Goal: Communication & Community: Participate in discussion

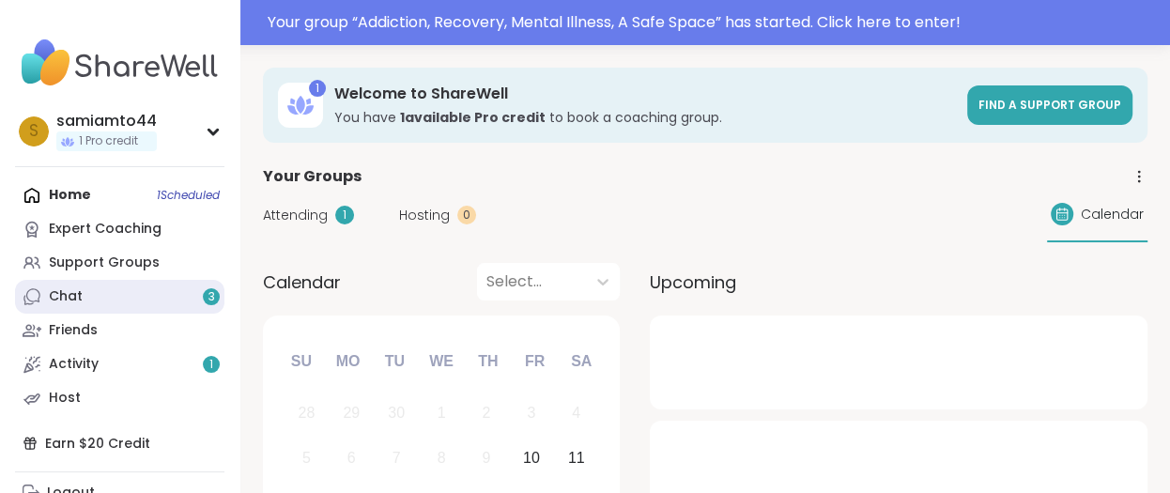
click at [161, 298] on link "Chat 3" at bounding box center [119, 297] width 209 height 34
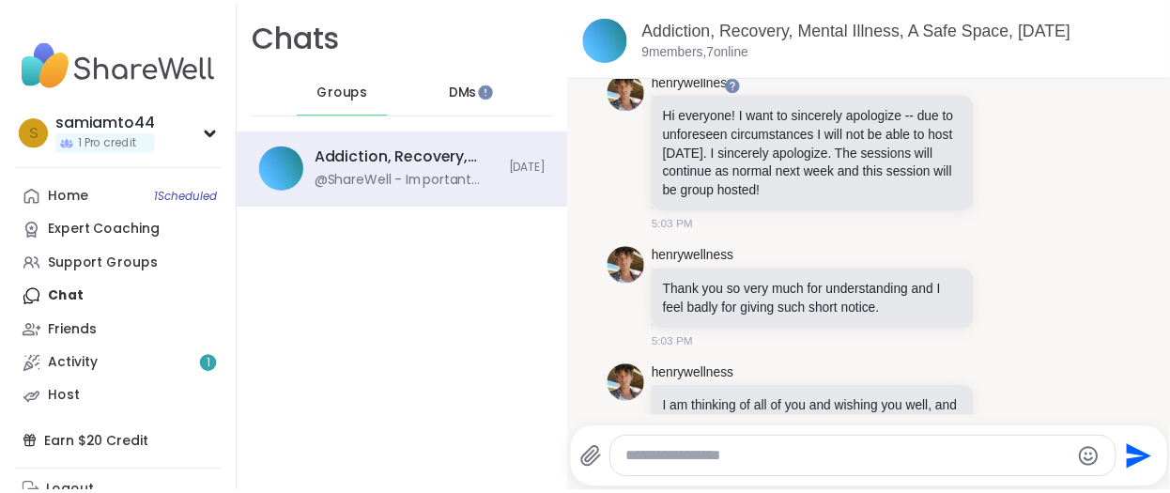
scroll to position [79, 0]
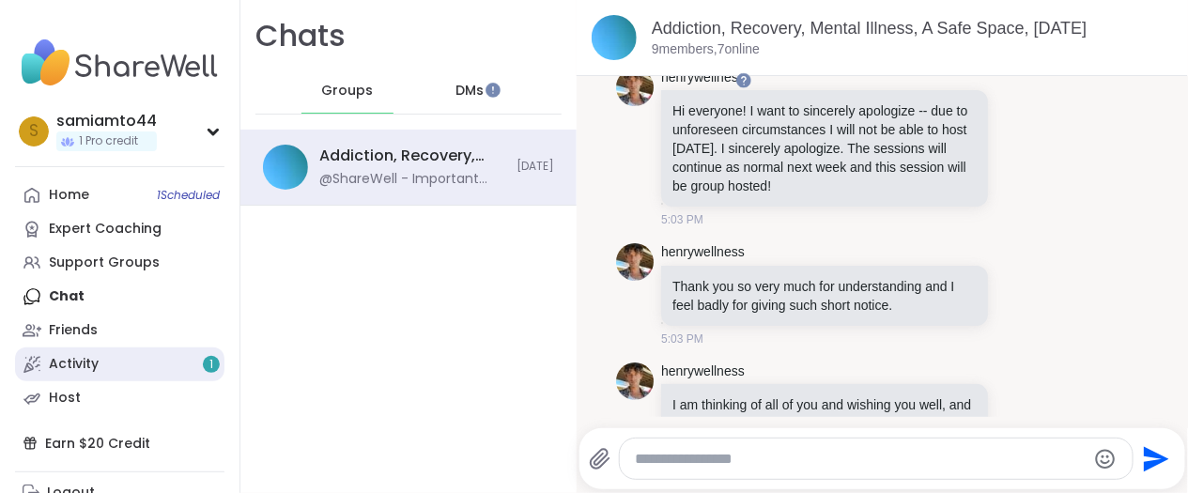
click at [167, 361] on link "Activity 1" at bounding box center [119, 364] width 209 height 34
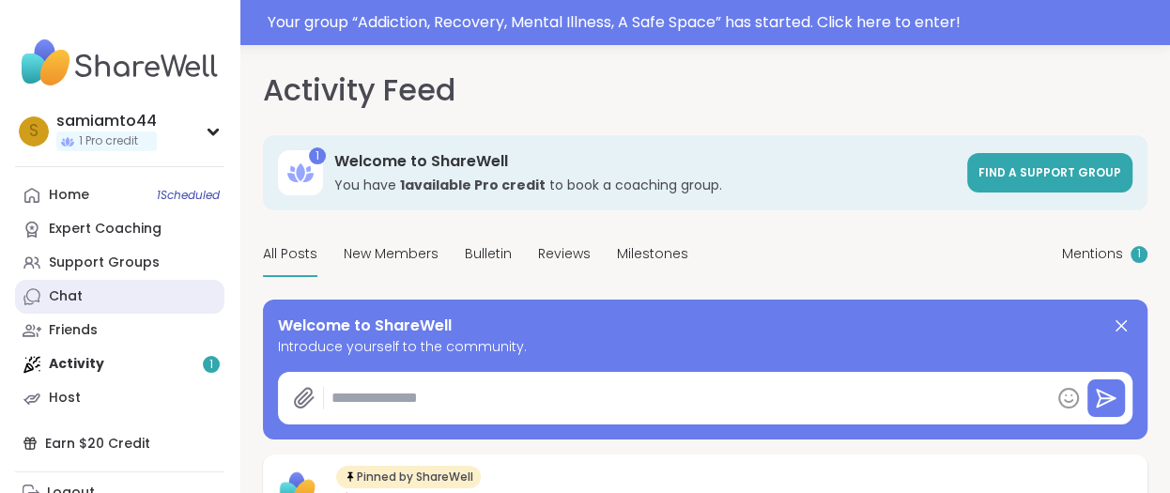
type textarea "*"
click at [490, 32] on div "Your group “ Addiction, Recovery, Mental Illness, A Safe Space ” has started. C…" at bounding box center [713, 22] width 891 height 23
click at [487, 16] on div "Your group “ Addiction, Recovery, Mental Illness, A Safe Space ” has started. C…" at bounding box center [713, 22] width 891 height 23
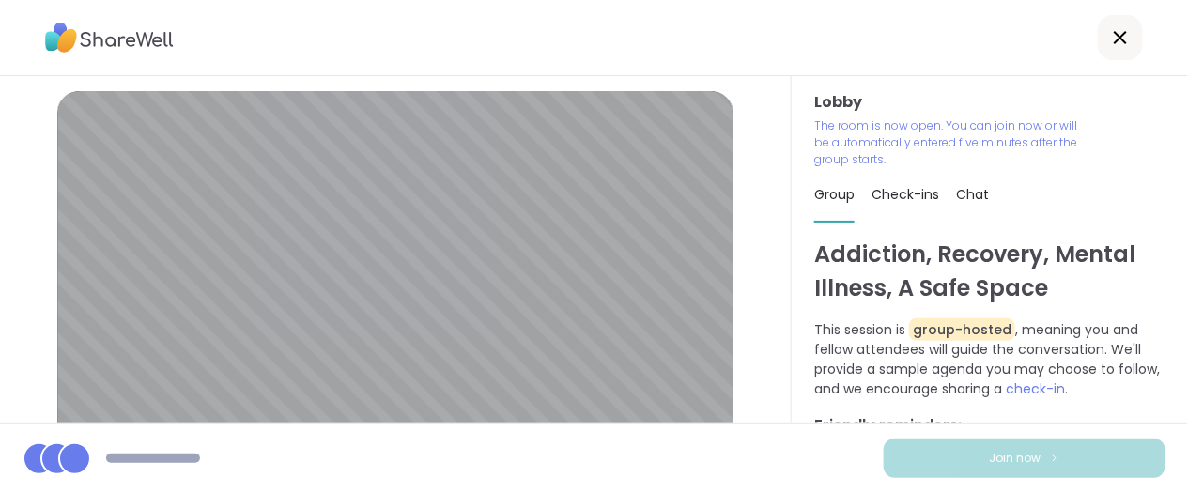
scroll to position [16, 0]
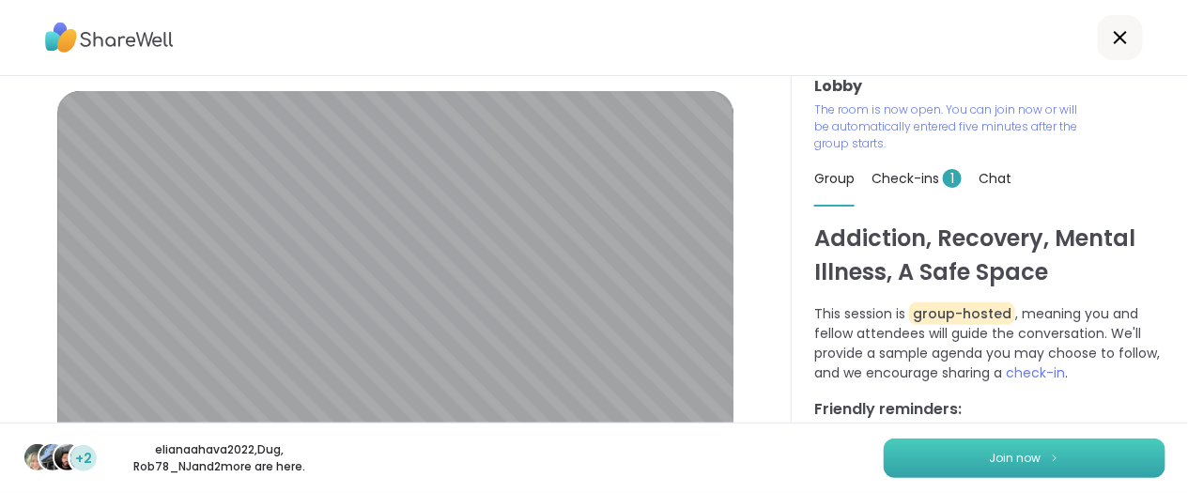
click at [1017, 458] on span "Join now" at bounding box center [1016, 458] width 52 height 17
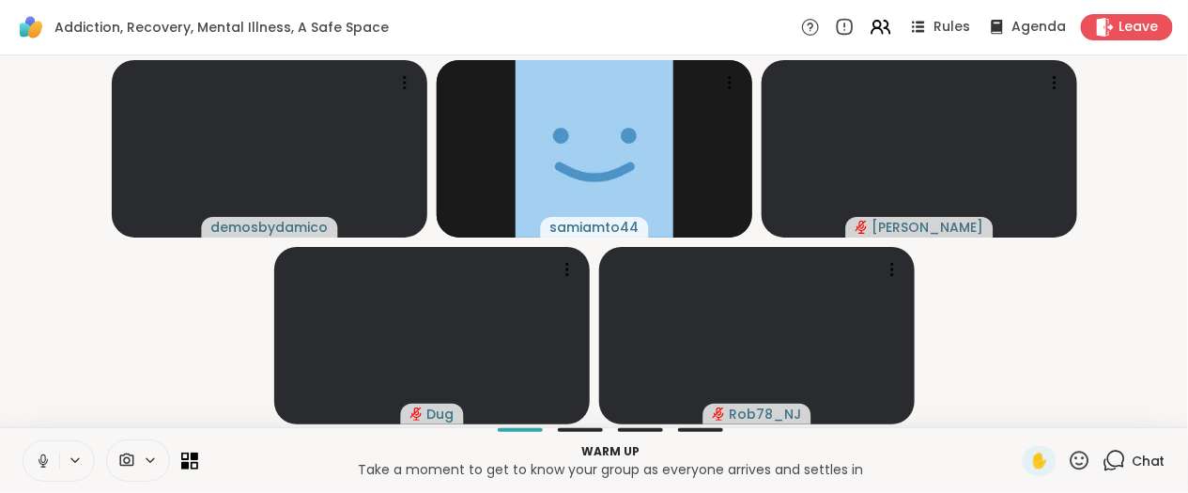
click at [67, 339] on video-player-container "demosbydamico samiamto44 Donald Dug Rob78_NJ" at bounding box center [593, 241] width 1165 height 357
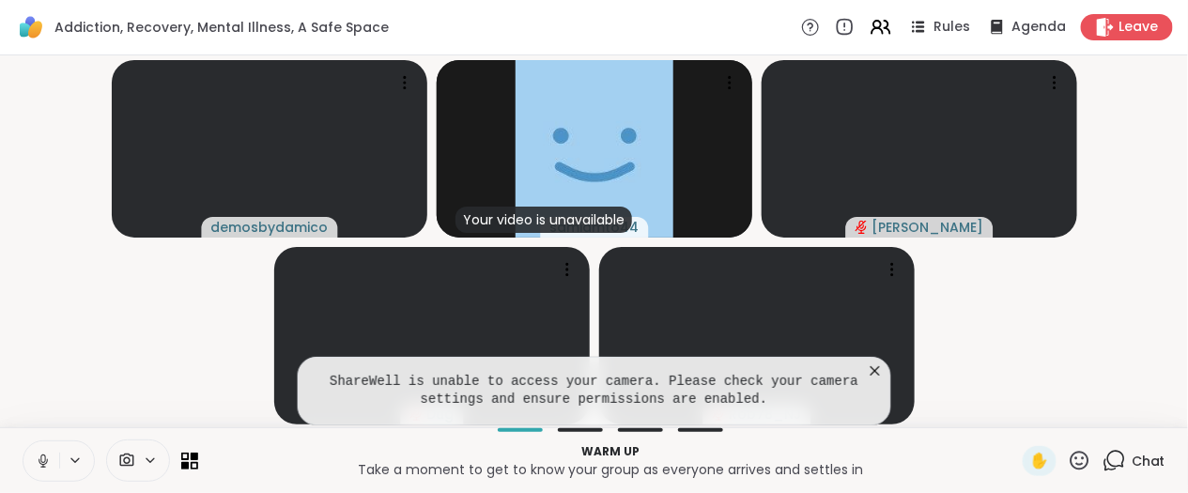
click at [1050, 389] on video-player-container "demosbydamico Your video is unavailable samiamto44 Donald Dug Rob78_NJ" at bounding box center [593, 241] width 1165 height 357
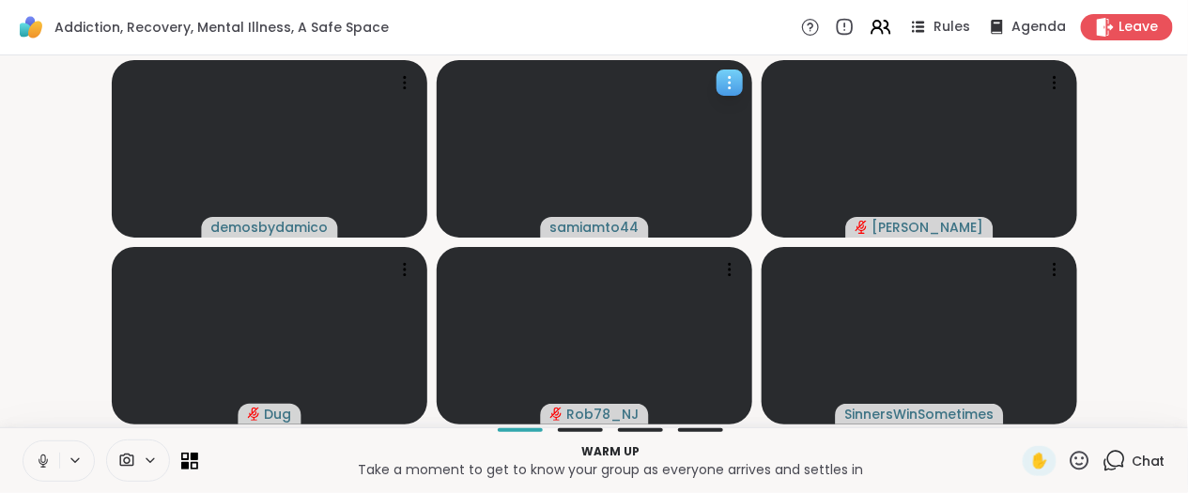
click at [730, 79] on icon at bounding box center [729, 82] width 19 height 19
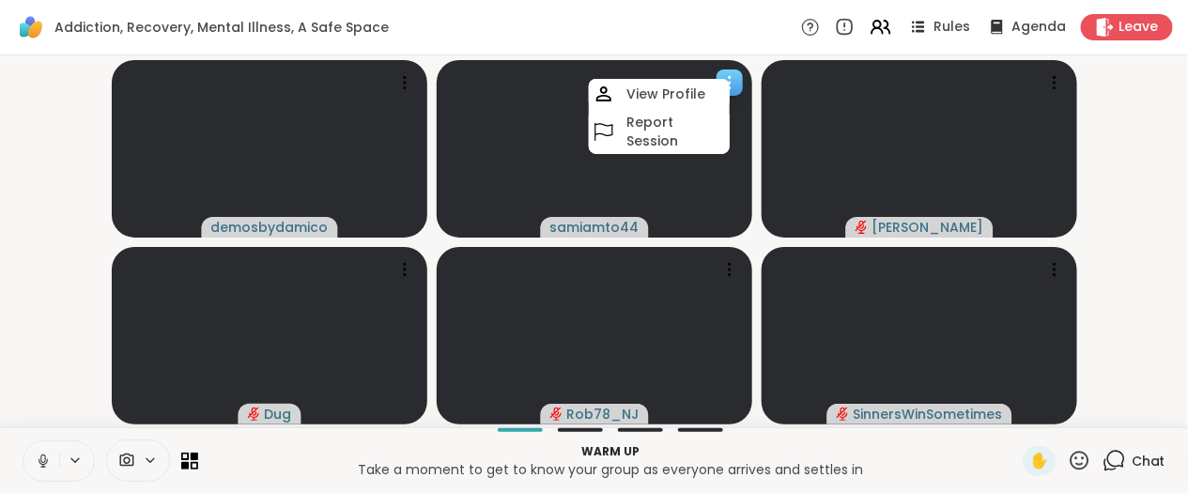
drag, startPoint x: 644, startPoint y: 177, endPoint x: 541, endPoint y: 151, distance: 106.6
click at [541, 151] on video at bounding box center [595, 148] width 316 height 177
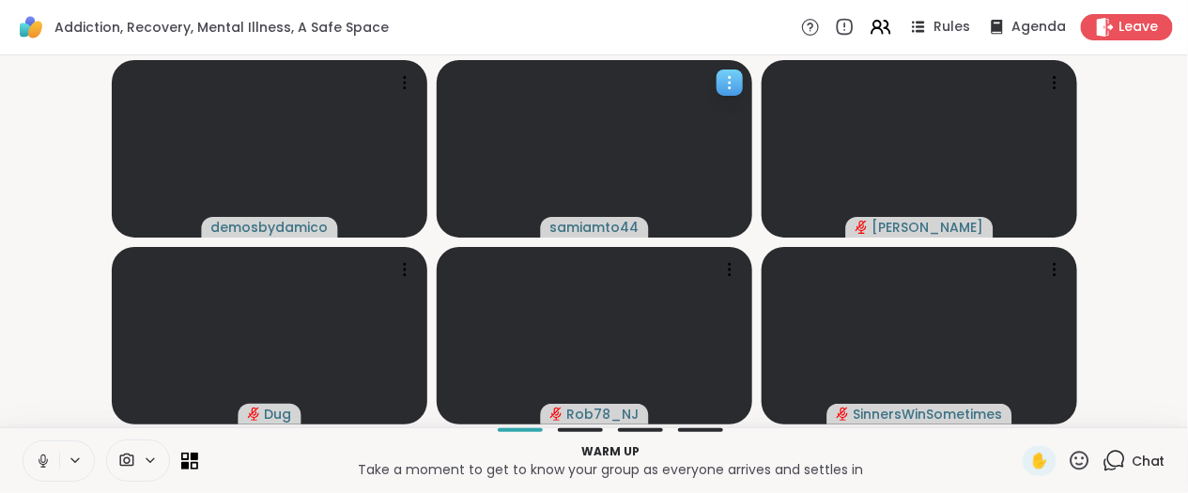
click at [733, 73] on icon at bounding box center [729, 82] width 19 height 19
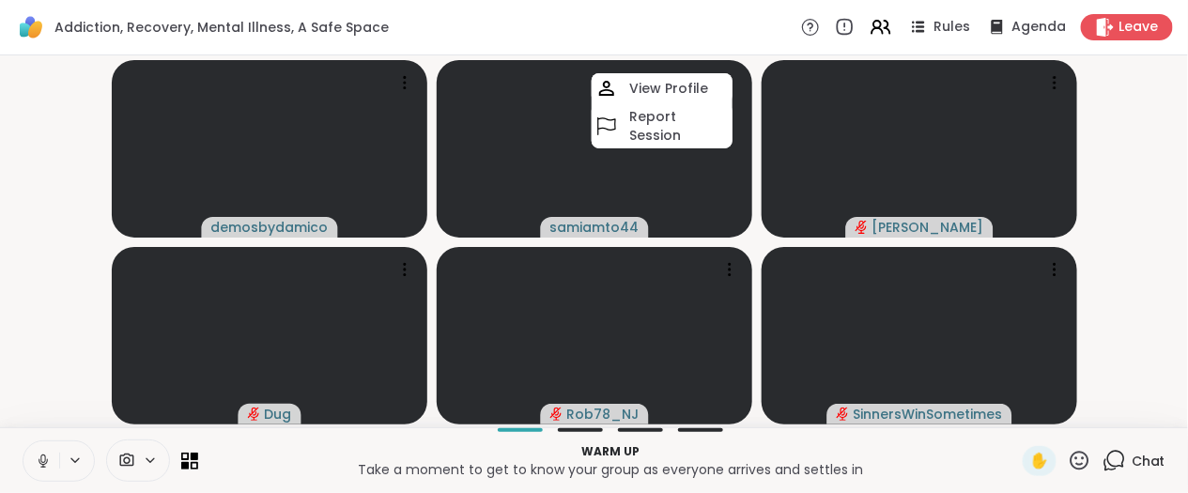
click at [143, 460] on icon at bounding box center [150, 461] width 15 height 16
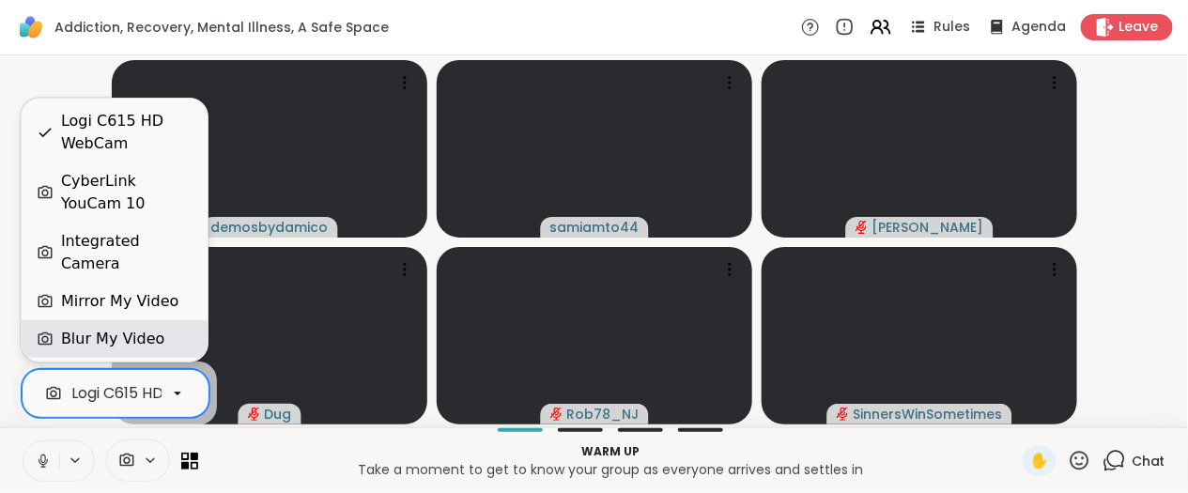
click at [162, 330] on div "Blur My Video" at bounding box center [115, 339] width 156 height 23
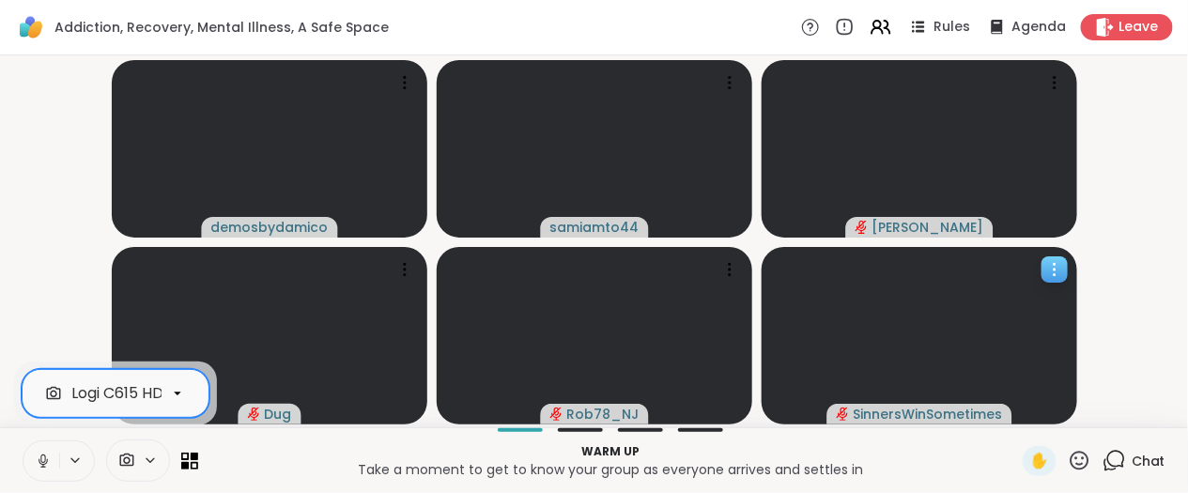
click at [1060, 272] on icon at bounding box center [1054, 269] width 19 height 19
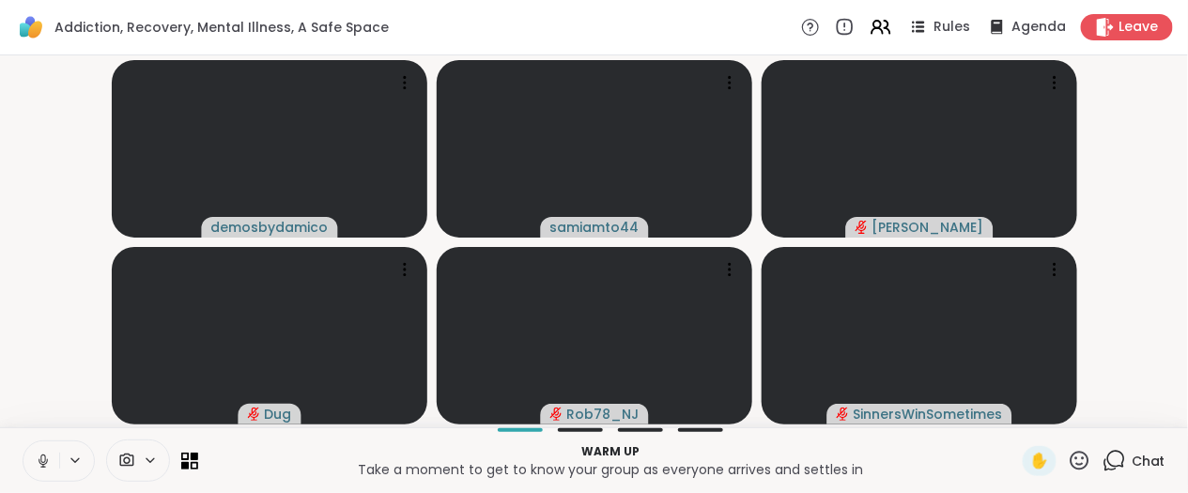
click at [1169, 341] on html "Addiction, Recovery, Mental Illness, A Safe Space Rules Agenda Leave demosbydam…" at bounding box center [594, 246] width 1188 height 493
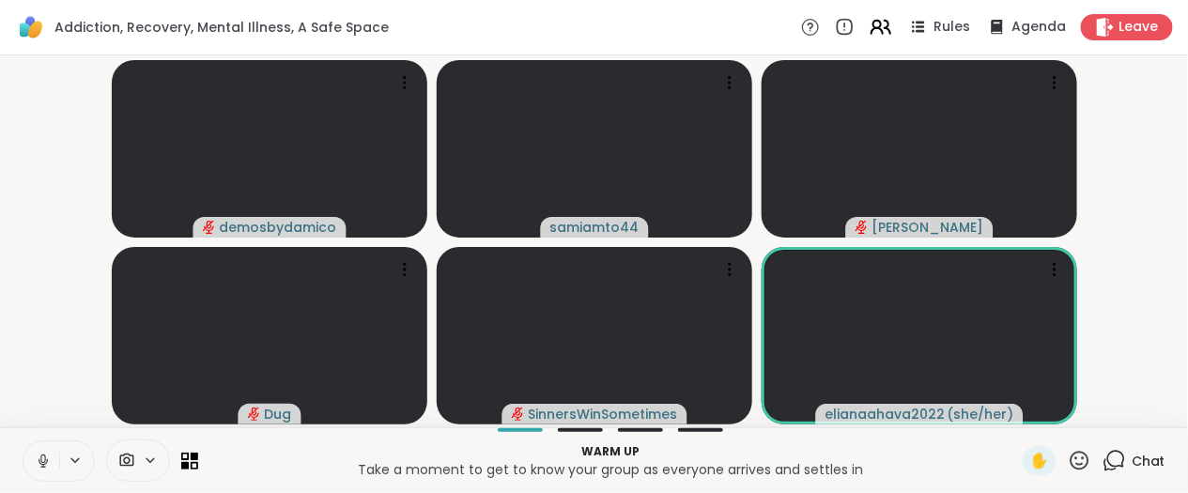
click at [873, 21] on icon at bounding box center [877, 25] width 8 height 8
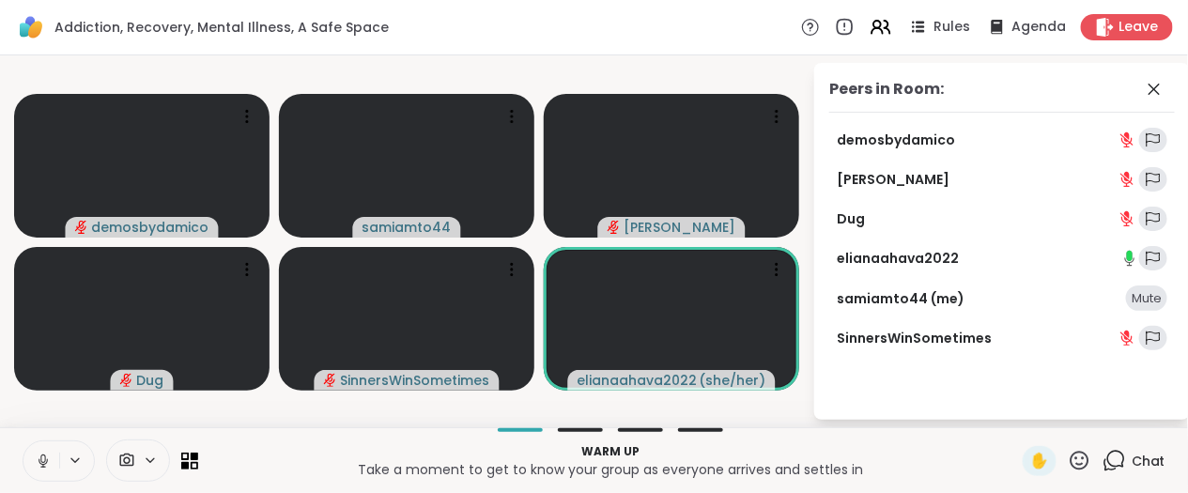
click at [573, 23] on div "Addiction, Recovery, Mental Illness, A Safe Space Rules Agenda Leave" at bounding box center [594, 27] width 1188 height 55
click at [150, 452] on div at bounding box center [138, 461] width 64 height 42
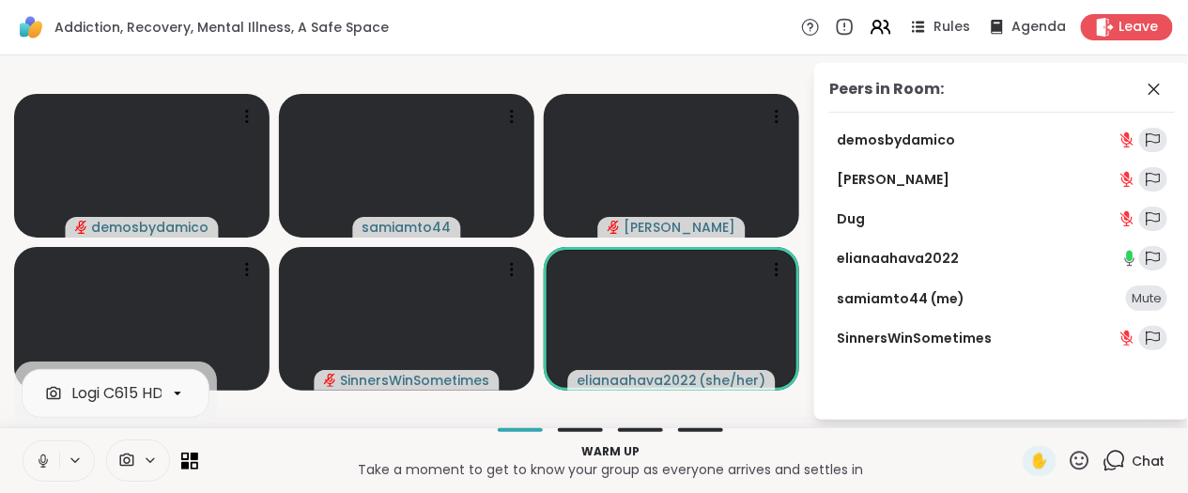
click at [33, 466] on button at bounding box center [41, 460] width 36 height 39
click at [1103, 455] on icon at bounding box center [1114, 460] width 23 height 23
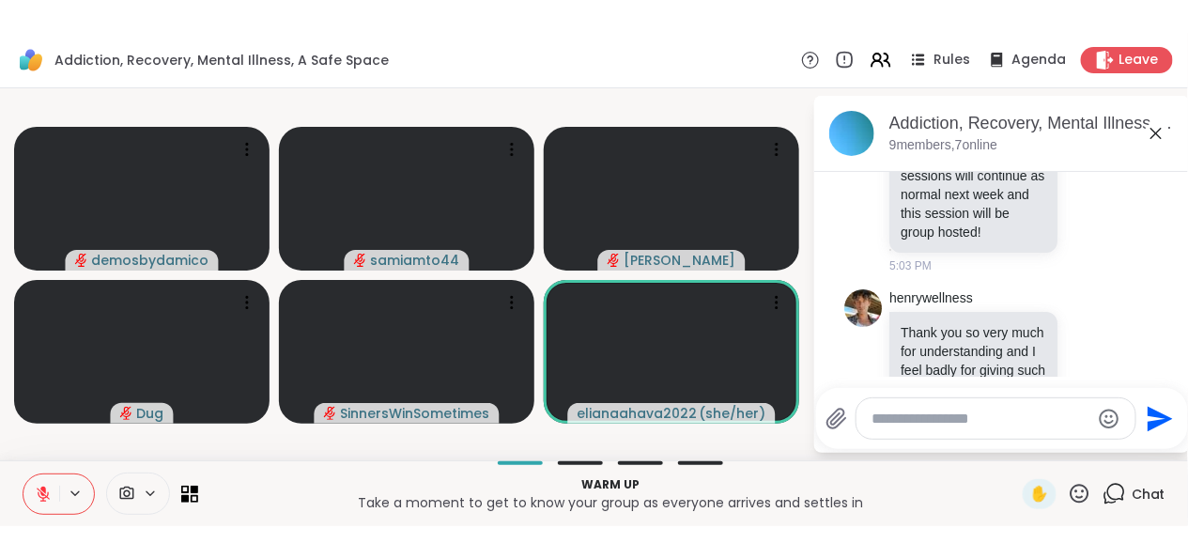
scroll to position [0, 0]
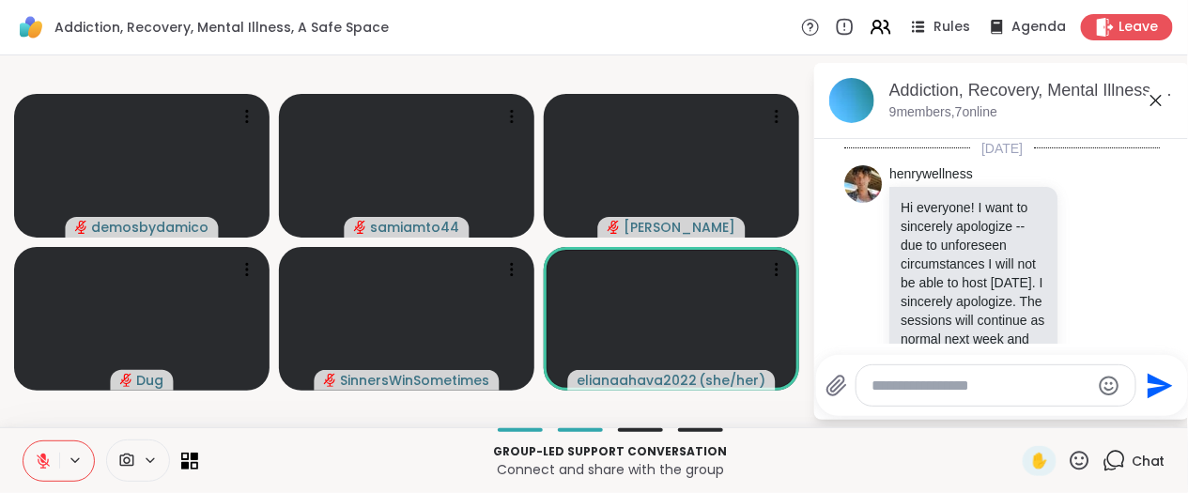
click at [412, 84] on video-player-container "demosbydamico samiamto44 Donald Dug SinnersWinSometimes elianaahava2022 ( she/h…" at bounding box center [406, 241] width 790 height 357
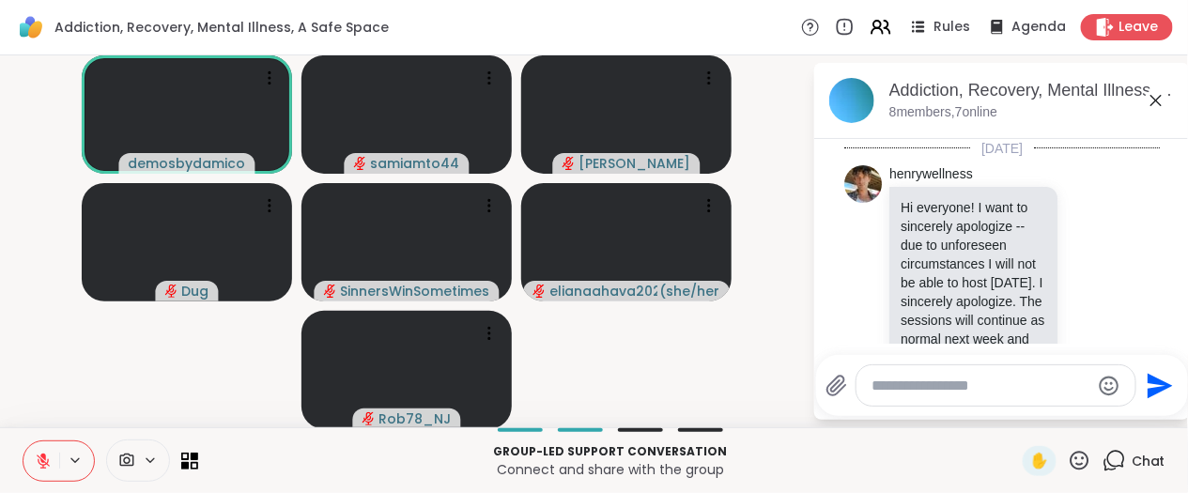
click at [1158, 101] on icon at bounding box center [1155, 100] width 11 height 11
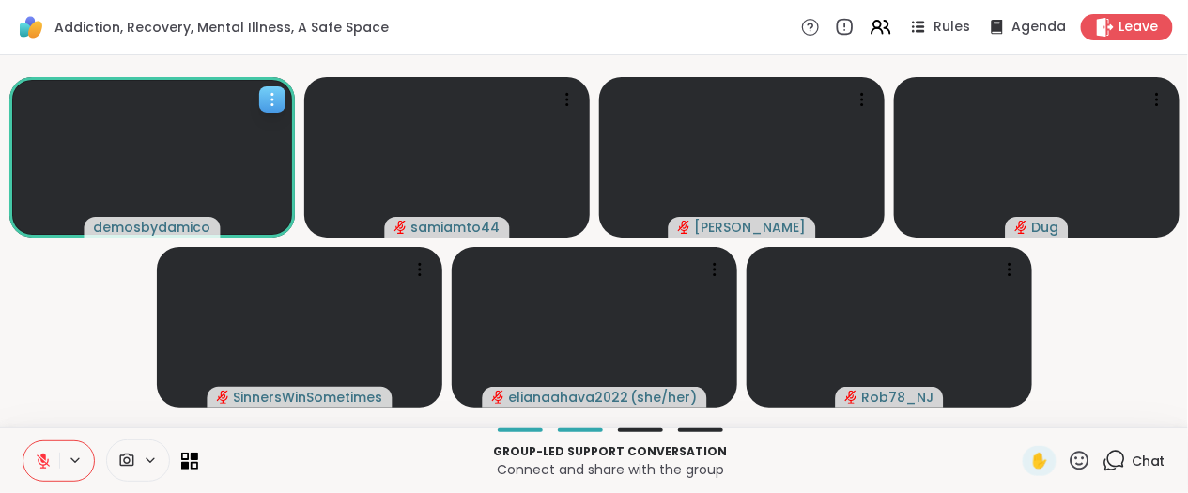
click at [275, 105] on icon at bounding box center [272, 99] width 19 height 19
click at [74, 345] on video-player-container "demosbydamico samiamto44 Donald Dug SinnersWinSometimes elianaahava2022 ( she/h…" at bounding box center [593, 241] width 1165 height 357
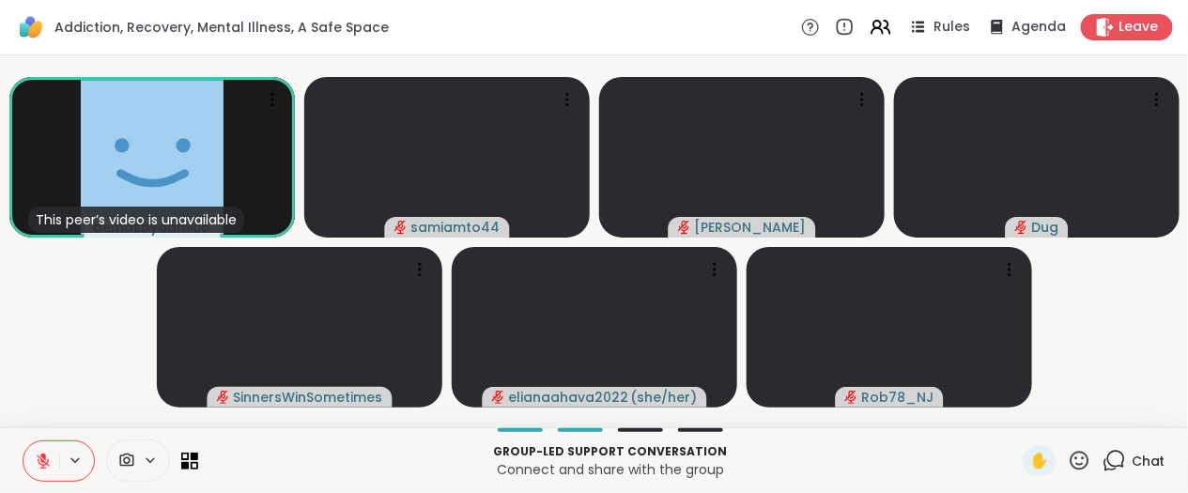
click at [150, 465] on icon at bounding box center [150, 461] width 15 height 16
click at [181, 391] on icon at bounding box center [177, 393] width 17 height 17
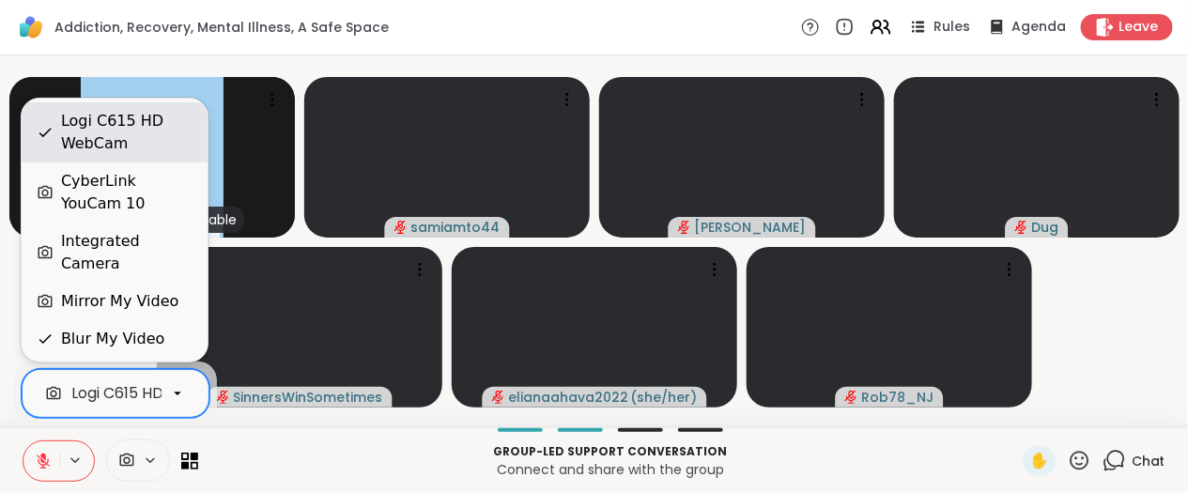
click at [63, 155] on div "Logi C615 HD WebCam" at bounding box center [126, 132] width 131 height 45
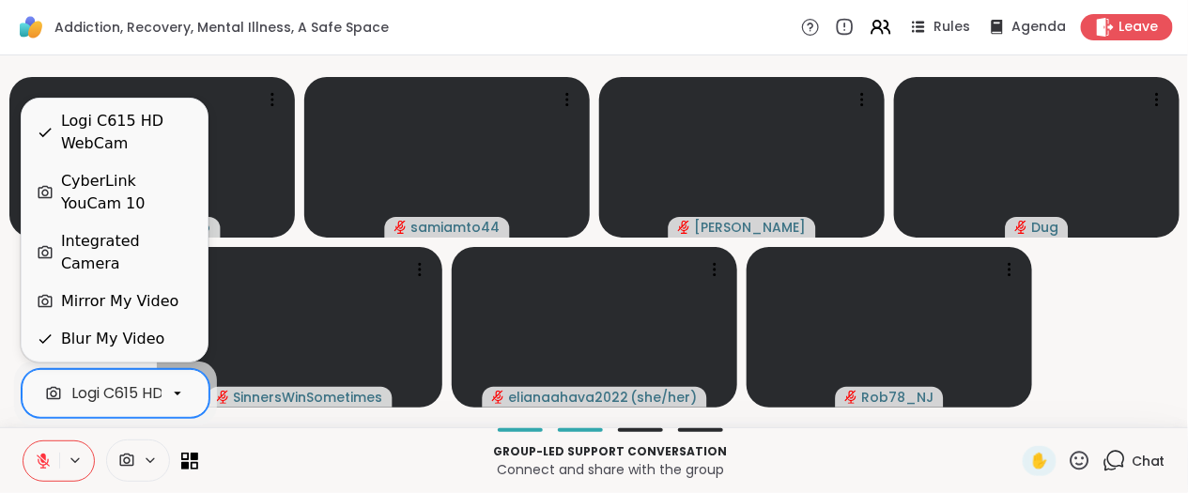
click at [181, 389] on icon at bounding box center [177, 393] width 17 height 17
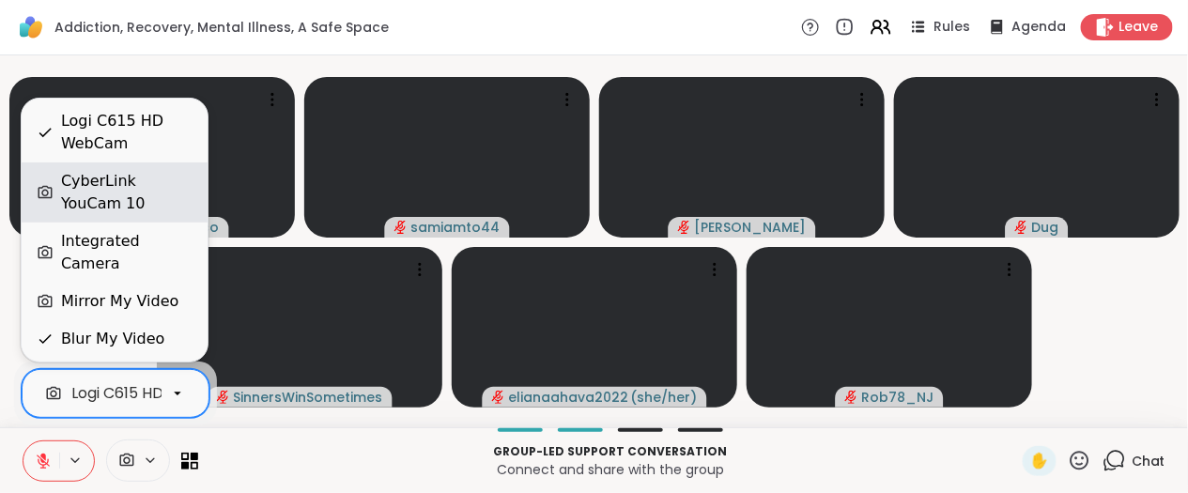
click at [145, 215] on div "CyberLink YouCam 10" at bounding box center [126, 192] width 131 height 45
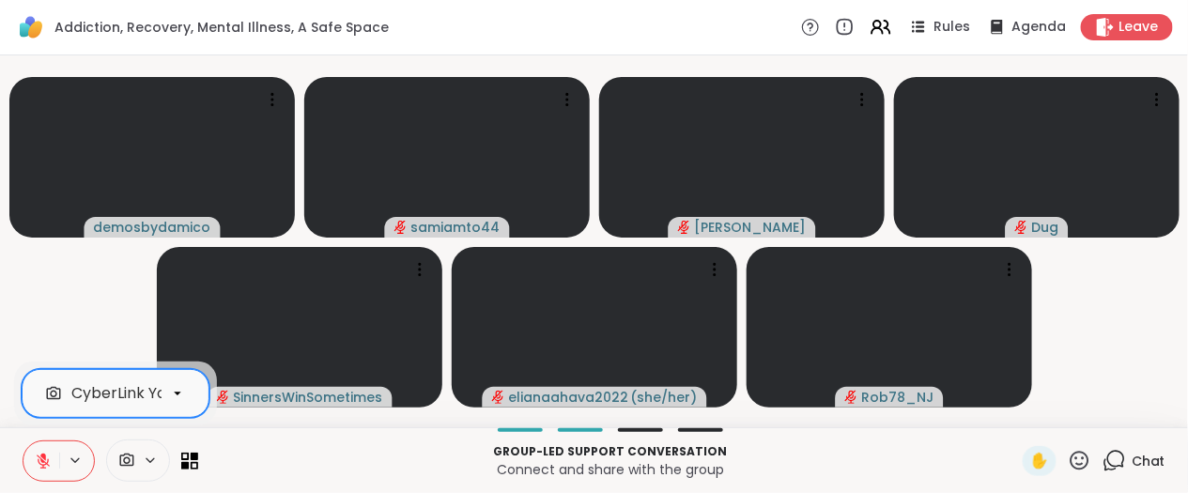
click at [178, 396] on icon at bounding box center [177, 393] width 17 height 17
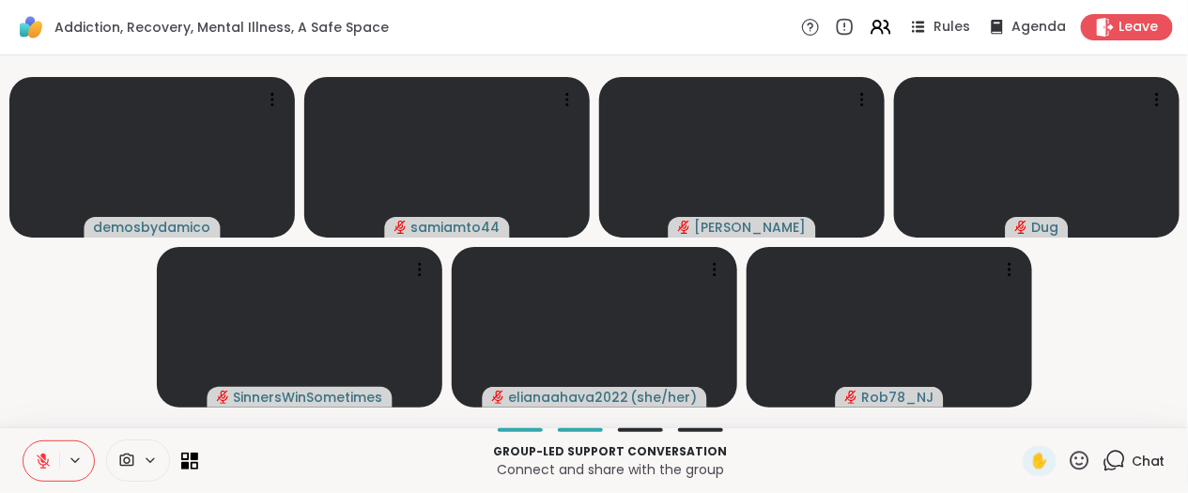
click at [131, 345] on video-player-container "demosbydamico samiamto44 Donald Dug SinnersWinSometimes elianaahava2022 ( she/h…" at bounding box center [593, 241] width 1165 height 357
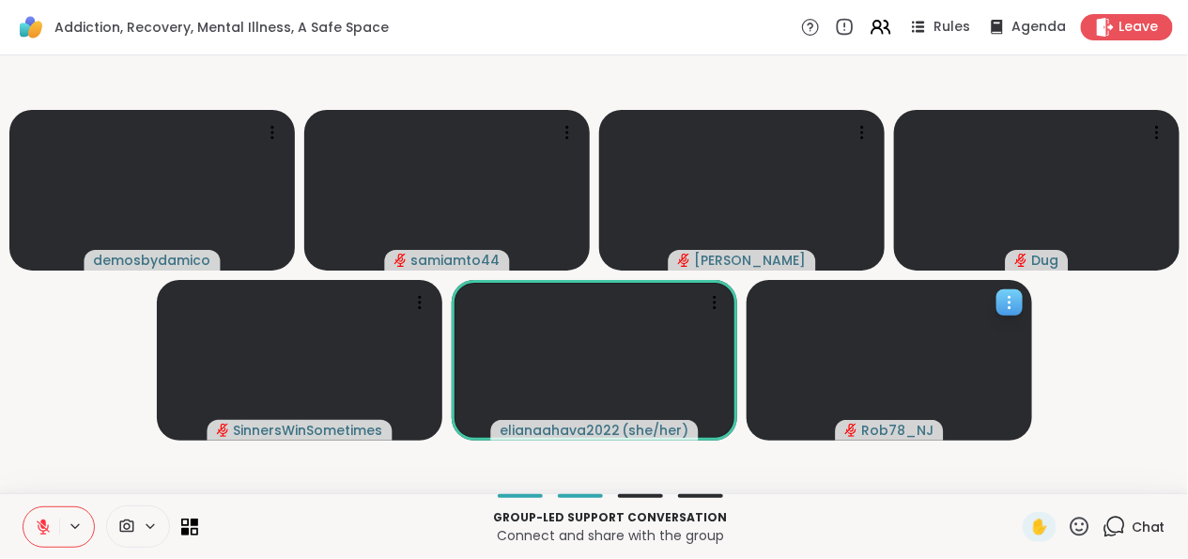
click at [1012, 307] on icon at bounding box center [1009, 302] width 19 height 19
click at [1103, 351] on video-player-container "demosbydamico samiamto44 Donald Dug SinnersWinSometimes elianaahava2022 ( she/h…" at bounding box center [593, 274] width 1165 height 423
click at [1068, 492] on icon at bounding box center [1079, 526] width 23 height 23
click at [1115, 492] on div "Chat" at bounding box center [1134, 527] width 63 height 30
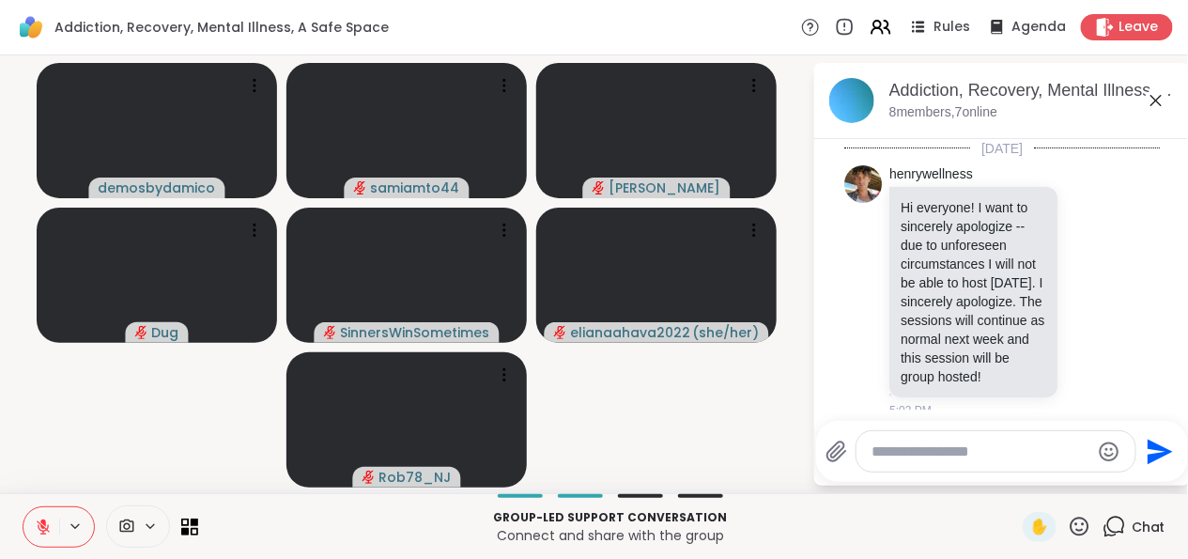
scroll to position [857, 0]
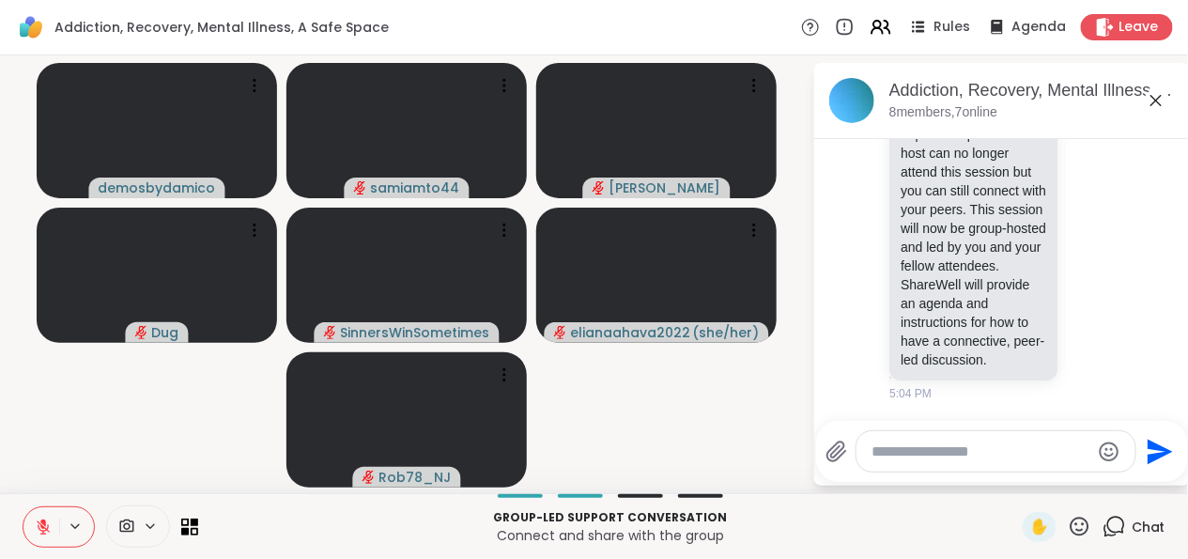
click at [912, 492] on p "Connect and share with the group" at bounding box center [610, 535] width 802 height 19
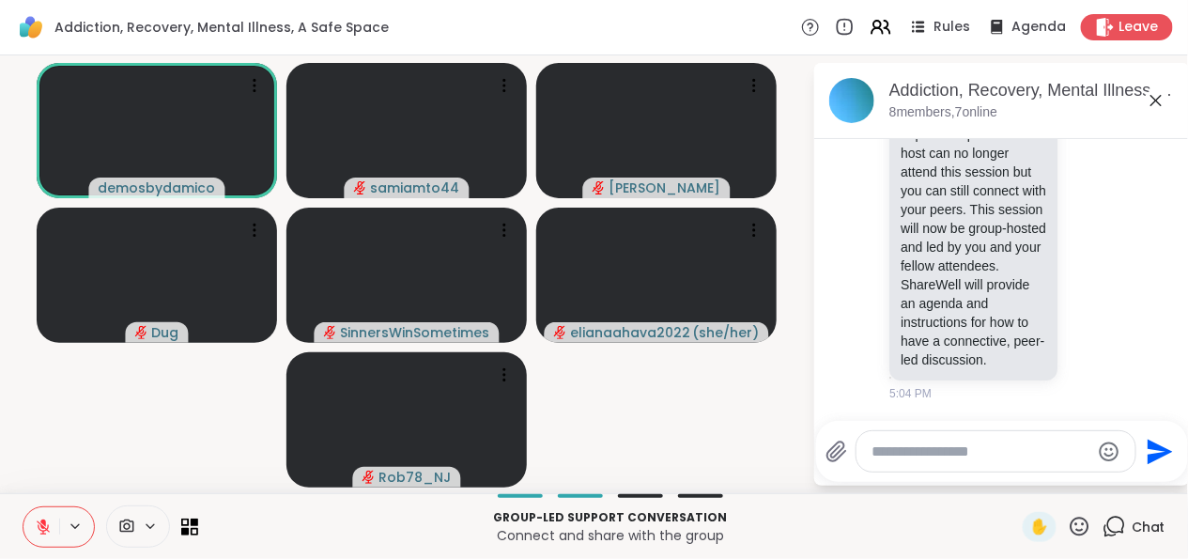
click at [1148, 99] on icon at bounding box center [1156, 100] width 23 height 23
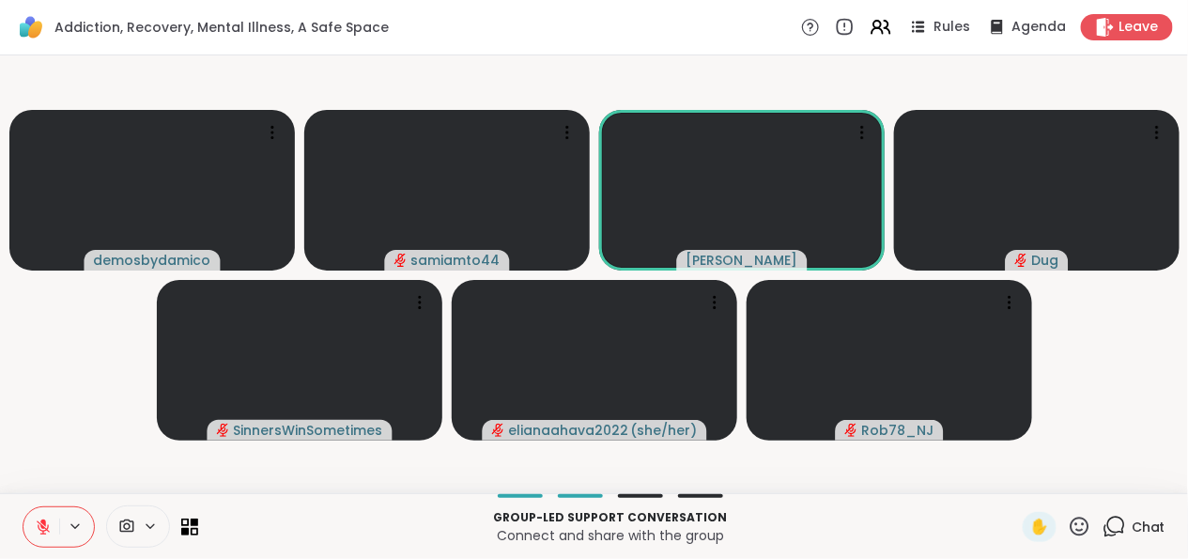
click at [153, 492] on icon at bounding box center [150, 526] width 15 height 16
click at [187, 492] on icon at bounding box center [190, 526] width 18 height 18
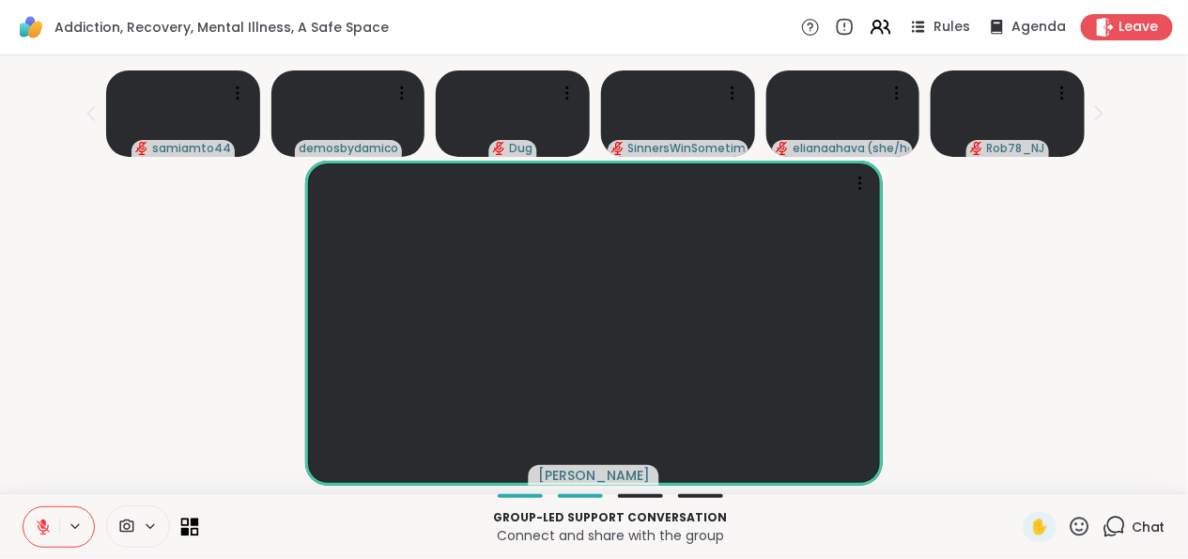
click at [187, 492] on icon at bounding box center [190, 526] width 18 height 18
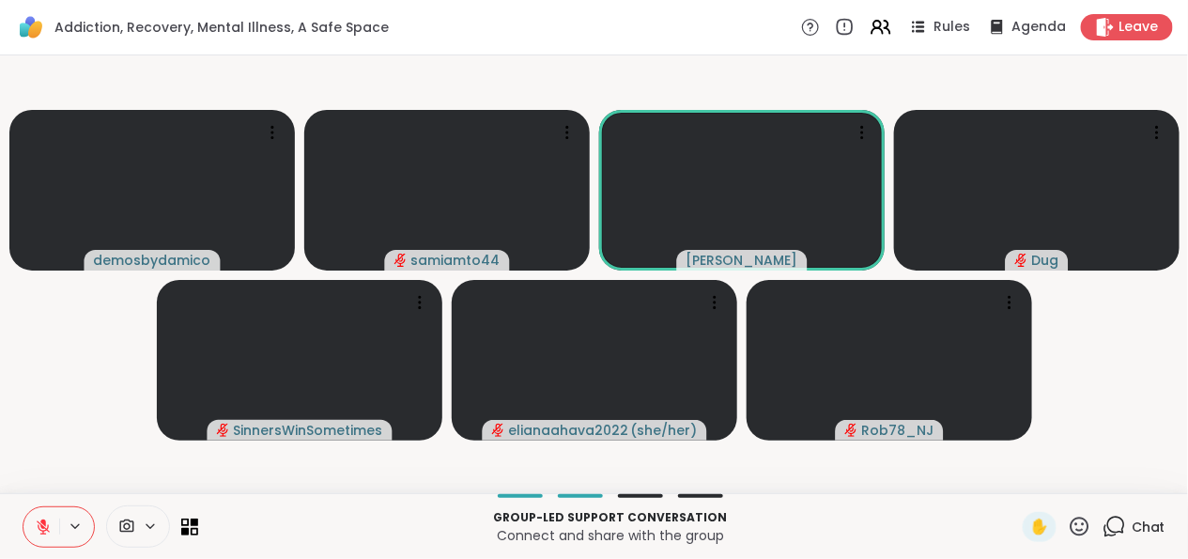
click at [24, 492] on button at bounding box center [41, 526] width 36 height 39
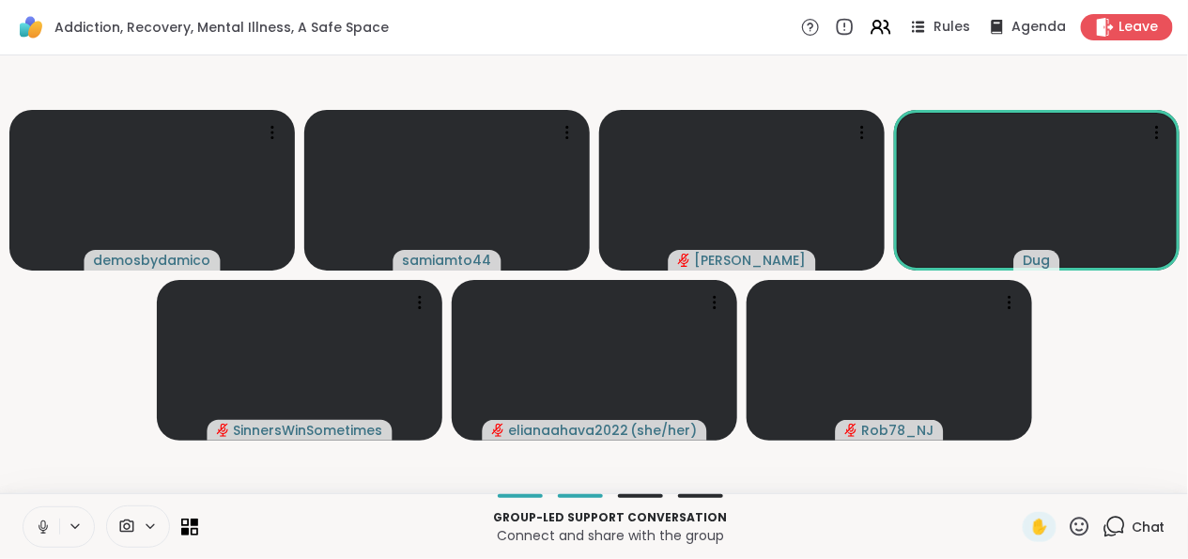
click at [39, 492] on icon at bounding box center [43, 526] width 17 height 17
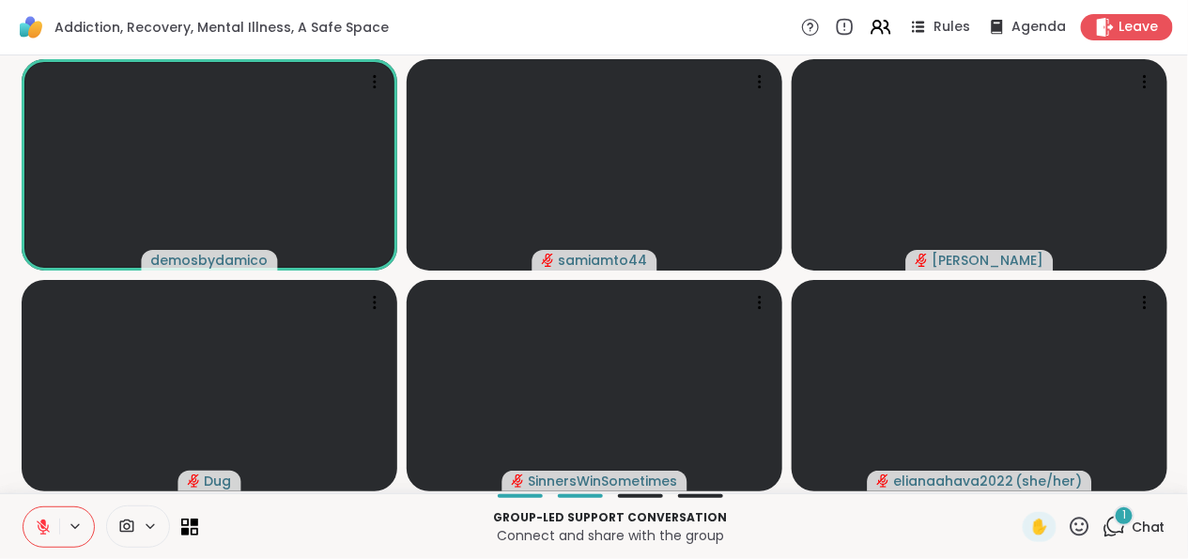
click at [1104, 492] on icon at bounding box center [1110, 531] width 12 height 12
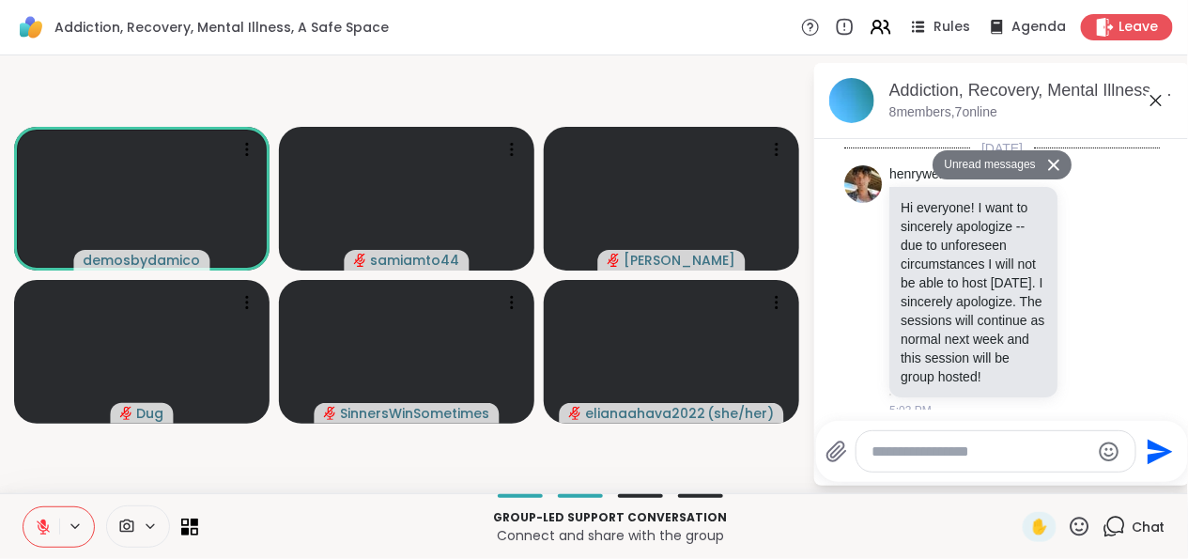
scroll to position [976, 0]
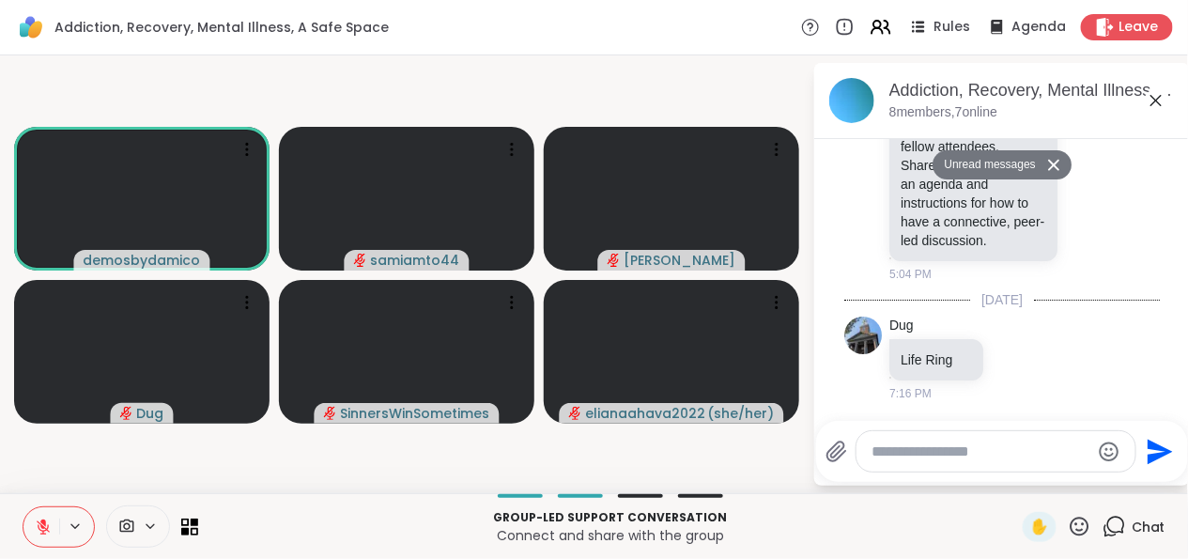
click at [1157, 102] on icon at bounding box center [1156, 100] width 23 height 23
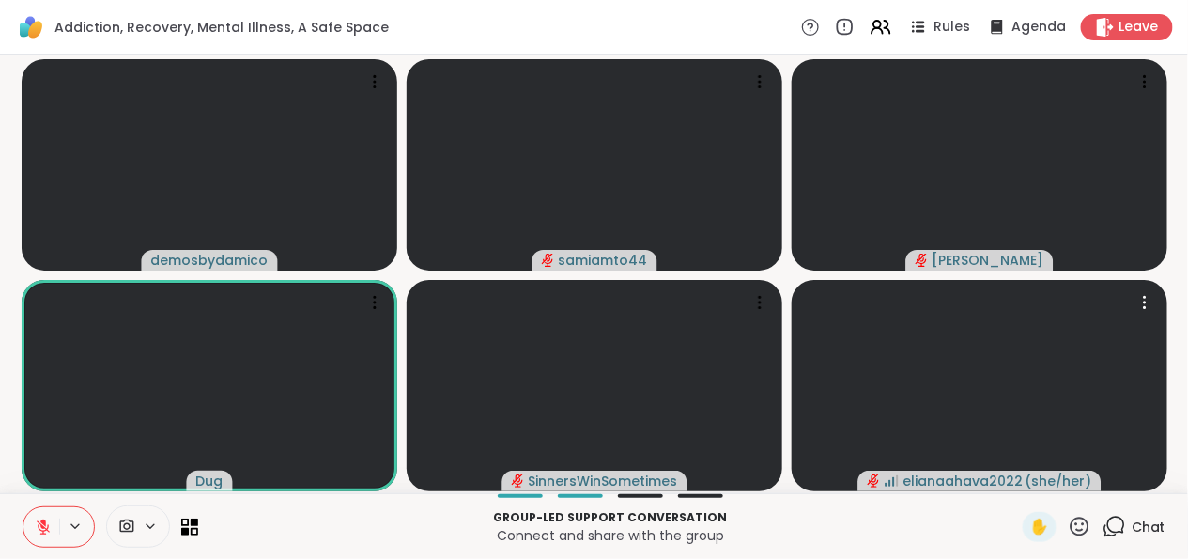
drag, startPoint x: 995, startPoint y: 285, endPoint x: 580, endPoint y: 30, distance: 487.4
click at [580, 30] on div "Addiction, Recovery, Mental Illness, A Safe Space Rules Agenda Leave" at bounding box center [594, 27] width 1188 height 55
click at [1029, 178] on video at bounding box center [980, 164] width 376 height 211
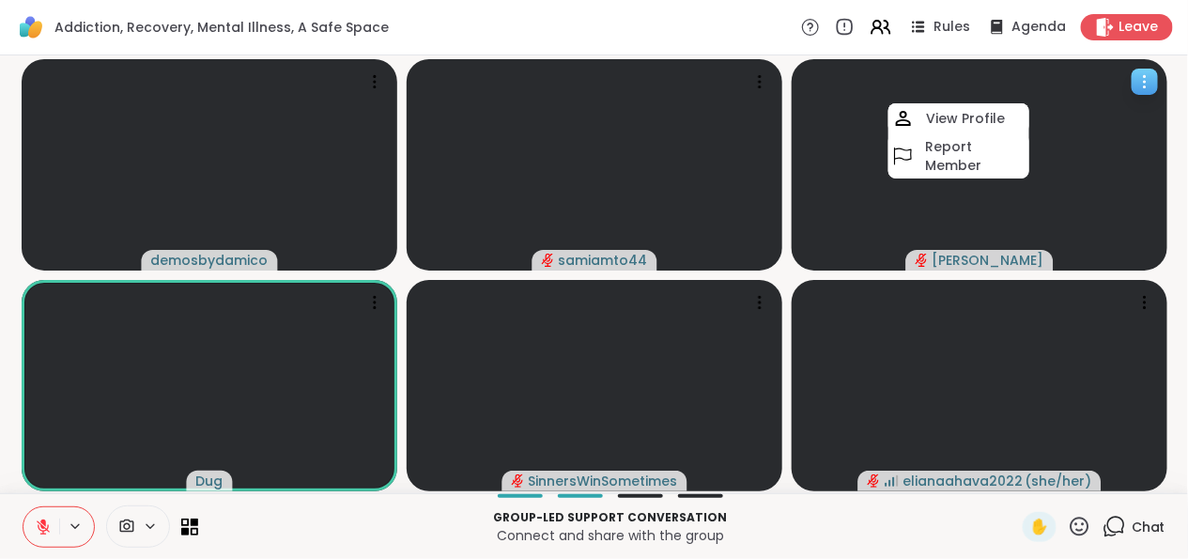
click at [1029, 178] on video at bounding box center [980, 164] width 376 height 211
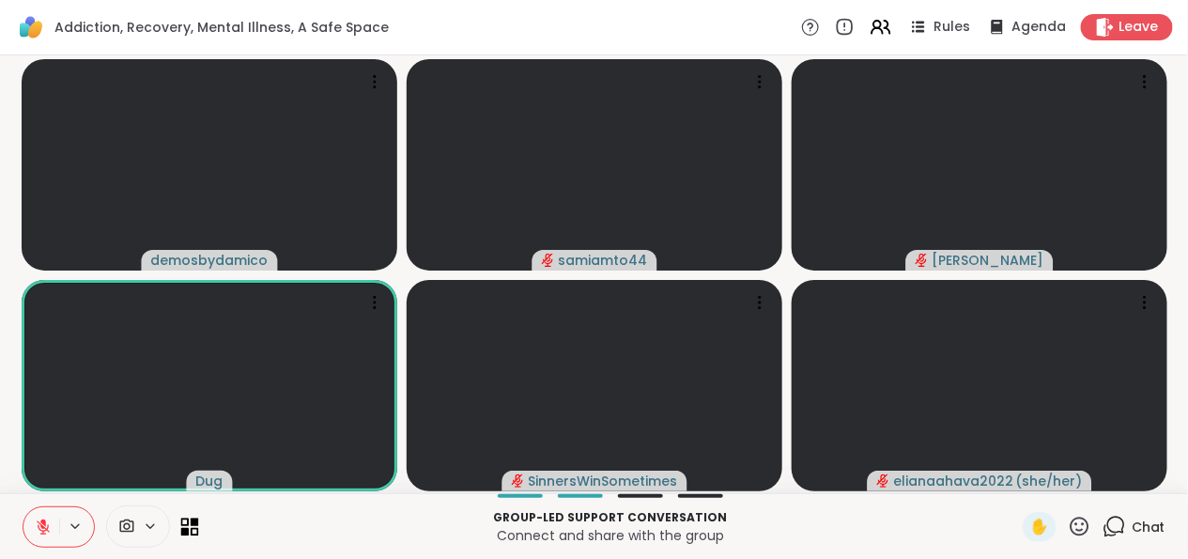
click at [184, 492] on icon at bounding box center [185, 531] width 8 height 8
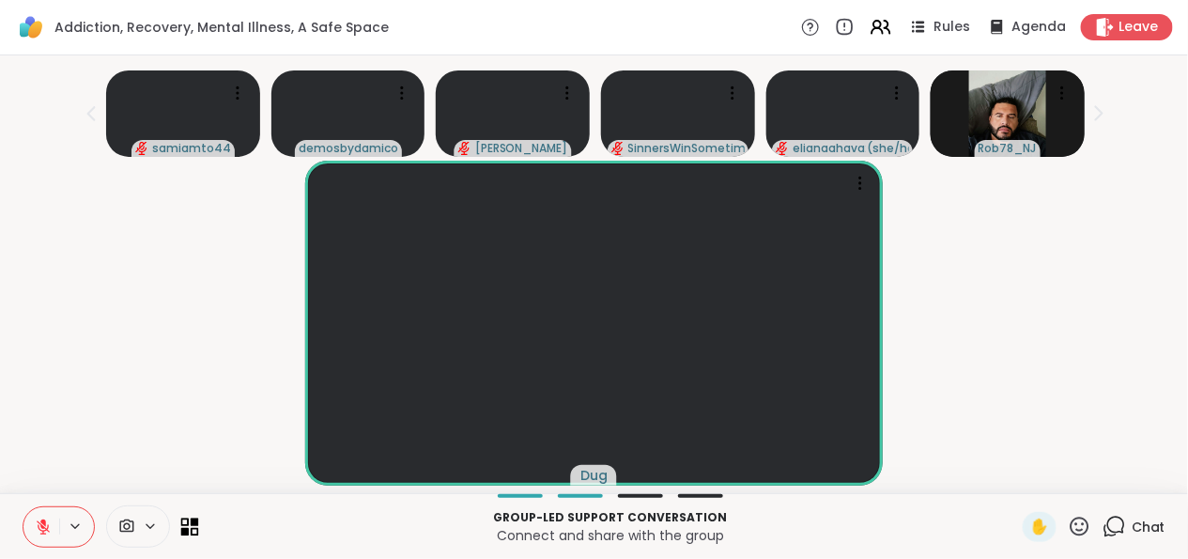
click at [184, 492] on icon at bounding box center [185, 531] width 8 height 8
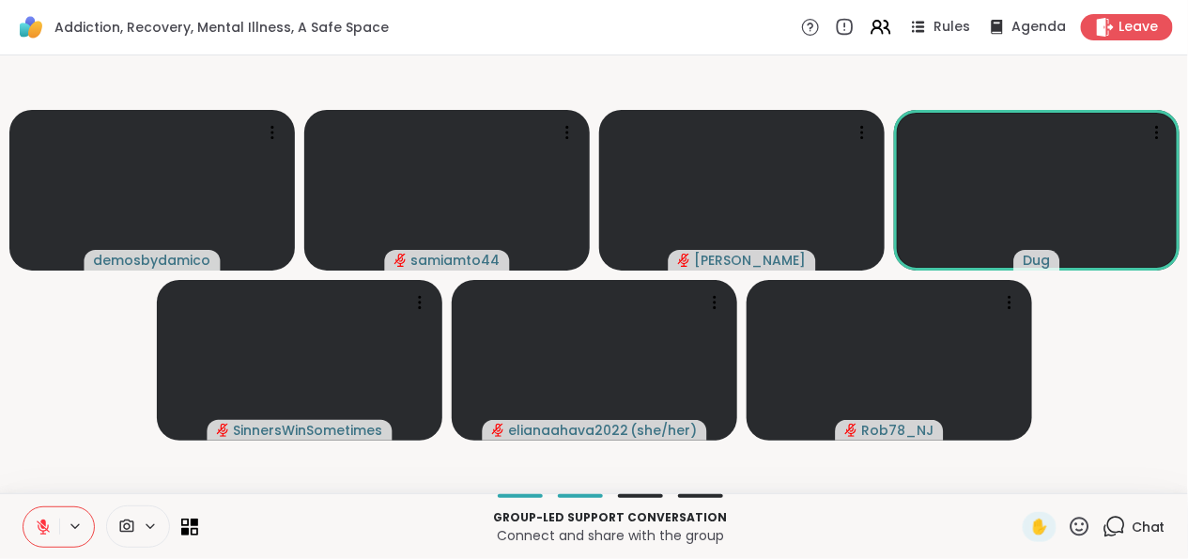
click at [1132, 492] on span "Chat" at bounding box center [1149, 526] width 34 height 19
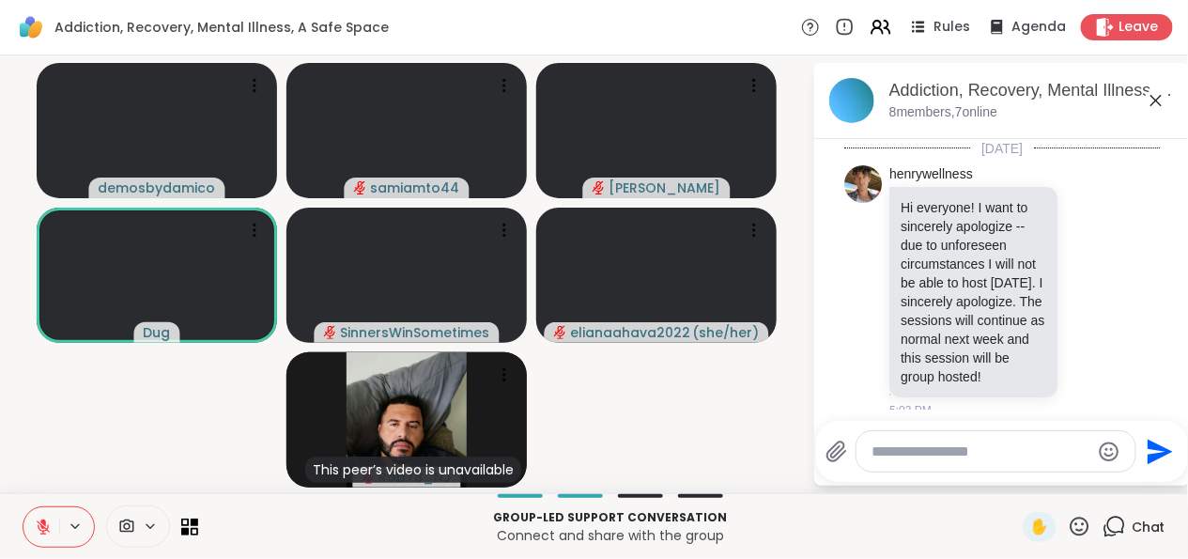
scroll to position [957, 0]
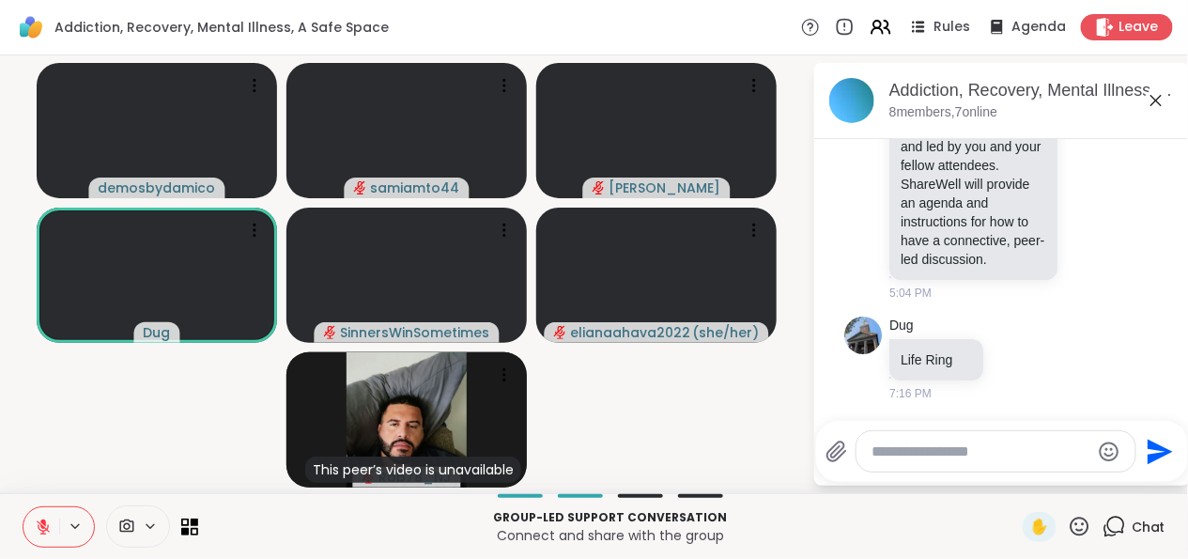
click at [691, 394] on video-player-container "demosbydamico samiamto44 Donald Dug SinnersWinSometimes elianaahava2022 ( she/h…" at bounding box center [406, 274] width 790 height 423
click at [1158, 95] on icon at bounding box center [1156, 100] width 23 height 23
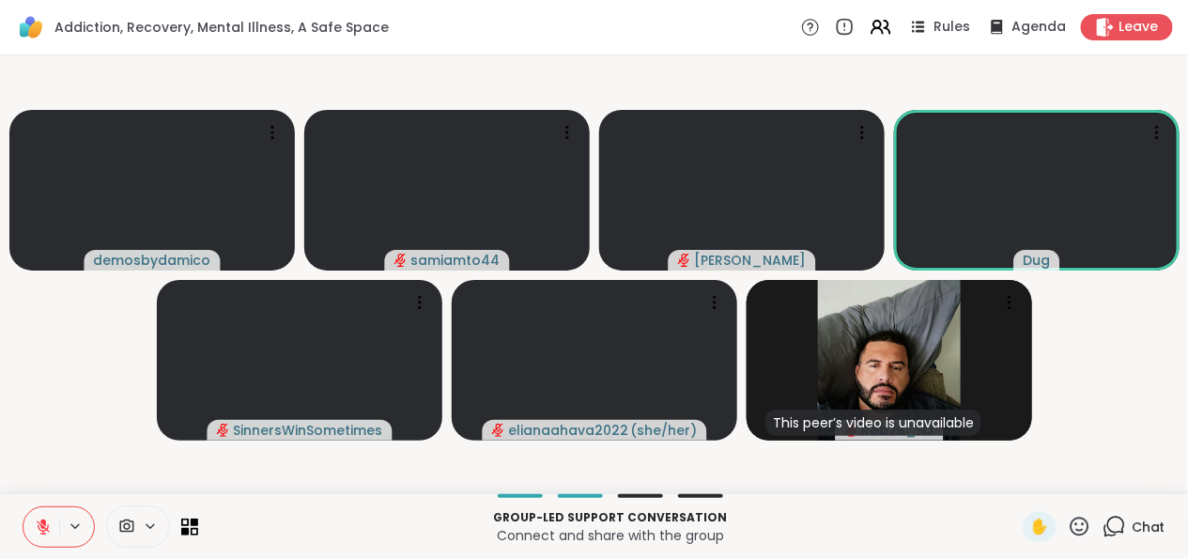
click at [91, 369] on video-player-container "demosbydamico samiamto44 Donald Dug SinnersWinSometimes elianaahava2022 ( she/h…" at bounding box center [593, 274] width 1165 height 423
click at [181, 492] on icon at bounding box center [185, 521] width 8 height 8
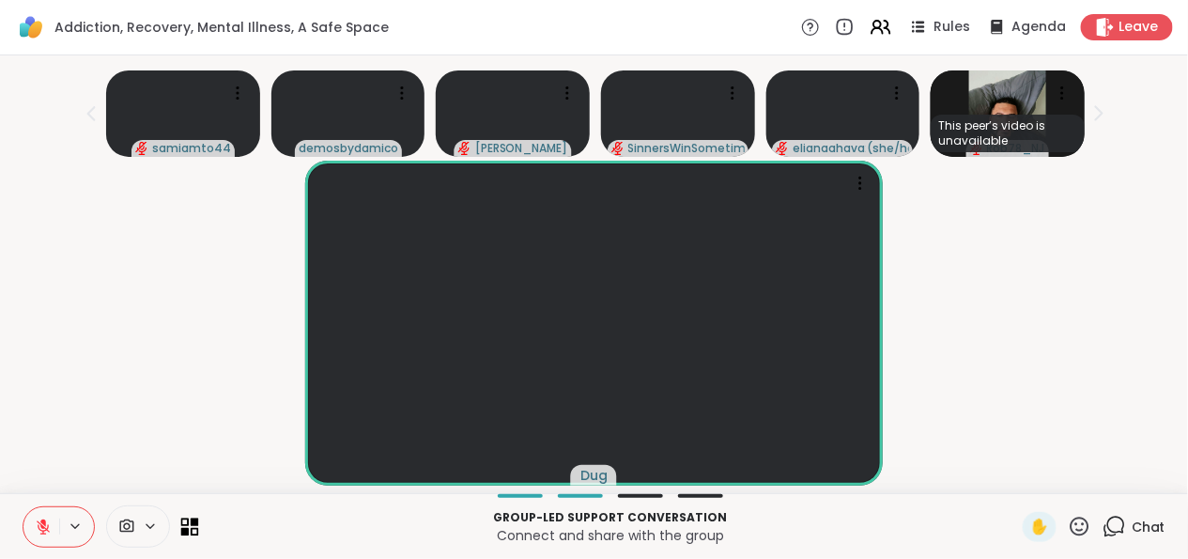
click at [181, 492] on icon at bounding box center [185, 521] width 8 height 8
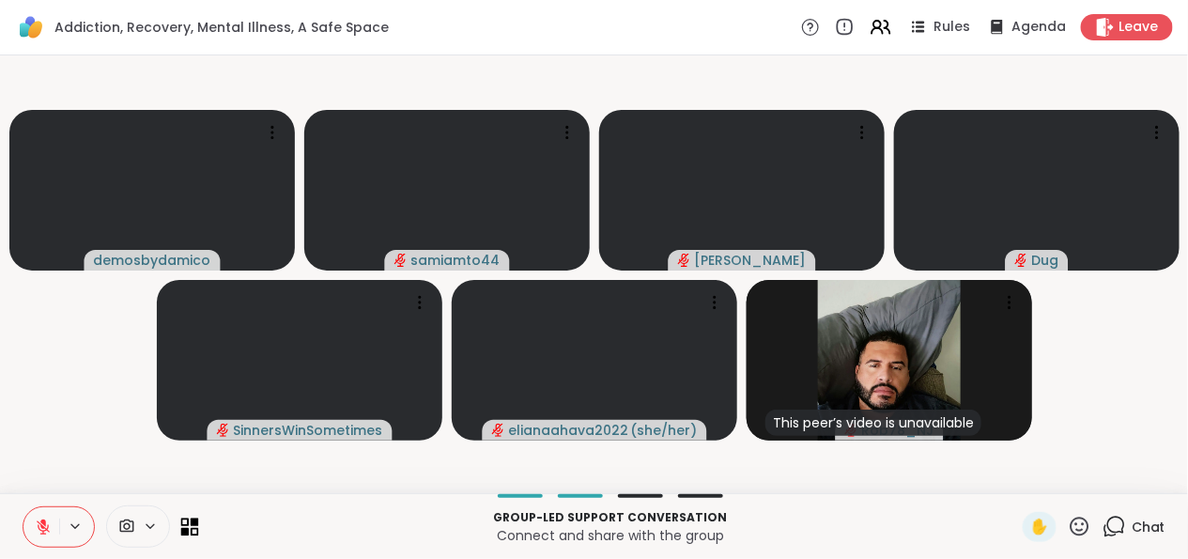
click at [191, 492] on icon at bounding box center [195, 521] width 8 height 8
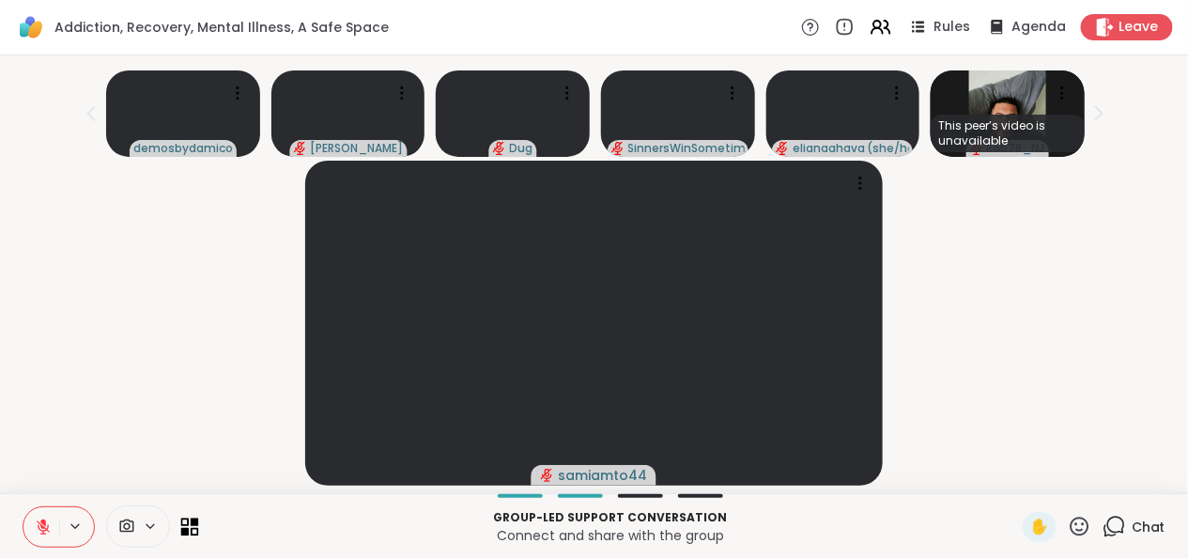
click at [191, 492] on icon at bounding box center [195, 521] width 8 height 8
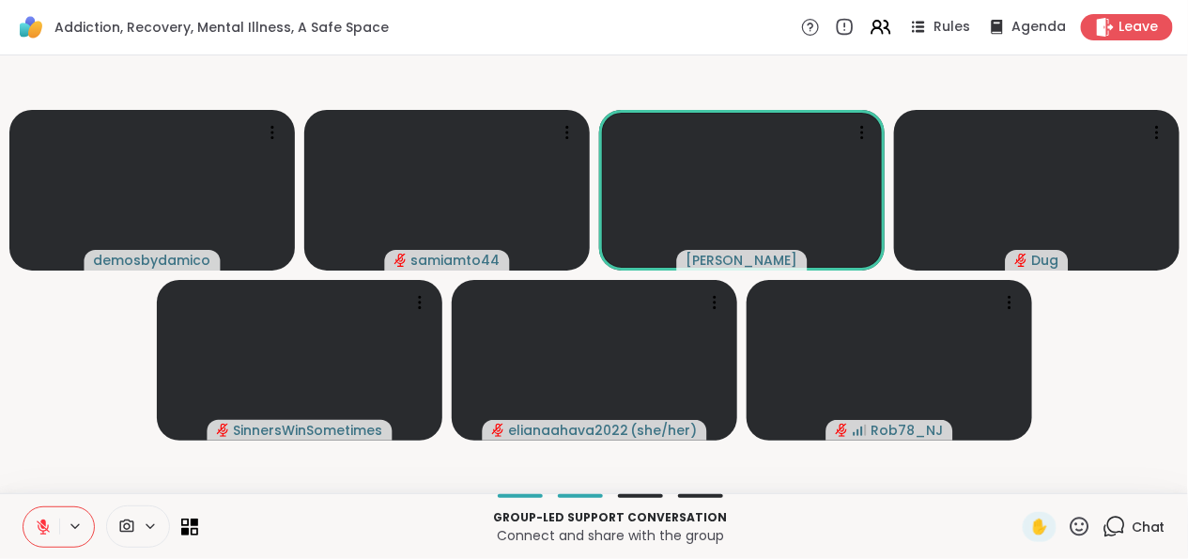
drag, startPoint x: 345, startPoint y: 41, endPoint x: 82, endPoint y: 358, distance: 411.5
click at [82, 358] on video-player-container "demosbydamico samiamto44 Donald Dug SinnersWinSometimes elianaahava2022 ( she/h…" at bounding box center [593, 274] width 1165 height 423
drag, startPoint x: 100, startPoint y: 284, endPoint x: 61, endPoint y: 322, distance: 55.1
click at [61, 322] on video-player-container "demosbydamico samiamto44 Donald Dug SinnersWinSometimes elianaahava2022 ( she/h…" at bounding box center [593, 274] width 1165 height 423
drag, startPoint x: 61, startPoint y: 322, endPoint x: 14, endPoint y: 372, distance: 68.4
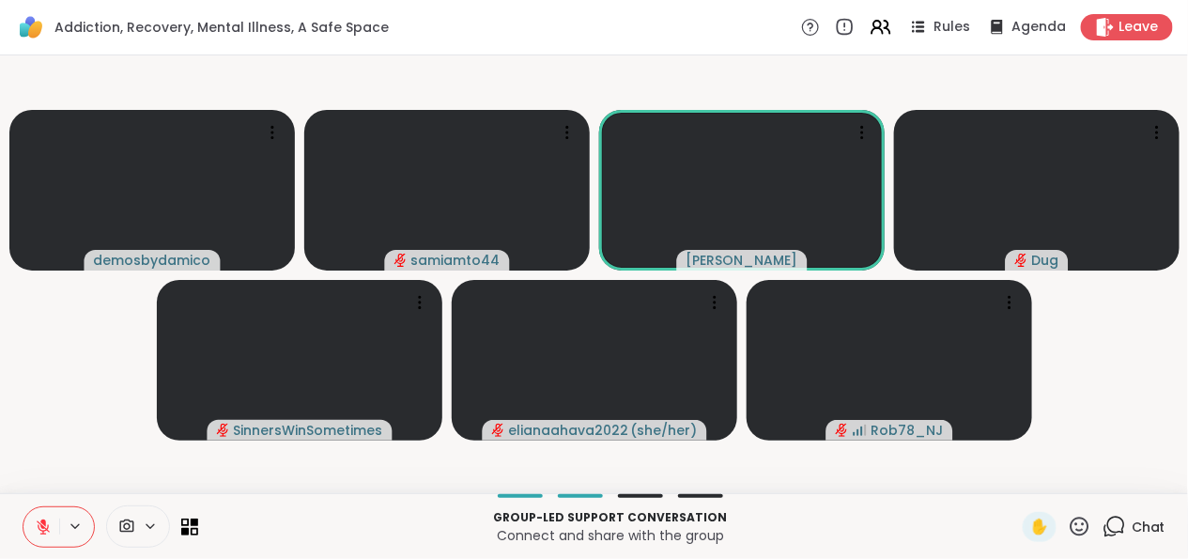
click at [14, 372] on video-player-container "demosbydamico samiamto44 Donald Dug SinnersWinSometimes elianaahava2022 ( she/h…" at bounding box center [593, 274] width 1165 height 423
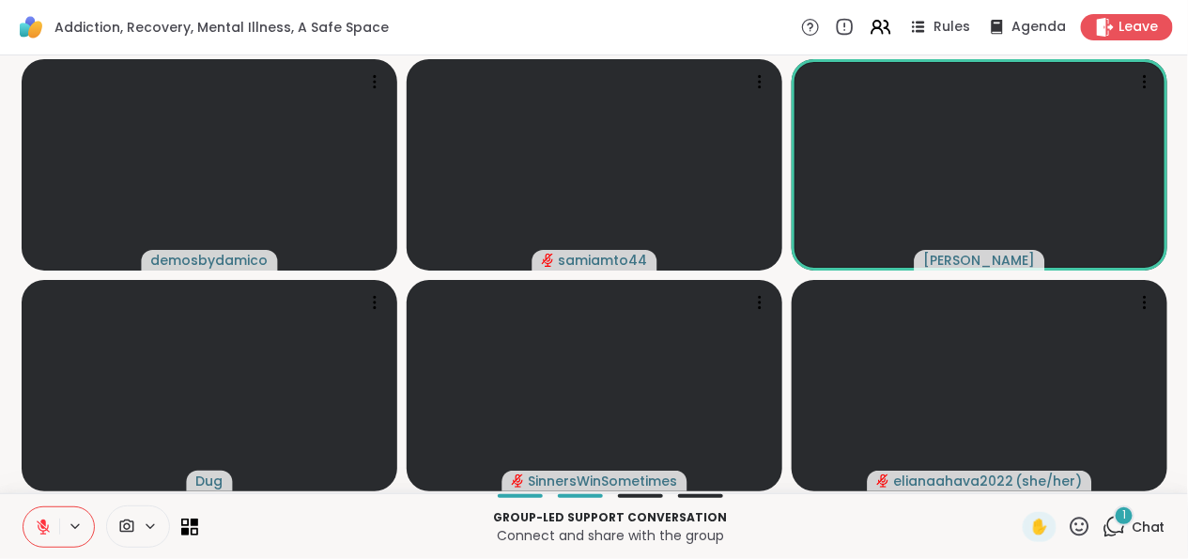
click at [1114, 492] on div "1" at bounding box center [1124, 515] width 21 height 21
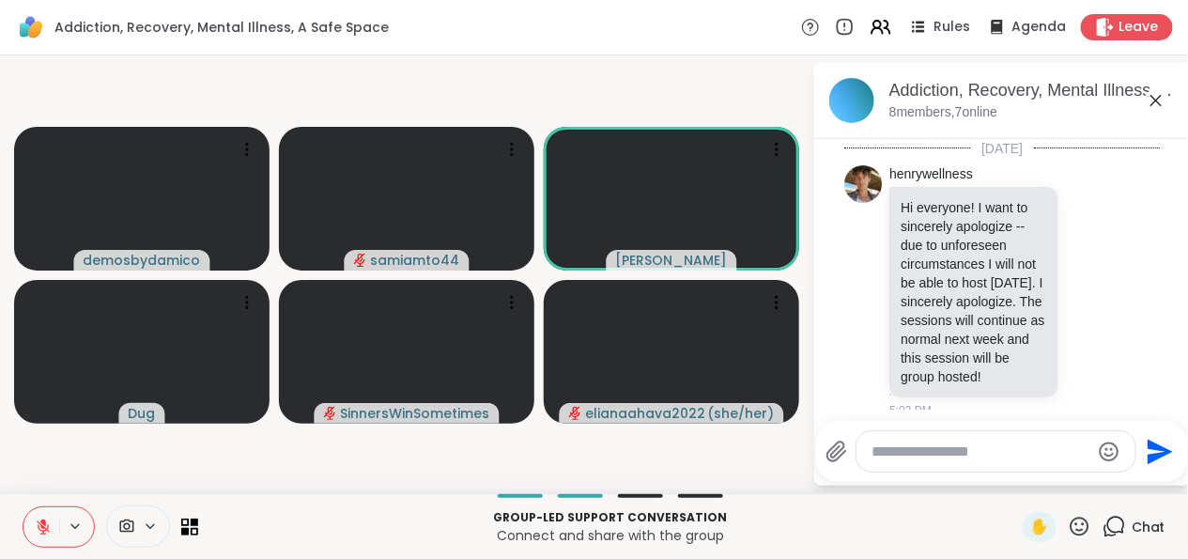
scroll to position [1157, 0]
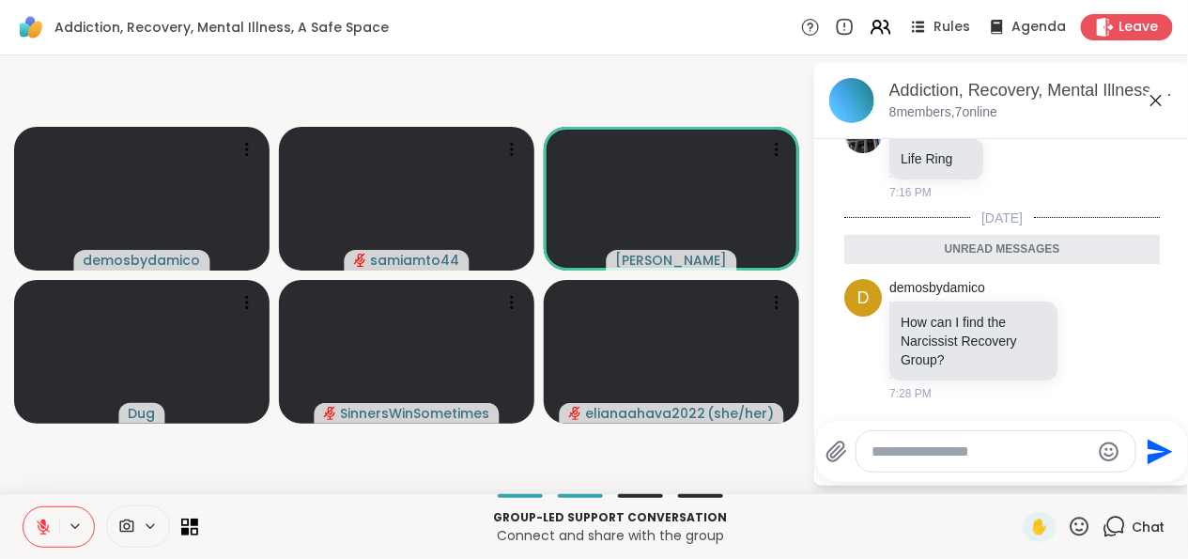
drag, startPoint x: 161, startPoint y: 448, endPoint x: 711, endPoint y: 451, distance: 550.3
click at [711, 451] on video-player-container "demosbydamico samiamto44 Donald Dug SinnersWinSometimes elianaahava2022 ( she/h…" at bounding box center [406, 274] width 790 height 423
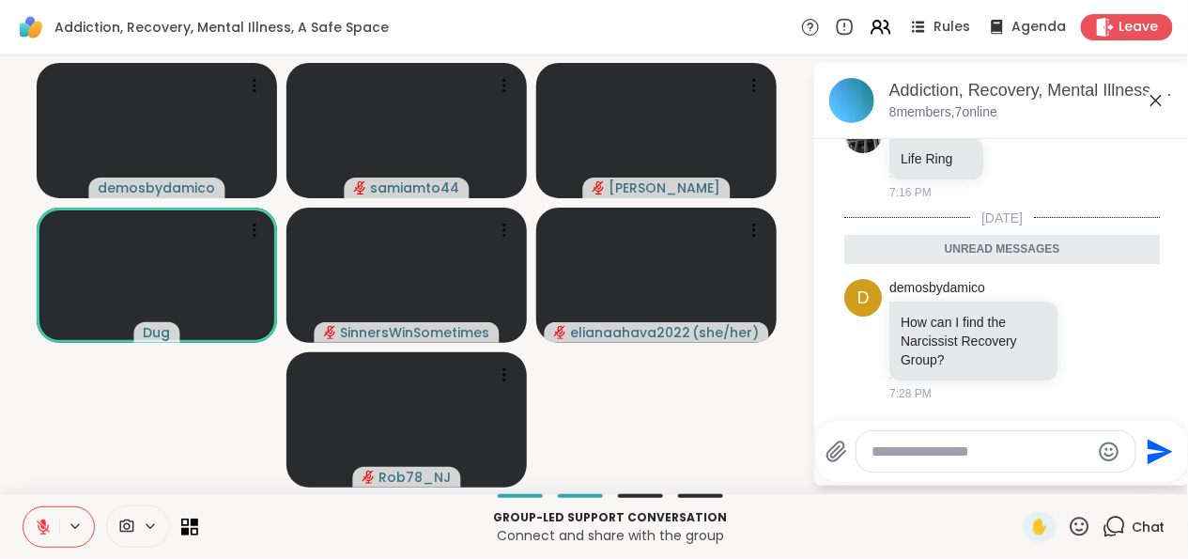
click at [145, 492] on div at bounding box center [138, 526] width 64 height 42
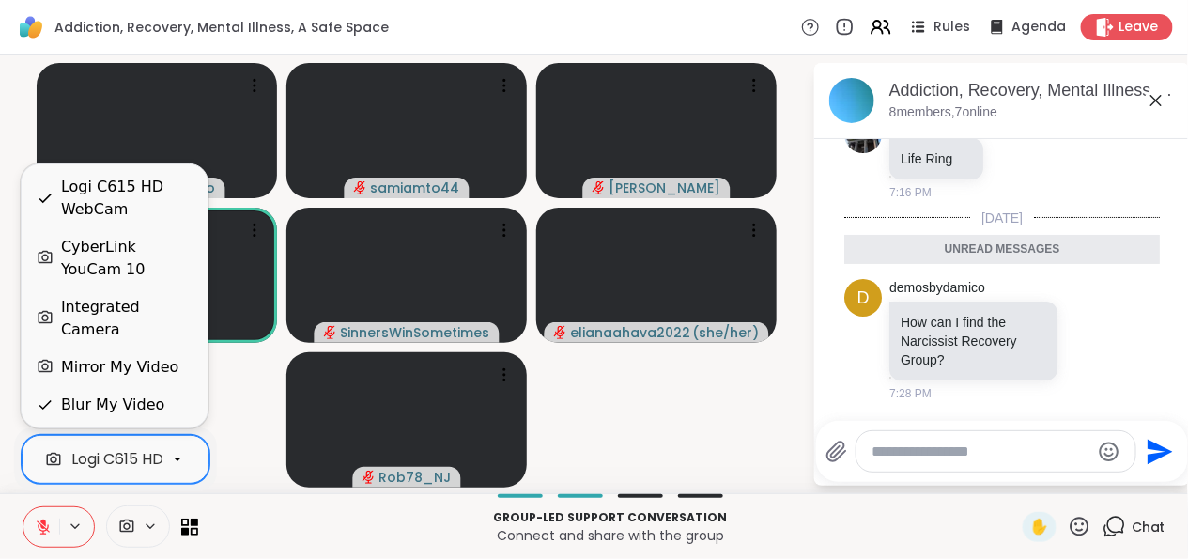
click at [145, 452] on div "Logi C615 HD WebCam" at bounding box center [154, 459] width 166 height 23
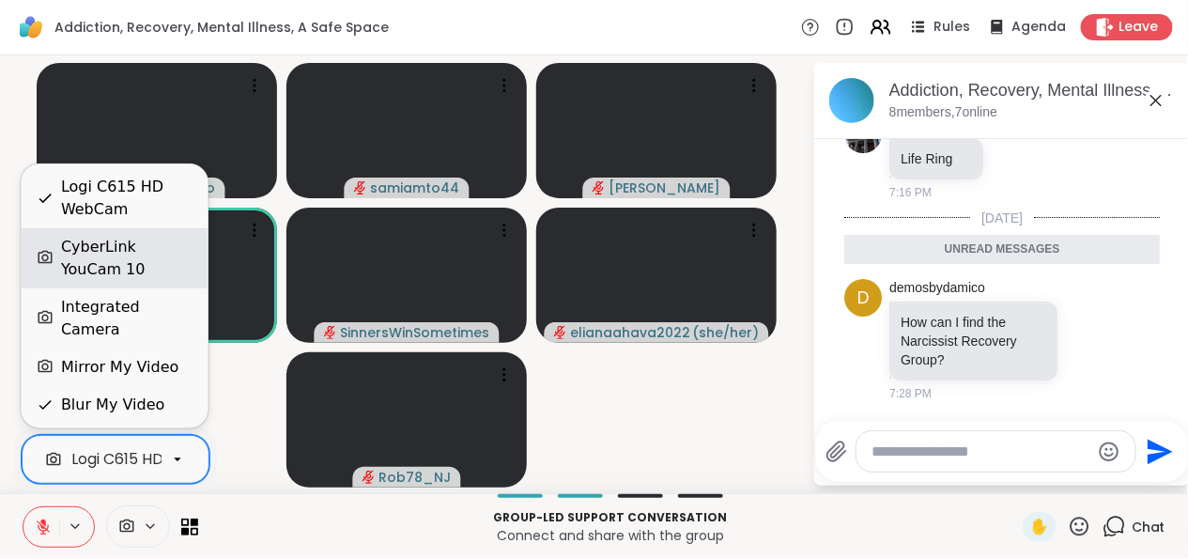
click at [149, 281] on div "CyberLink YouCam 10" at bounding box center [126, 258] width 131 height 45
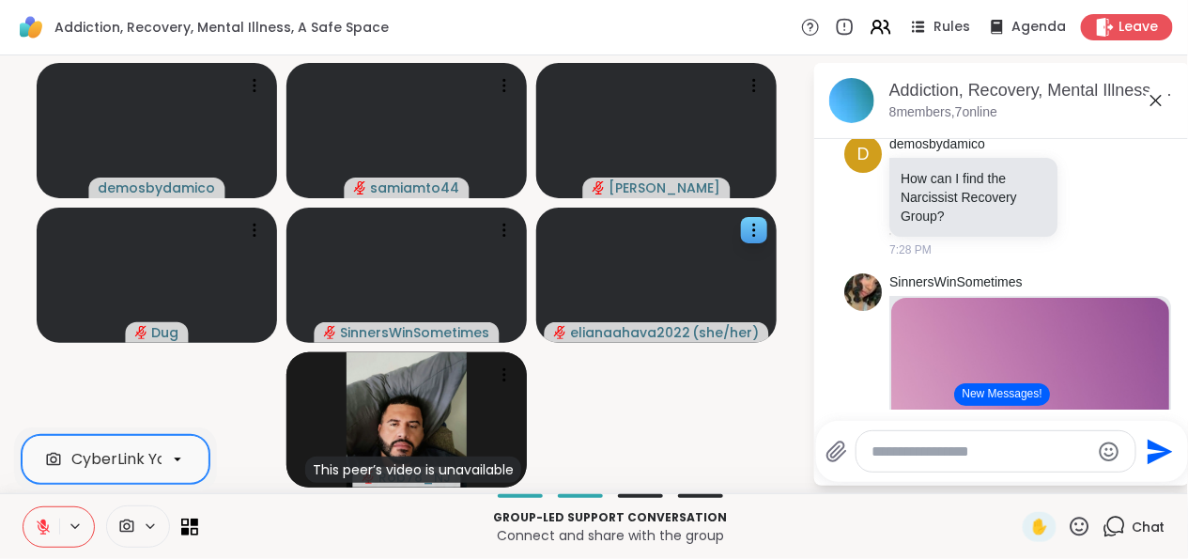
scroll to position [1313, 0]
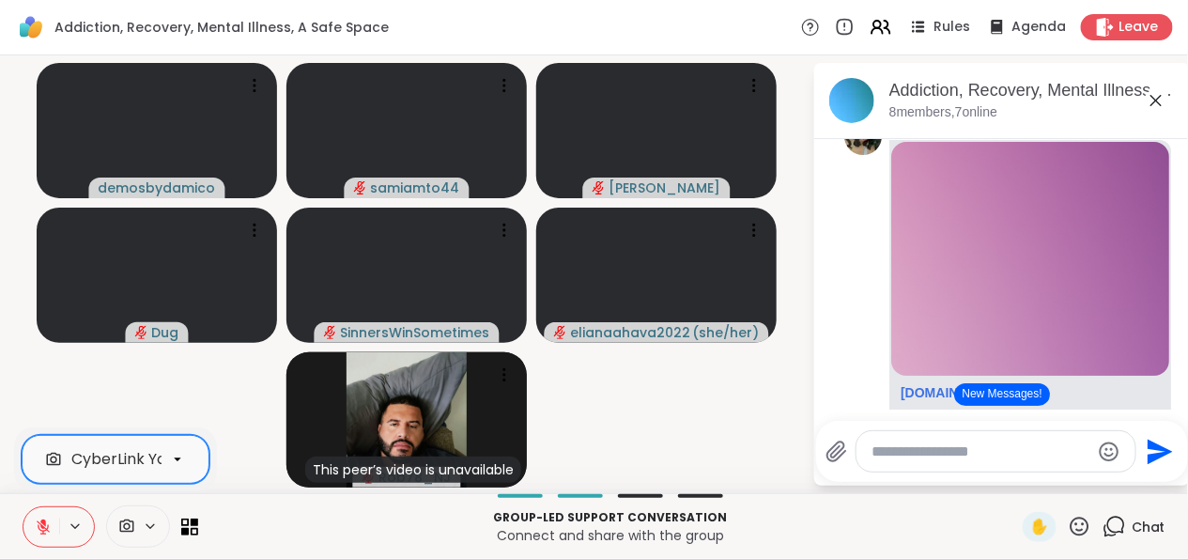
click at [1167, 96] on icon at bounding box center [1156, 100] width 23 height 23
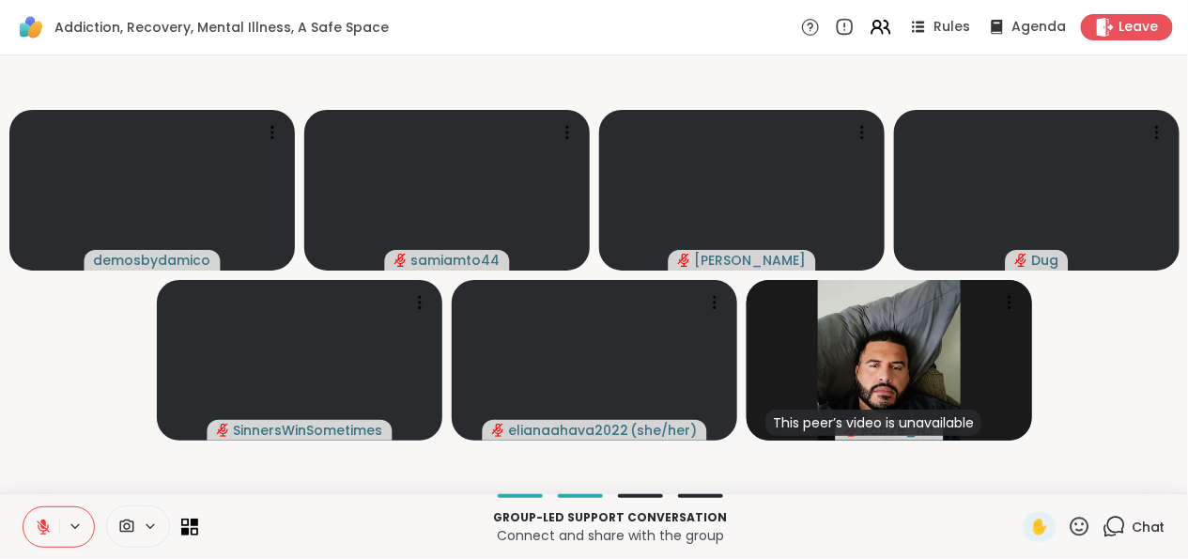
click at [145, 492] on icon at bounding box center [150, 526] width 15 height 16
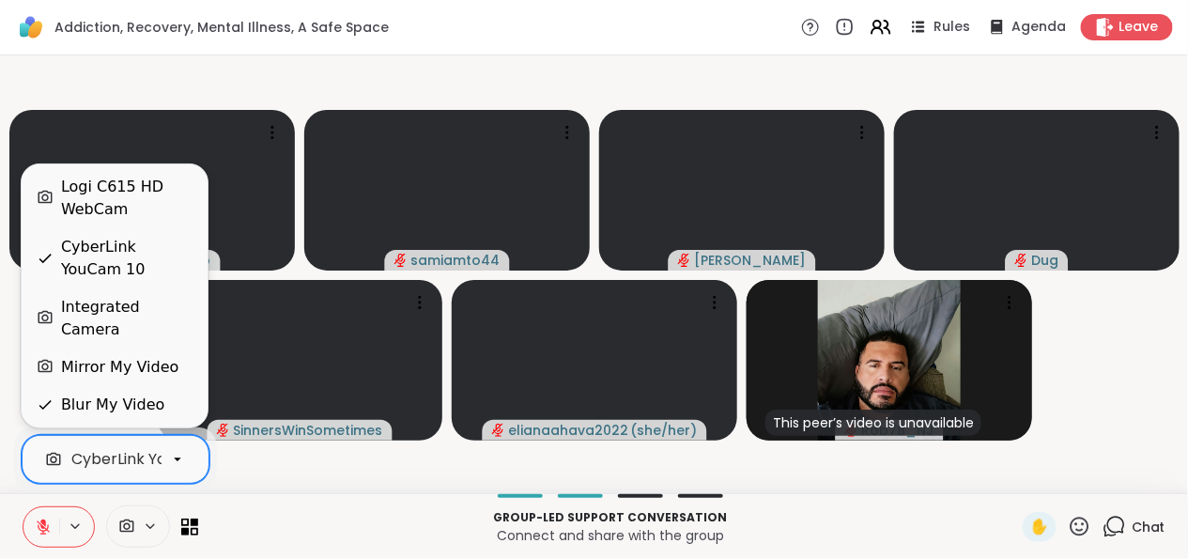
click at [172, 455] on icon at bounding box center [177, 459] width 17 height 17
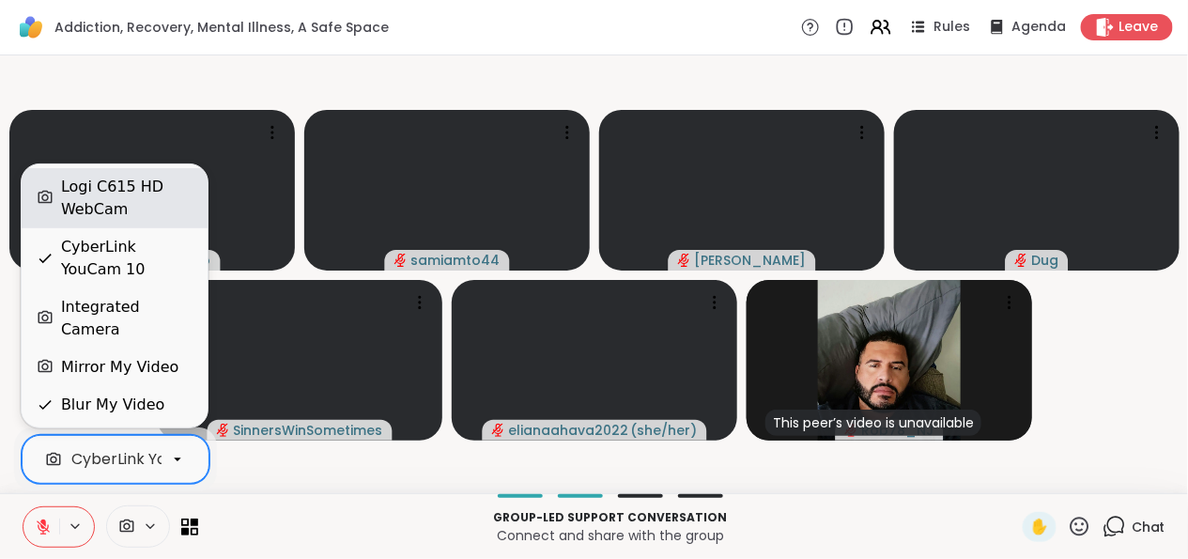
click at [159, 207] on div "Logi C615 HD WebCam" at bounding box center [126, 198] width 131 height 45
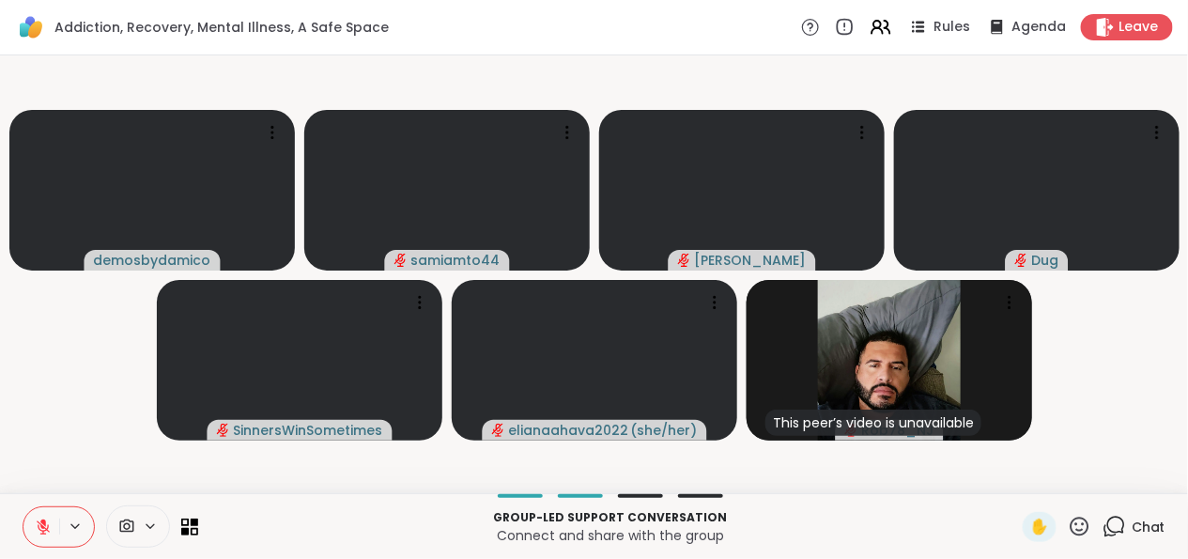
click at [102, 339] on video-player-container "demosbydamico samiamto44 Donald Dug SinnersWinSometimes elianaahava2022 ( she/h…" at bounding box center [593, 274] width 1165 height 423
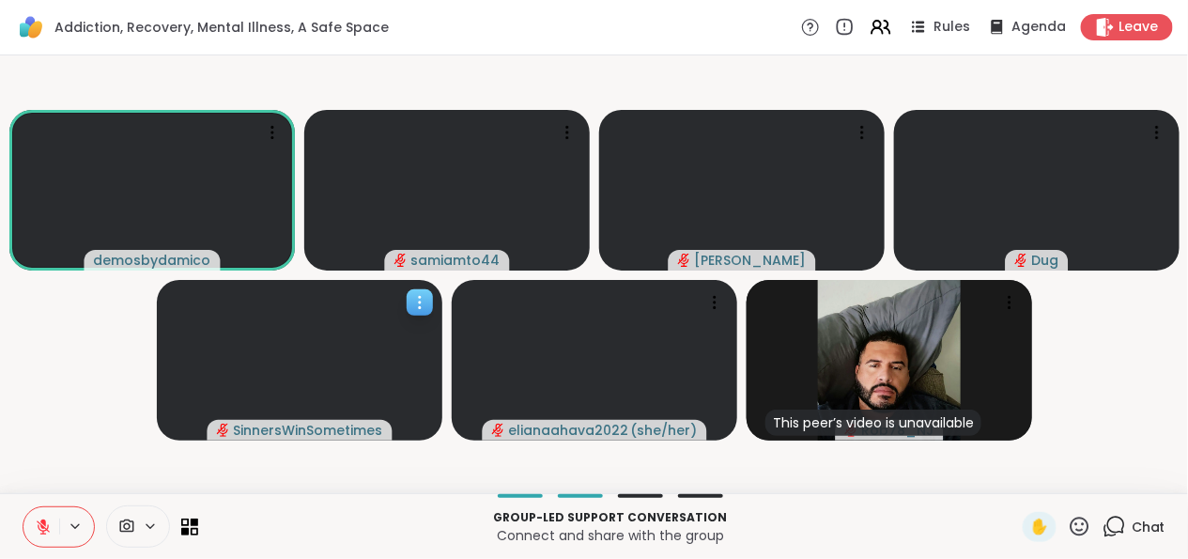
click at [426, 303] on icon at bounding box center [419, 302] width 19 height 19
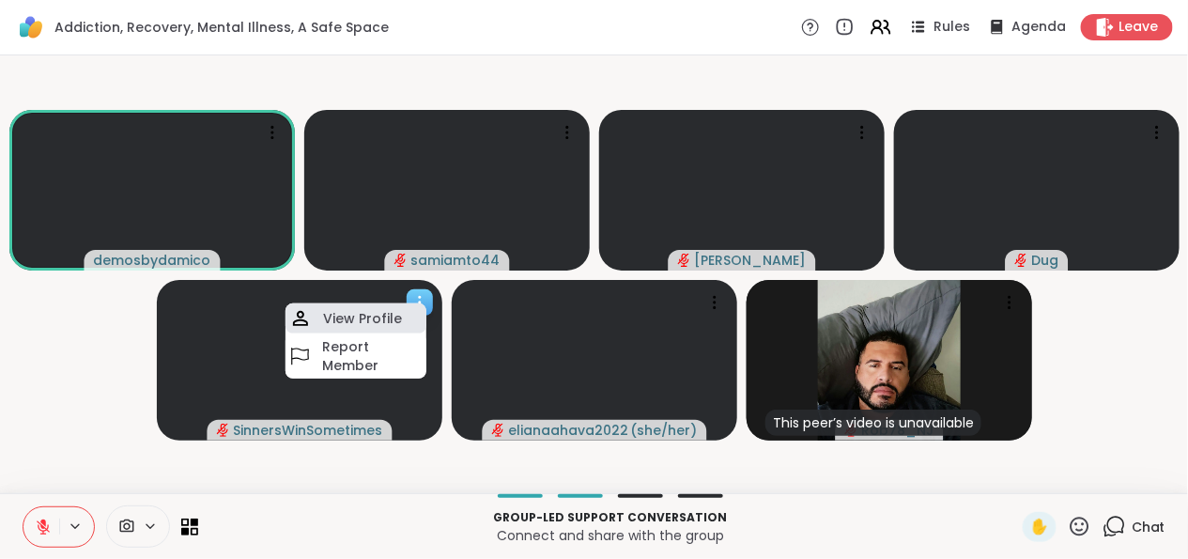
click at [412, 313] on div "View Profile" at bounding box center [355, 318] width 141 height 30
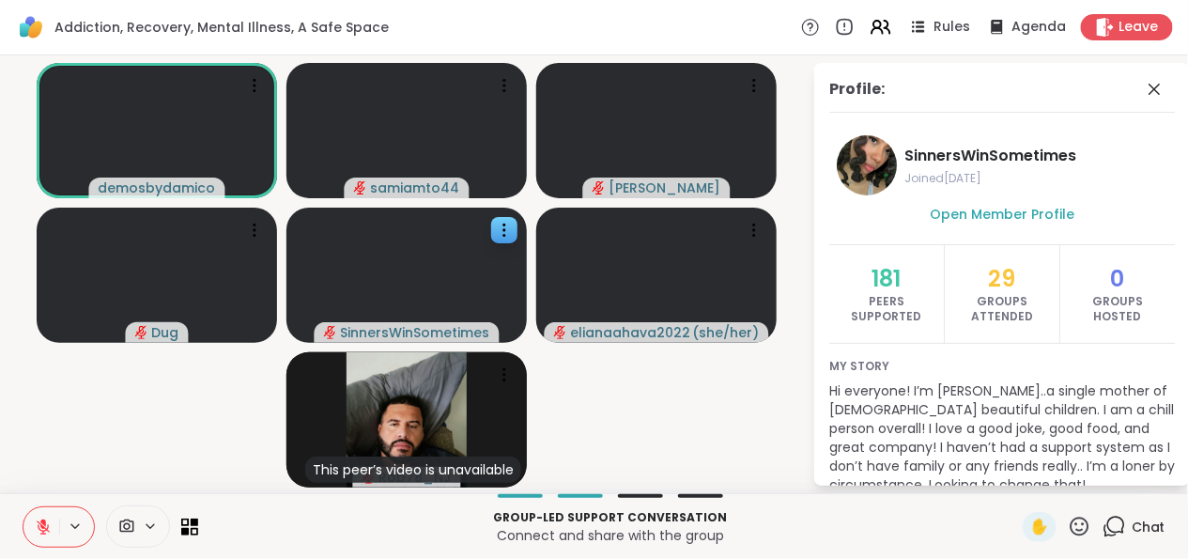
scroll to position [0, 0]
click at [1143, 99] on icon at bounding box center [1154, 89] width 23 height 23
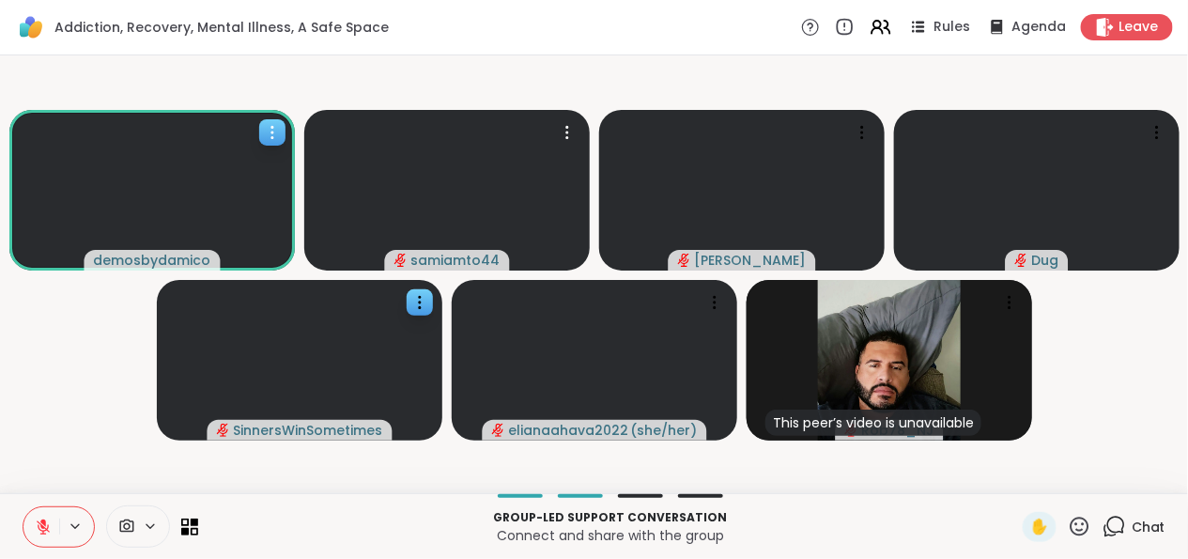
click at [271, 123] on icon at bounding box center [272, 132] width 19 height 19
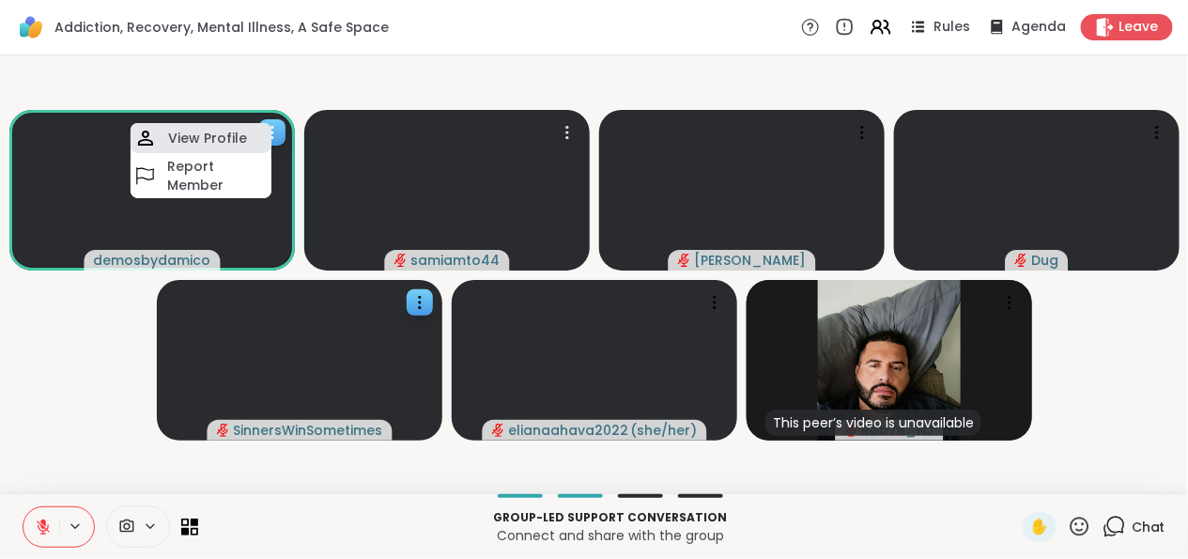
click at [256, 136] on div "View Profile" at bounding box center [201, 138] width 141 height 30
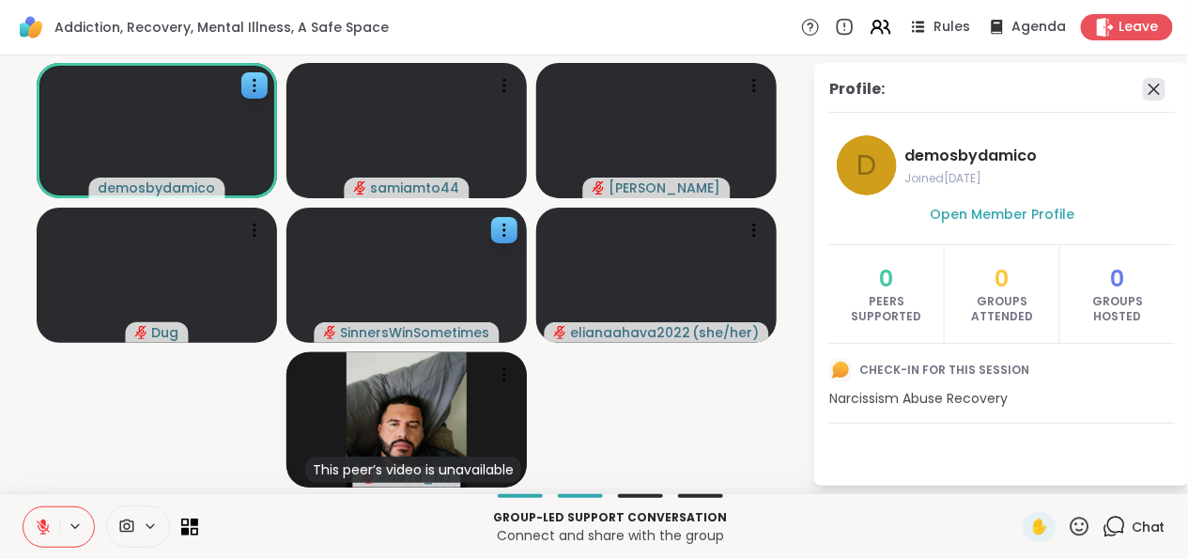
click at [1155, 99] on icon at bounding box center [1154, 89] width 23 height 23
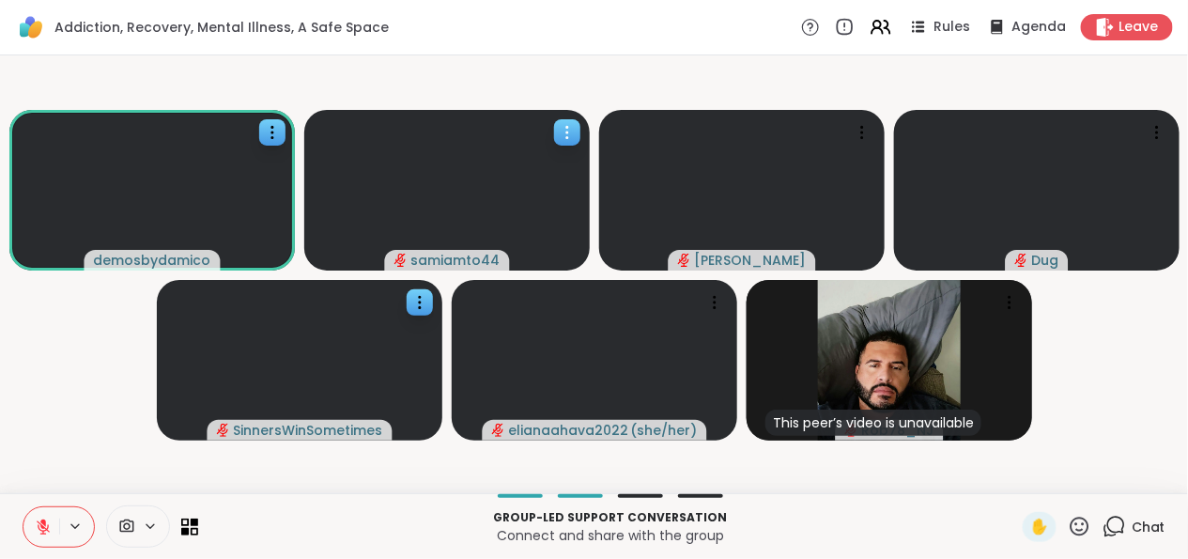
click at [561, 137] on icon at bounding box center [567, 132] width 19 height 19
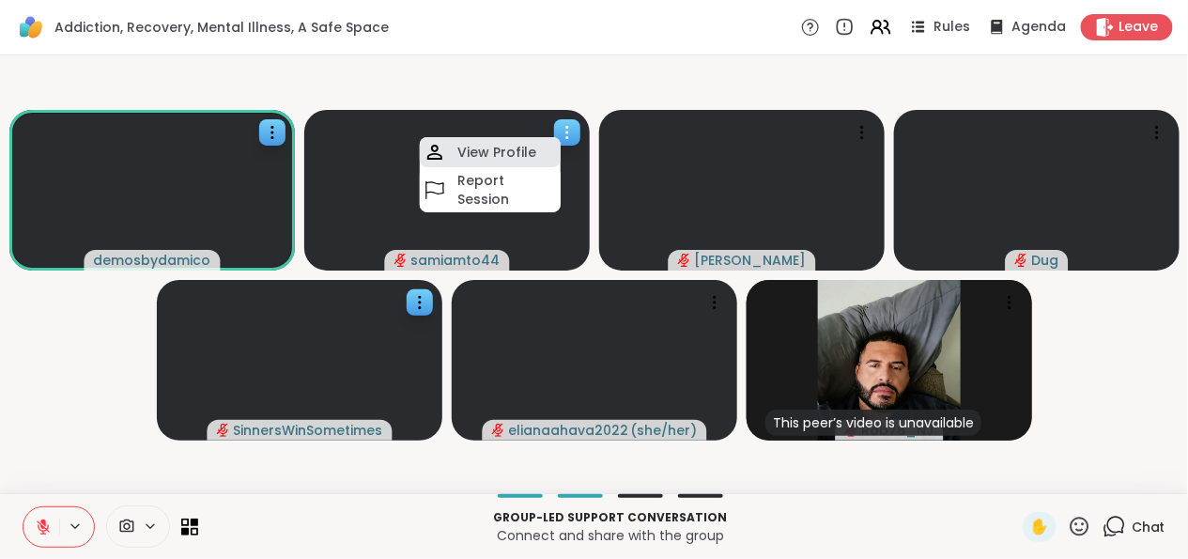
click at [510, 157] on h4 "View Profile" at bounding box center [496, 152] width 79 height 19
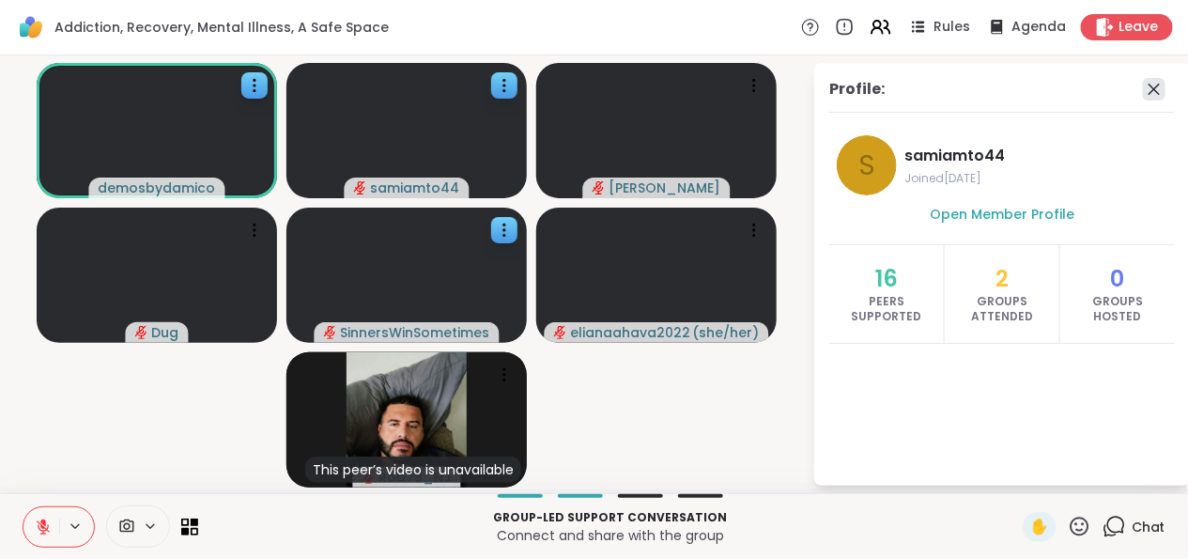
click at [1143, 84] on icon at bounding box center [1154, 89] width 23 height 23
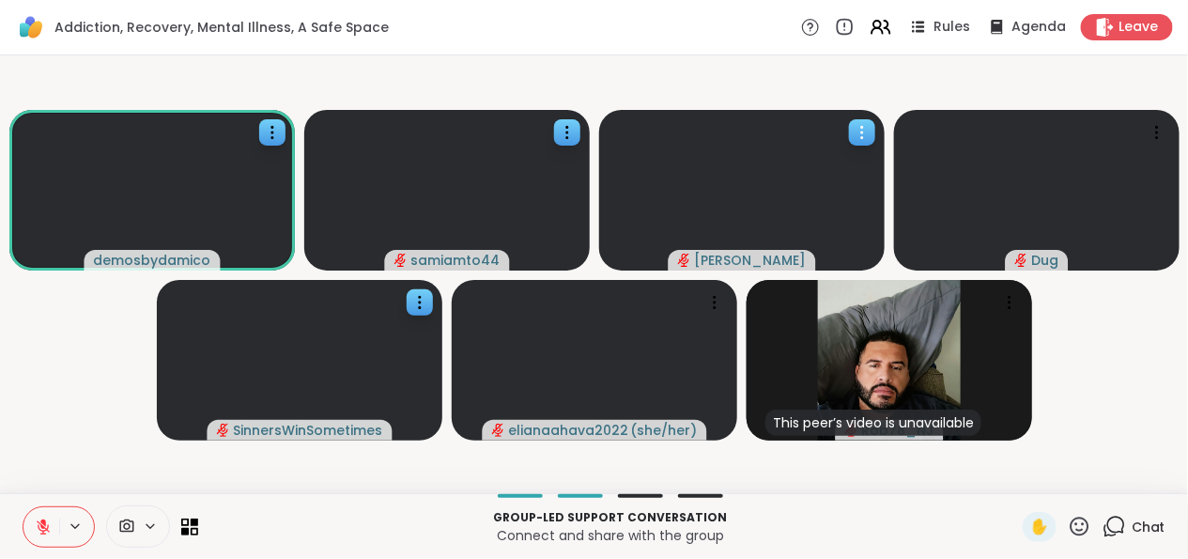
click at [863, 129] on icon at bounding box center [862, 132] width 19 height 19
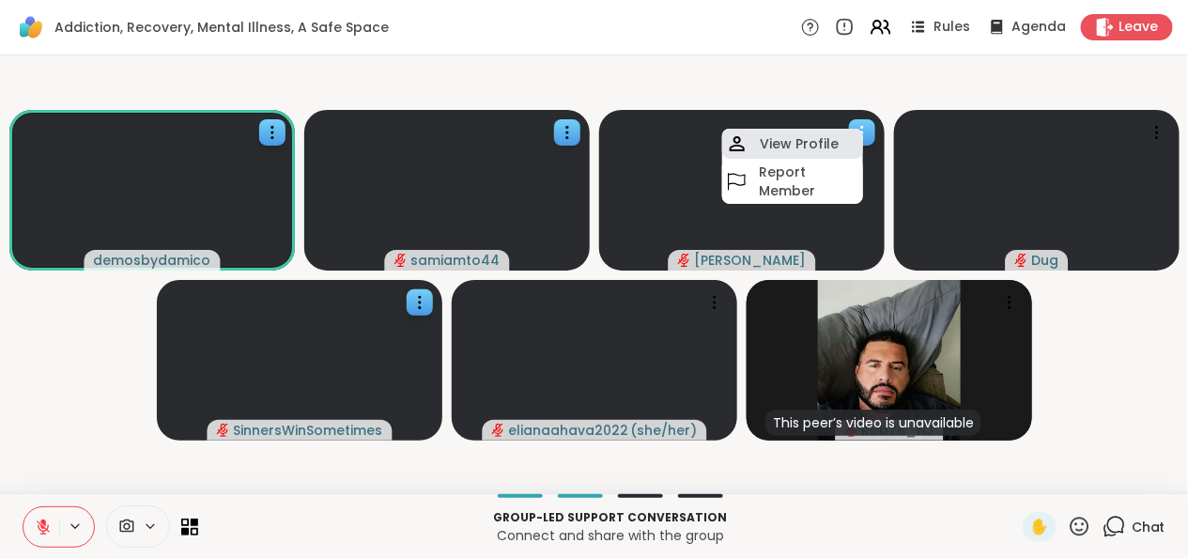
click at [835, 141] on div "View Profile" at bounding box center [792, 144] width 141 height 30
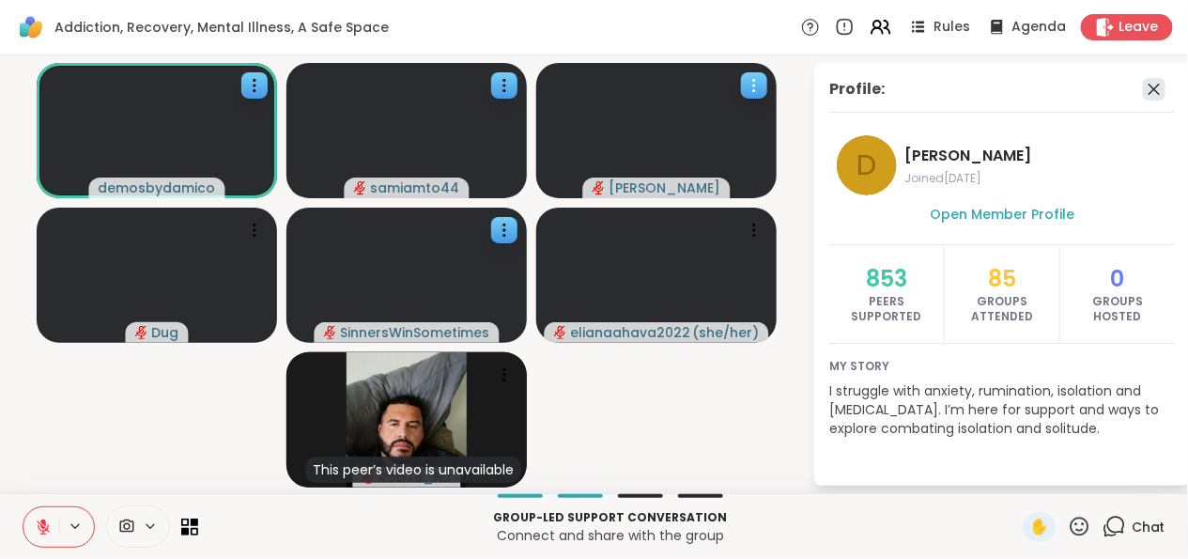
click at [1160, 87] on icon at bounding box center [1154, 89] width 23 height 23
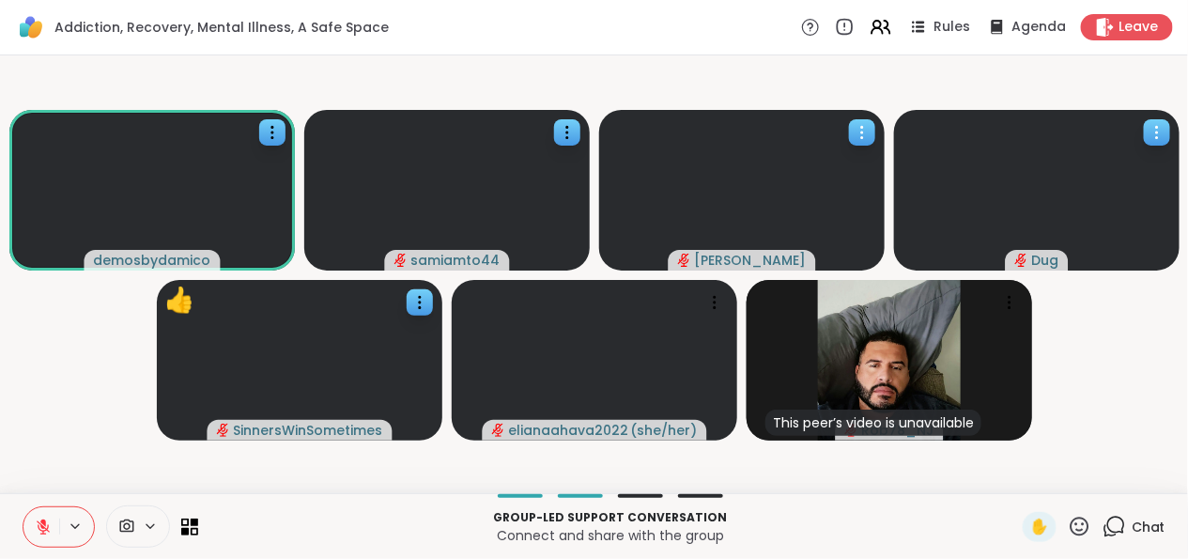
click at [1160, 135] on icon at bounding box center [1157, 132] width 19 height 19
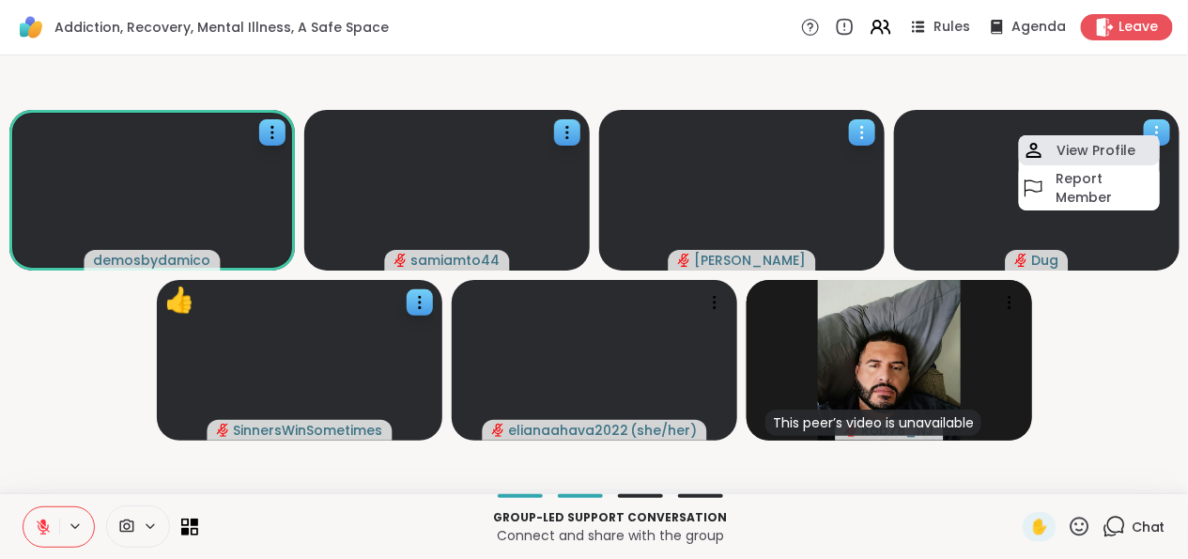
click at [1114, 160] on div "View Profile" at bounding box center [1089, 150] width 141 height 30
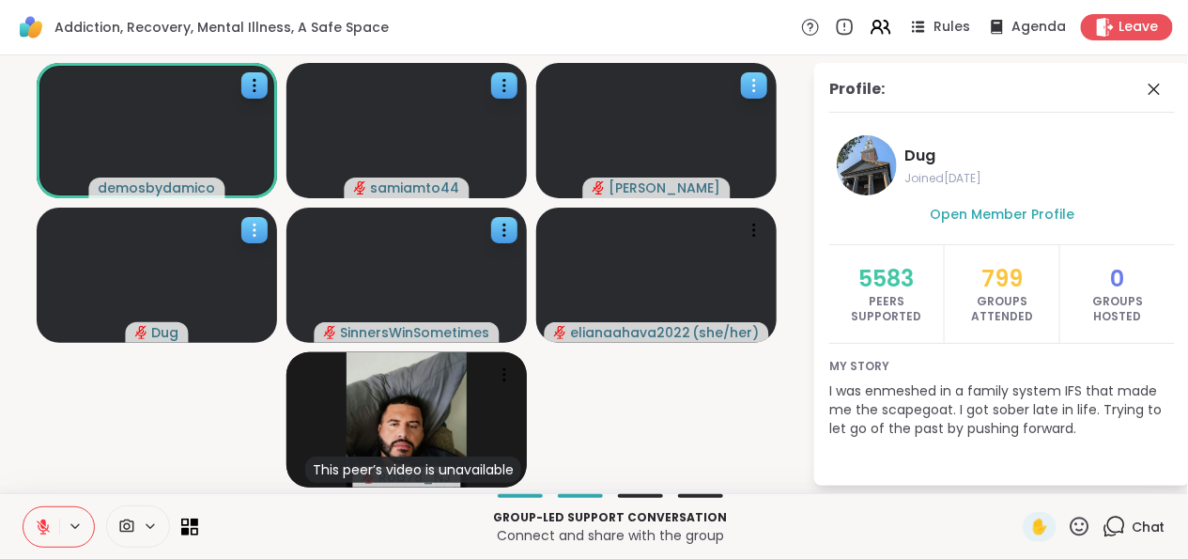
click at [1165, 81] on span at bounding box center [1156, 89] width 26 height 23
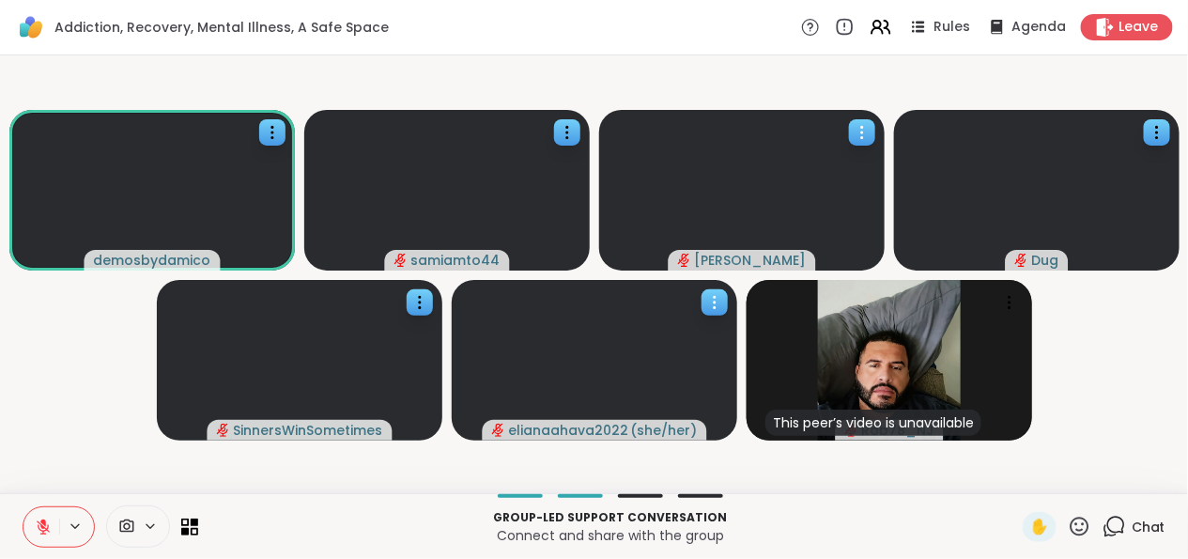
click at [726, 297] on div at bounding box center [715, 302] width 26 height 26
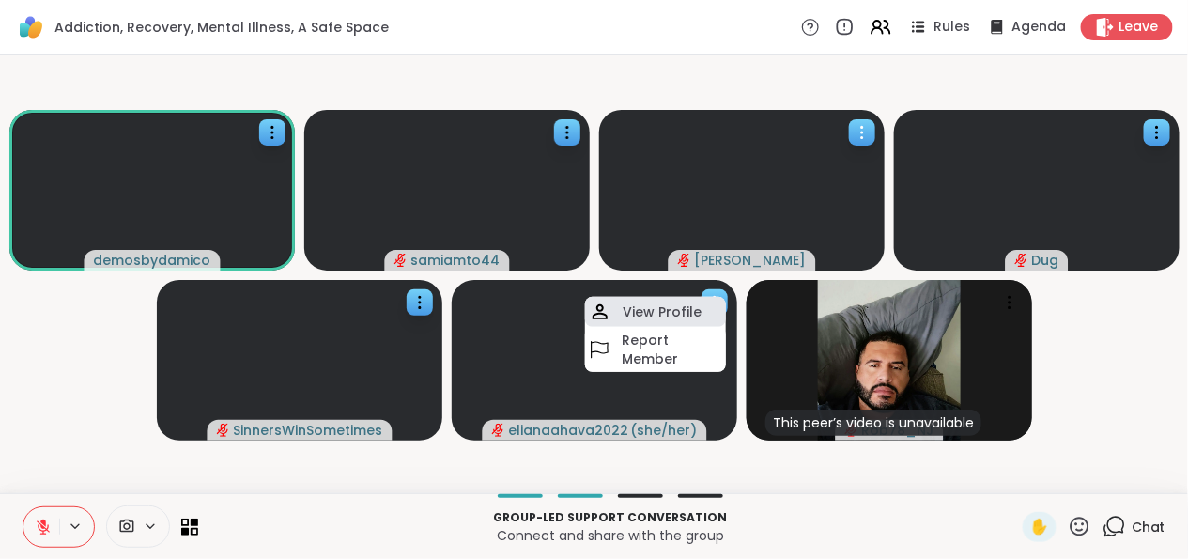
click at [714, 303] on div "View Profile" at bounding box center [655, 312] width 141 height 30
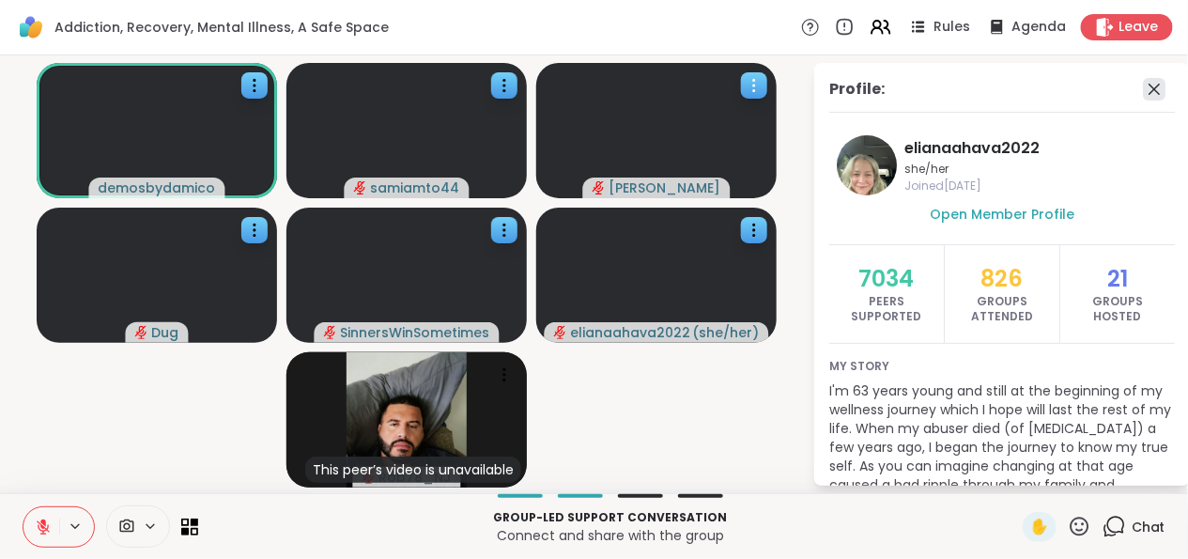
click at [1143, 83] on icon at bounding box center [1154, 89] width 23 height 23
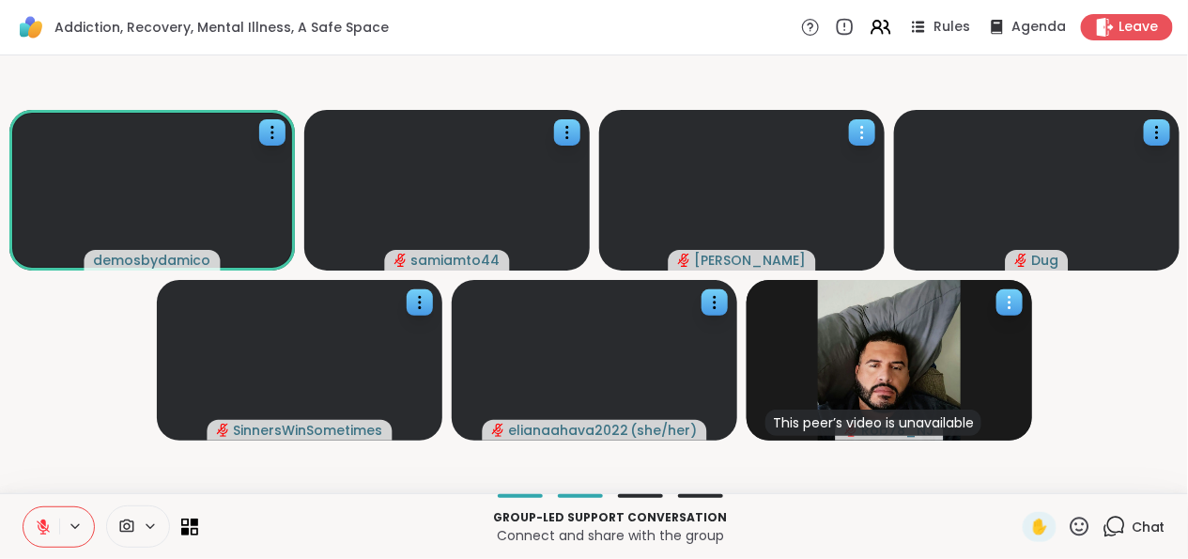
click at [1010, 289] on div at bounding box center [1009, 302] width 26 height 26
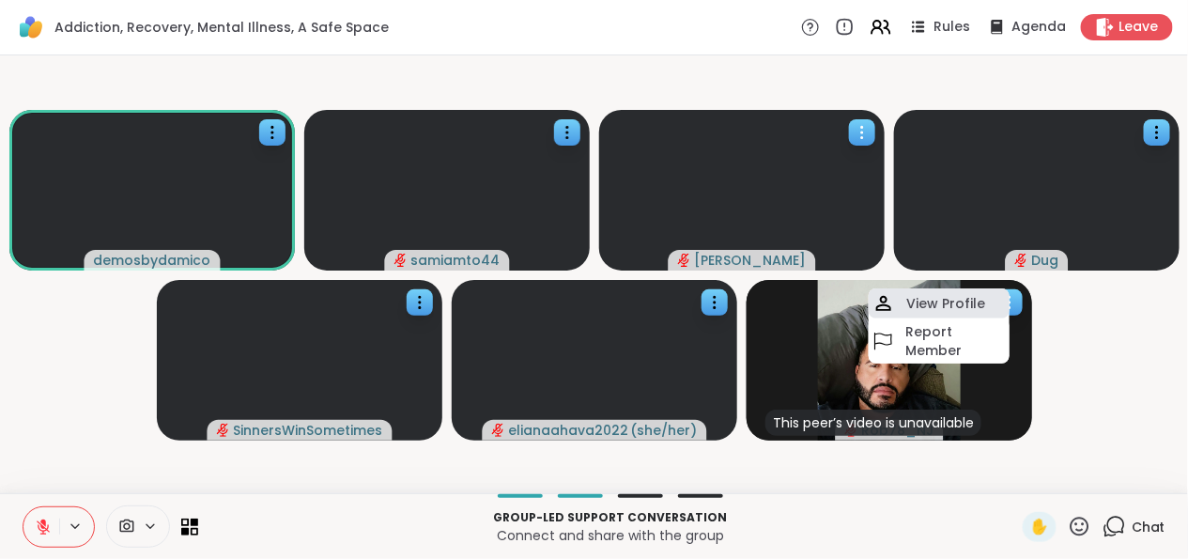
click at [979, 294] on h4 "View Profile" at bounding box center [945, 303] width 79 height 19
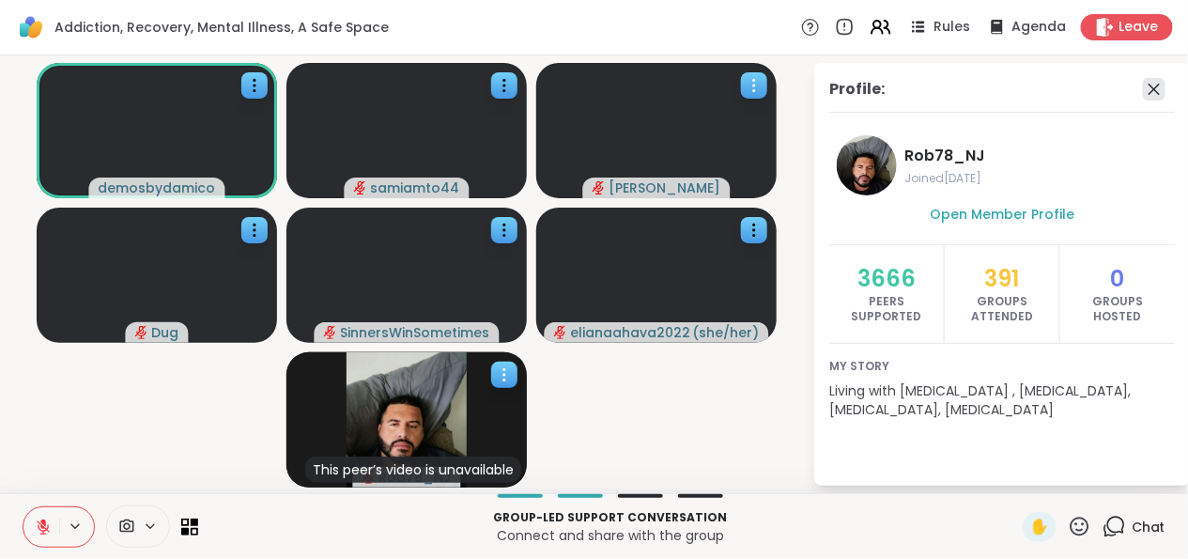
click at [1152, 87] on icon at bounding box center [1154, 89] width 11 height 11
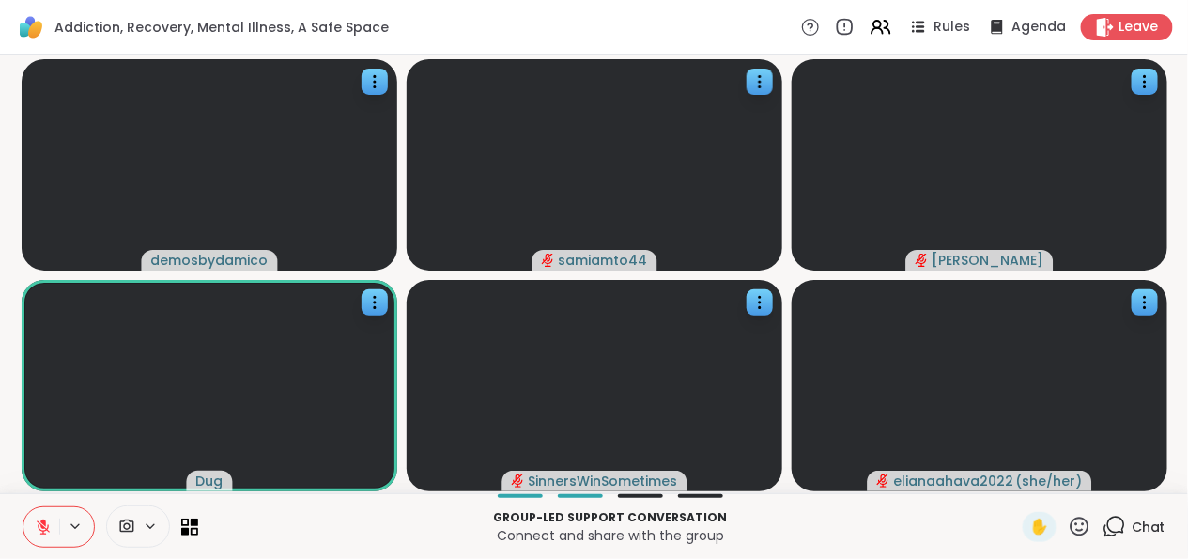
click at [1114, 492] on div "Chat" at bounding box center [1134, 527] width 63 height 30
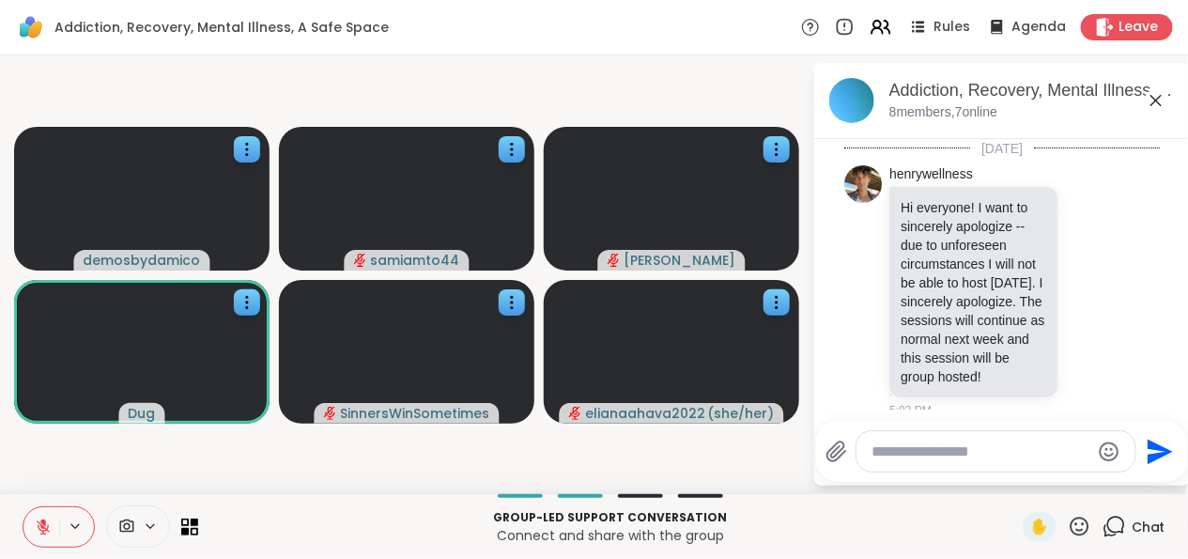
scroll to position [1792, 0]
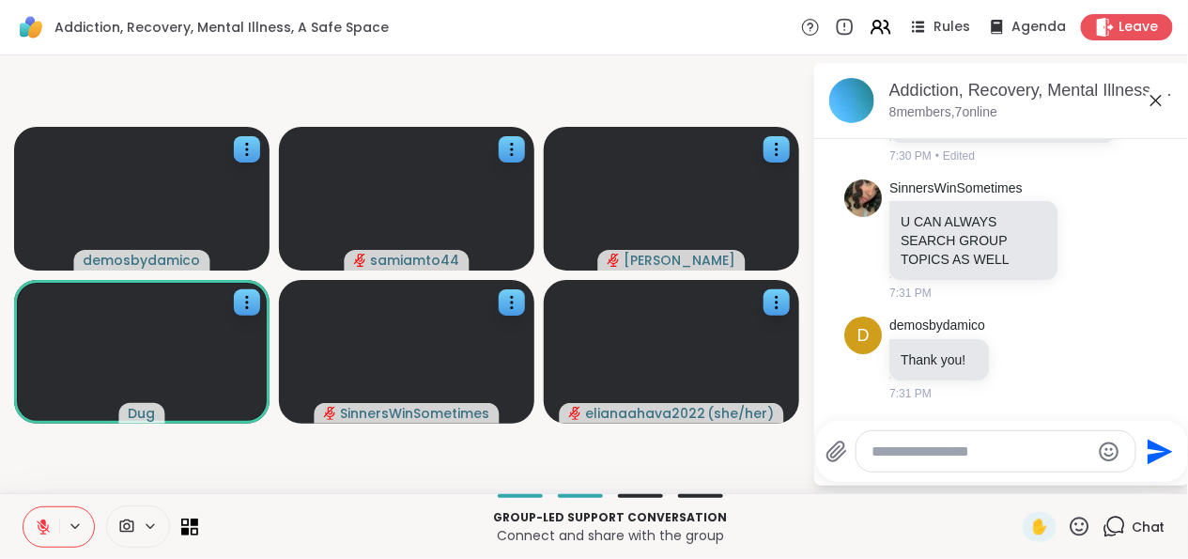
click at [1114, 492] on div "Chat" at bounding box center [1134, 527] width 63 height 30
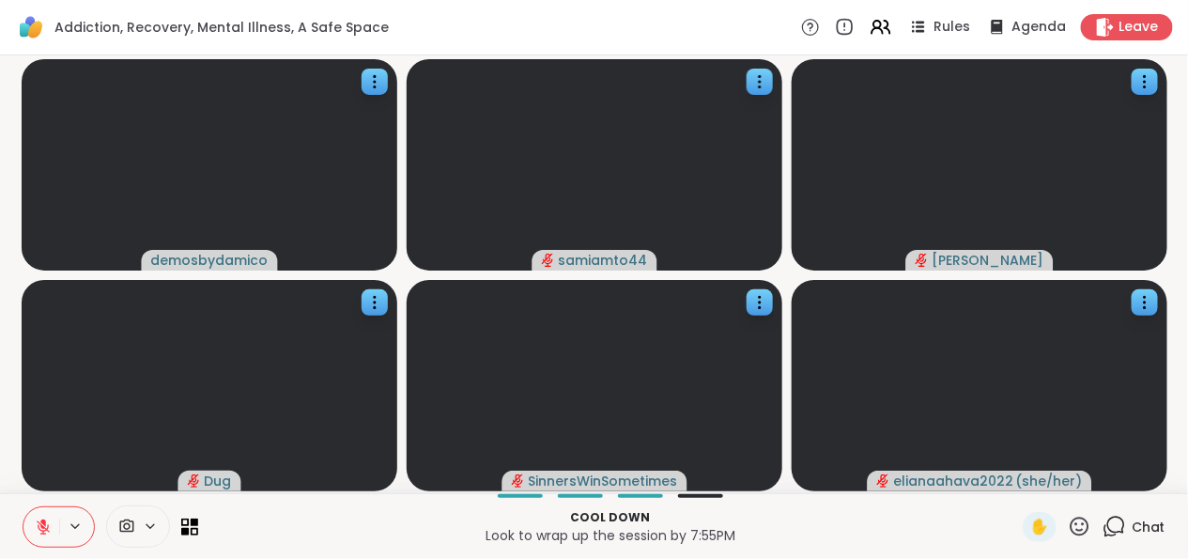
click at [41, 492] on icon at bounding box center [43, 522] width 6 height 8
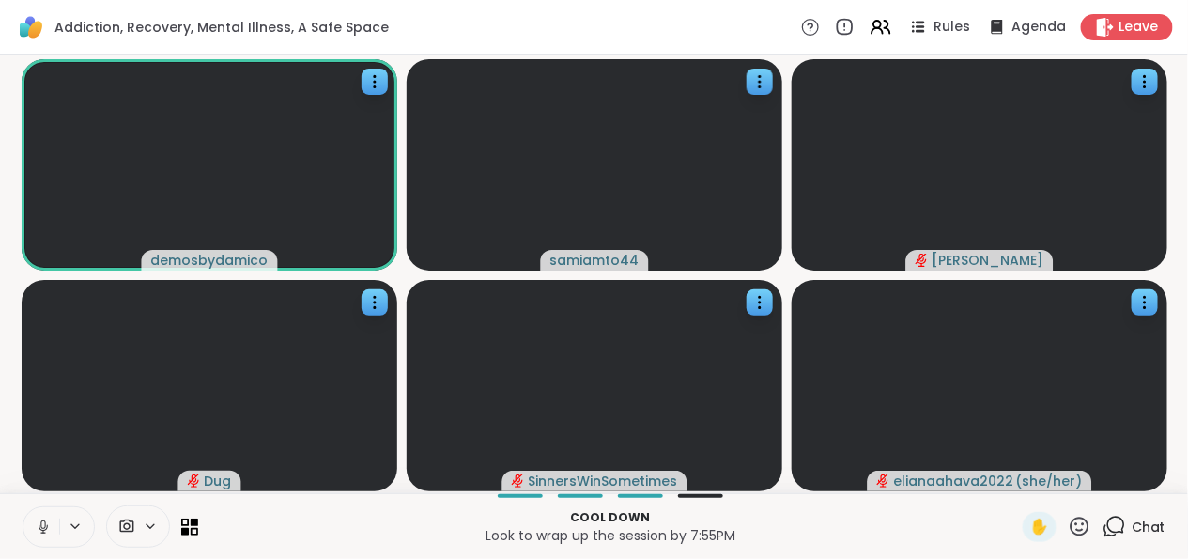
click at [39, 492] on icon at bounding box center [43, 526] width 17 height 17
click at [1106, 492] on icon at bounding box center [1114, 526] width 23 height 23
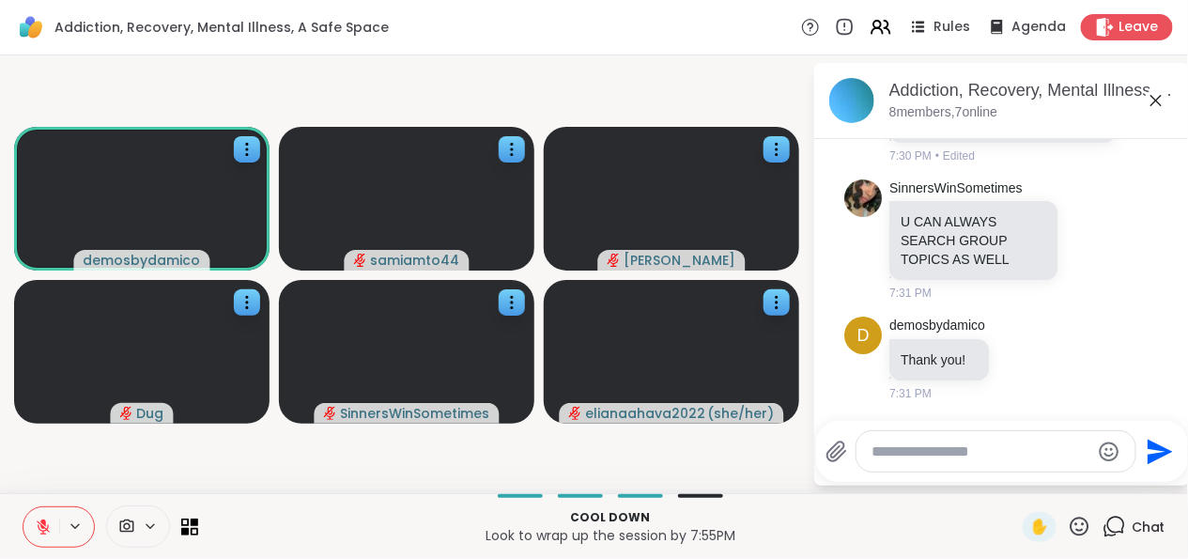
click at [988, 445] on textarea "Type your message" at bounding box center [981, 451] width 219 height 19
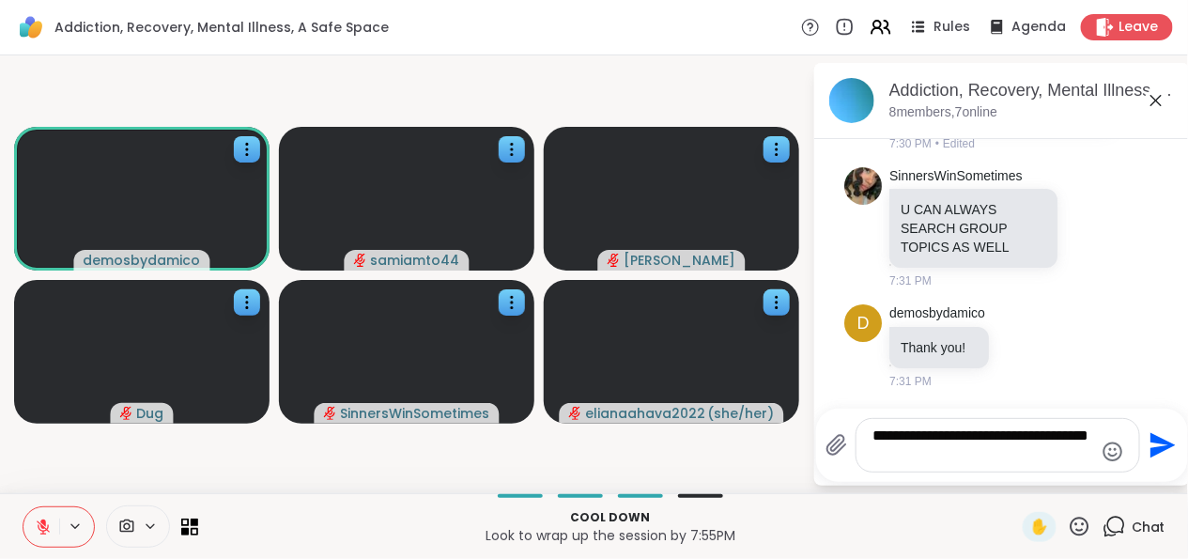
type textarea "**********"
click at [1160, 454] on icon "Send" at bounding box center [1161, 445] width 30 height 30
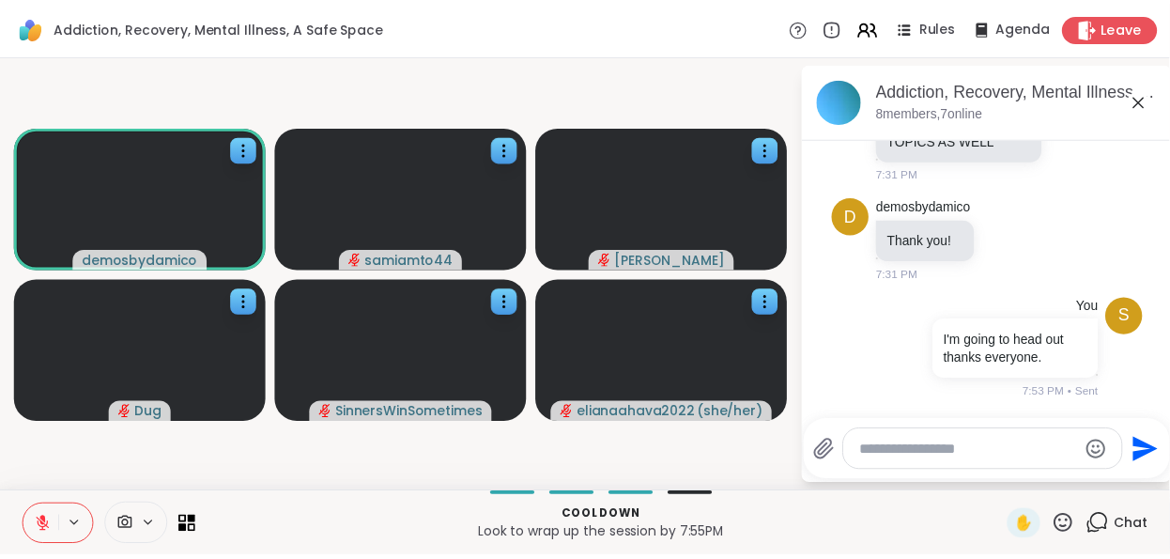
scroll to position [1911, 0]
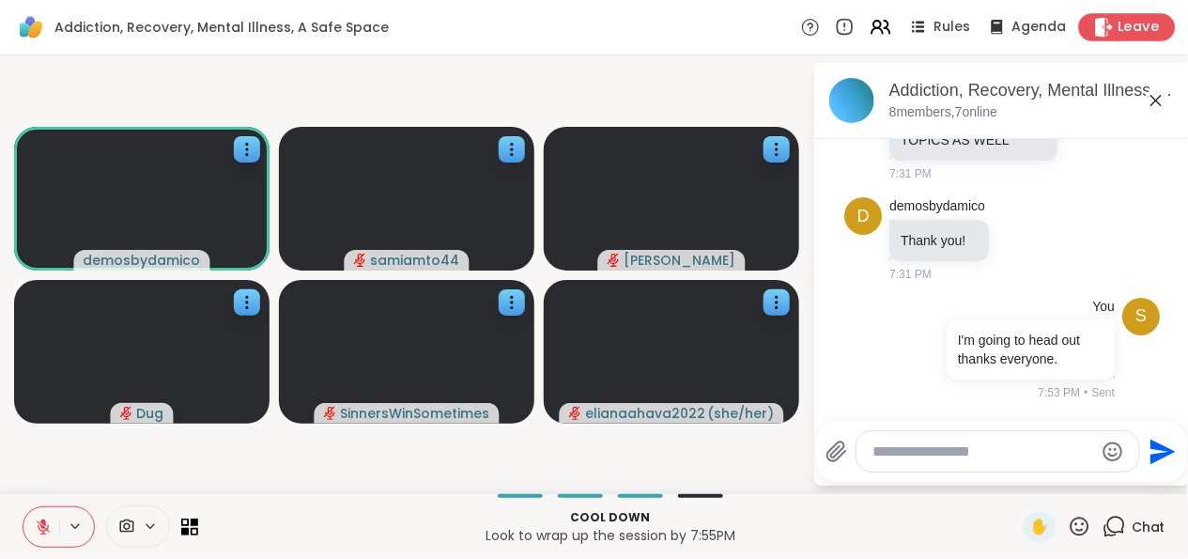
click at [1099, 19] on div "Leave" at bounding box center [1127, 26] width 97 height 27
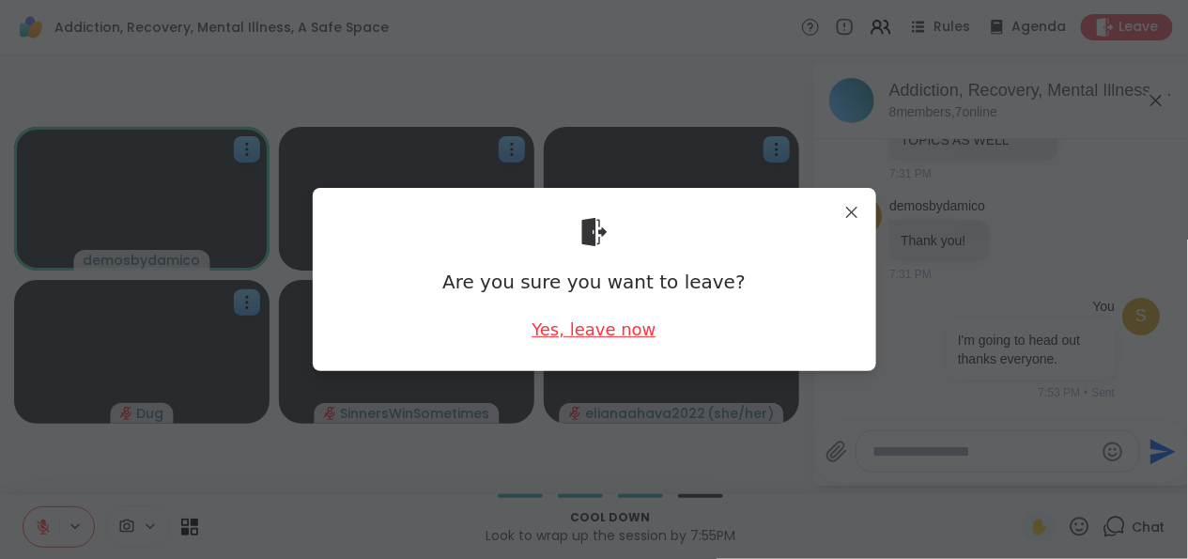
click at [562, 331] on div "Yes, leave now" at bounding box center [594, 328] width 124 height 23
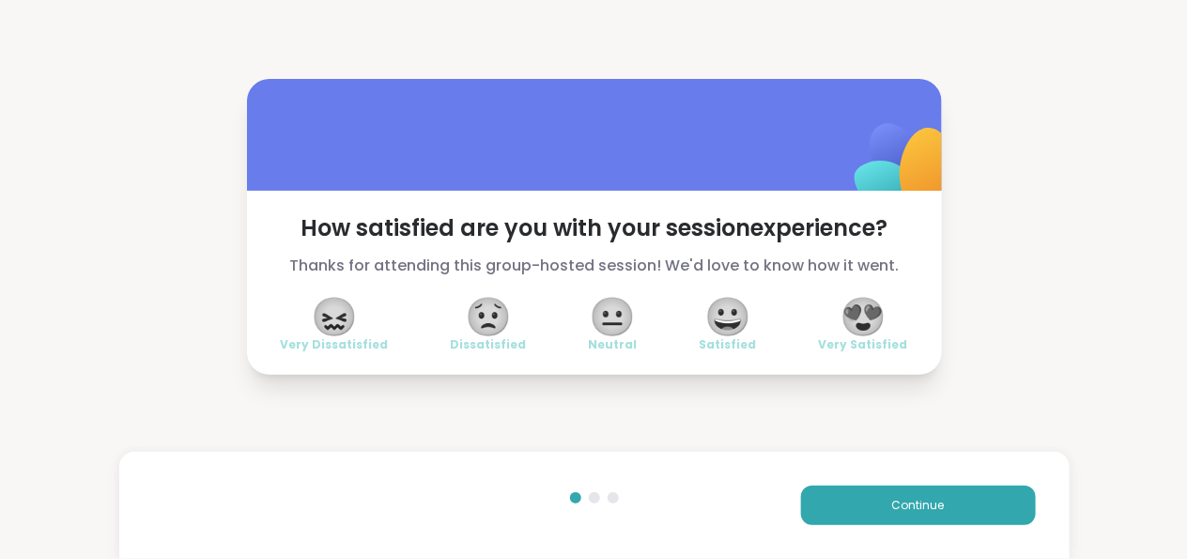
click at [876, 331] on span "😍" at bounding box center [863, 317] width 47 height 34
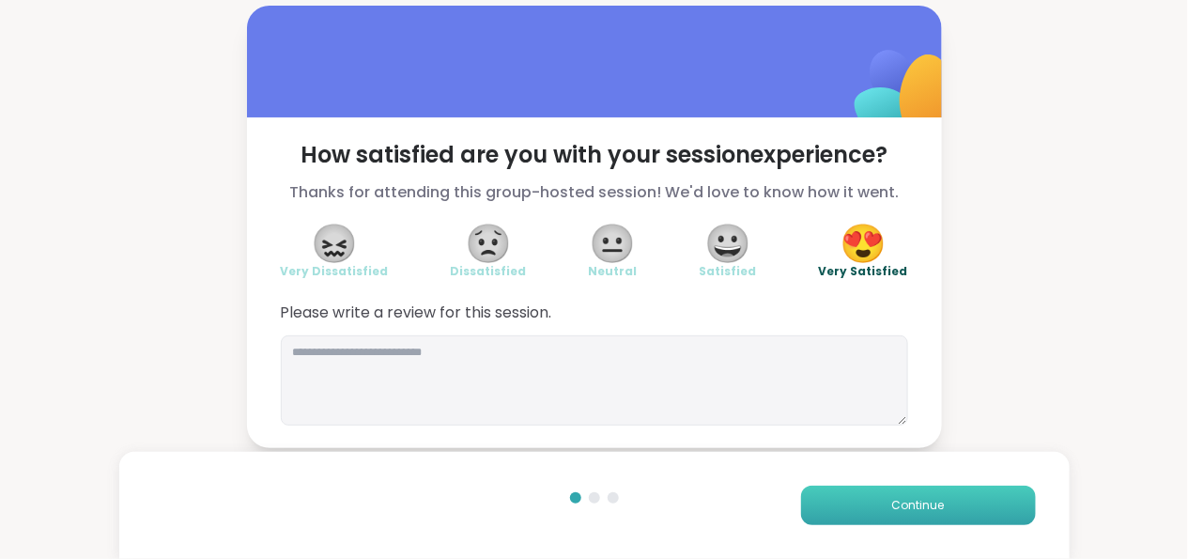
click at [933, 492] on button "Continue" at bounding box center [918, 505] width 235 height 39
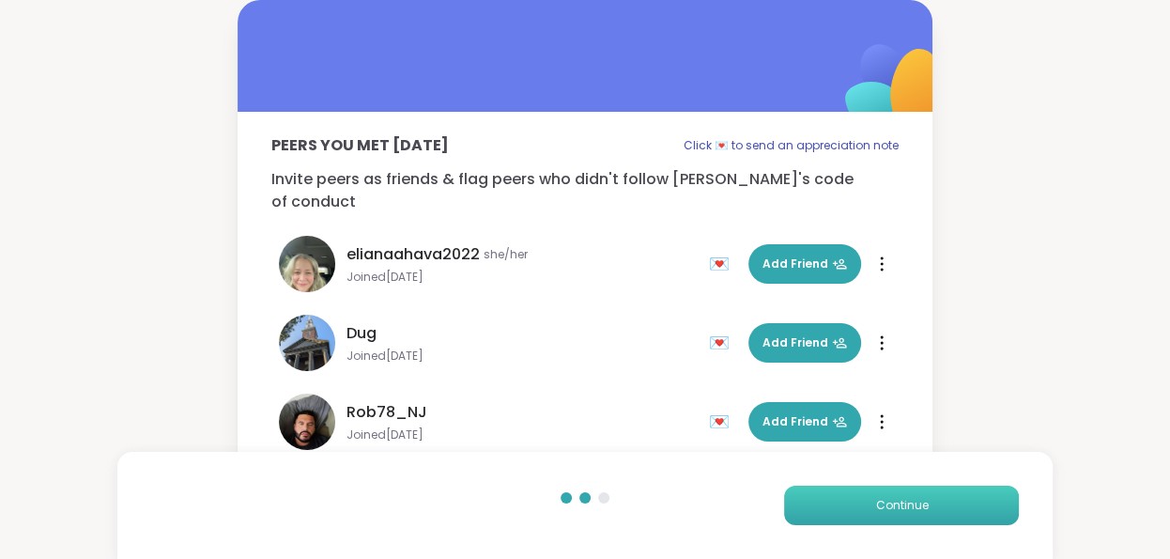
click at [914, 492] on button "Continue" at bounding box center [901, 505] width 235 height 39
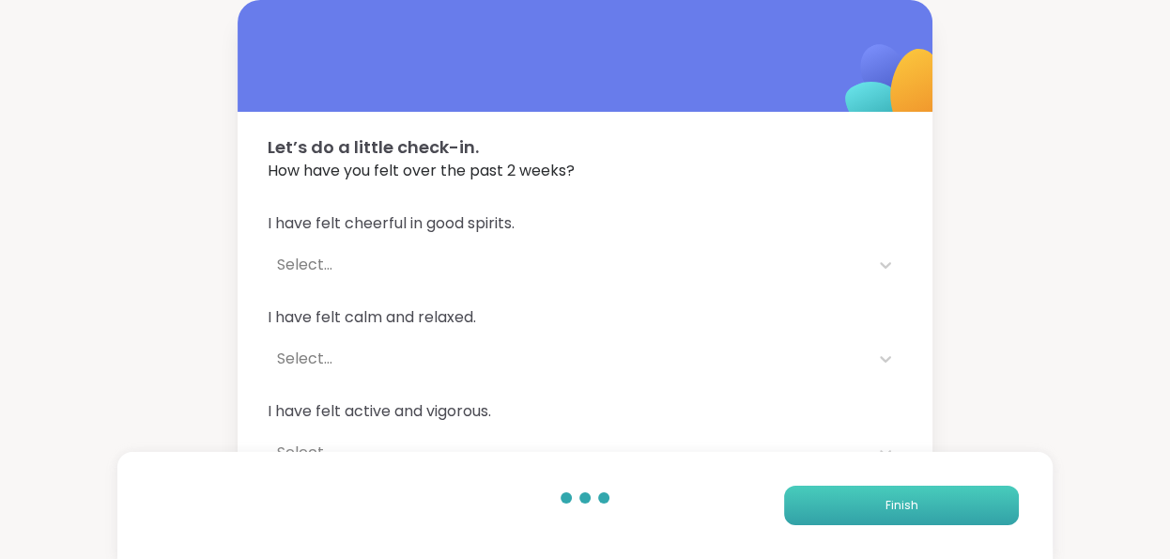
click at [914, 492] on button "Finish" at bounding box center [901, 505] width 235 height 39
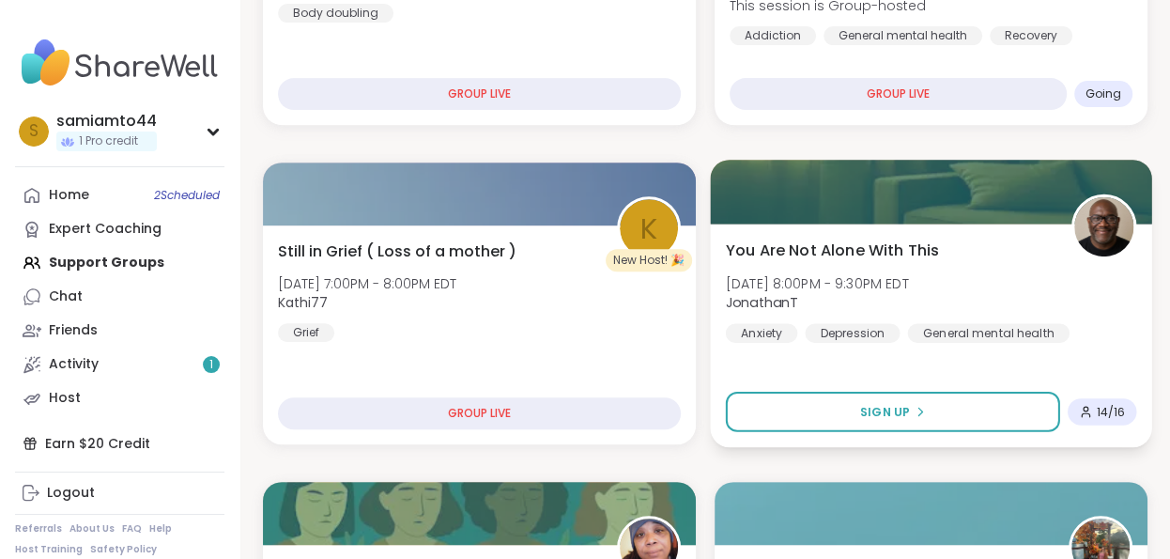
scroll to position [501, 0]
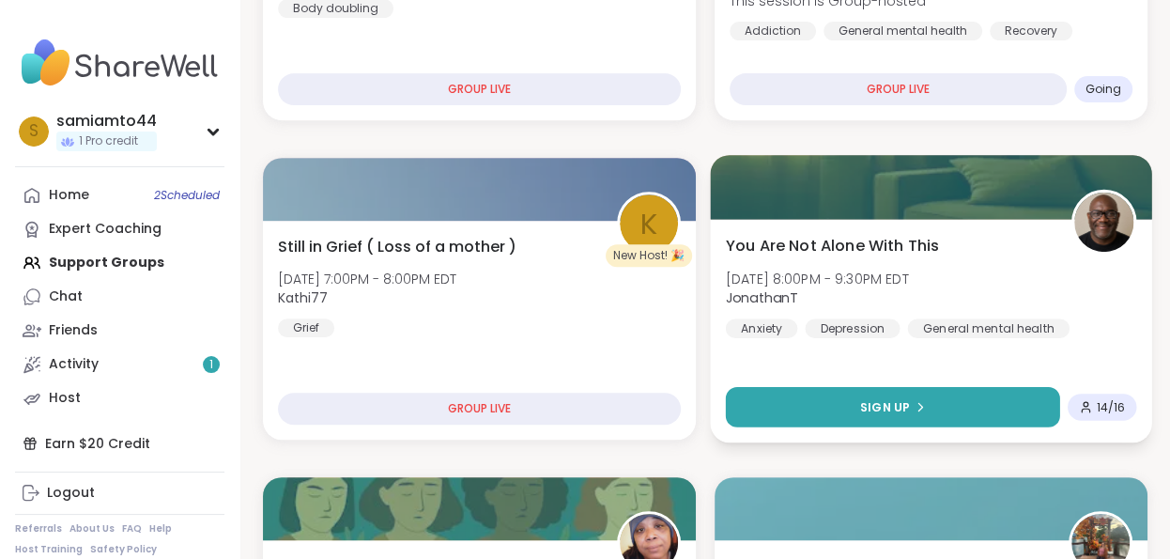
click at [869, 414] on span "Sign Up" at bounding box center [885, 406] width 50 height 17
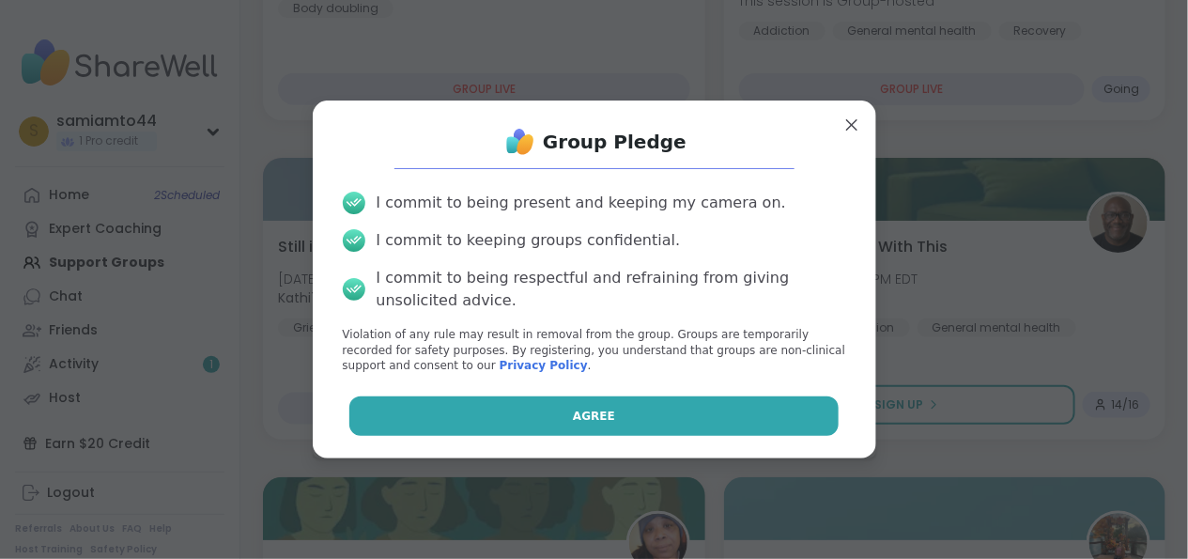
click at [677, 412] on button "Agree" at bounding box center [593, 415] width 489 height 39
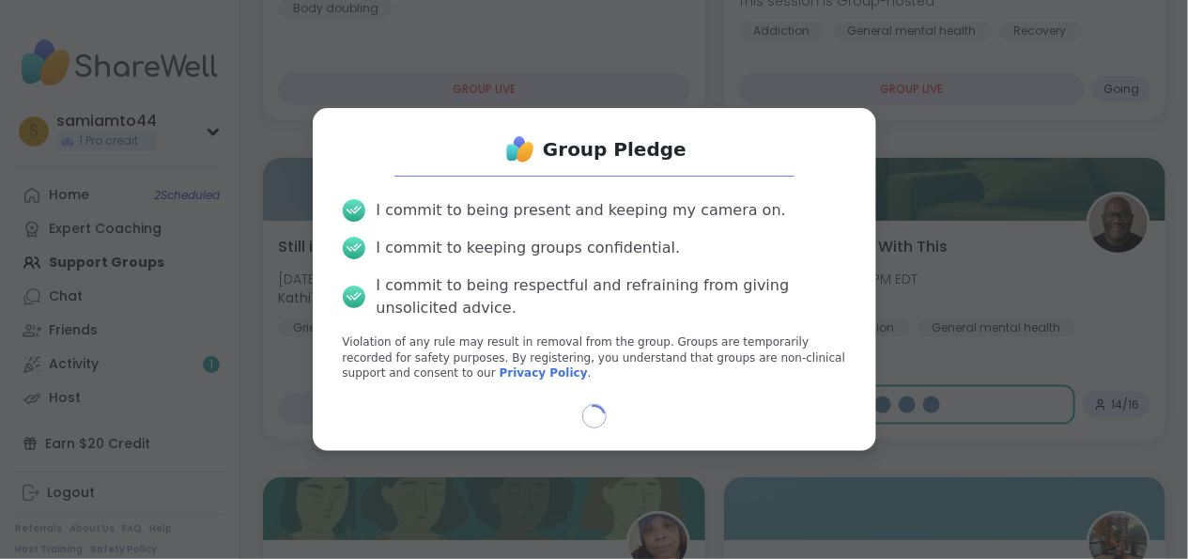
select select "**"
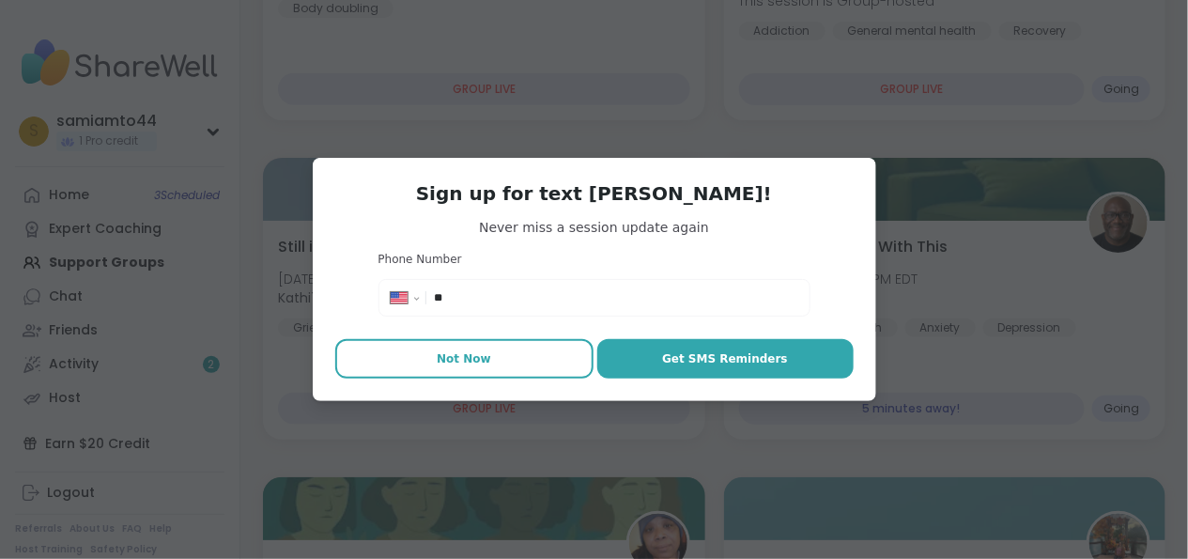
click at [471, 355] on span "Not Now" at bounding box center [464, 358] width 54 height 17
type textarea "*"
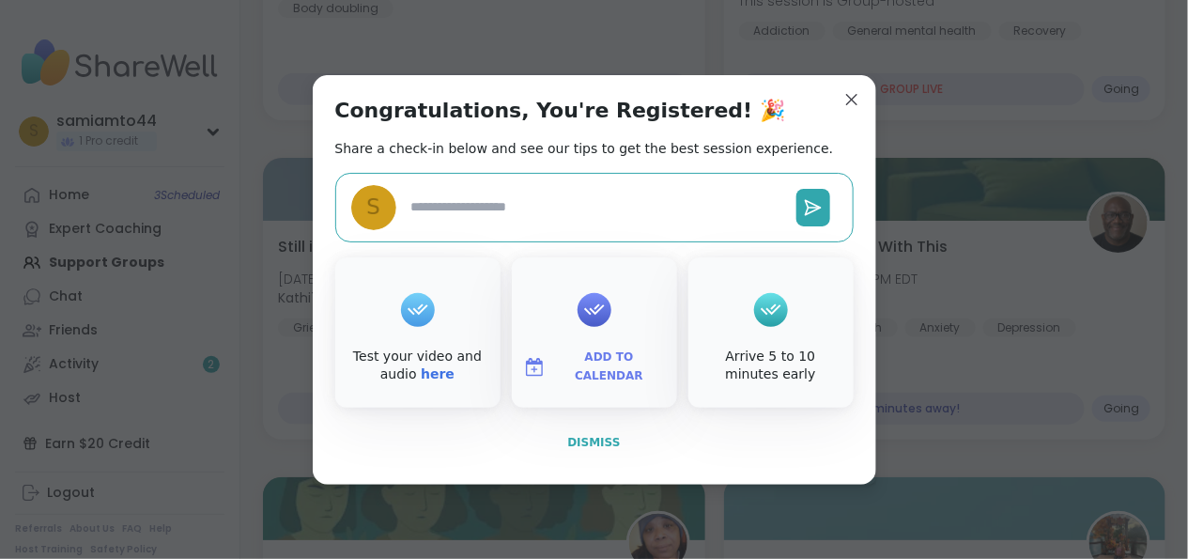
click at [614, 441] on button "Dismiss" at bounding box center [594, 442] width 518 height 39
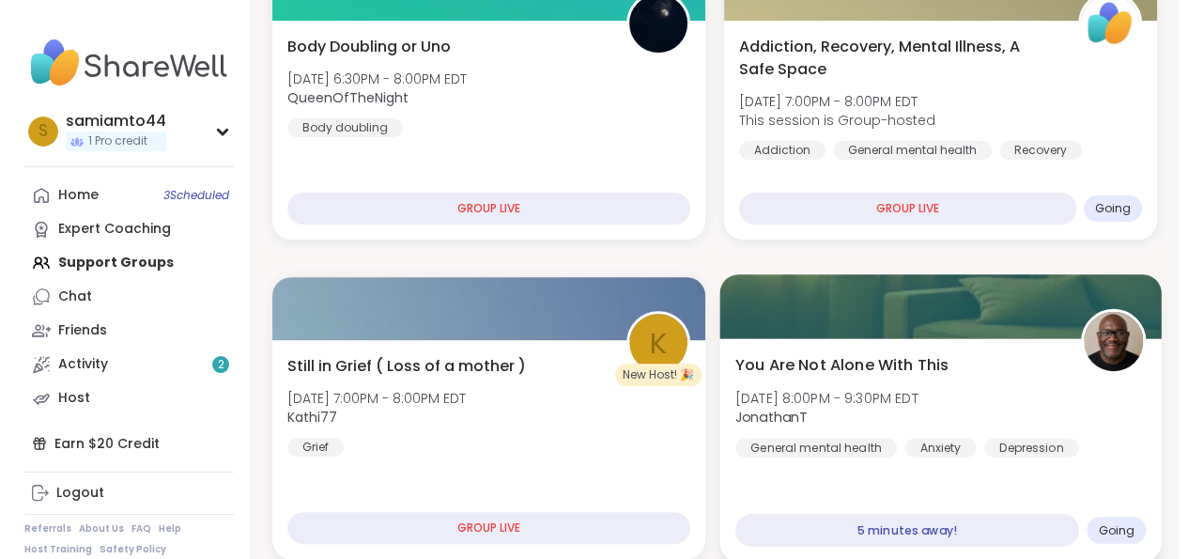
scroll to position [376, 0]
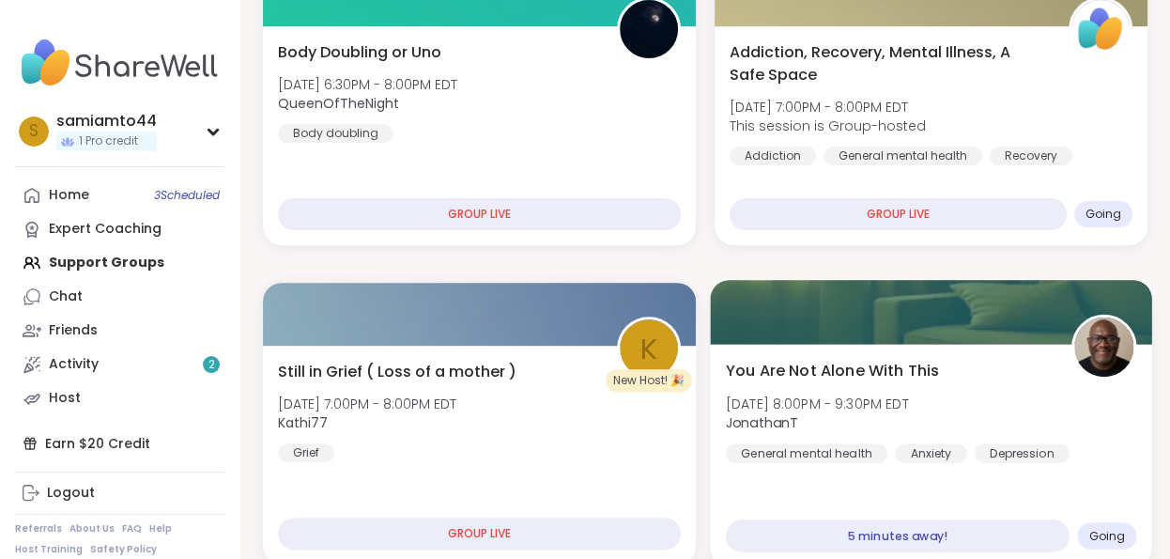
click at [835, 363] on span "You Are Not Alone With This" at bounding box center [832, 370] width 213 height 23
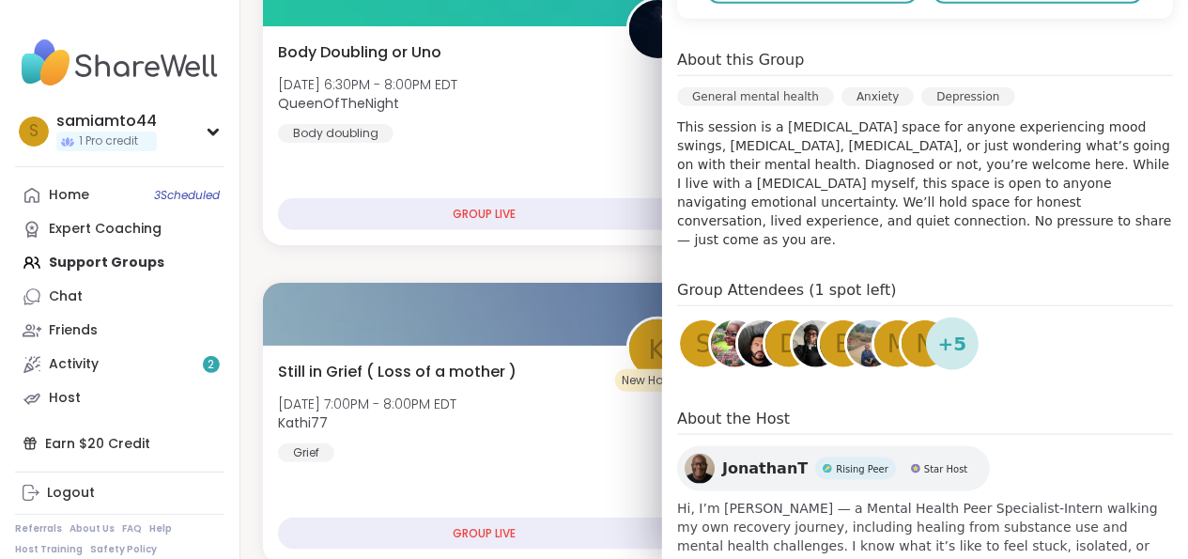
scroll to position [501, 0]
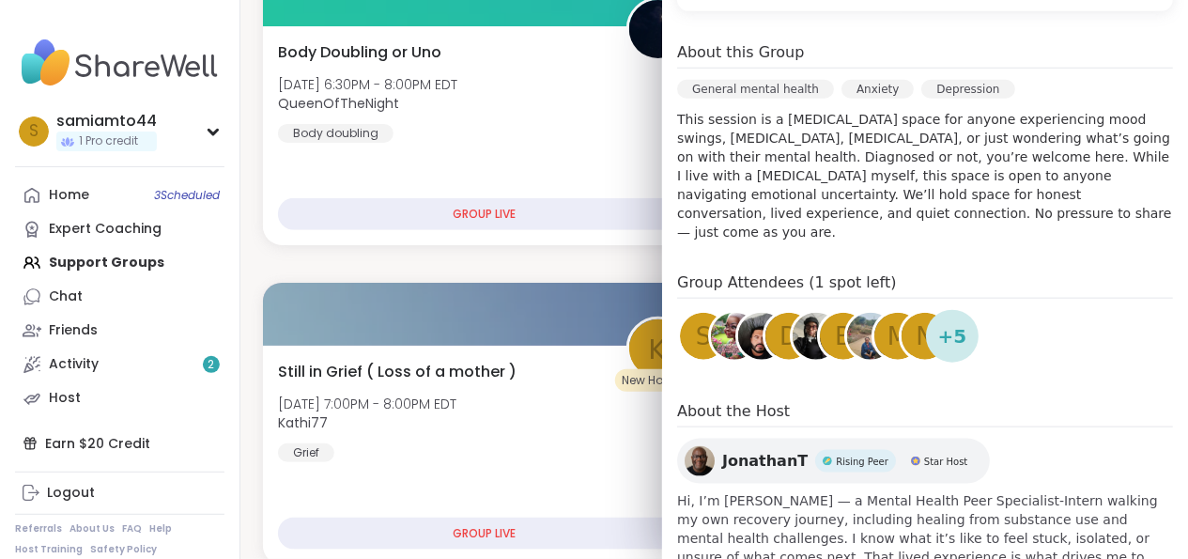
click at [738, 318] on img at bounding box center [761, 336] width 47 height 47
click at [941, 322] on span "+ 5" at bounding box center [952, 336] width 29 height 28
click at [847, 318] on img at bounding box center [870, 336] width 47 height 47
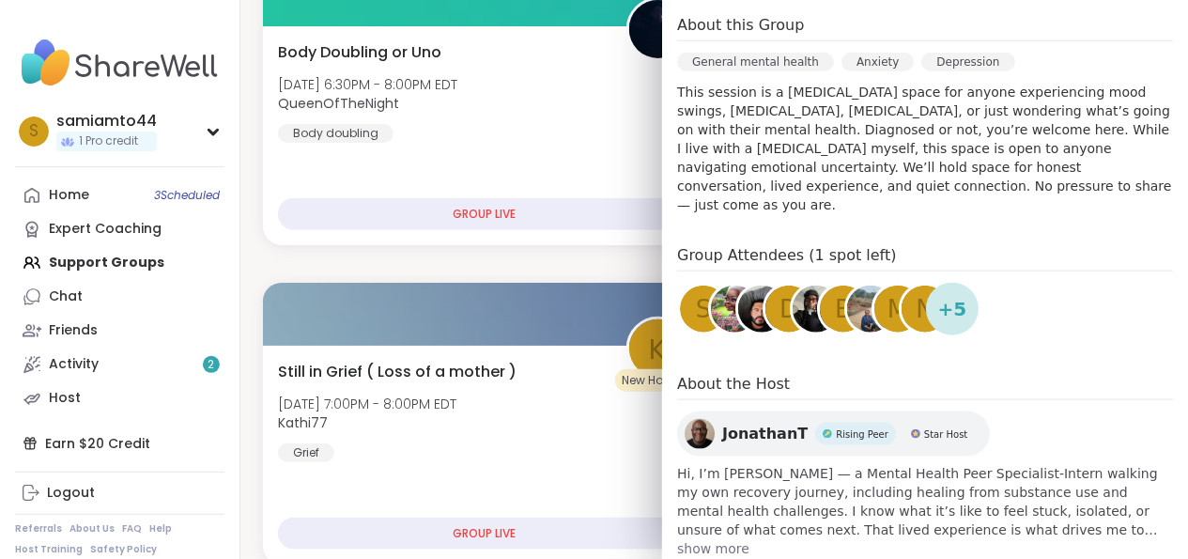
scroll to position [550, 0]
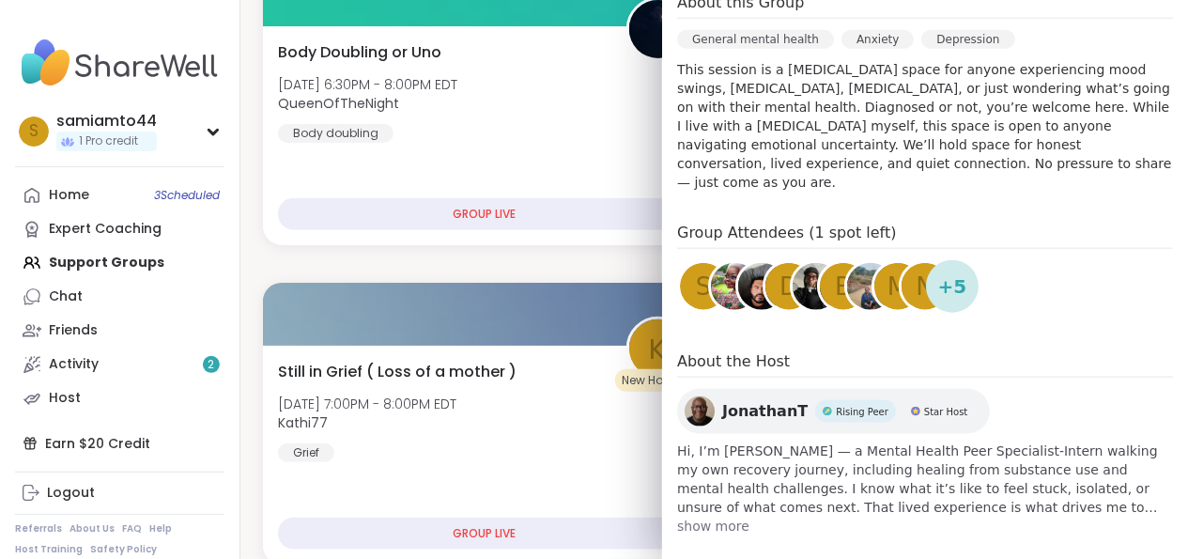
click at [684, 492] on span "show more" at bounding box center [925, 526] width 496 height 19
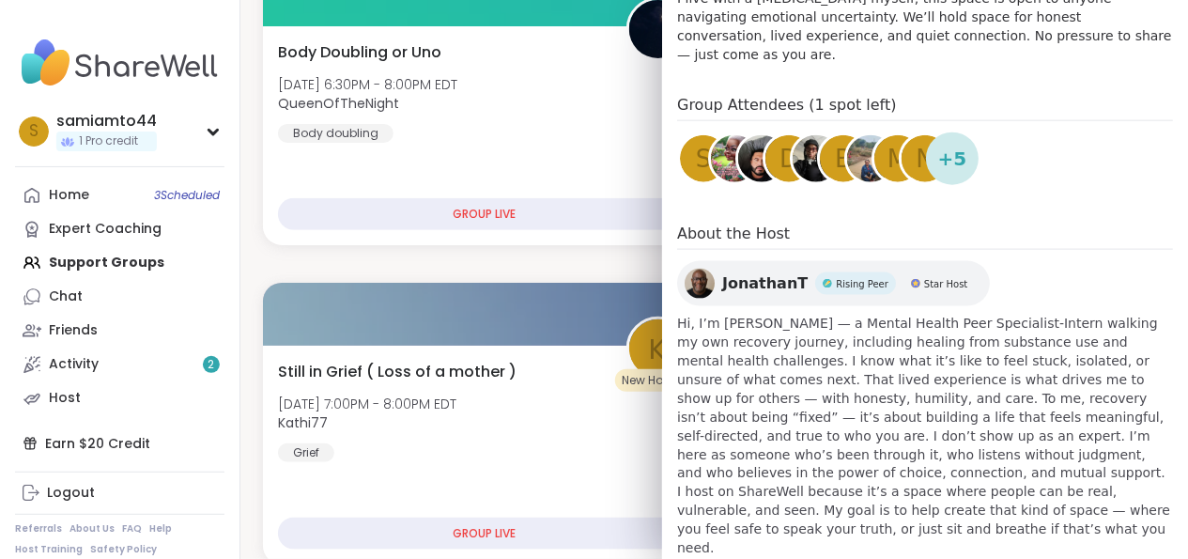
scroll to position [682, 0]
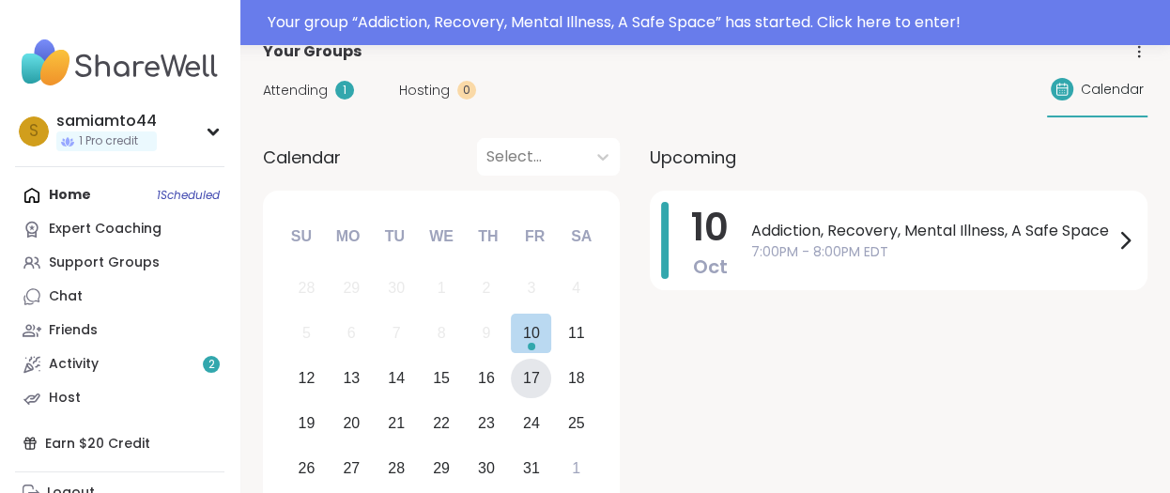
click at [523, 377] on div "17" at bounding box center [531, 377] width 17 height 25
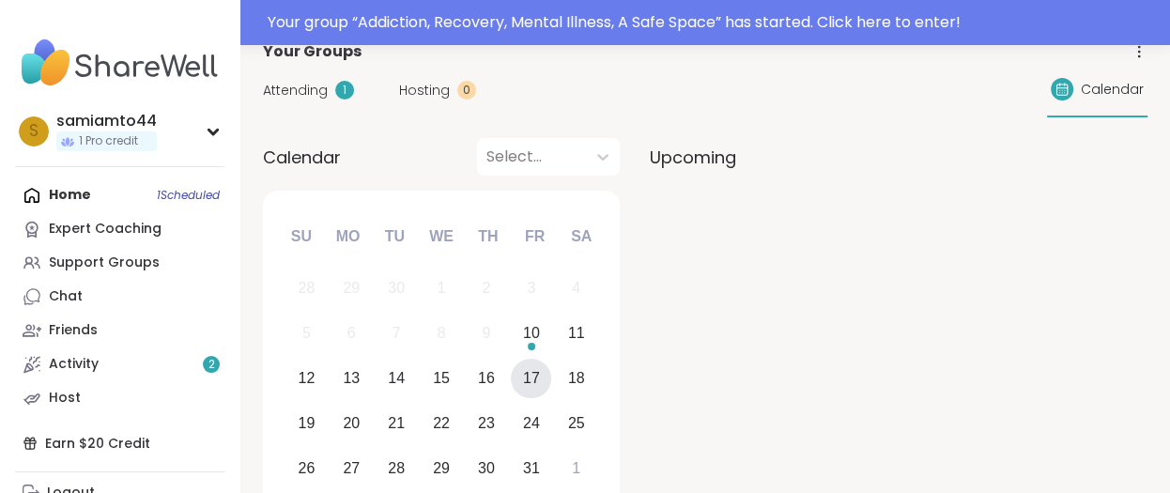
click at [161, 198] on div "Home 1 Scheduled Expert Coaching Support Groups Chat Friends Activity 2 Host" at bounding box center [119, 296] width 209 height 237
click at [161, 197] on div "Home 1 Scheduled Expert Coaching Support Groups Chat Friends Activity 2 Host" at bounding box center [119, 296] width 209 height 237
click at [41, 201] on div "Home 1 Scheduled Expert Coaching Support Groups Chat Friends Activity 2 Host" at bounding box center [119, 296] width 209 height 237
click at [48, 201] on div "Home 1 Scheduled Expert Coaching Support Groups Chat Friends Activity 2 Host" at bounding box center [119, 296] width 209 height 237
click at [111, 259] on div "Support Groups" at bounding box center [104, 263] width 111 height 19
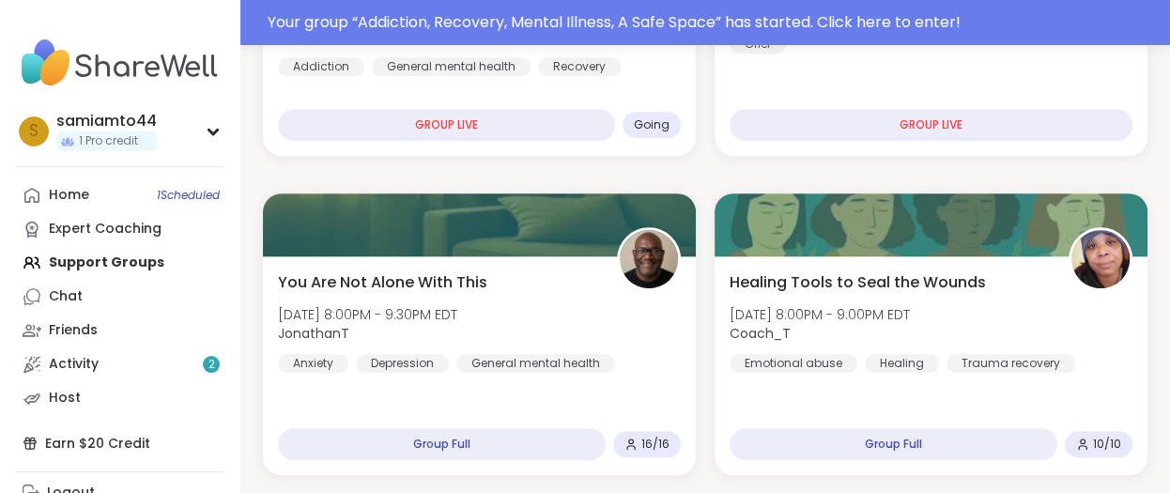
scroll to position [876, 0]
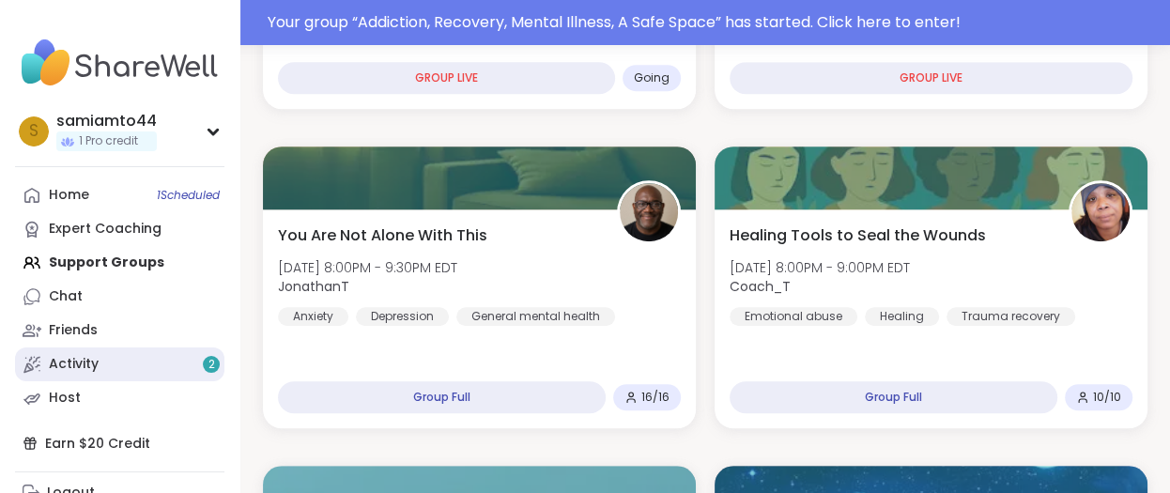
click at [123, 361] on link "Activity 2" at bounding box center [119, 364] width 209 height 34
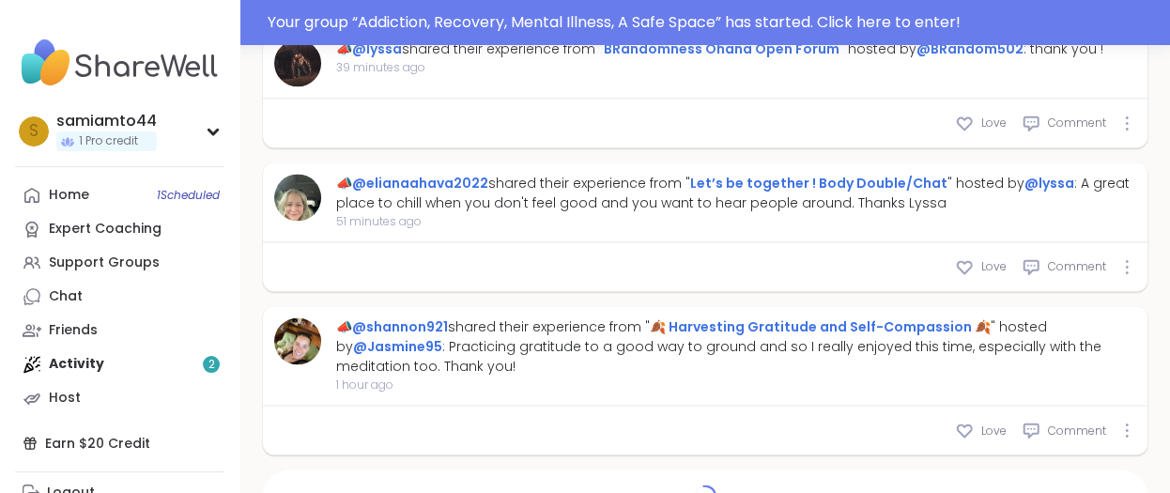
scroll to position [2029, 0]
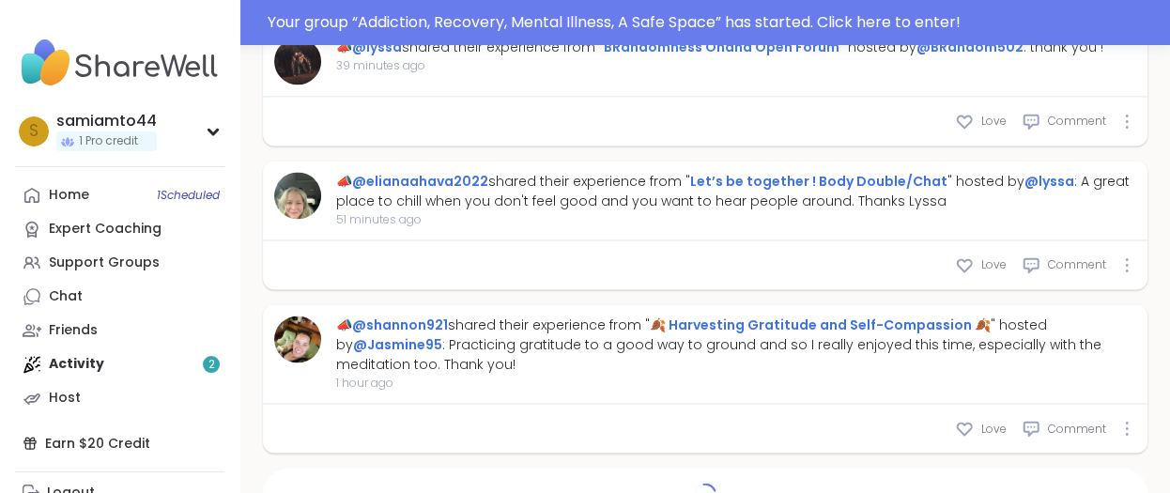
type textarea "*"
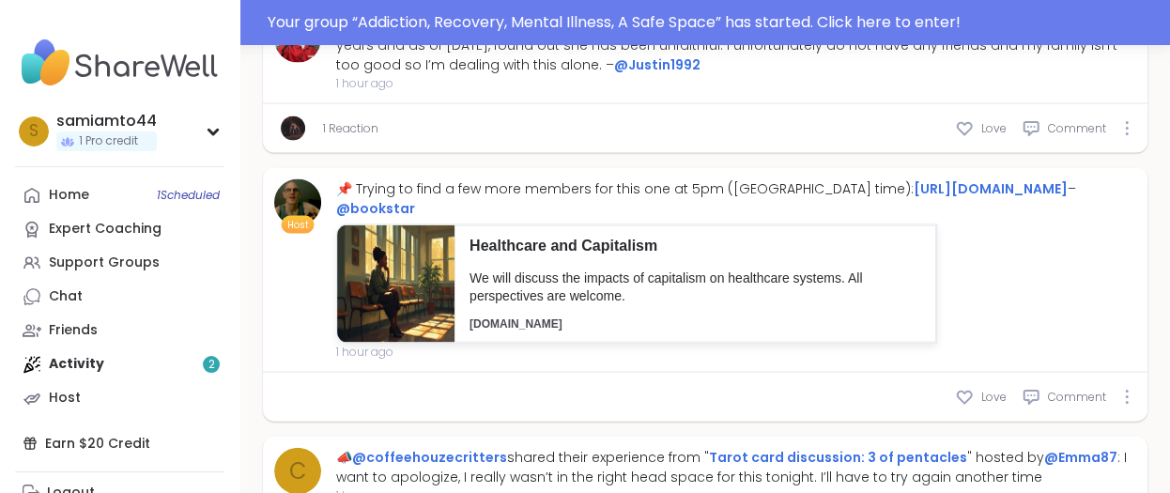
scroll to position [2907, 0]
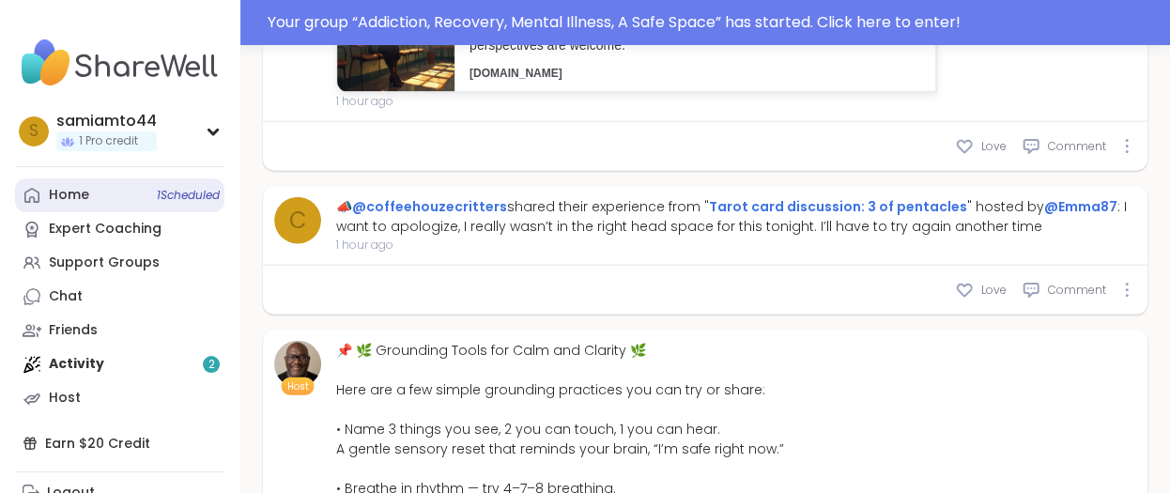
click at [195, 197] on span "1 Scheduled" at bounding box center [188, 195] width 63 height 15
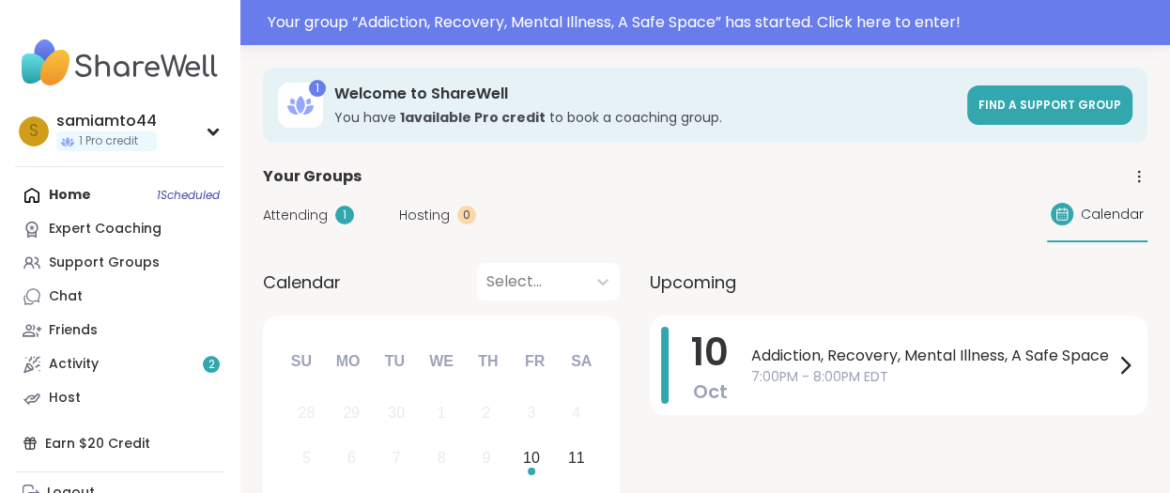
click at [70, 191] on div "Home 1 Scheduled Expert Coaching Support Groups Chat Friends Activity 2 Host" at bounding box center [119, 296] width 209 height 237
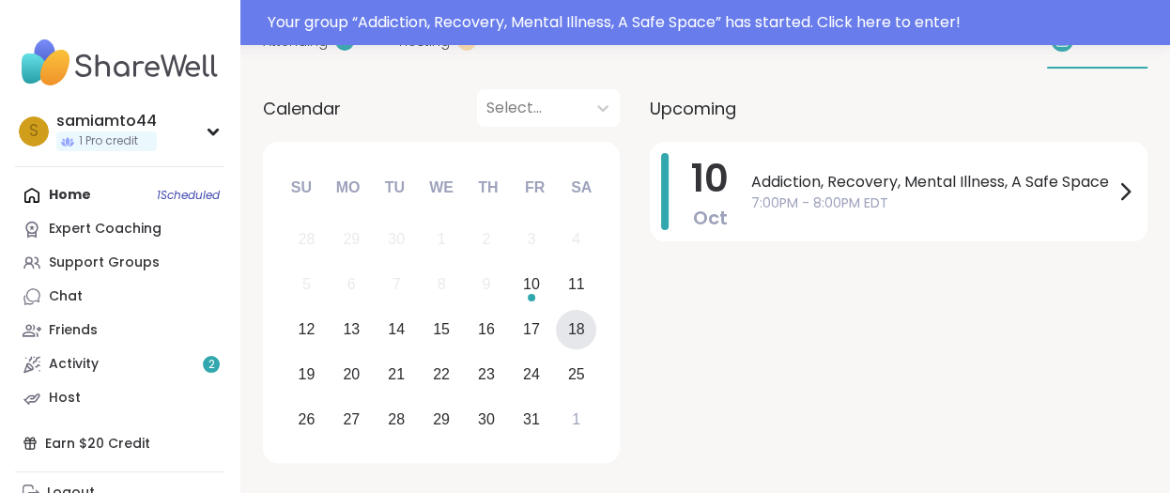
scroll to position [250, 0]
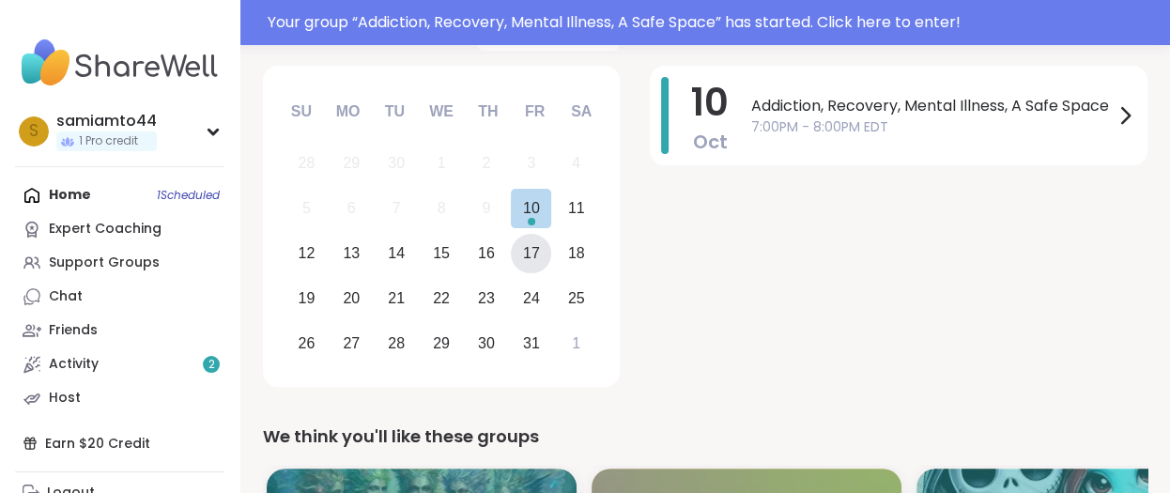
click at [533, 257] on div "17" at bounding box center [531, 252] width 17 height 25
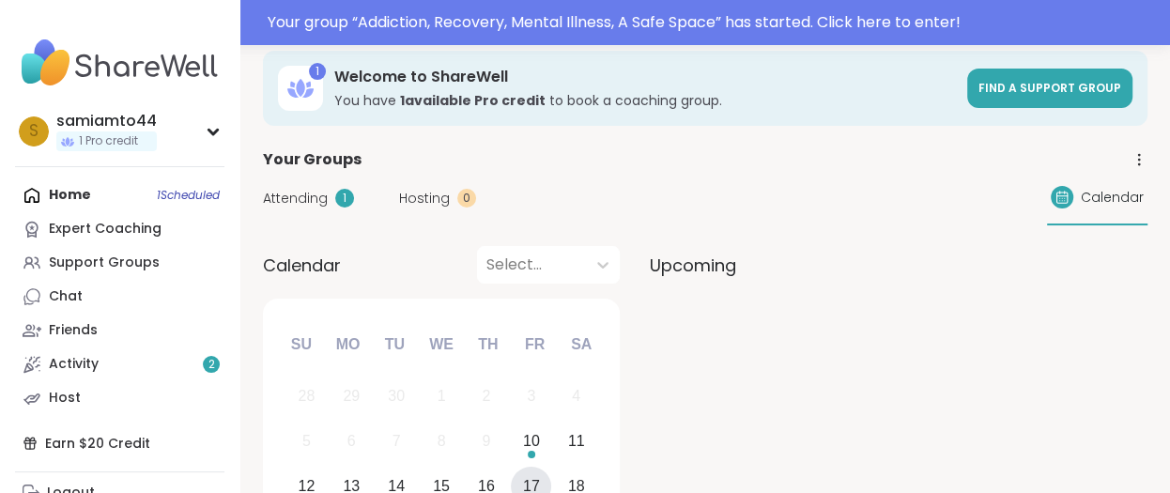
scroll to position [0, 0]
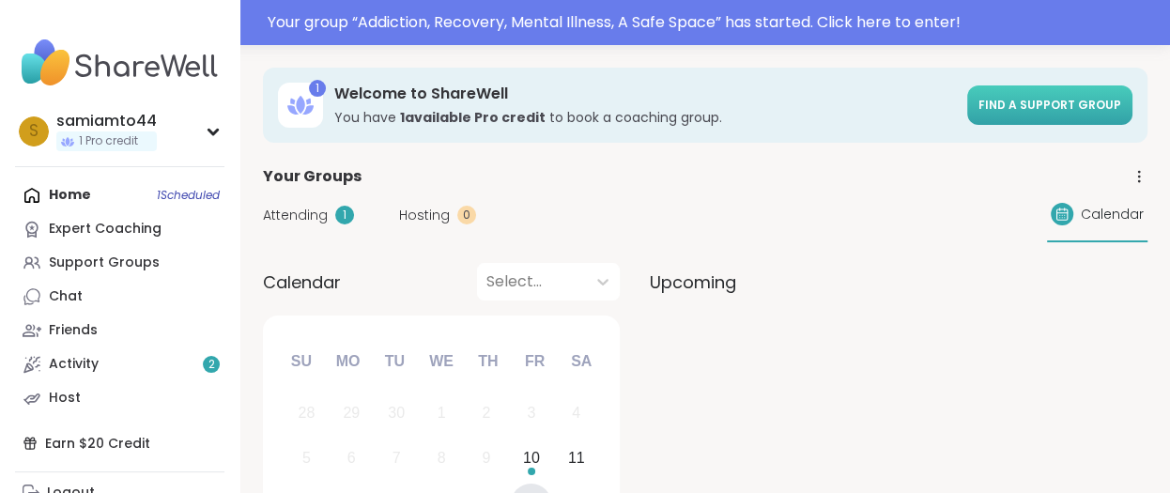
click at [1001, 122] on link "Find a support group" at bounding box center [1049, 104] width 165 height 39
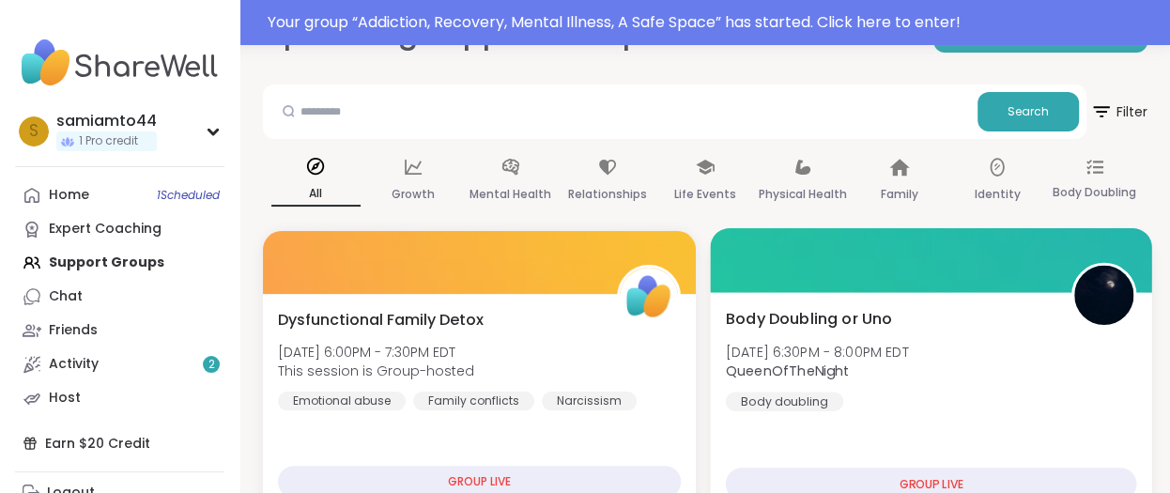
scroll to position [125, 0]
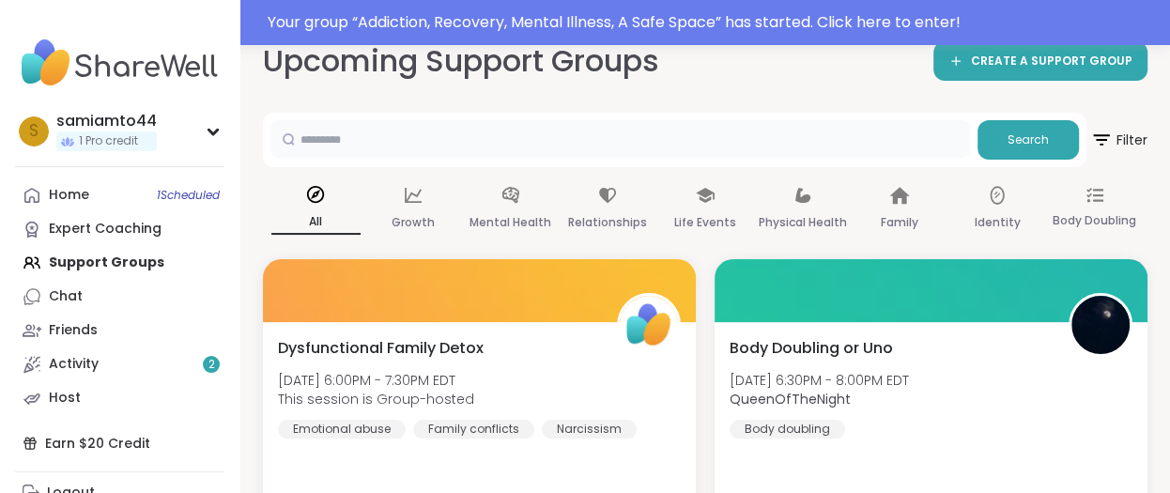
click at [348, 136] on input "text" at bounding box center [620, 139] width 700 height 38
type input "**********"
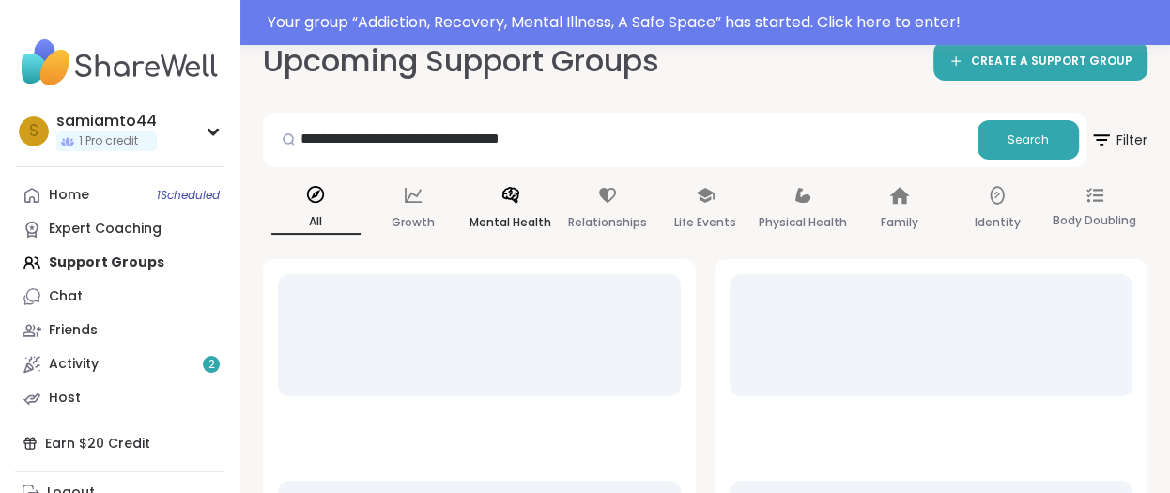
click at [531, 203] on div "Mental Health" at bounding box center [510, 209] width 89 height 69
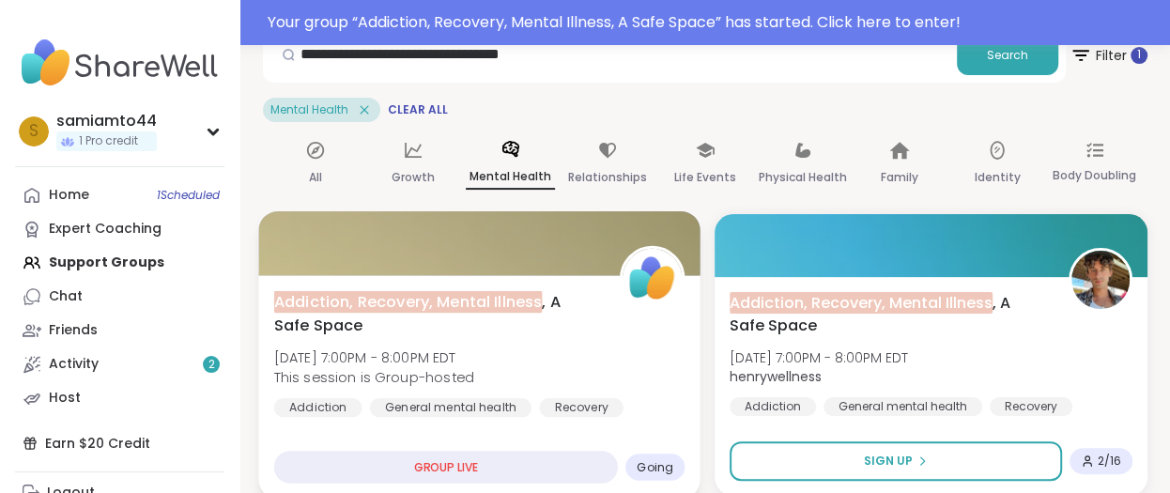
scroll to position [250, 0]
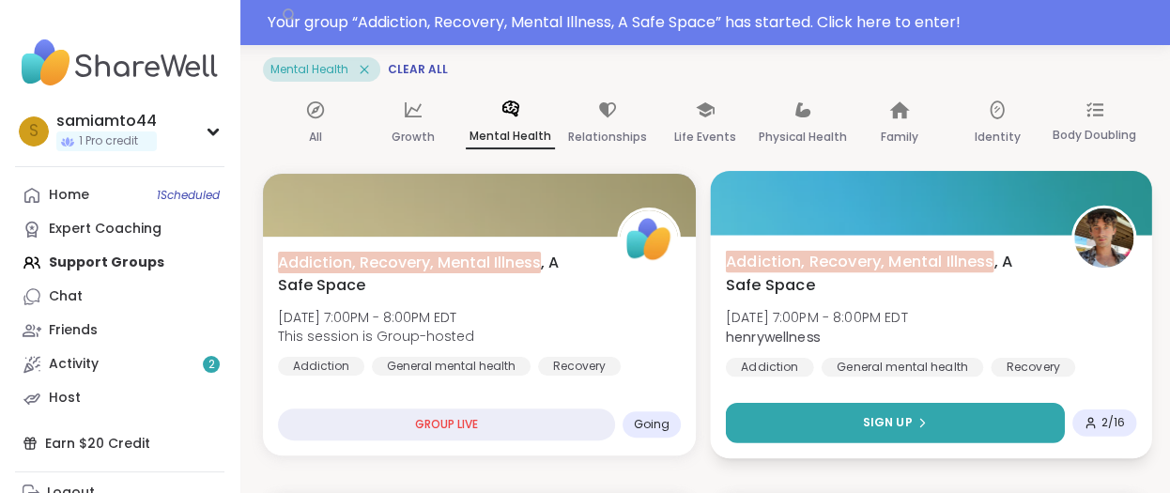
click at [986, 416] on button "Sign Up" at bounding box center [895, 423] width 339 height 40
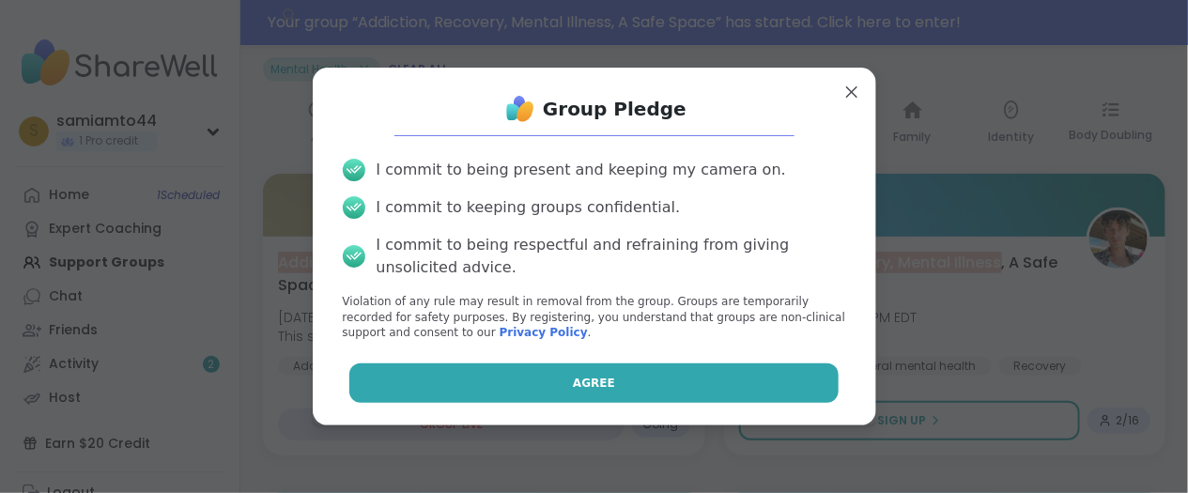
click at [607, 378] on button "Agree" at bounding box center [593, 382] width 489 height 39
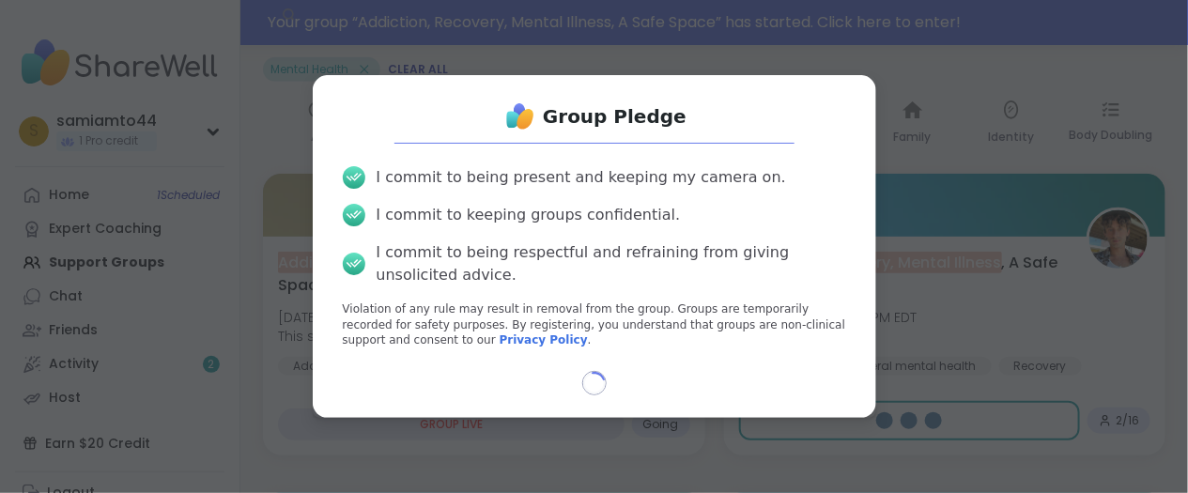
select select "**"
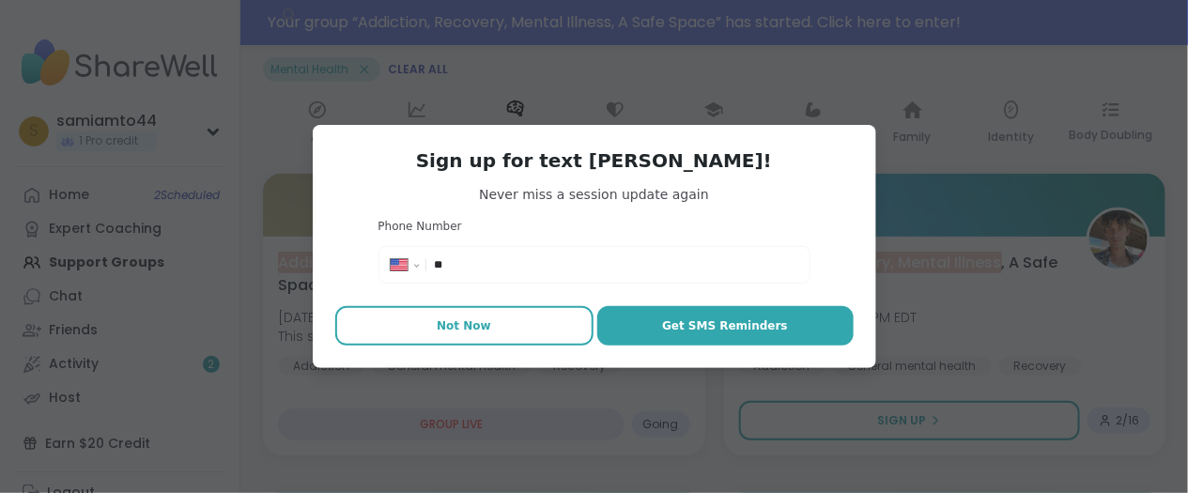
click at [486, 330] on button "Not Now" at bounding box center [464, 325] width 258 height 39
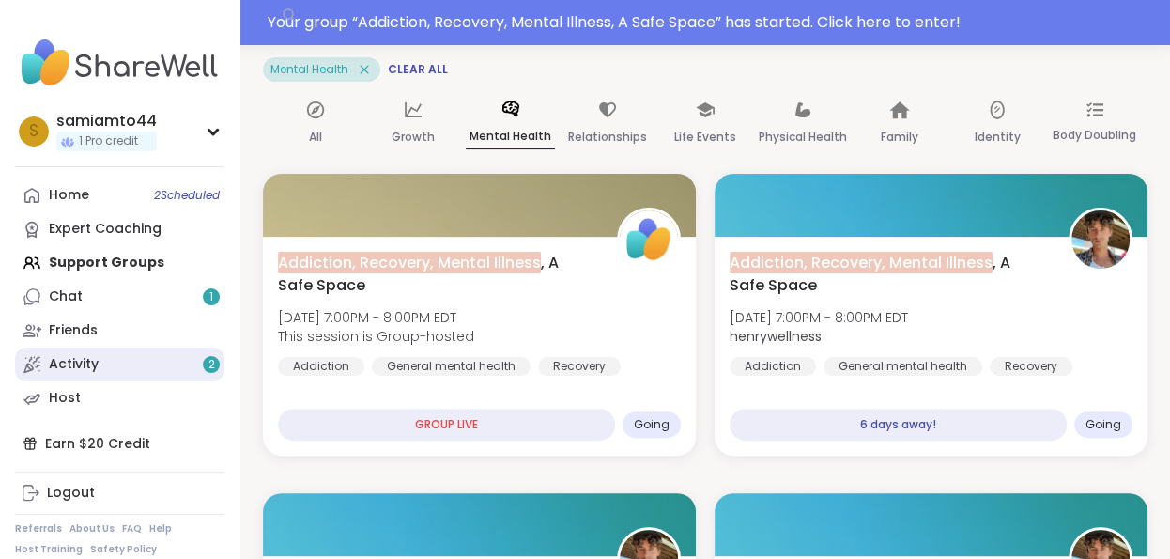
click at [100, 362] on link "Activity 2" at bounding box center [119, 364] width 209 height 34
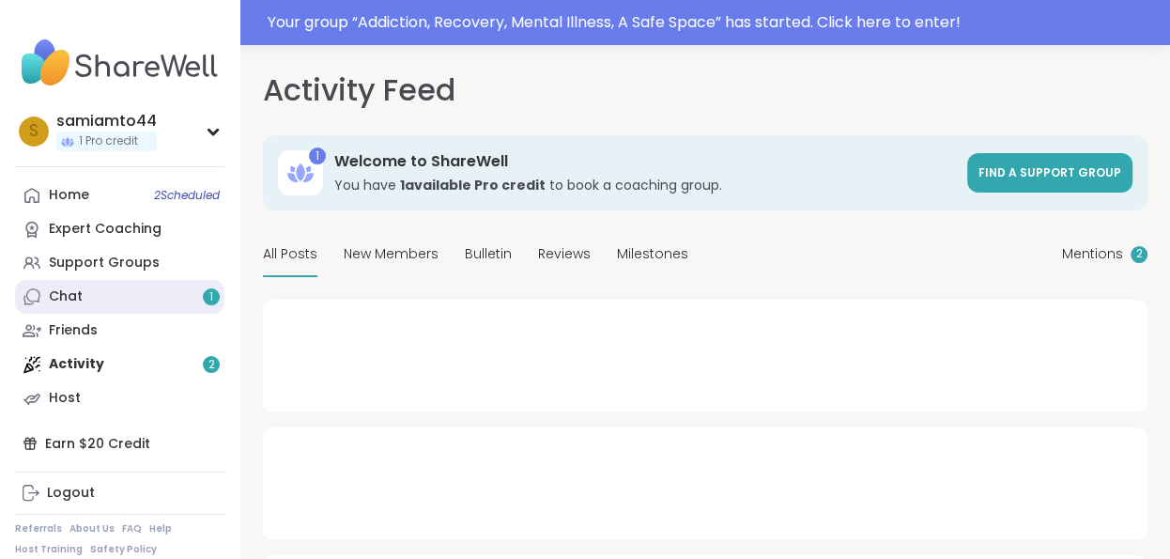
click at [150, 291] on link "Chat 1" at bounding box center [119, 297] width 209 height 34
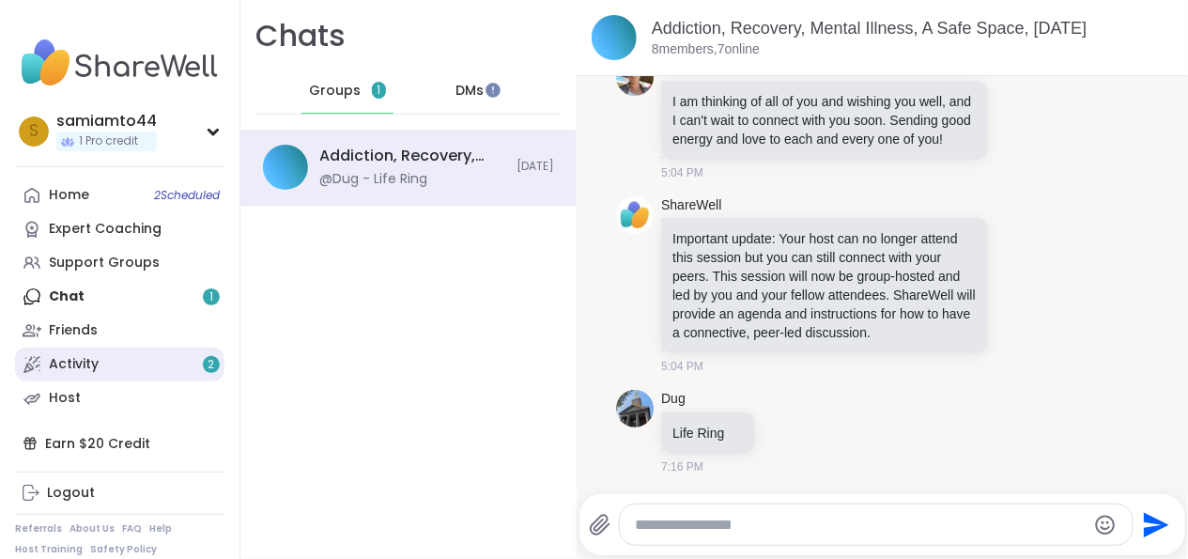
click at [135, 359] on link "Activity 2" at bounding box center [119, 364] width 209 height 34
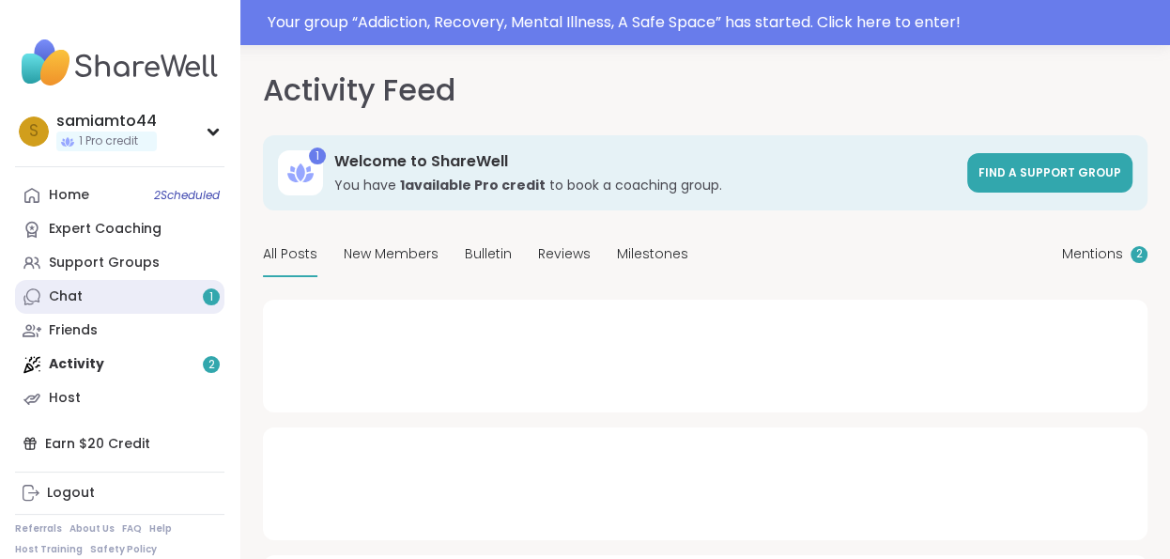
click at [141, 294] on link "Chat 1" at bounding box center [119, 297] width 209 height 34
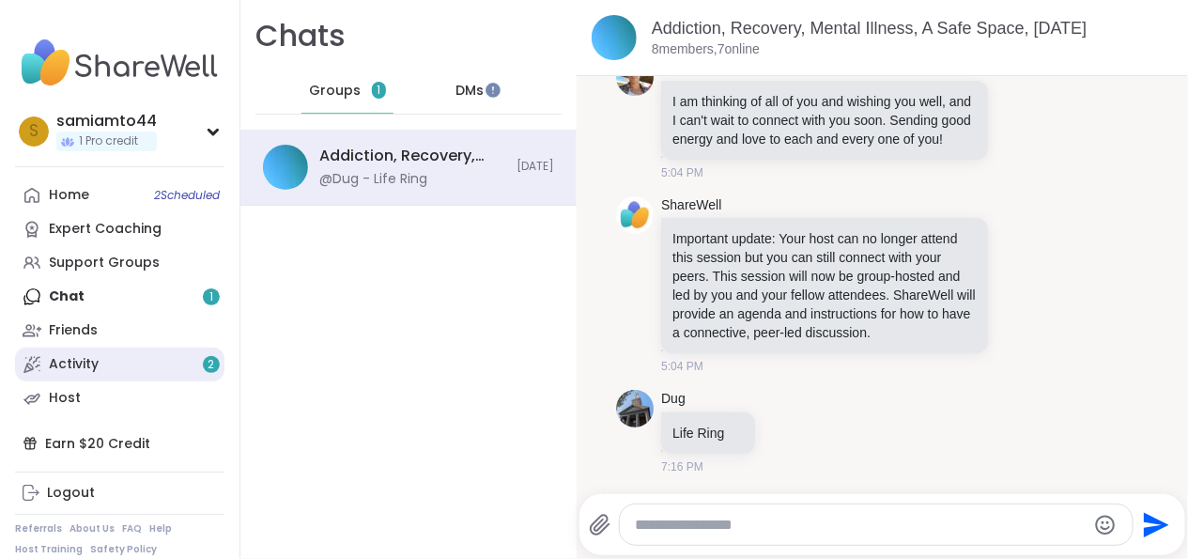
click at [125, 370] on link "Activity 2" at bounding box center [119, 364] width 209 height 34
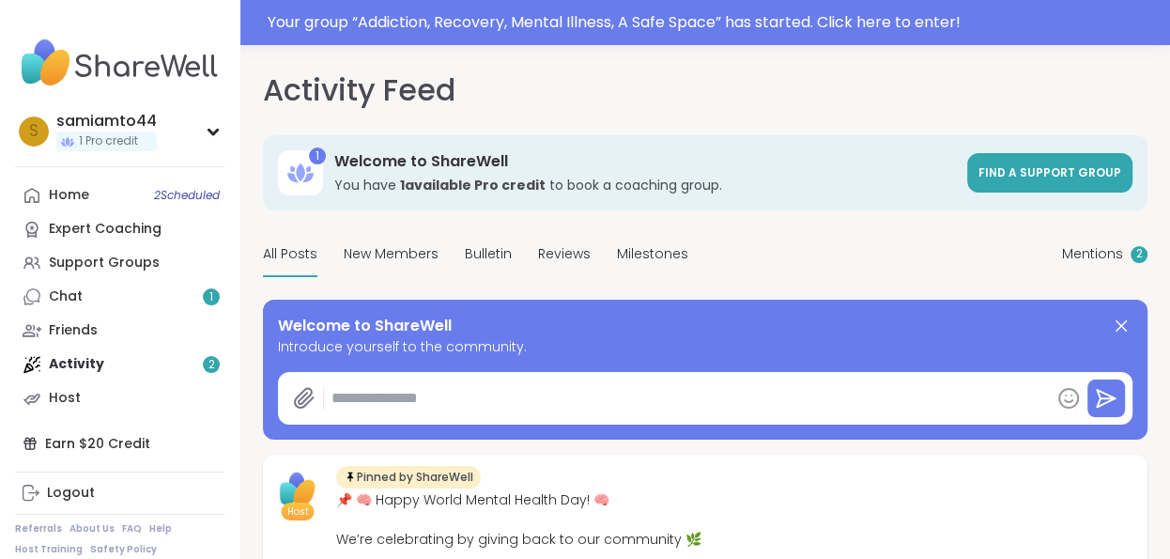
type textarea "*"
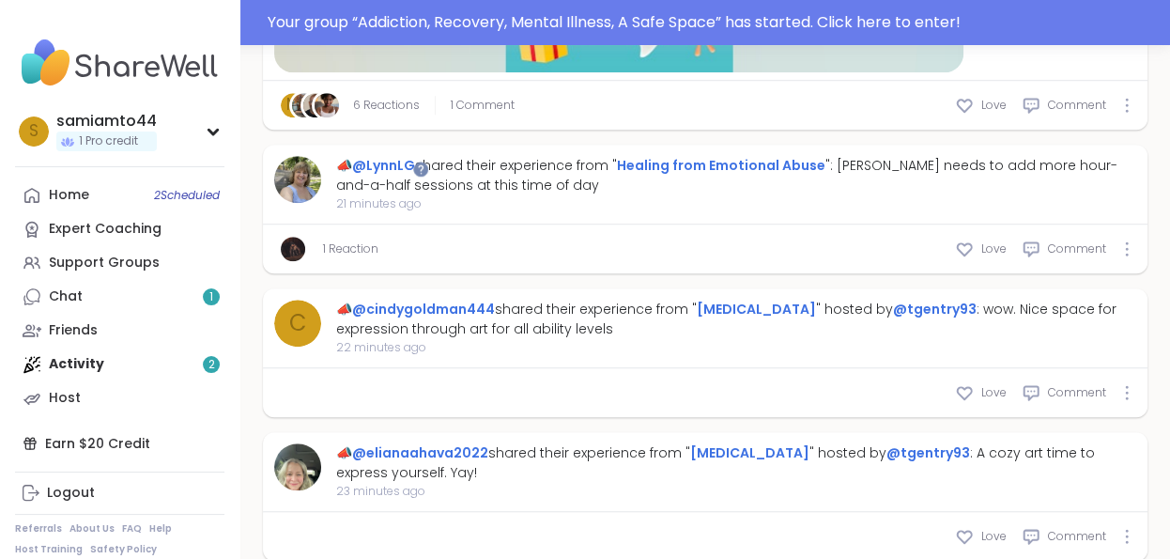
scroll to position [1127, 0]
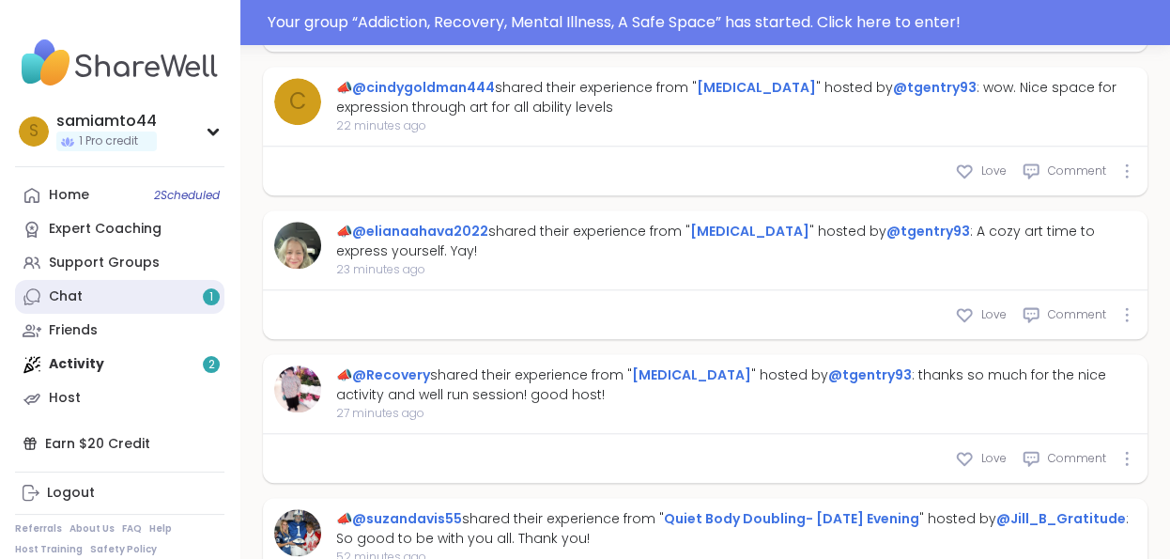
click at [139, 300] on link "Chat 1" at bounding box center [119, 297] width 209 height 34
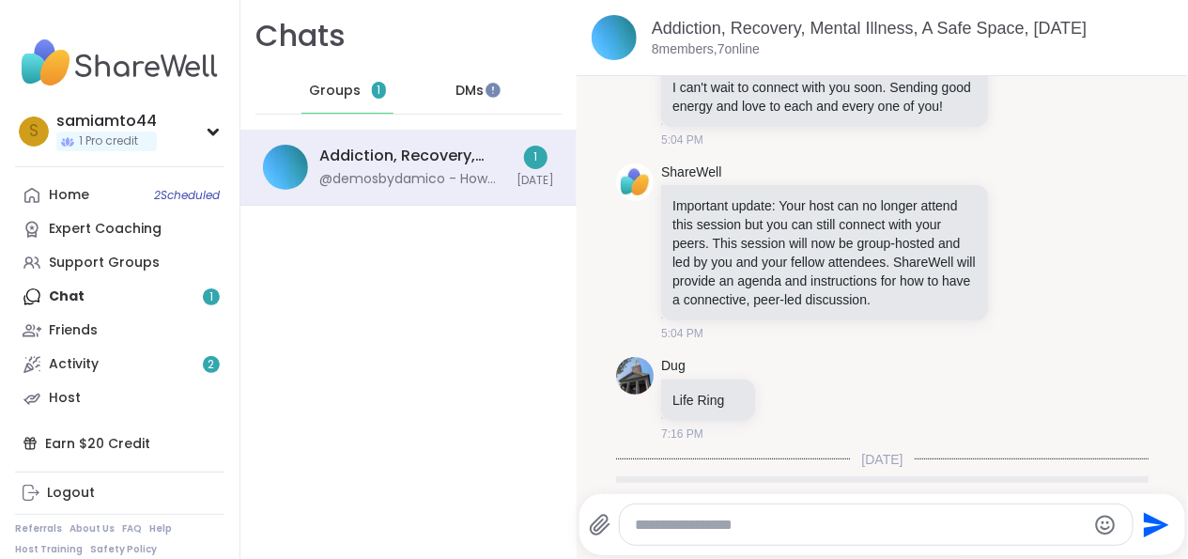
scroll to position [533, 0]
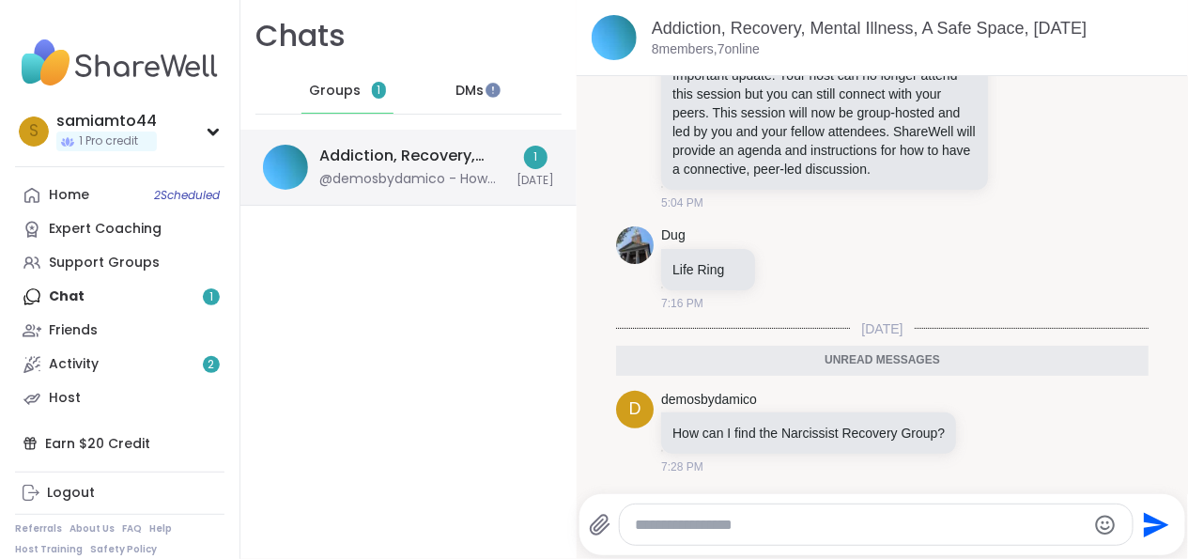
click at [375, 190] on div "Addiction, Recovery, Mental Illness, A Safe Space, Oct 10 @demosbydamico - How …" at bounding box center [408, 168] width 336 height 76
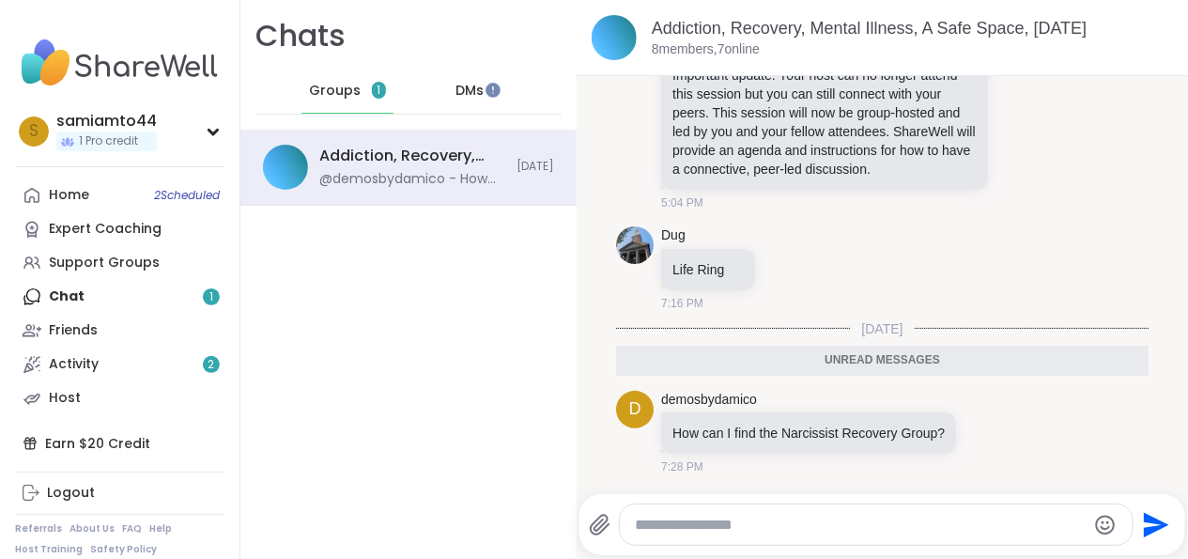
click at [505, 90] on div "Groups 1 DMs" at bounding box center [408, 92] width 306 height 46
click at [460, 95] on span "DMs" at bounding box center [469, 91] width 28 height 19
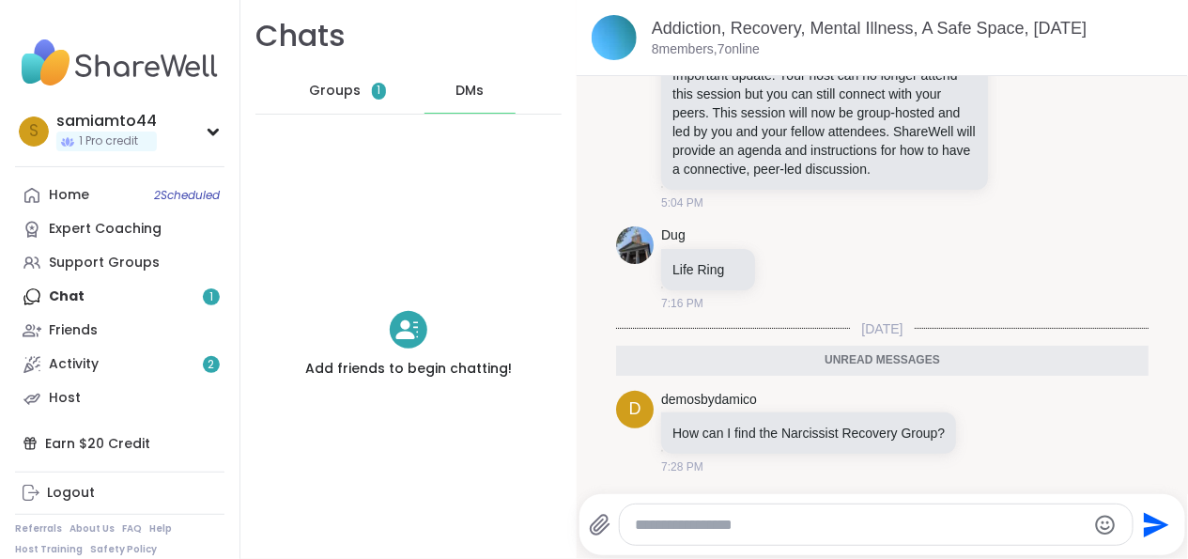
click at [332, 91] on span "Groups" at bounding box center [335, 91] width 52 height 19
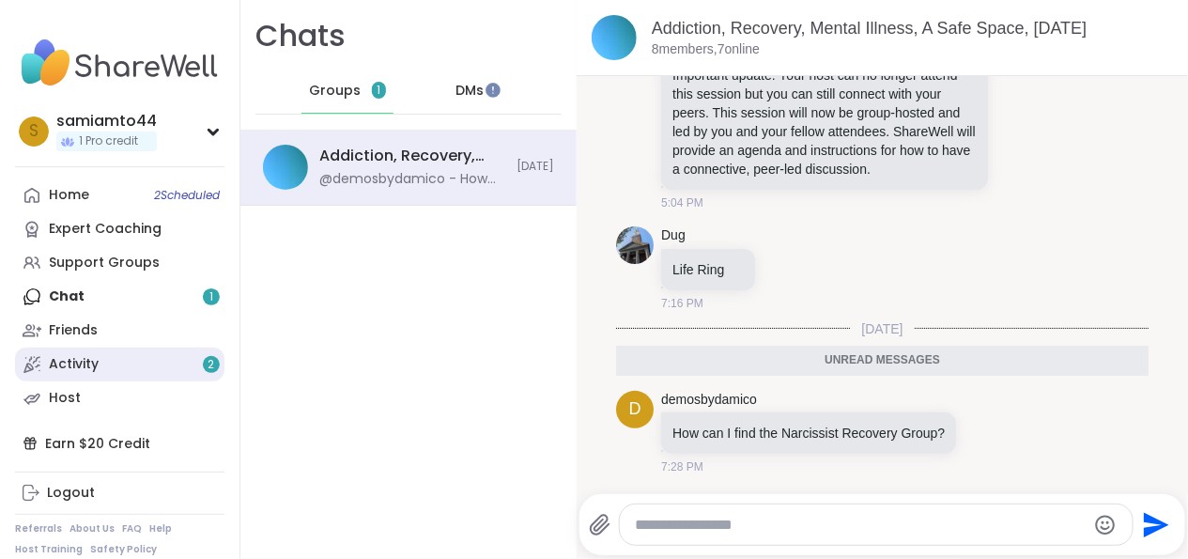
click at [128, 370] on link "Activity 2" at bounding box center [119, 364] width 209 height 34
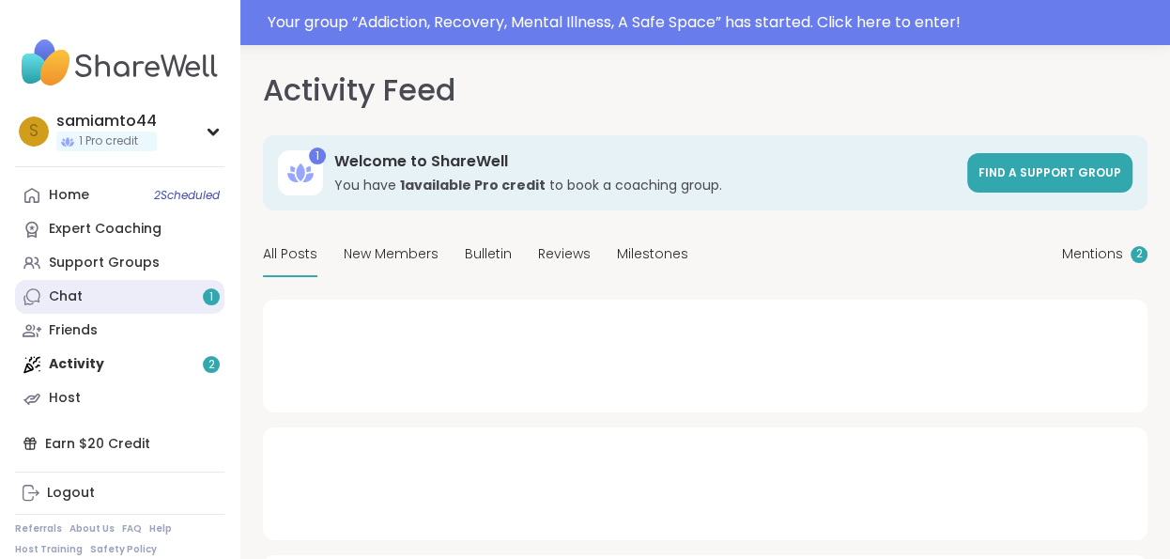
click at [164, 299] on link "Chat 1" at bounding box center [119, 297] width 209 height 34
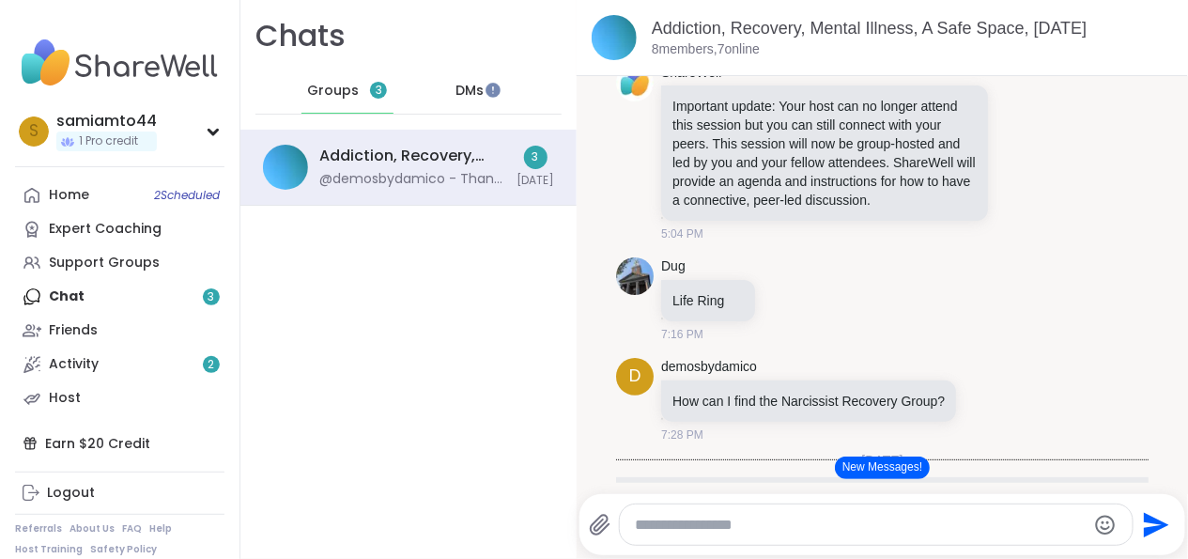
scroll to position [652, 0]
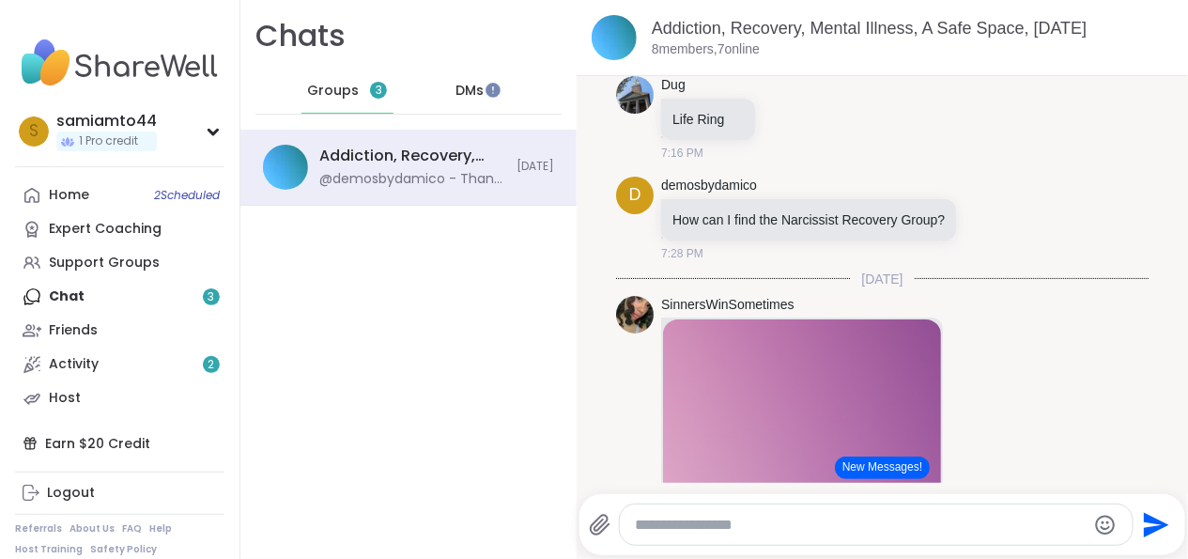
click at [797, 426] on img at bounding box center [802, 436] width 278 height 234
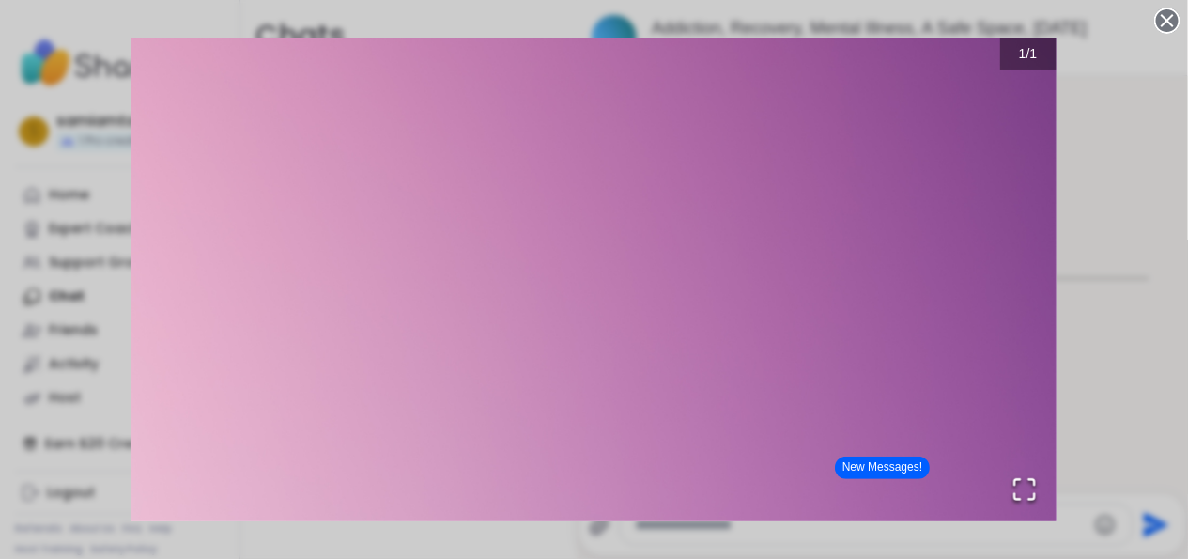
click at [1074, 291] on div "1 / 1" at bounding box center [594, 279] width 1188 height 559
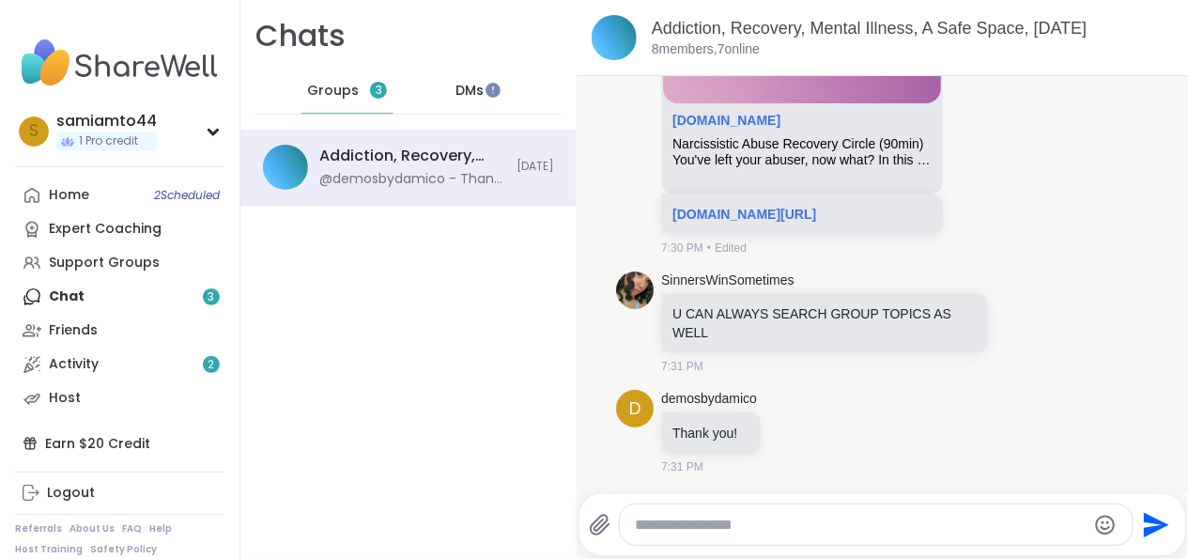
scroll to position [1150, 0]
click at [182, 282] on div "Home 2 Scheduled Expert Coaching Support Groups Chat 3 Friends Activity 2 Host" at bounding box center [119, 296] width 209 height 237
click at [182, 292] on div "Home 2 Scheduled Expert Coaching Support Groups Chat 3 Friends Activity 2 Host" at bounding box center [119, 296] width 209 height 237
click at [135, 255] on div "Support Groups" at bounding box center [104, 263] width 111 height 19
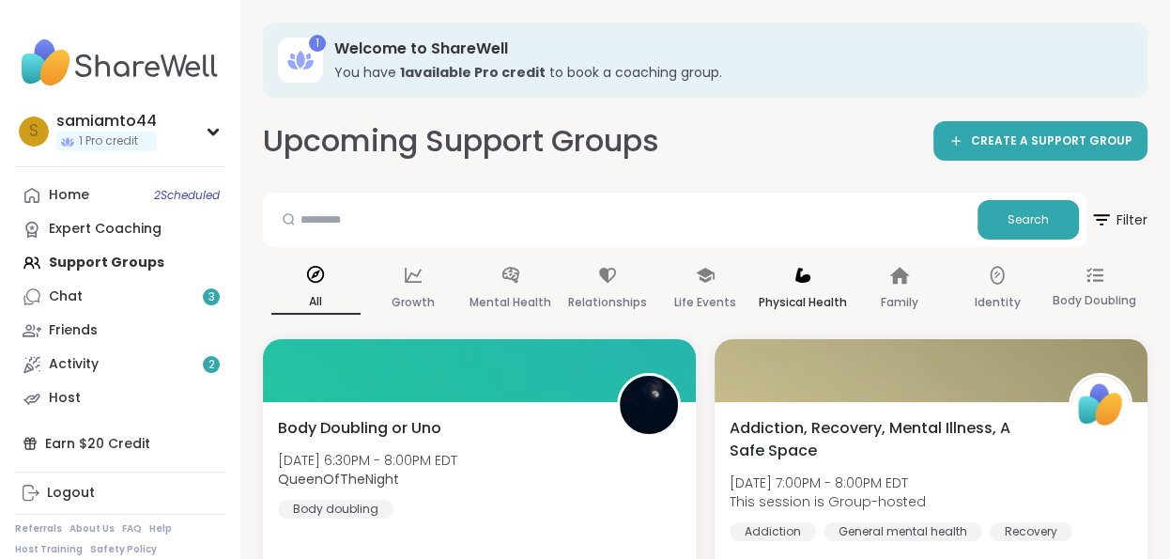
click at [800, 283] on icon at bounding box center [803, 275] width 21 height 21
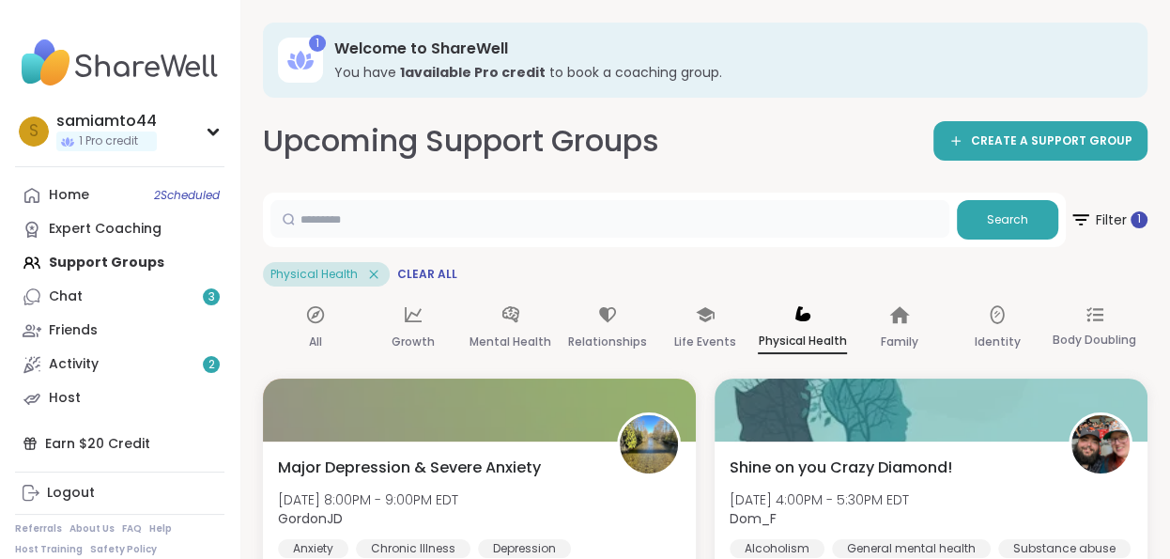
click at [826, 216] on input "text" at bounding box center [609, 219] width 679 height 38
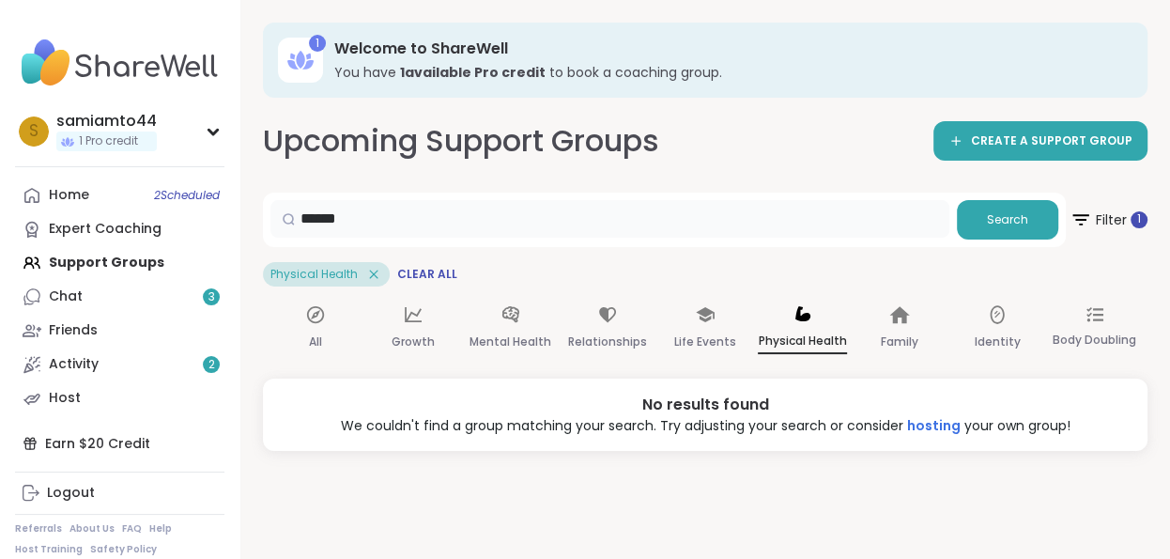
drag, startPoint x: 398, startPoint y: 220, endPoint x: 229, endPoint y: 197, distance: 170.5
click at [231, 195] on div "s samiamto44 1 Pro credit Profile Membership Settings Help Home 2 Scheduled Exp…" at bounding box center [585, 279] width 1170 height 559
type input "*"
click at [370, 264] on div "Physical Health" at bounding box center [326, 274] width 127 height 24
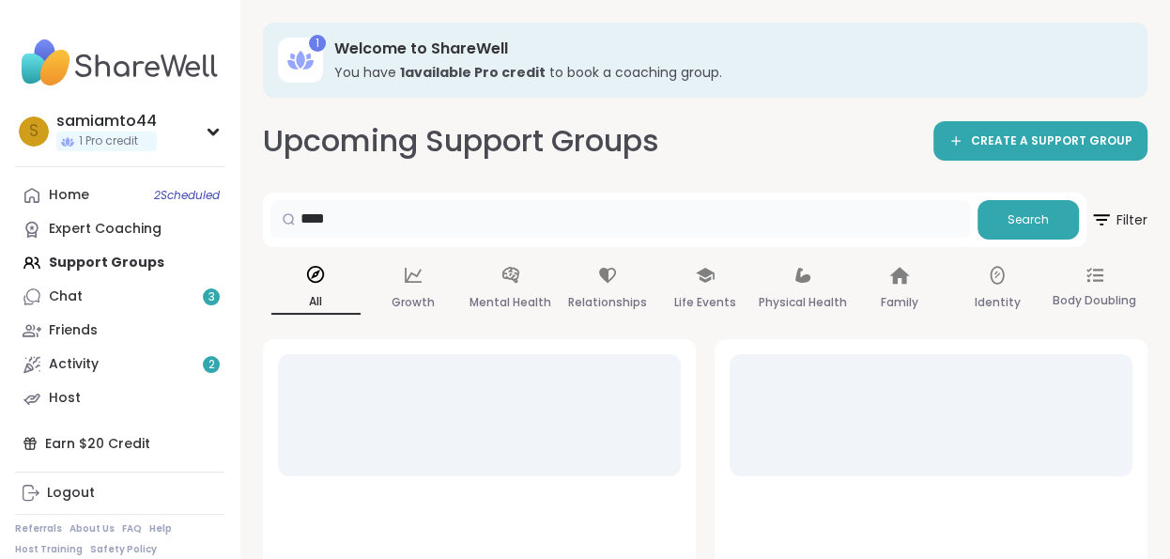
click at [384, 229] on input "****" at bounding box center [620, 219] width 700 height 38
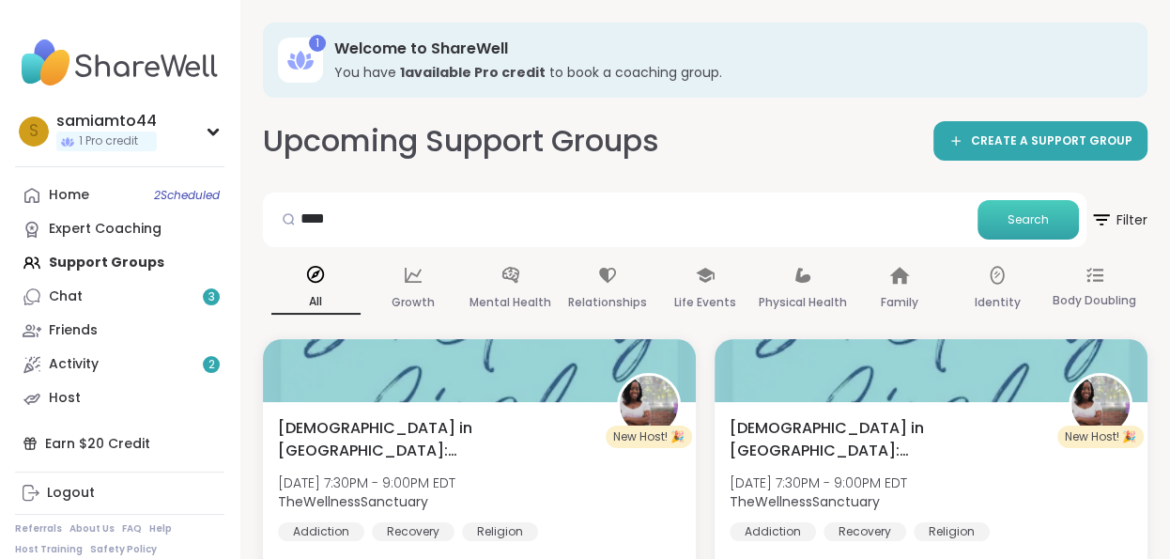
click at [1033, 222] on span "Search" at bounding box center [1028, 219] width 41 height 17
click at [349, 216] on input "****" at bounding box center [620, 219] width 700 height 38
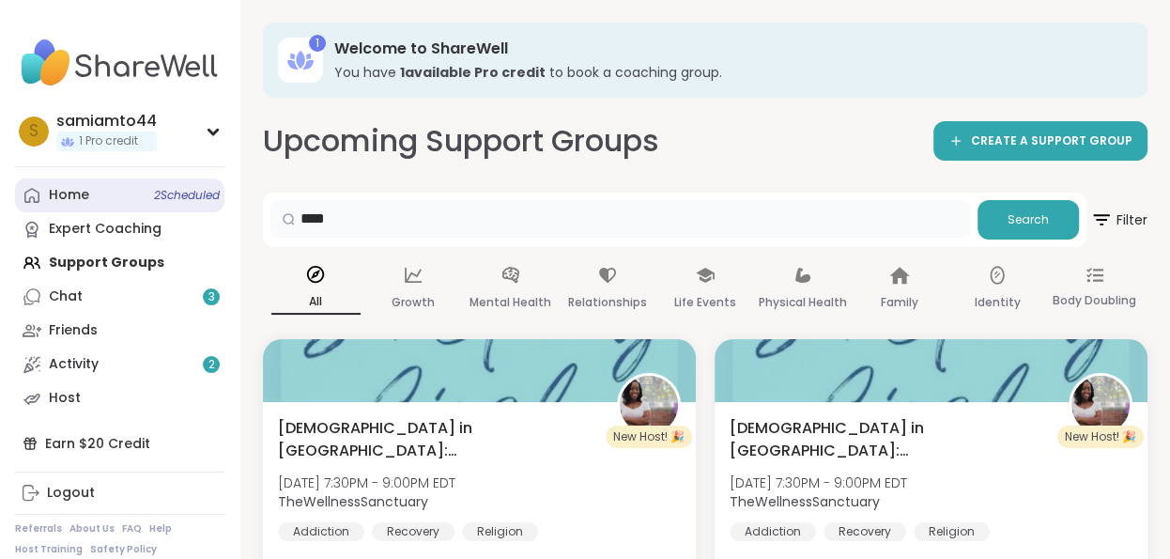
drag, startPoint x: 354, startPoint y: 216, endPoint x: 209, endPoint y: 195, distance: 146.1
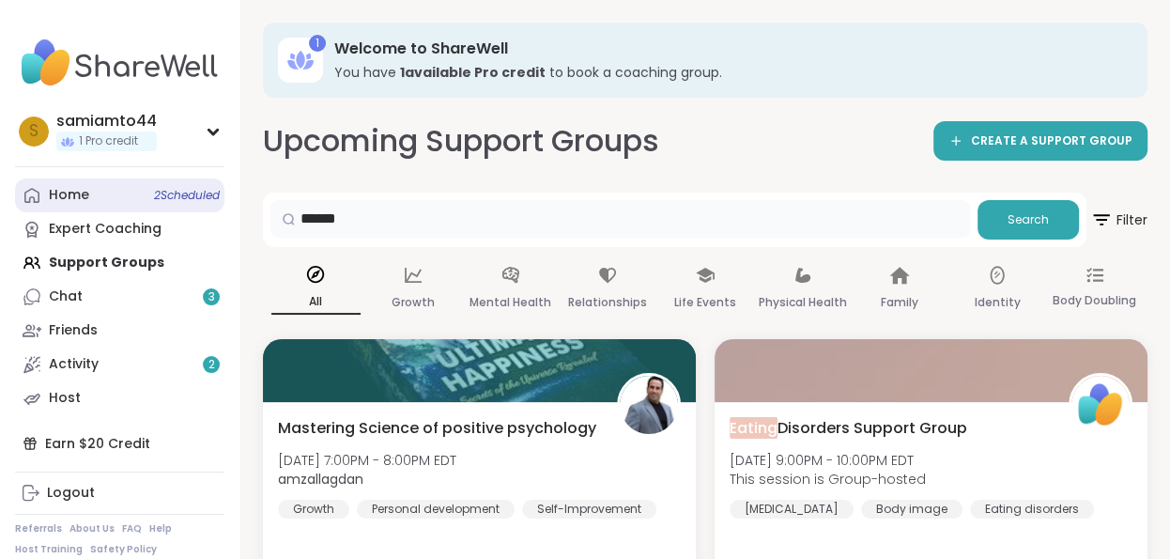
drag, startPoint x: 450, startPoint y: 208, endPoint x: 54, endPoint y: 209, distance: 396.3
type input "*"
type input "****"
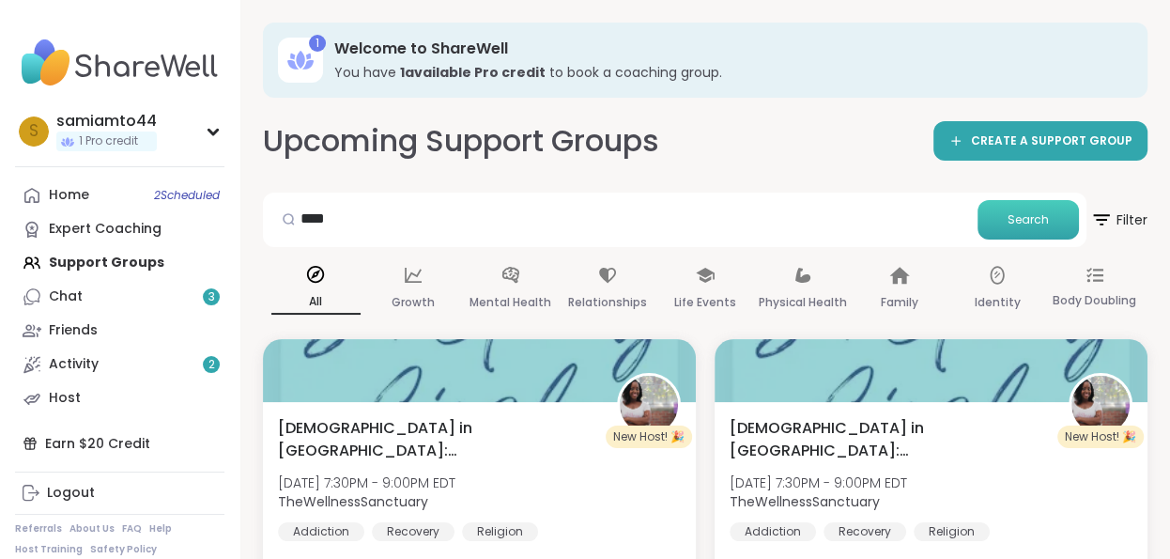
click at [1050, 216] on button "Search" at bounding box center [1028, 219] width 101 height 39
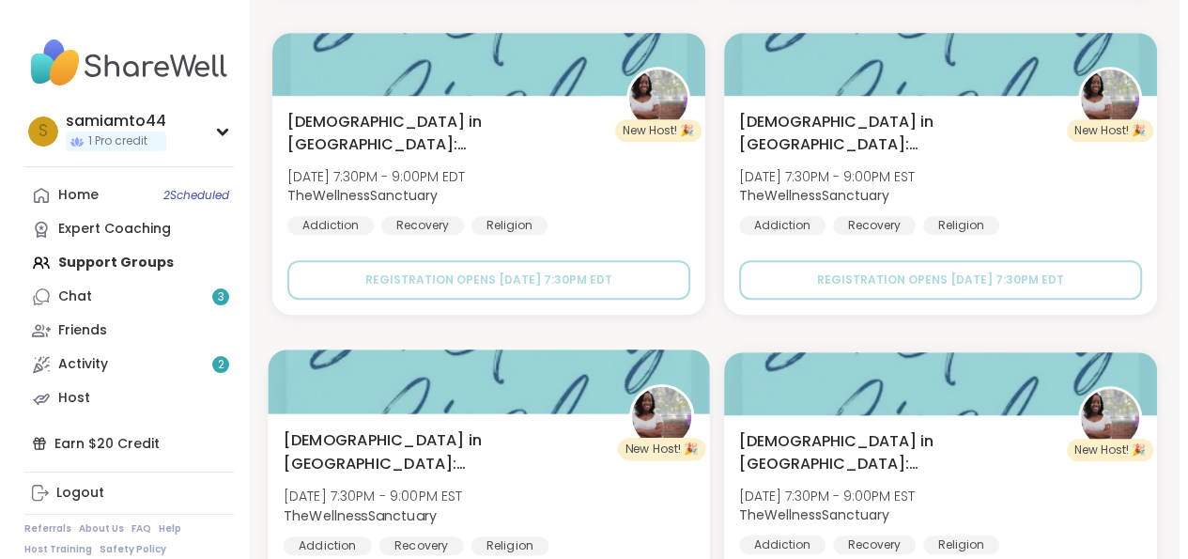
scroll to position [625, 0]
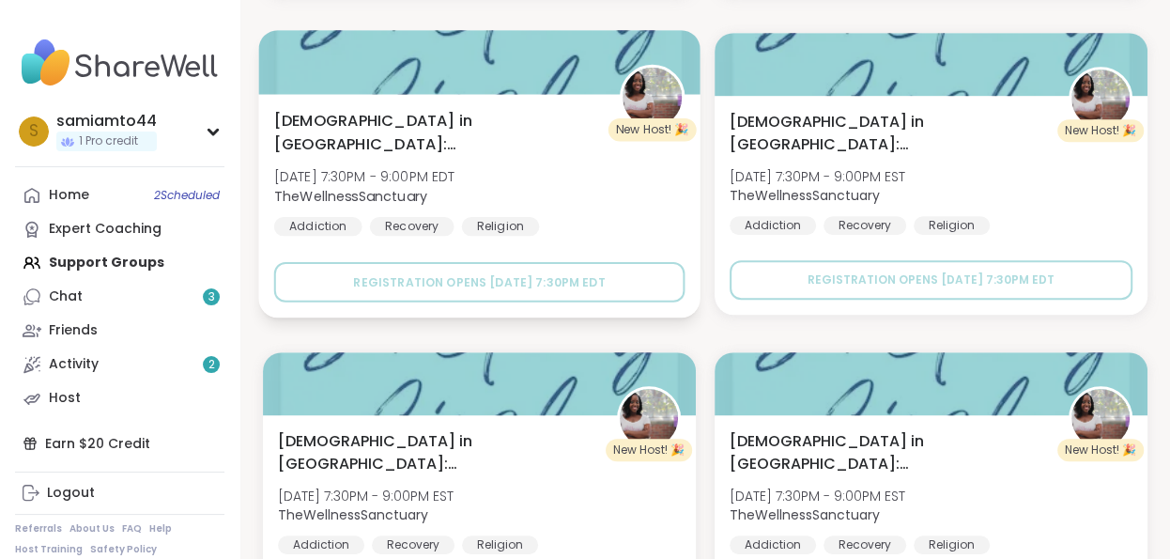
click at [646, 97] on img at bounding box center [652, 97] width 59 height 59
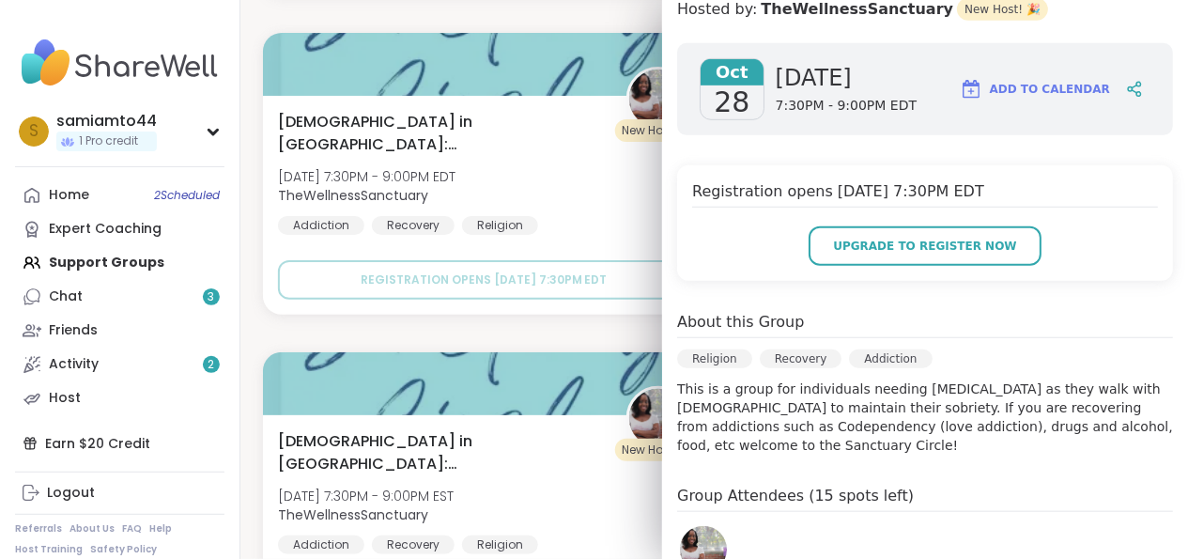
scroll to position [490, 0]
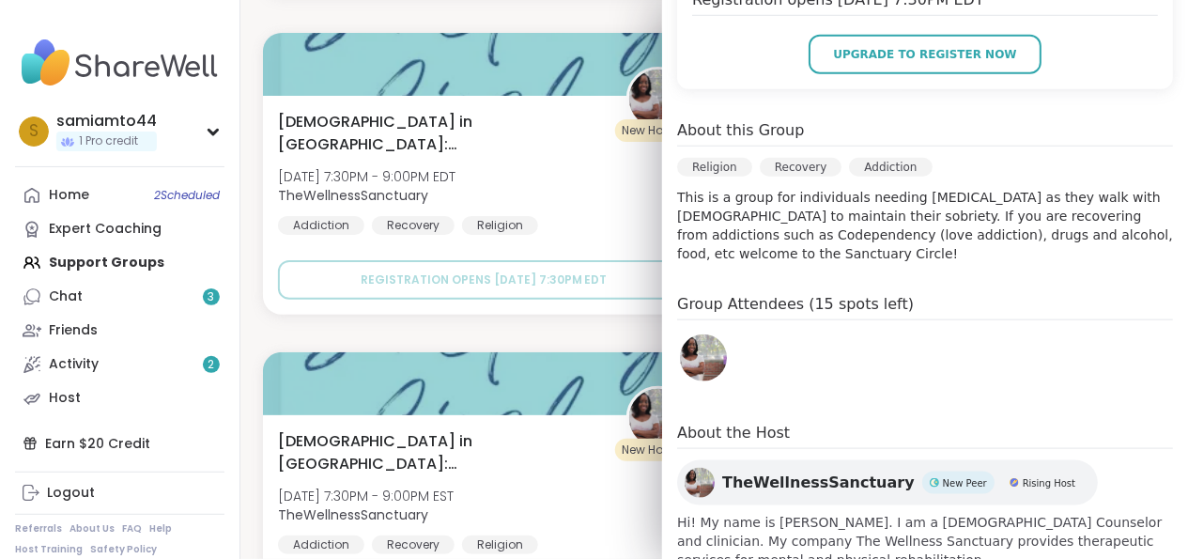
click at [683, 334] on img at bounding box center [703, 357] width 47 height 47
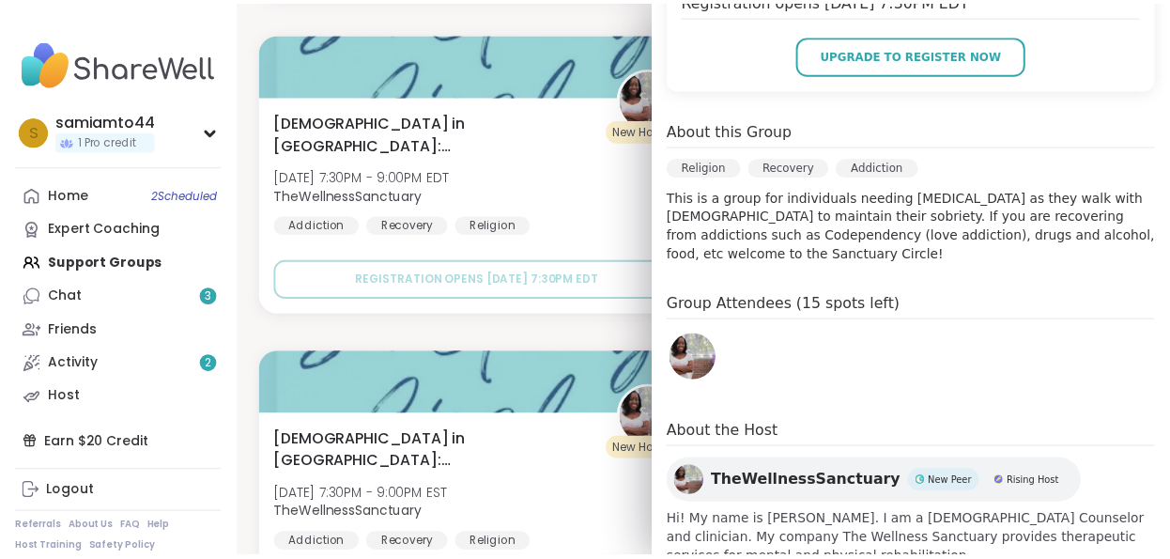
scroll to position [0, 0]
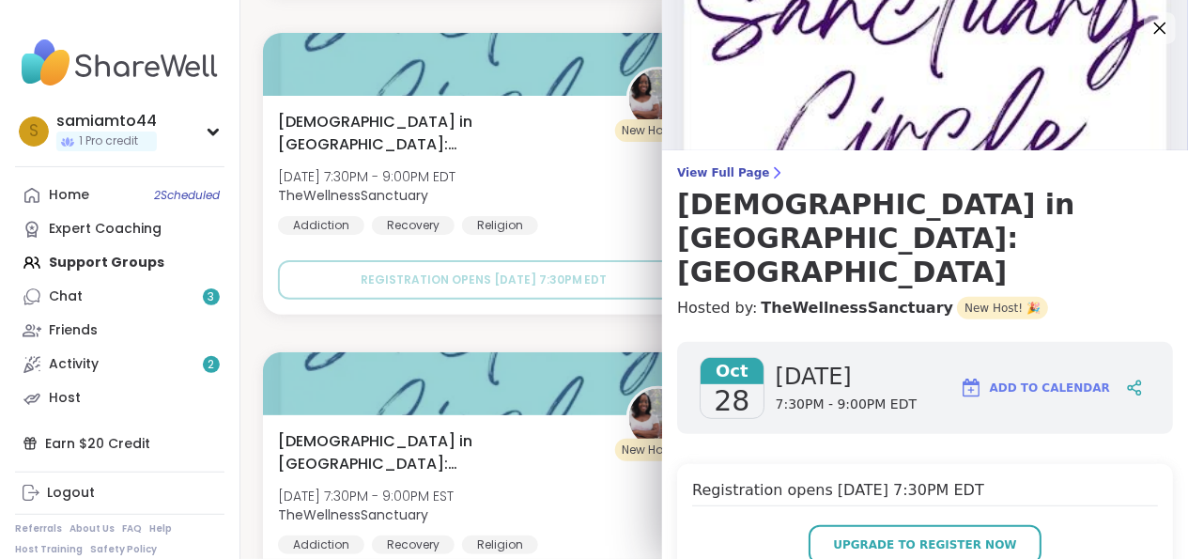
click at [1148, 30] on icon at bounding box center [1159, 27] width 23 height 23
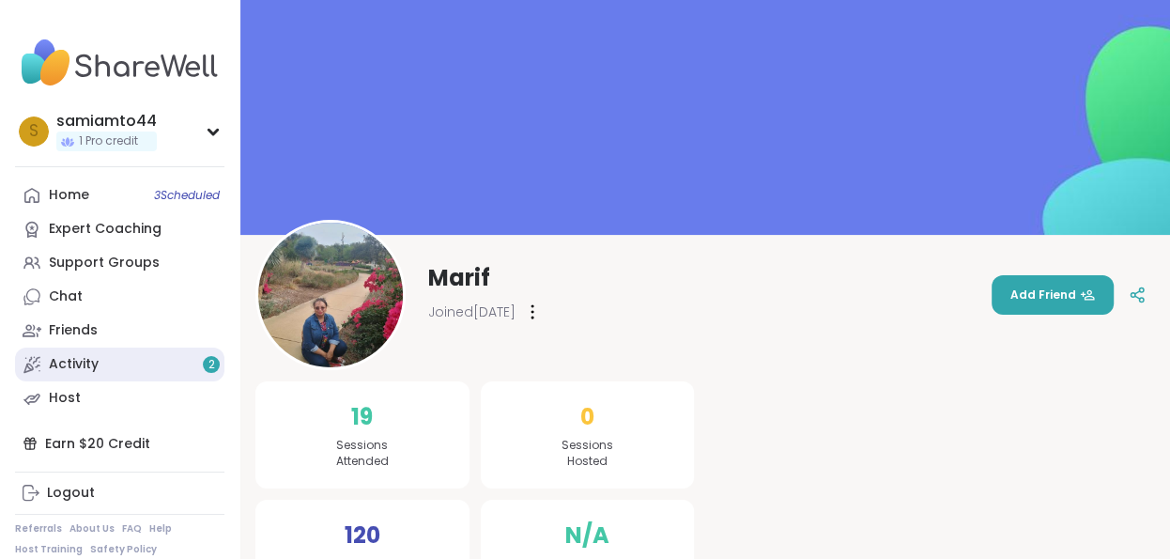
click at [154, 362] on link "Activity 2" at bounding box center [119, 364] width 209 height 34
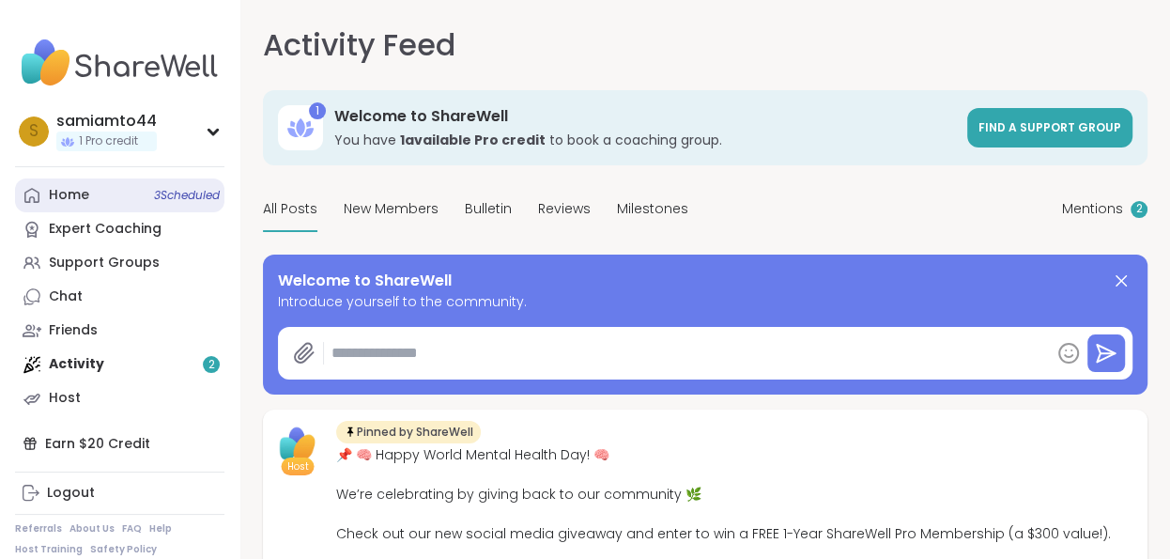
click at [116, 189] on link "Home 3 Scheduled" at bounding box center [119, 195] width 209 height 34
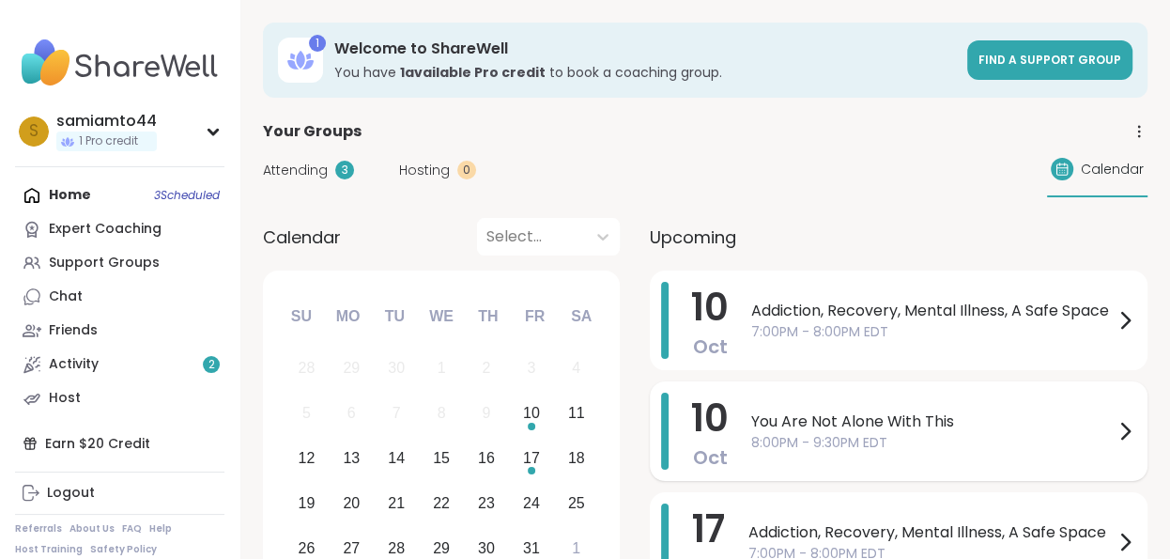
click at [847, 418] on span "You Are Not Alone With This" at bounding box center [932, 421] width 362 height 23
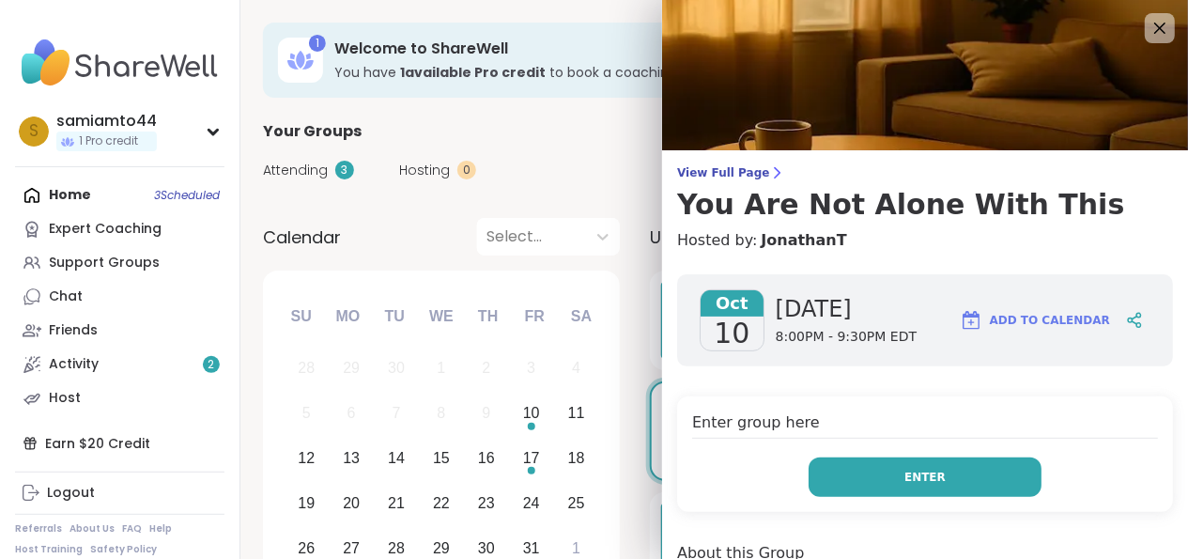
click at [825, 468] on button "Enter" at bounding box center [925, 476] width 233 height 39
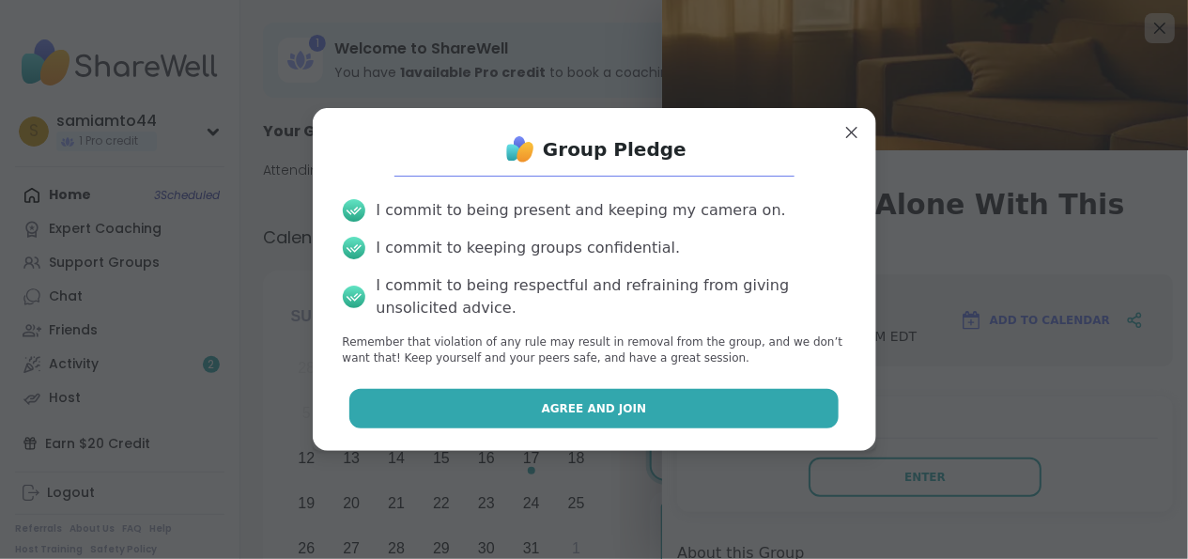
click at [678, 397] on button "Agree and Join" at bounding box center [593, 408] width 489 height 39
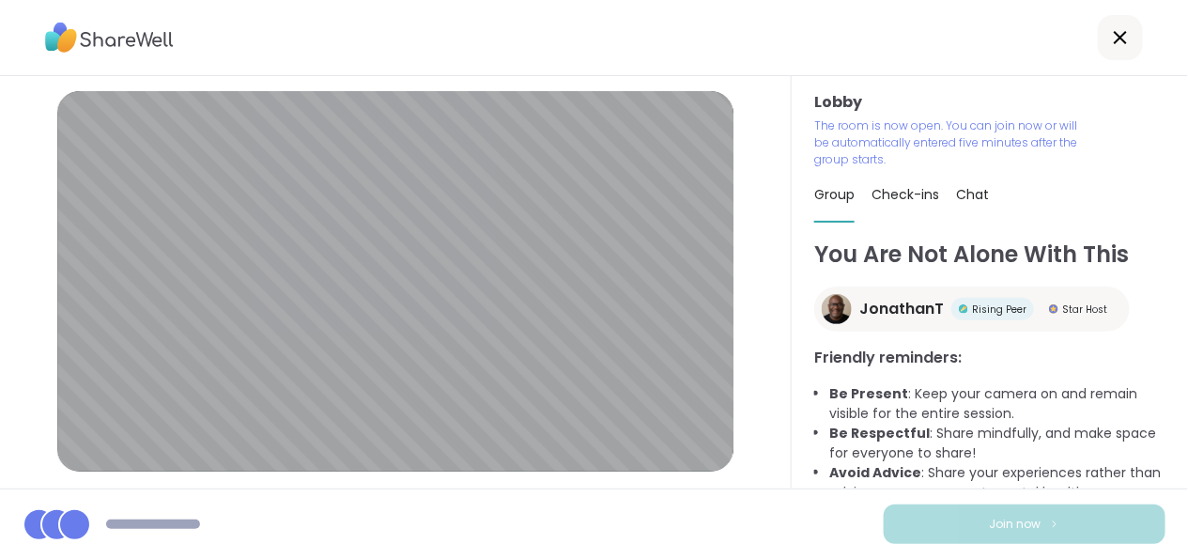
scroll to position [304, 0]
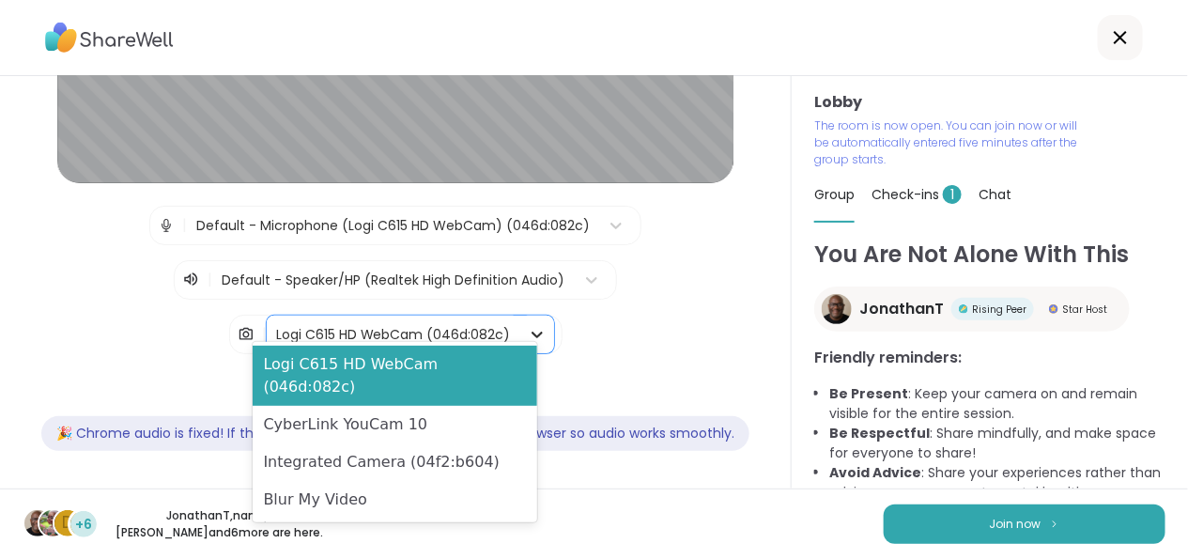
click at [529, 325] on icon at bounding box center [537, 334] width 19 height 19
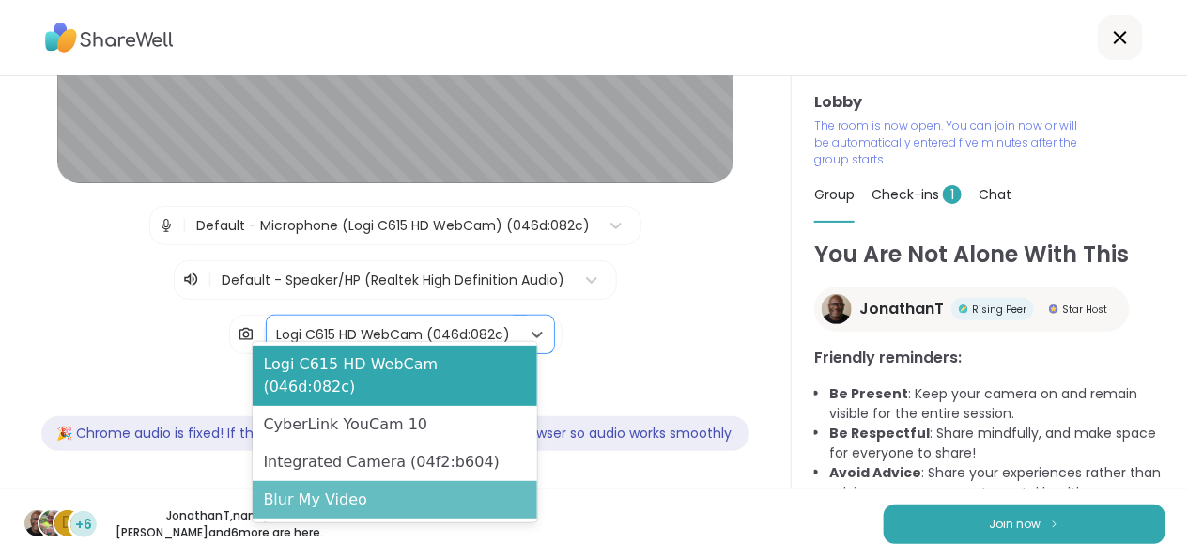
click at [441, 481] on div "Blur My Video" at bounding box center [395, 500] width 285 height 38
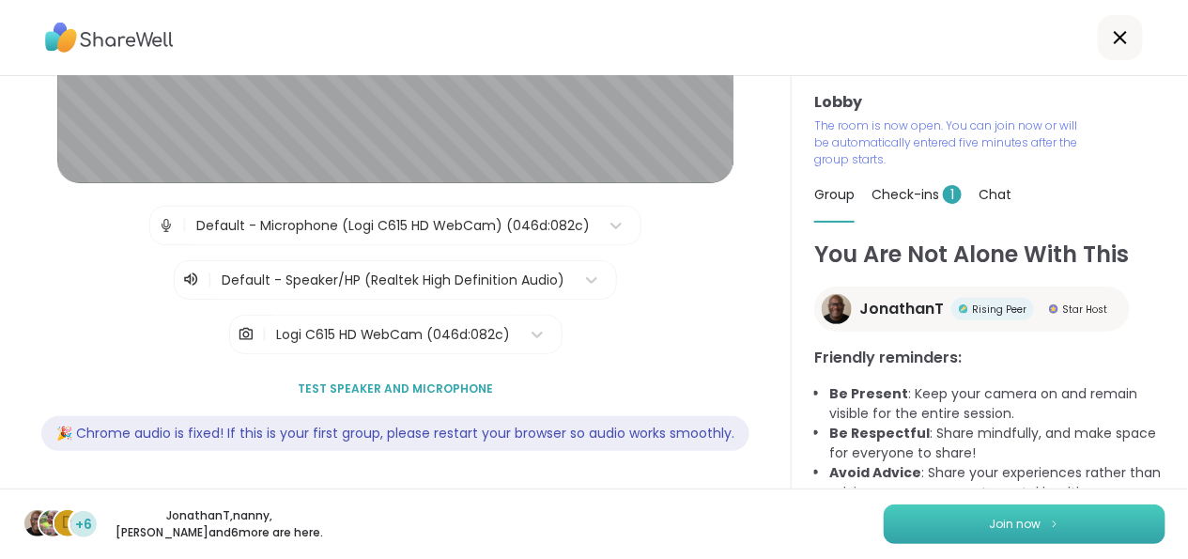
click at [960, 520] on button "Join now" at bounding box center [1025, 523] width 282 height 39
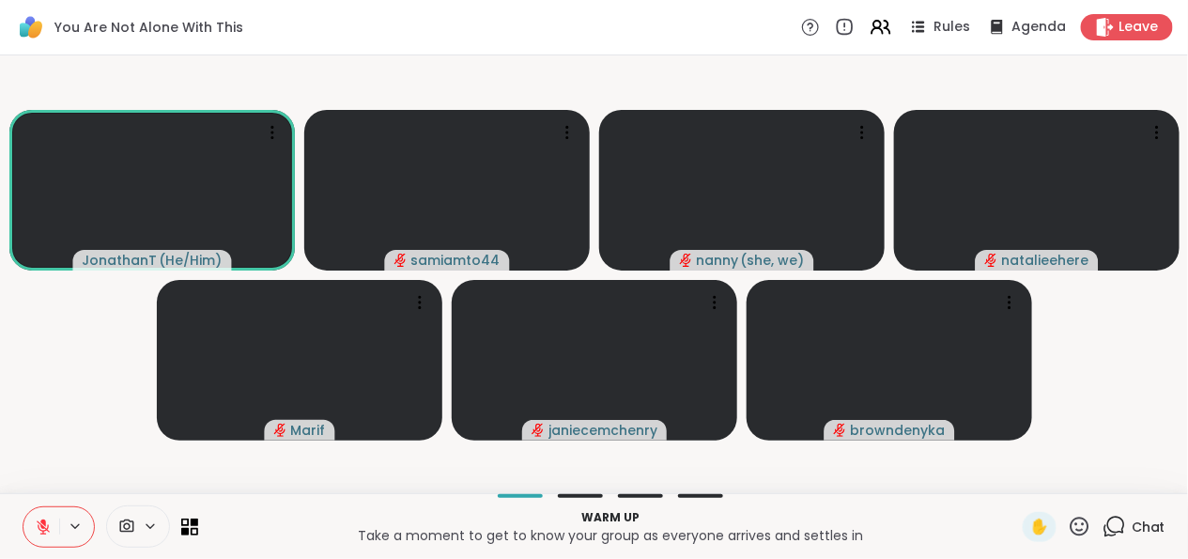
click at [147, 525] on icon at bounding box center [151, 526] width 8 height 4
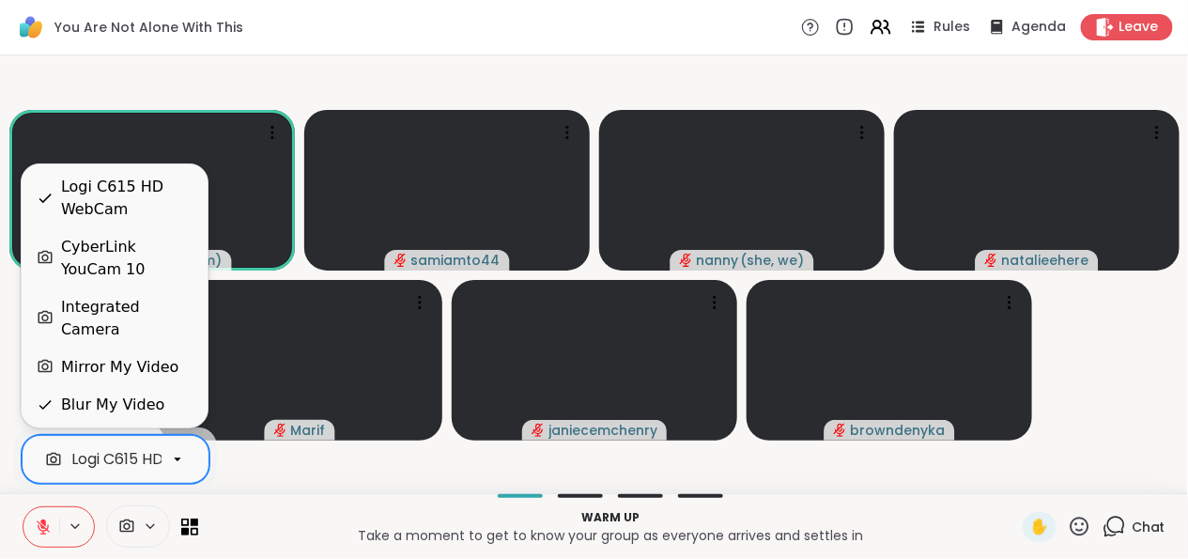
click at [150, 454] on div "Logi C615 HD WebCam" at bounding box center [154, 459] width 166 height 23
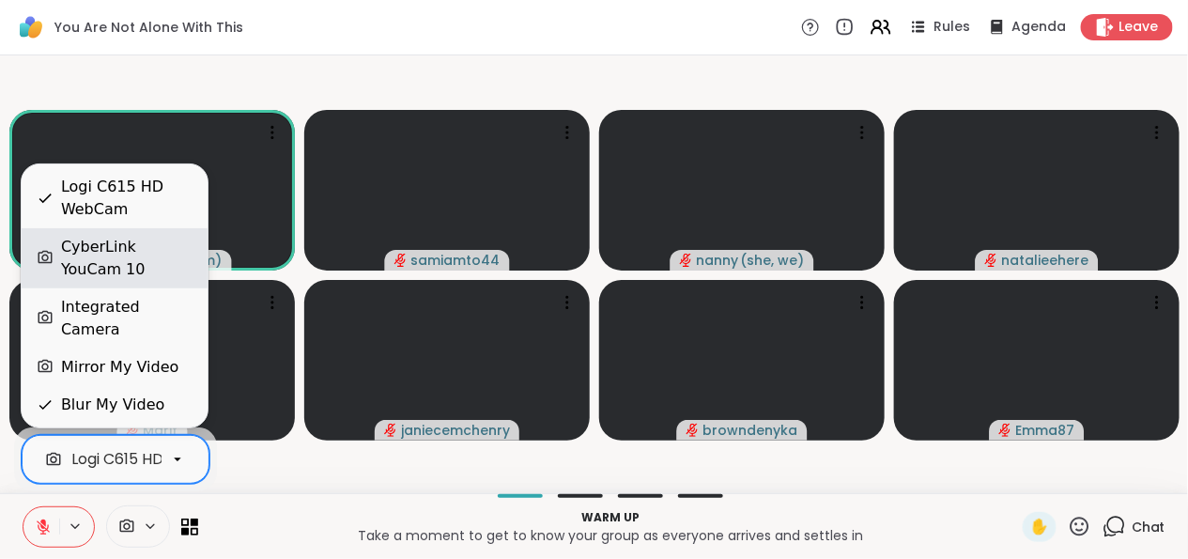
click at [154, 269] on div "CyberLink YouCam 10" at bounding box center [126, 258] width 131 height 45
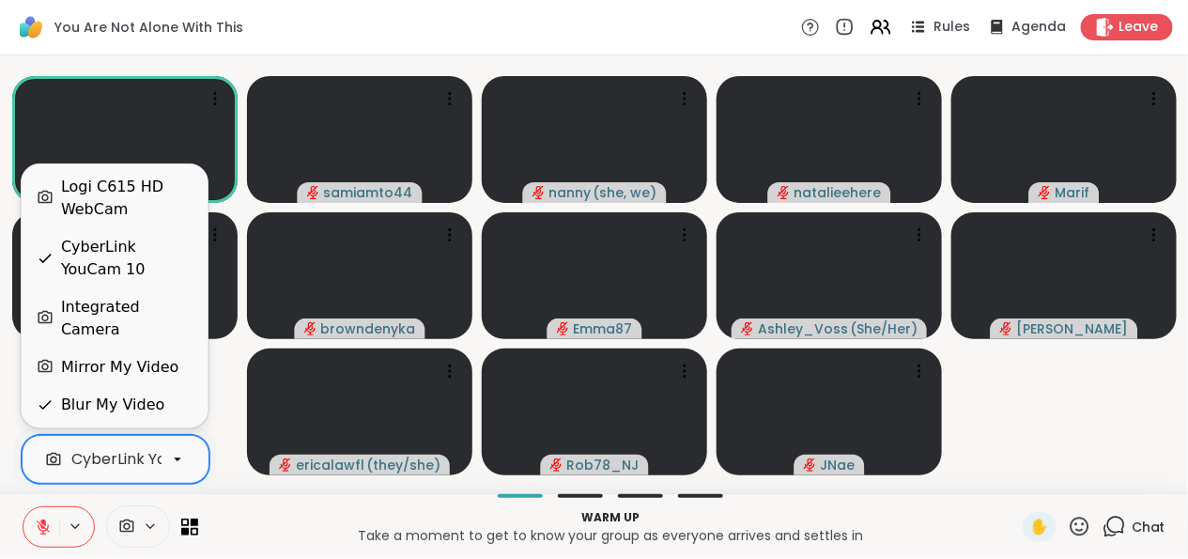
click at [173, 461] on icon at bounding box center [177, 459] width 17 height 17
click at [221, 461] on video-player-container "JonathanT ( He/Him ) samiamto44 nanny ( she, we ) natalieehere Marif janiecemch…" at bounding box center [593, 274] width 1165 height 423
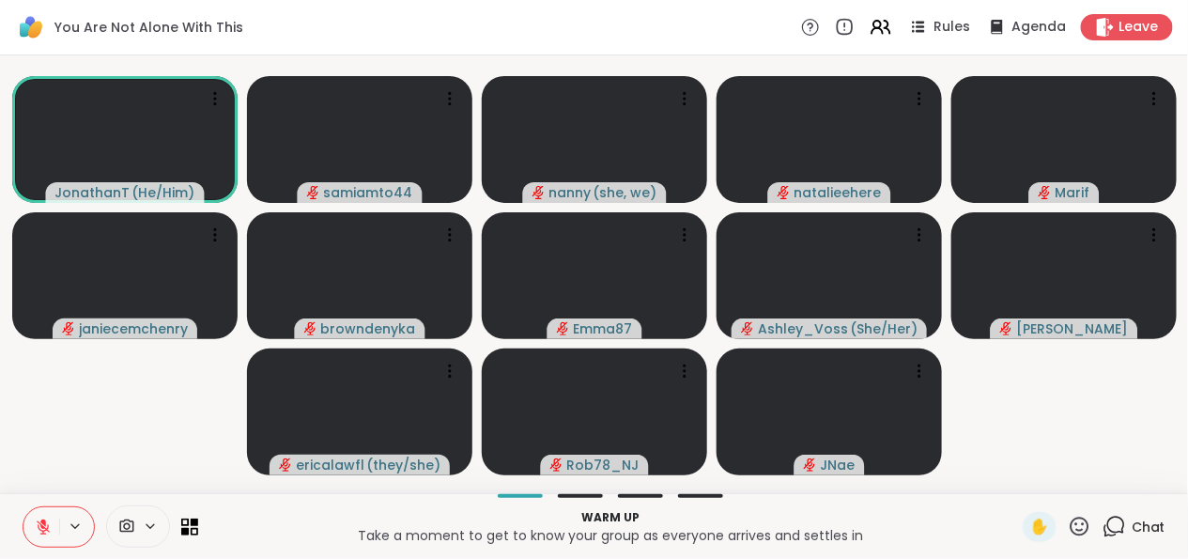
click at [78, 532] on icon at bounding box center [75, 526] width 15 height 16
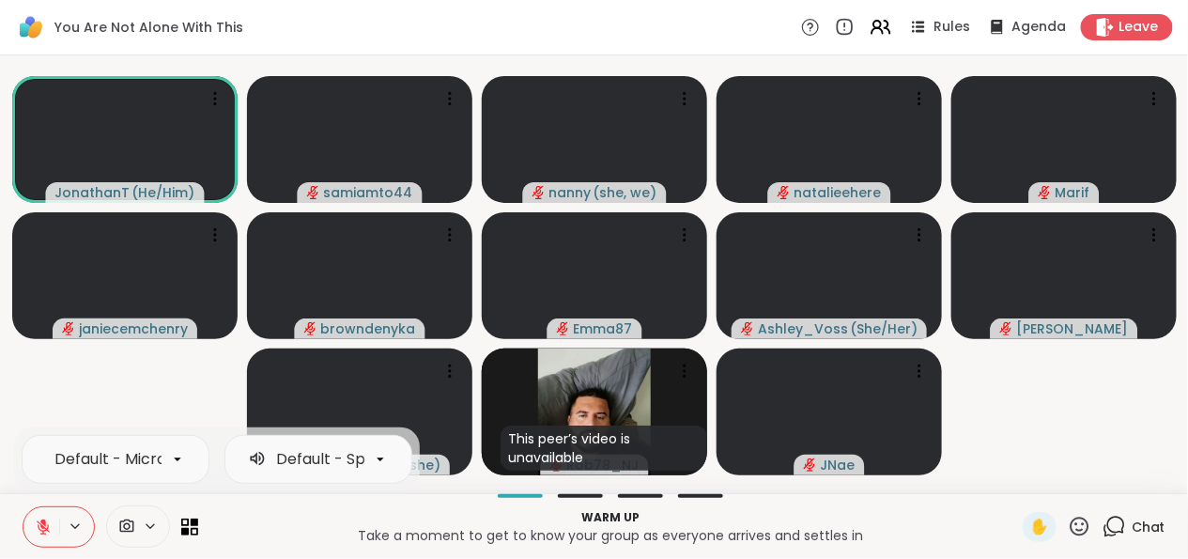
click at [308, 530] on p "Take a moment to get to know your group as everyone arrives and settles in" at bounding box center [610, 535] width 802 height 19
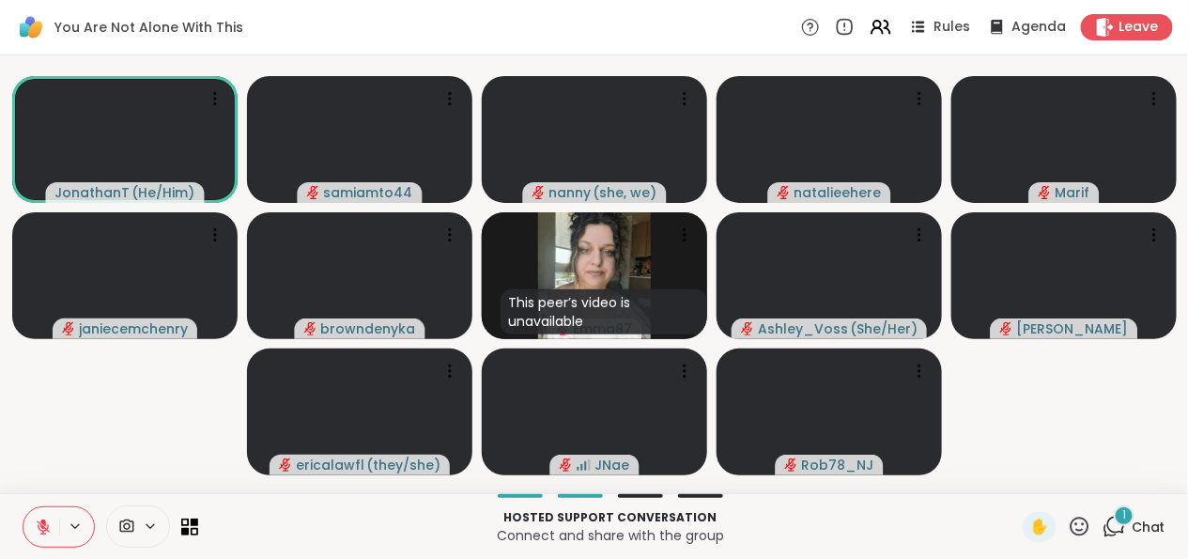
click at [1114, 517] on div "1" at bounding box center [1124, 515] width 21 height 21
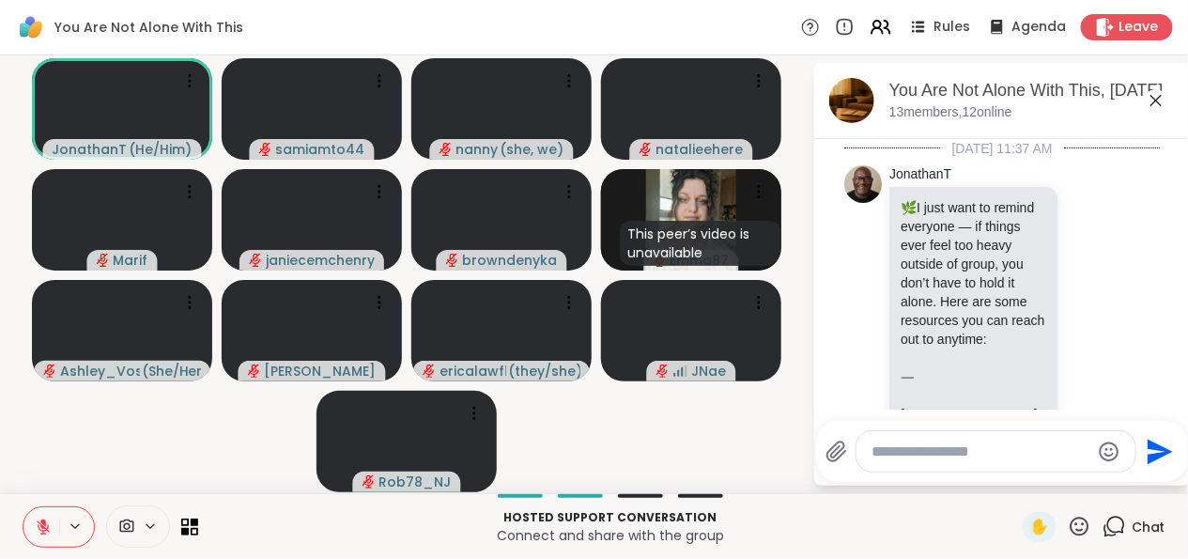
scroll to position [4842, 0]
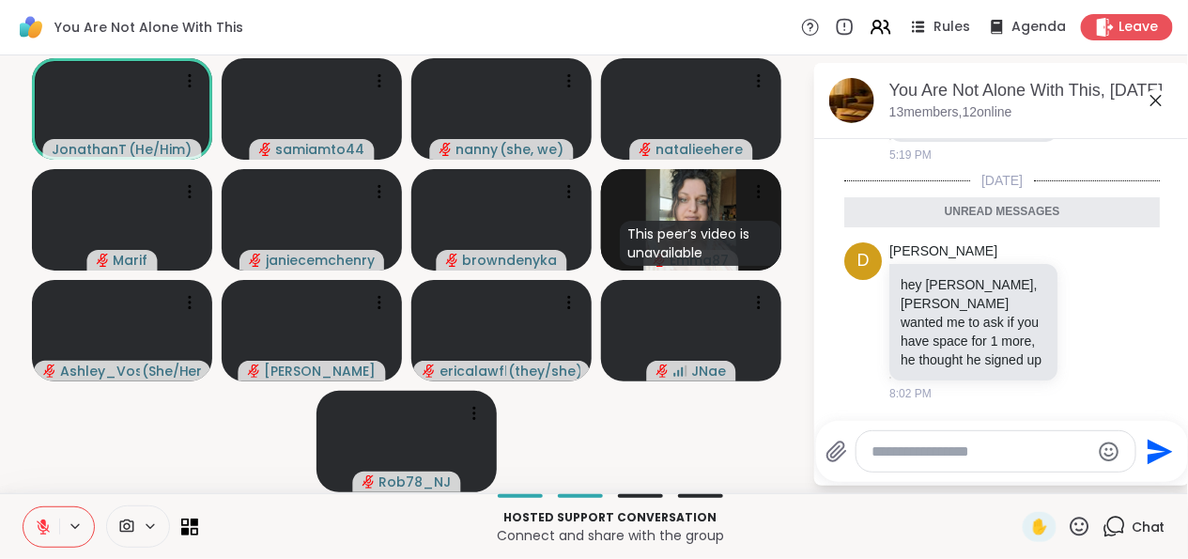
click at [668, 456] on video-player-container "JonathanT ( He/Him ) samiamto44 nanny ( she, we ) natalieehere Marif janiecemch…" at bounding box center [406, 274] width 790 height 423
click at [1149, 100] on icon at bounding box center [1156, 100] width 23 height 23
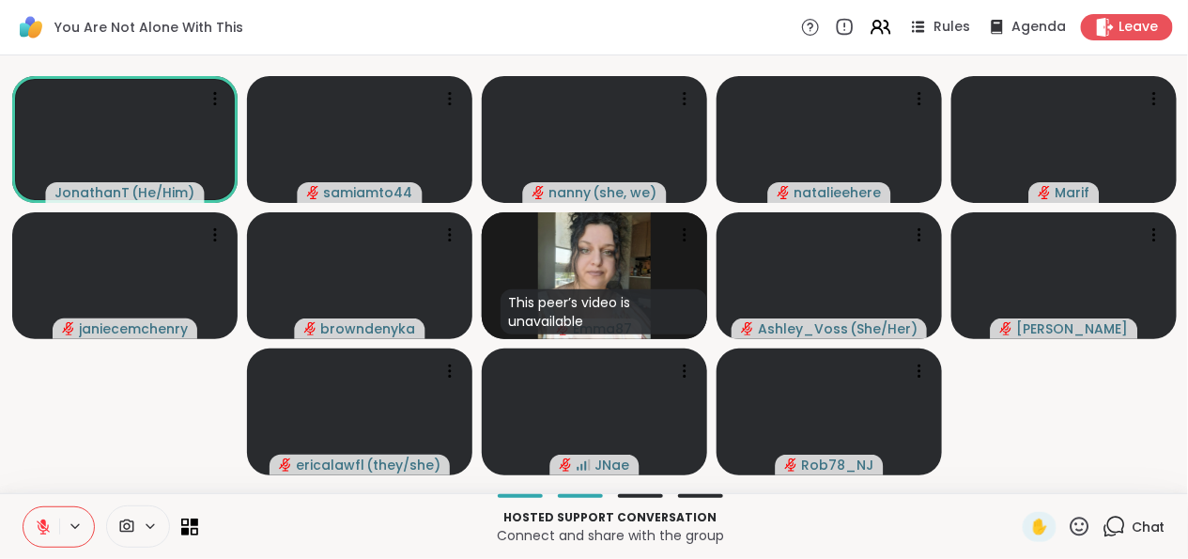
click at [1068, 527] on icon at bounding box center [1079, 526] width 23 height 23
click at [1070, 397] on video-player-container "JonathanT ( He/Him ) samiamto44 nanny ( she, we ) natalieehere Marif janiecemch…" at bounding box center [593, 274] width 1165 height 423
click at [183, 522] on icon at bounding box center [190, 526] width 18 height 18
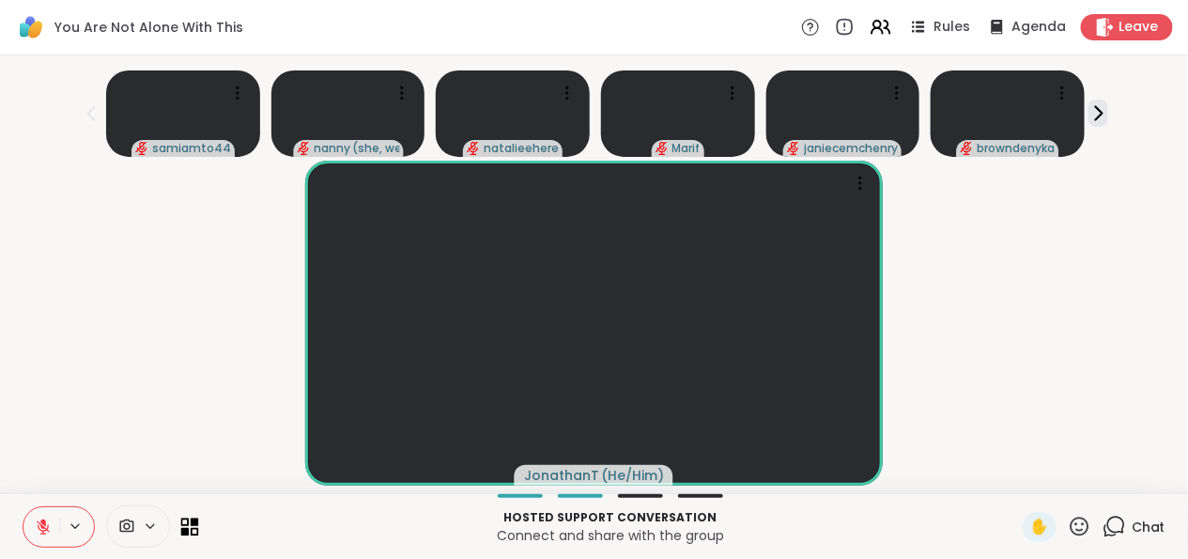
click at [183, 522] on icon at bounding box center [190, 526] width 18 height 18
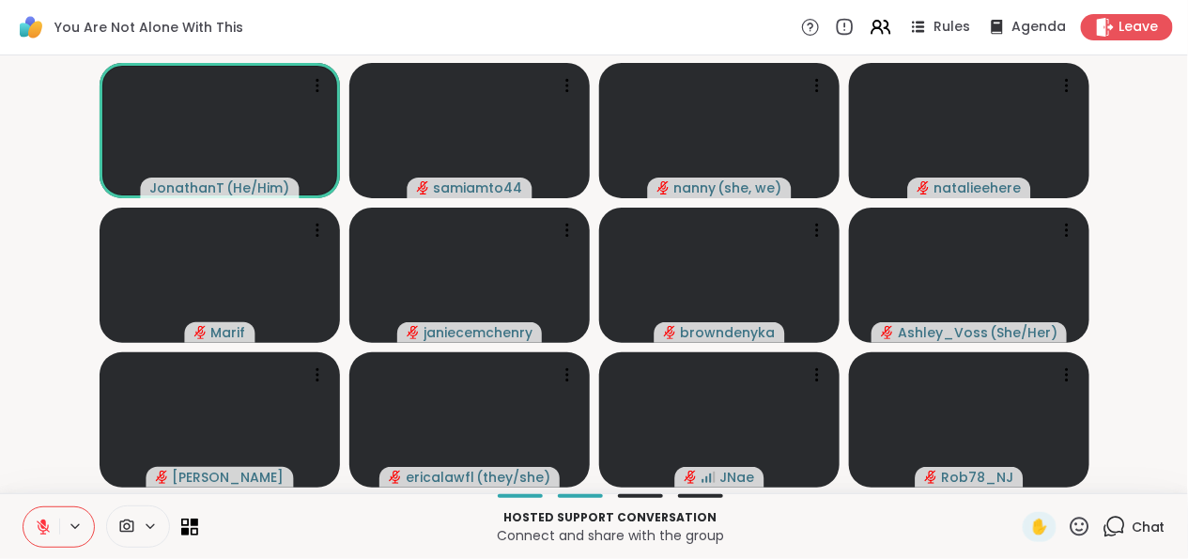
click at [1107, 518] on icon at bounding box center [1116, 525] width 18 height 17
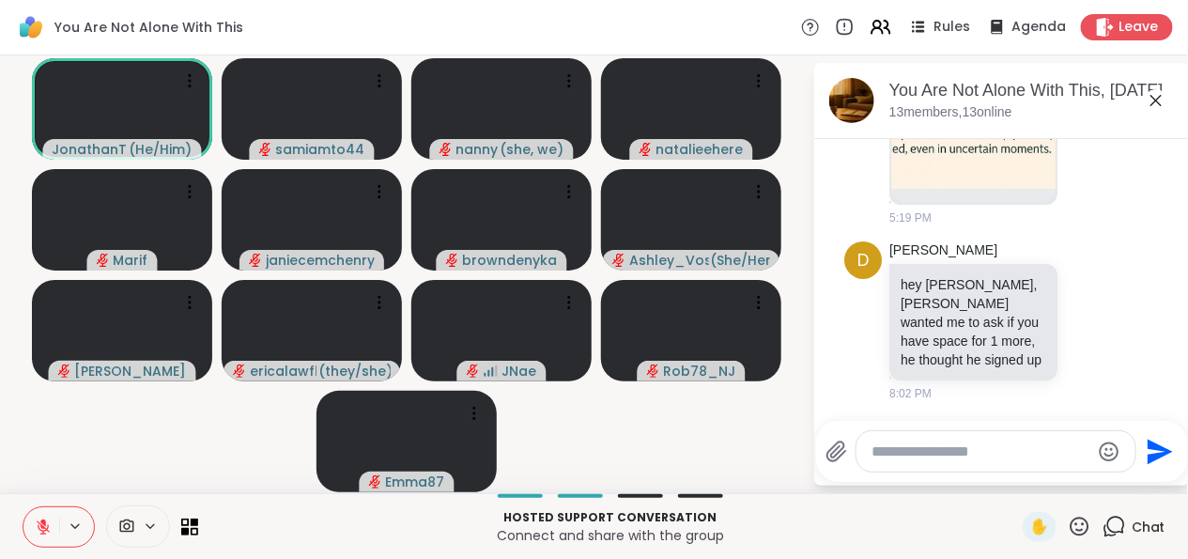
scroll to position [4778, 0]
click at [193, 290] on div at bounding box center [190, 302] width 26 height 26
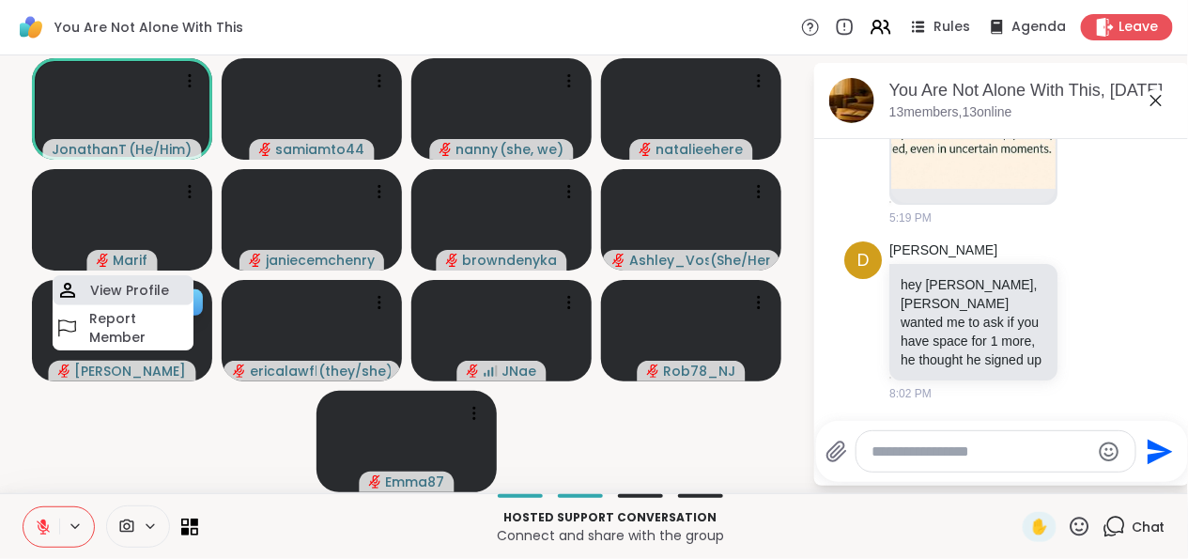
click at [174, 298] on div "View Profile" at bounding box center [123, 290] width 141 height 30
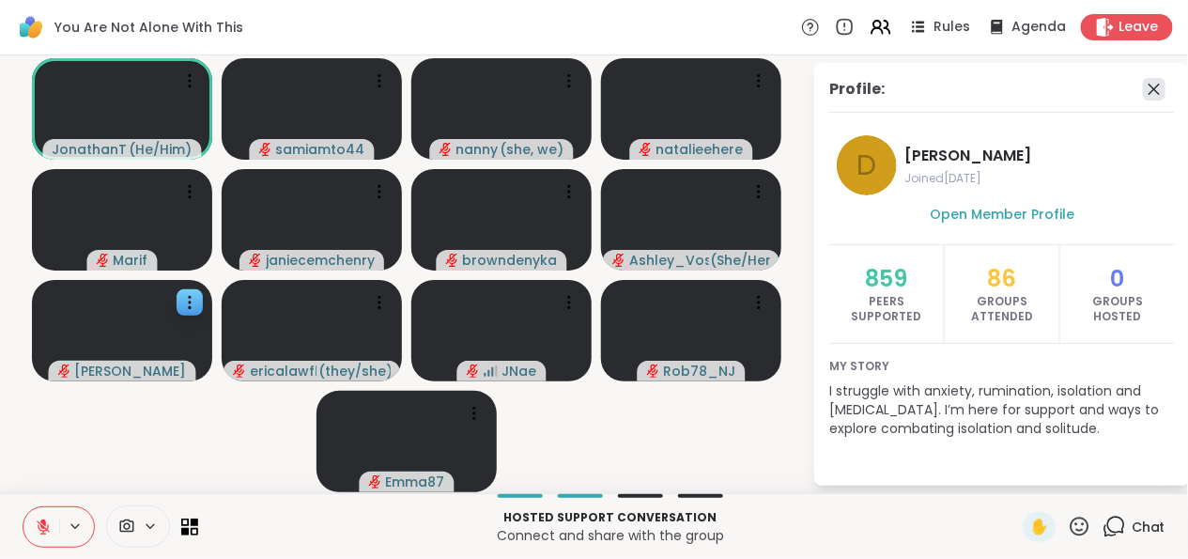
click at [1148, 90] on icon at bounding box center [1154, 89] width 23 height 23
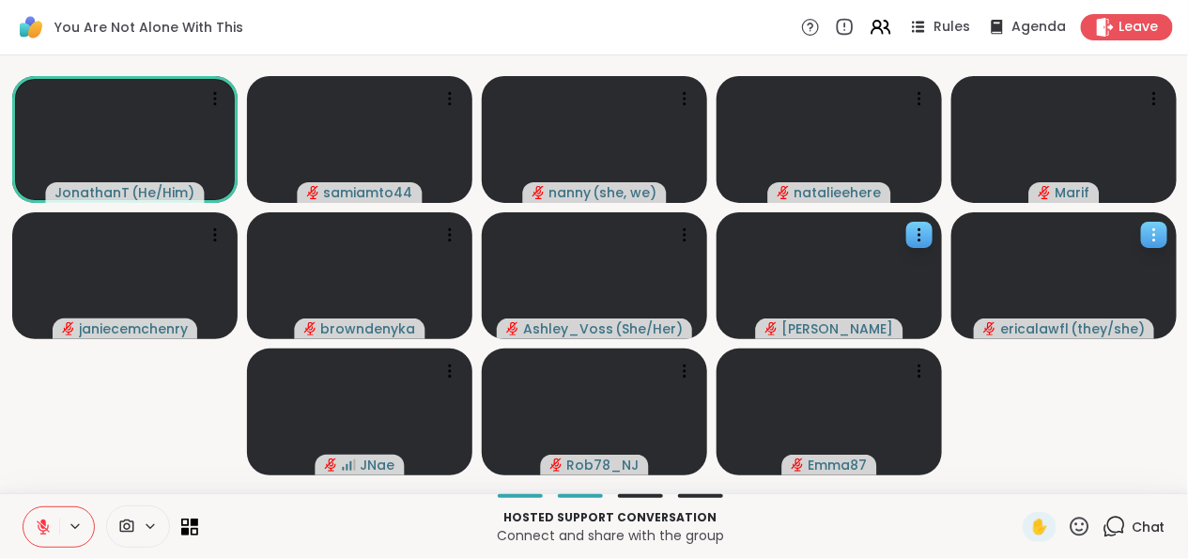
click at [1121, 284] on video at bounding box center [1063, 275] width 225 height 127
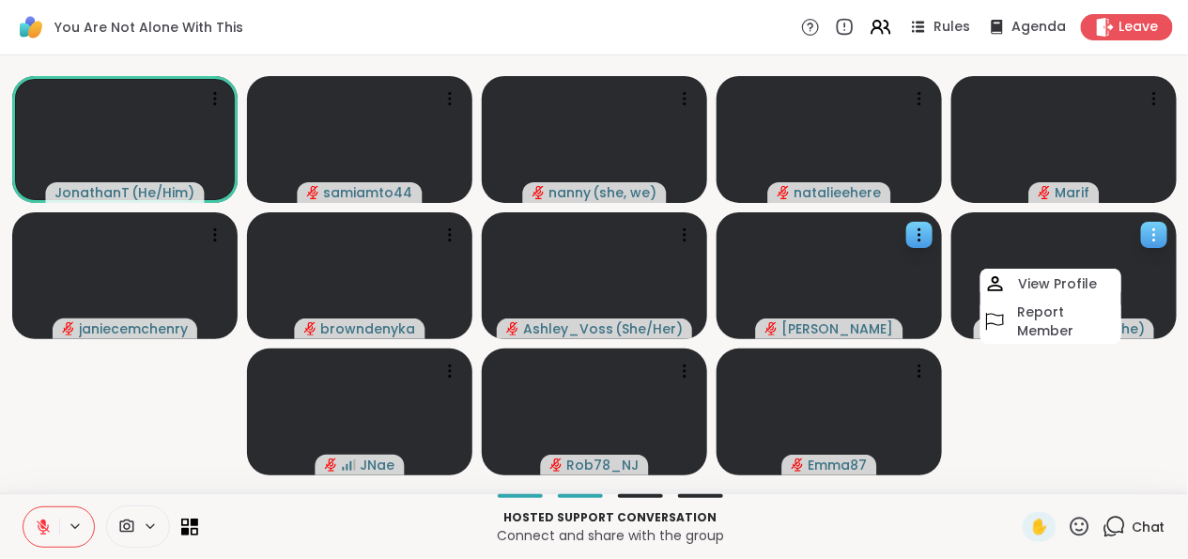
click at [1121, 284] on video at bounding box center [1063, 275] width 225 height 127
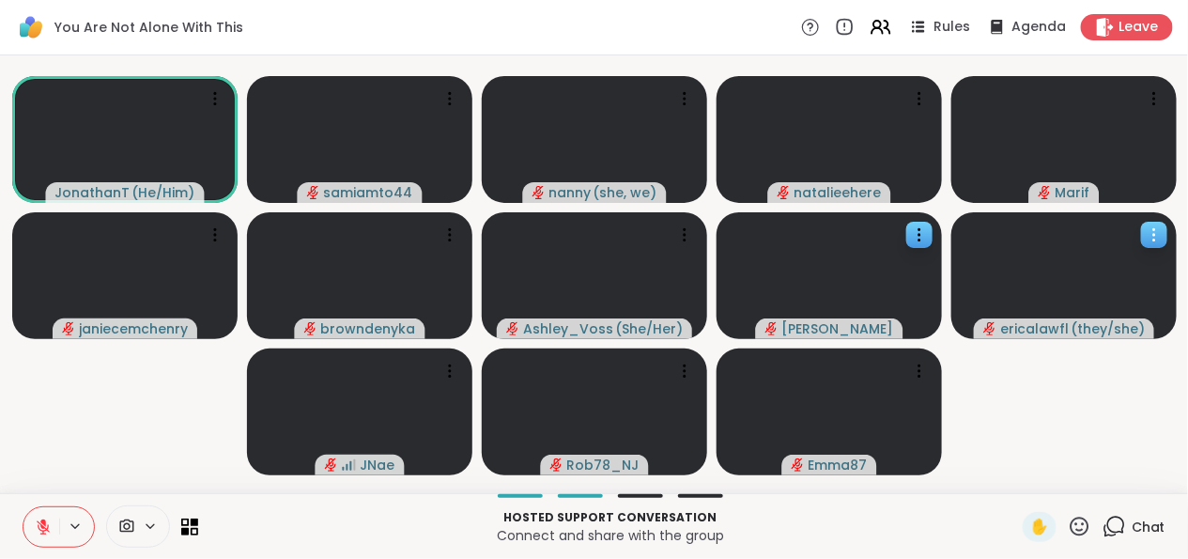
click at [1121, 284] on video at bounding box center [1063, 275] width 225 height 127
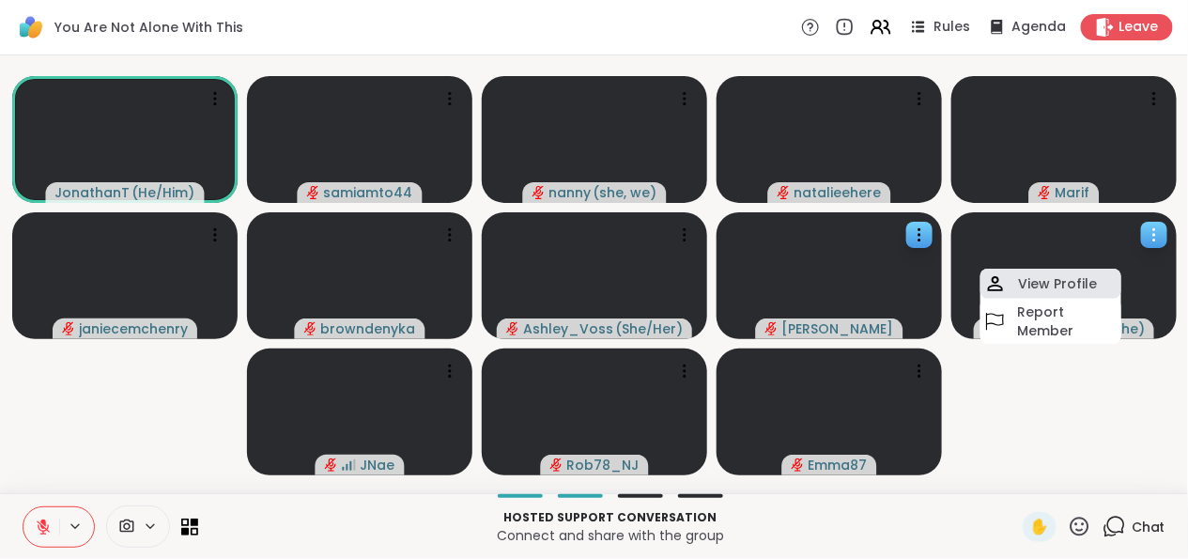
click at [1105, 282] on div "View Profile" at bounding box center [1050, 284] width 141 height 30
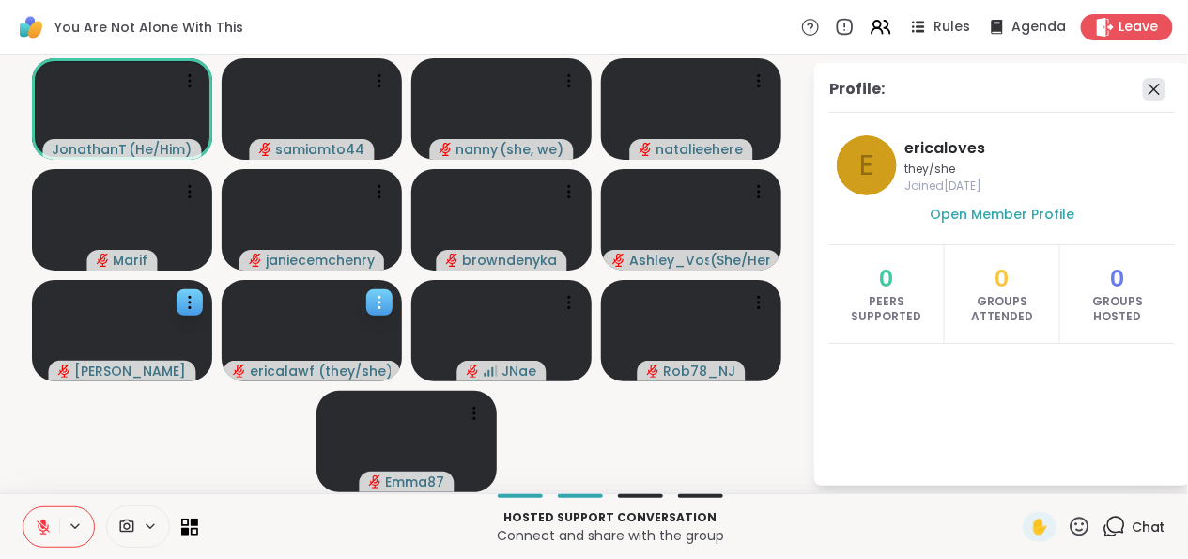
click at [1146, 87] on icon at bounding box center [1154, 89] width 23 height 23
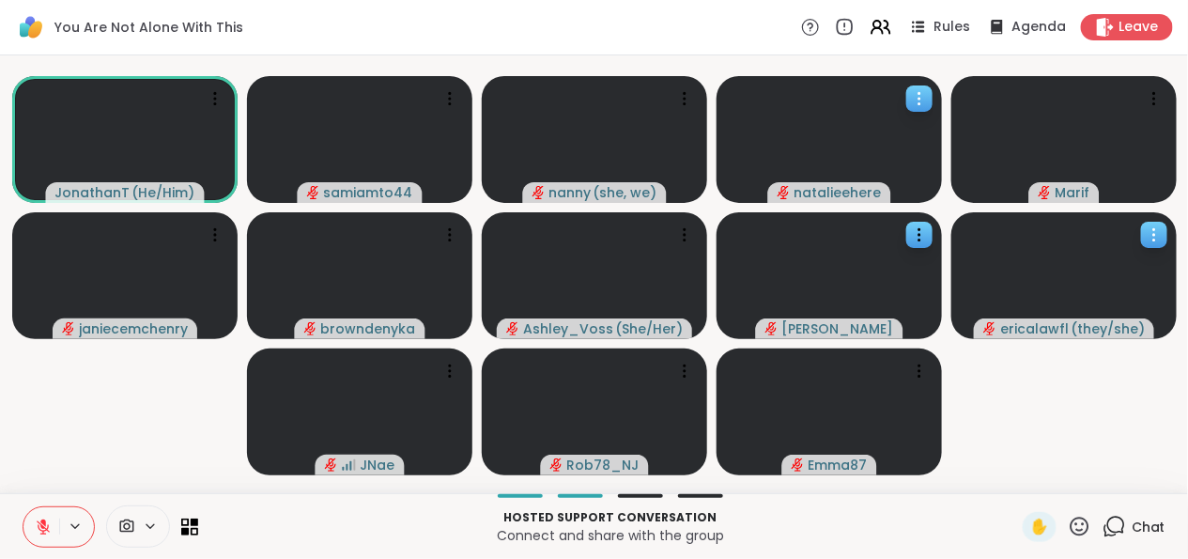
click at [924, 94] on icon at bounding box center [919, 98] width 19 height 19
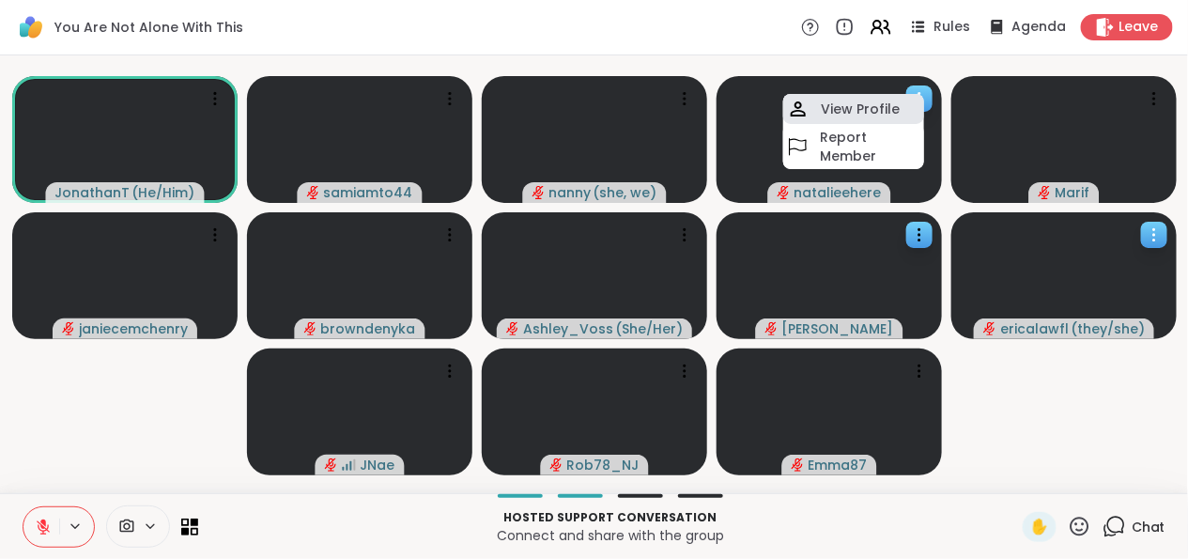
click at [912, 110] on div "View Profile" at bounding box center [853, 109] width 141 height 30
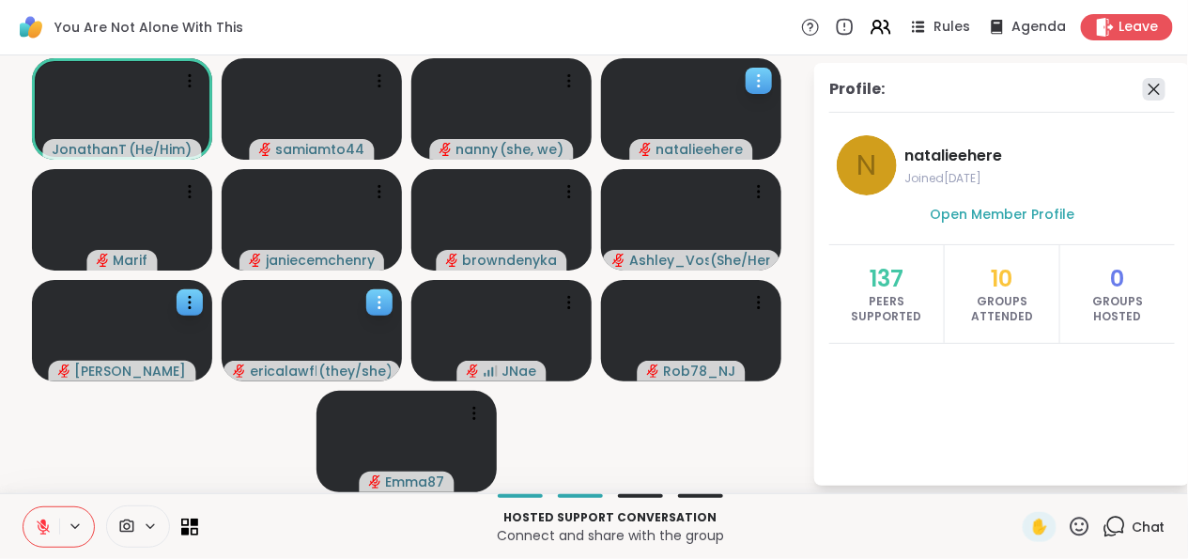
click at [1165, 83] on icon at bounding box center [1154, 89] width 23 height 23
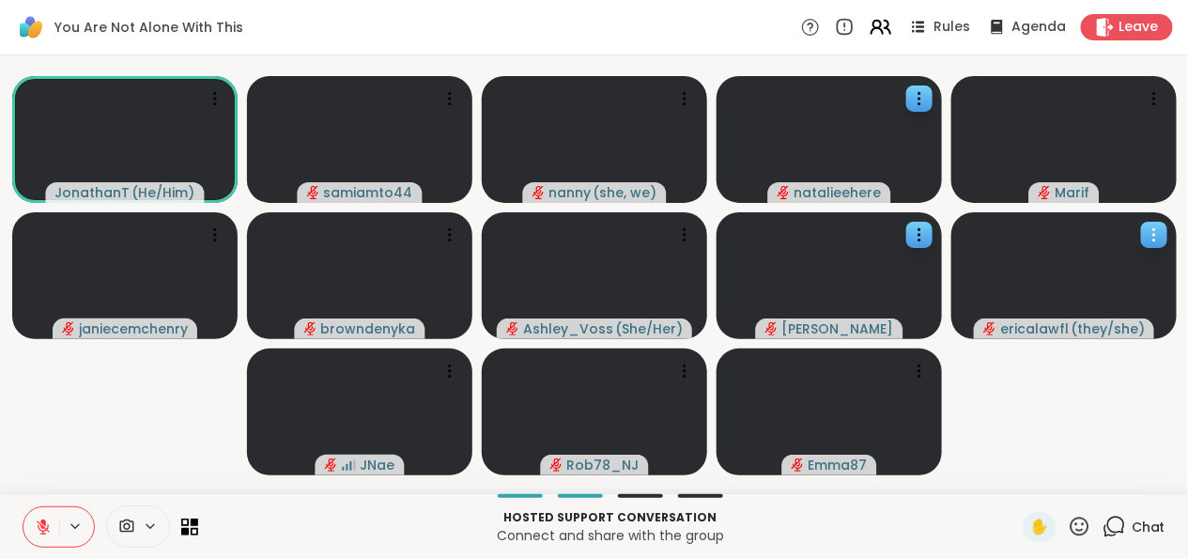
click at [871, 21] on icon at bounding box center [880, 26] width 23 height 23
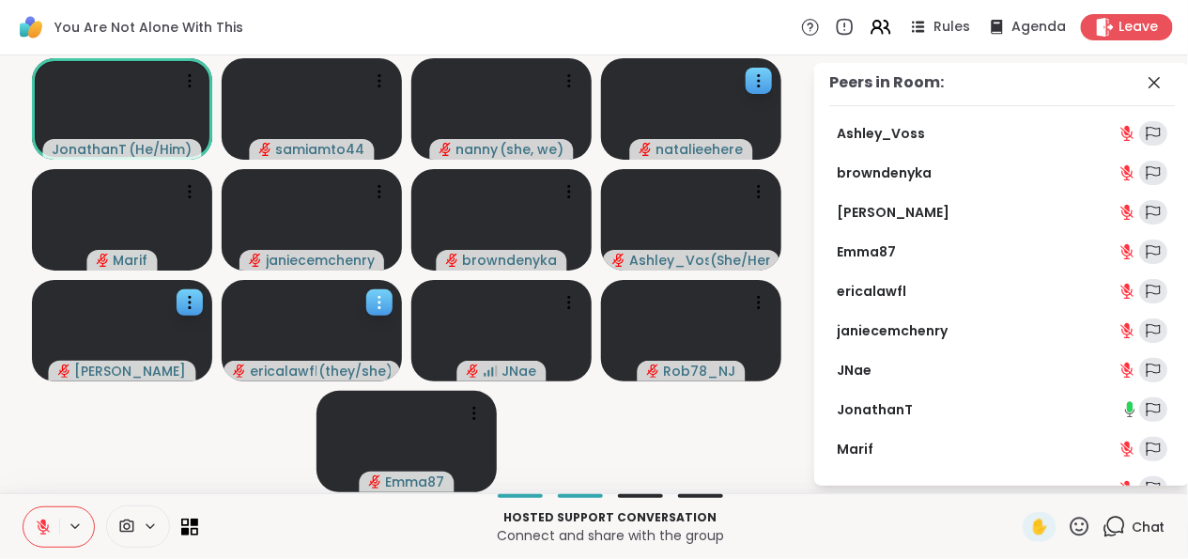
scroll to position [0, 0]
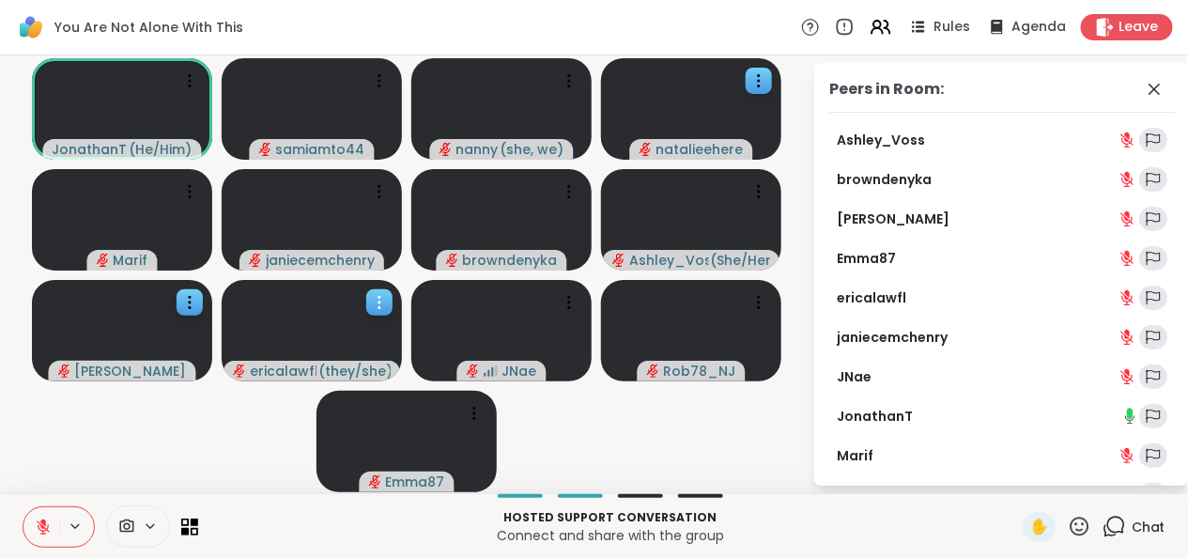
click at [664, 419] on video-player-container "JonathanT ( He/Him ) samiamto44 nanny ( she, we ) natalieehere Marif janiecemch…" at bounding box center [406, 274] width 790 height 423
click at [472, 410] on icon at bounding box center [474, 413] width 19 height 19
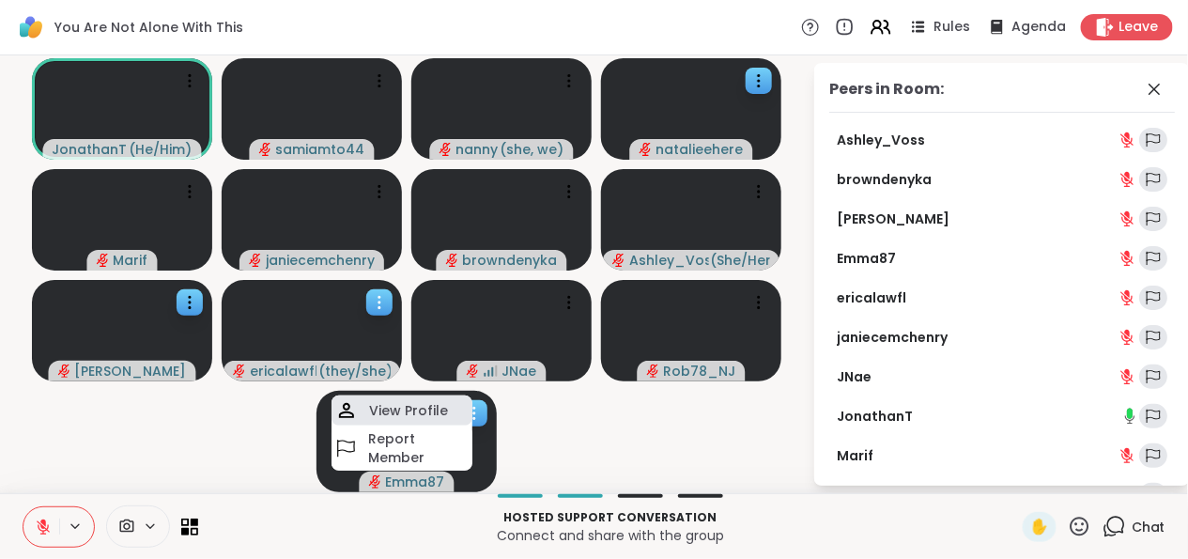
click at [447, 416] on div "View Profile" at bounding box center [402, 410] width 141 height 30
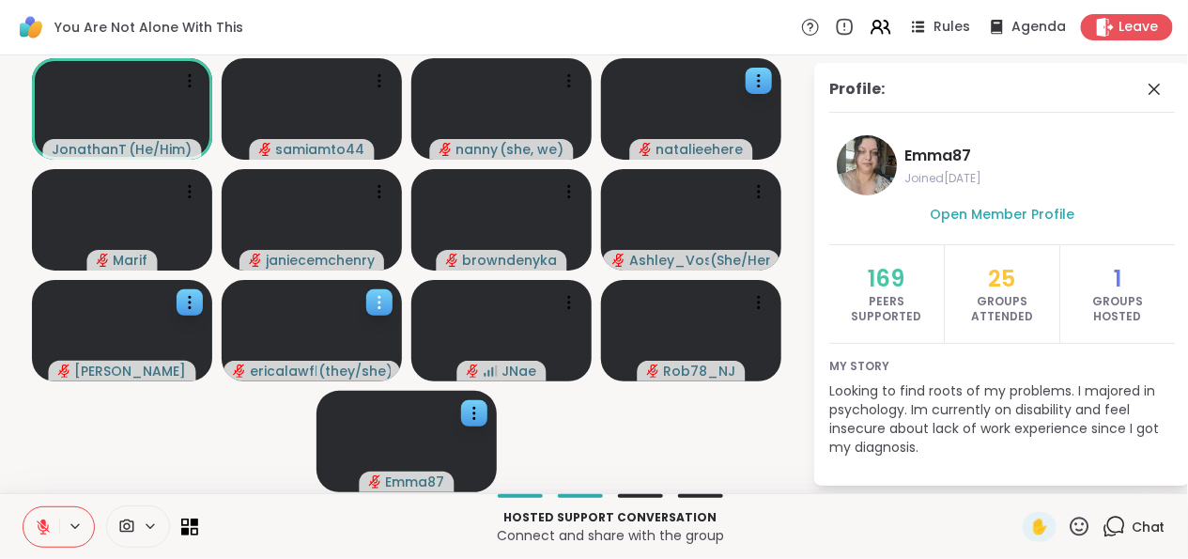
drag, startPoint x: 1148, startPoint y: 88, endPoint x: 1136, endPoint y: 88, distance: 11.3
click at [1146, 88] on icon at bounding box center [1154, 89] width 23 height 23
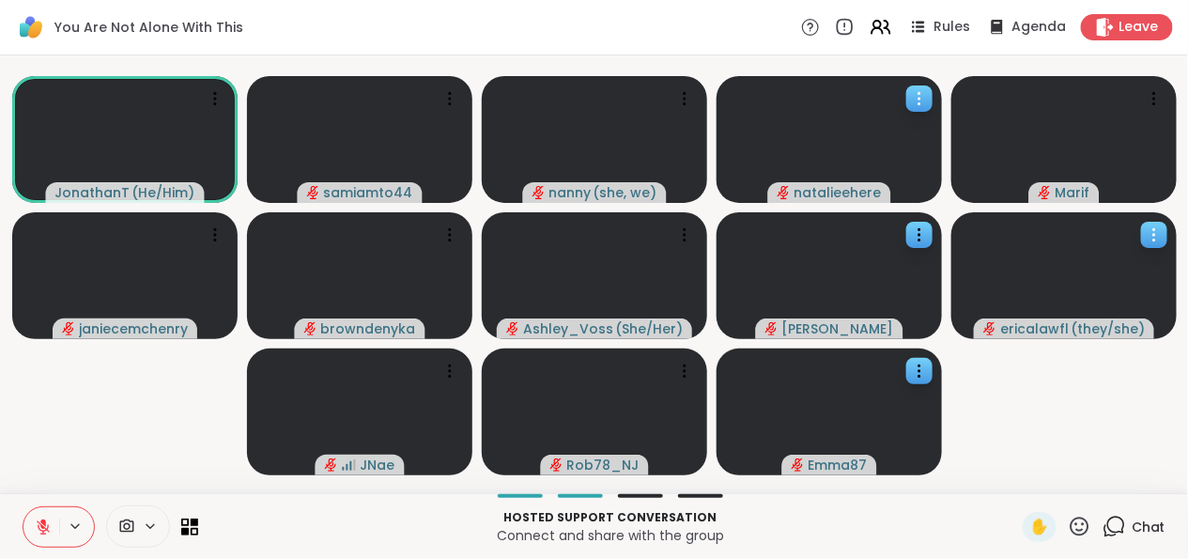
click at [925, 83] on div "natalieehere" at bounding box center [829, 139] width 225 height 127
click at [915, 95] on icon at bounding box center [919, 98] width 19 height 19
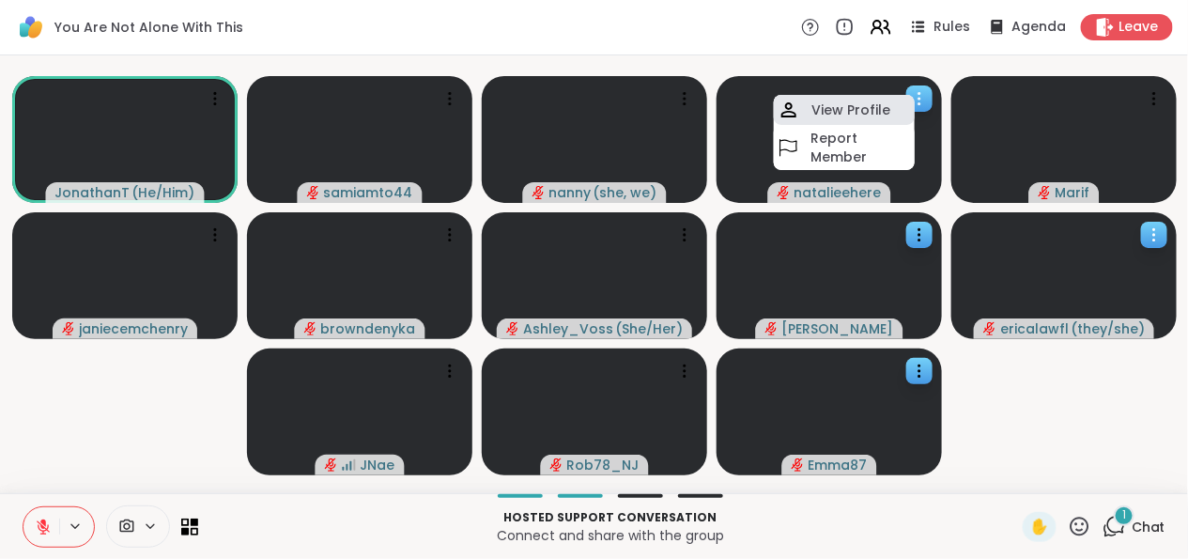
click at [872, 112] on h4 "View Profile" at bounding box center [850, 109] width 79 height 19
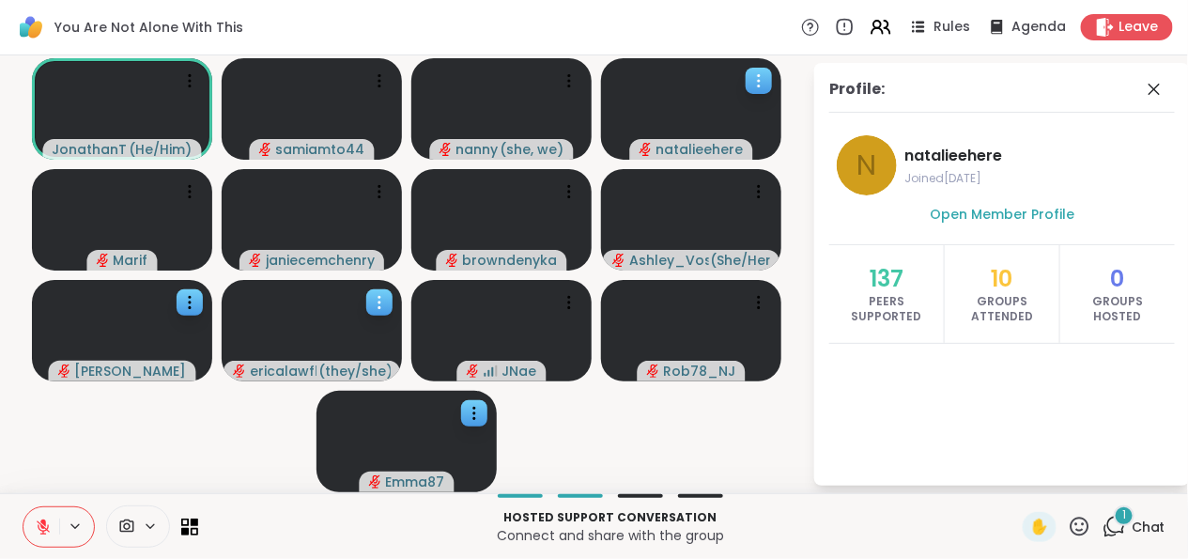
click at [1152, 73] on div "Profile: n natalieehere Joined Sep 2025 Open Member Profile 137 Peers Supported…" at bounding box center [1002, 274] width 376 height 423
click at [1149, 86] on icon at bounding box center [1154, 89] width 23 height 23
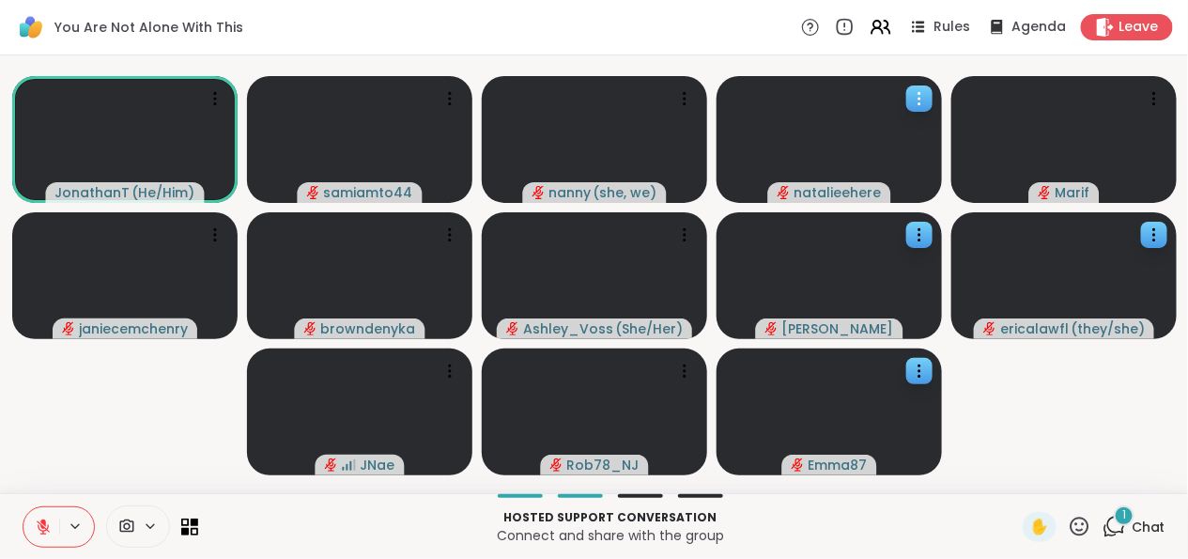
click at [1112, 526] on div "1 Chat" at bounding box center [1134, 527] width 63 height 30
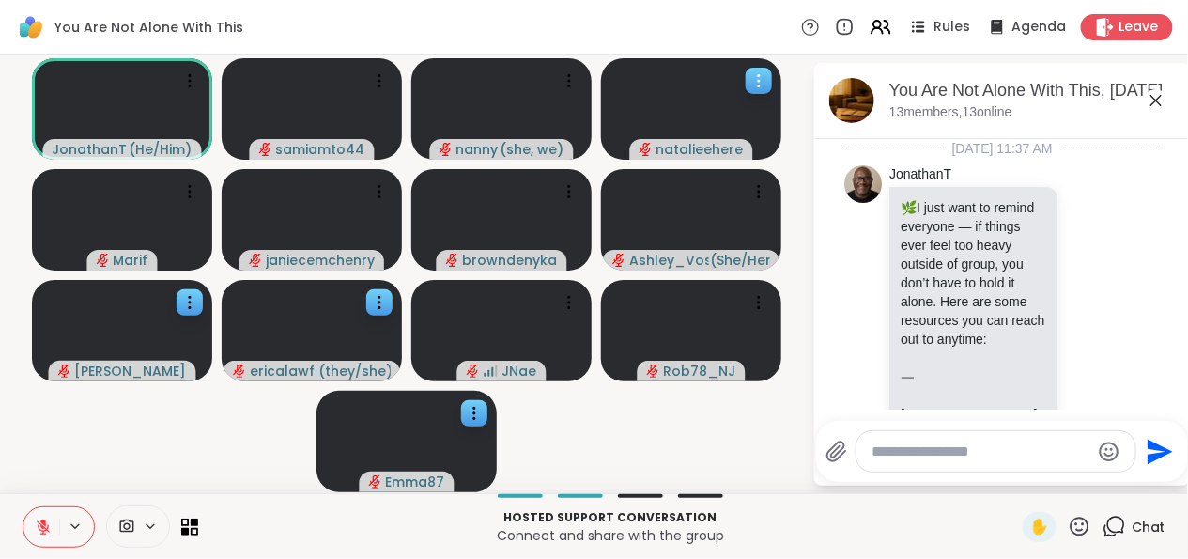
scroll to position [5054, 0]
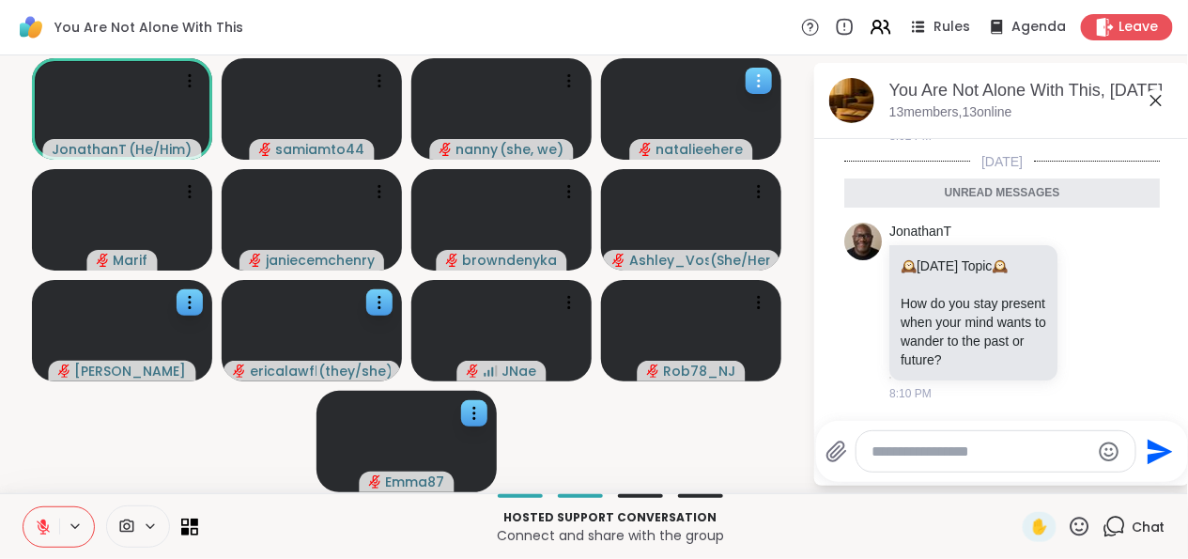
click at [155, 524] on icon at bounding box center [150, 526] width 15 height 16
click at [179, 463] on icon at bounding box center [177, 459] width 17 height 17
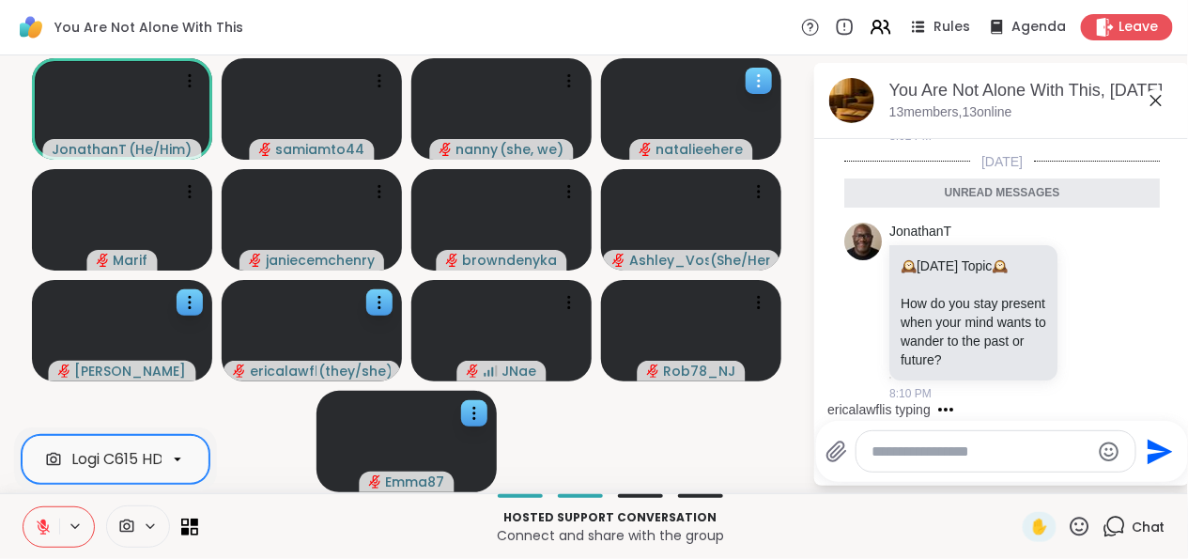
click at [546, 424] on video-player-container "JonathanT ( He/Him ) samiamto44 nanny ( she, we ) natalieehere Marif janiecemch…" at bounding box center [406, 274] width 790 height 423
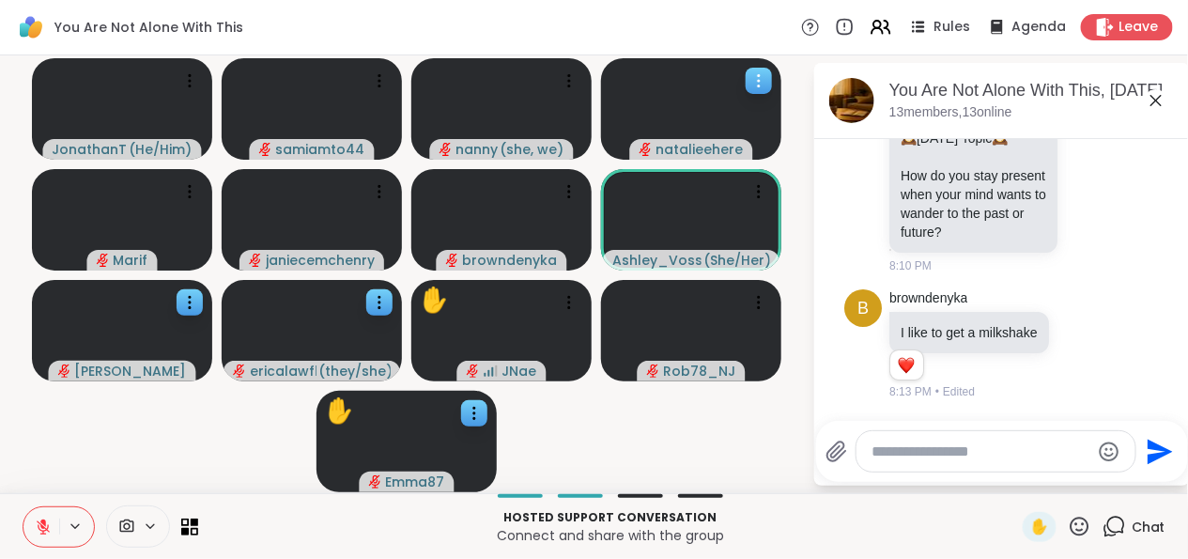
scroll to position [4678, 0]
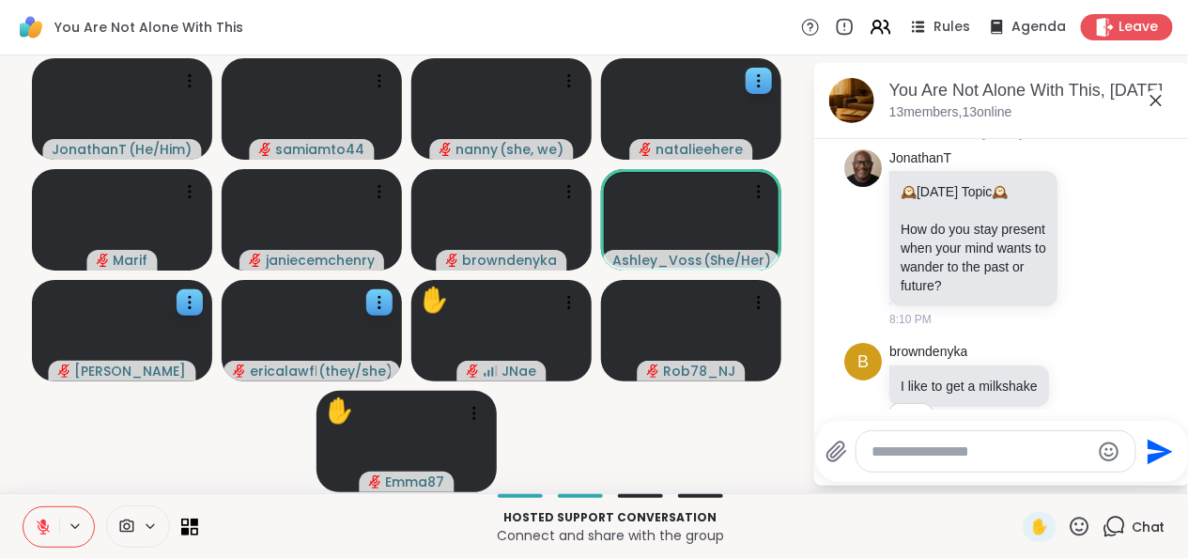
drag, startPoint x: 436, startPoint y: 476, endPoint x: 234, endPoint y: 418, distance: 210.1
click at [234, 418] on video-player-container "JonathanT ( He/Him ) samiamto44 nanny ( she, we ) natalieehere Marif janiecemch…" at bounding box center [406, 274] width 790 height 423
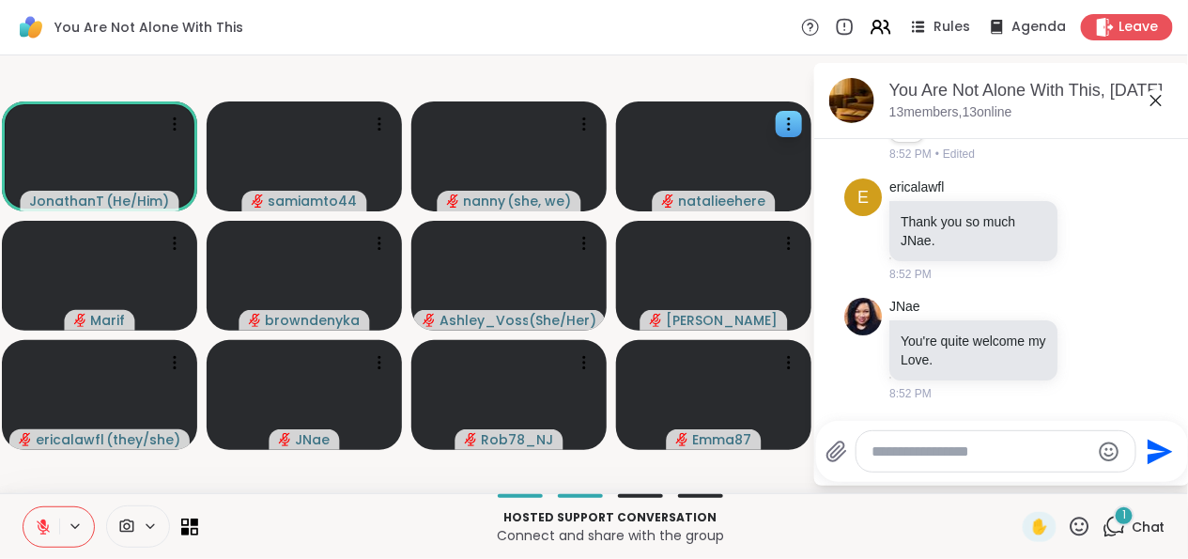
scroll to position [8856, 0]
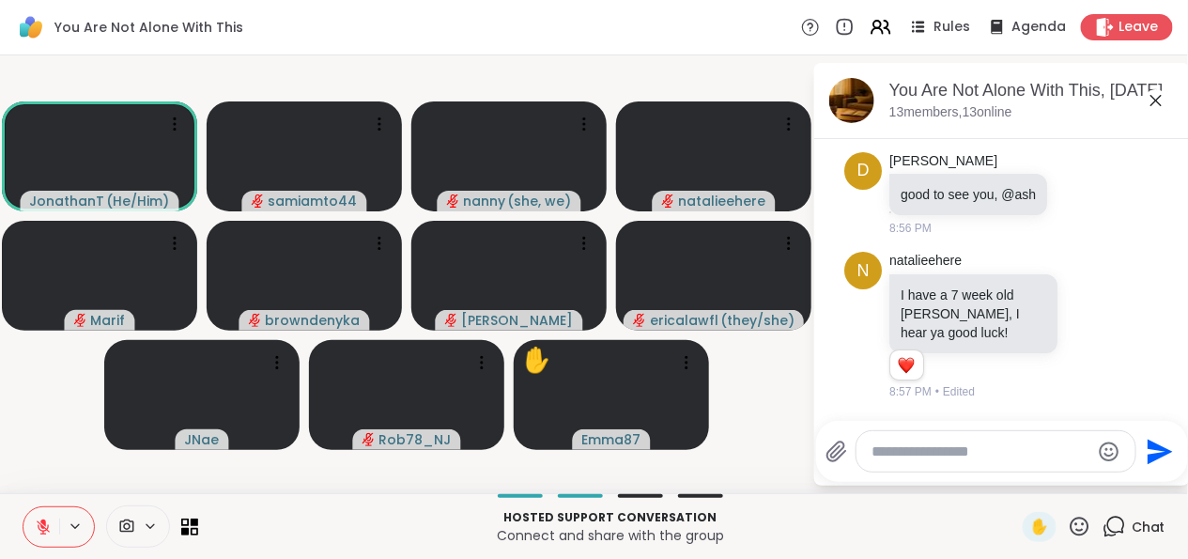
scroll to position [9640, 0]
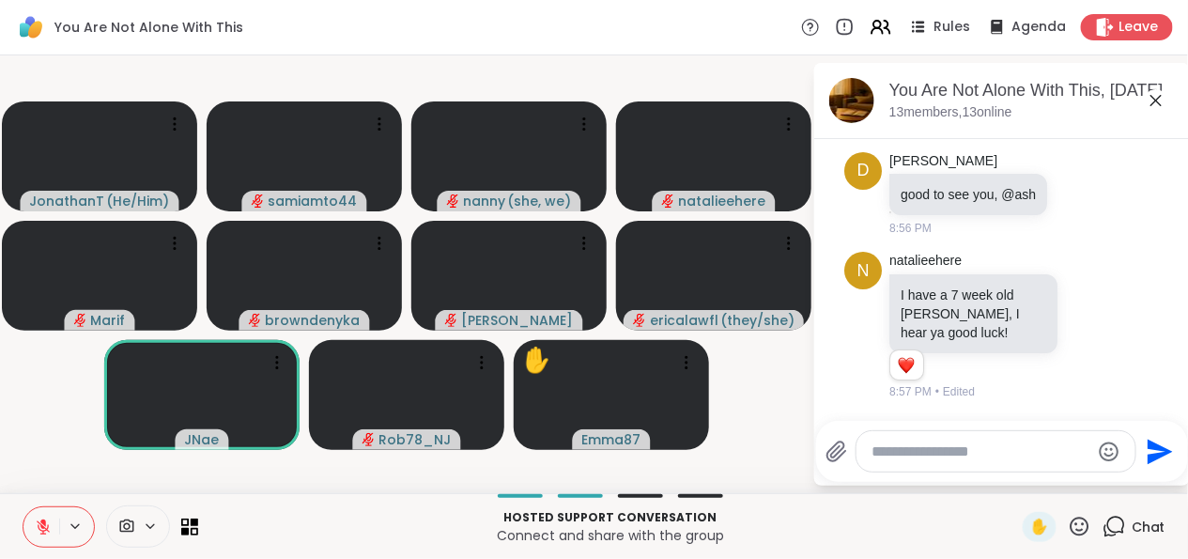
click at [665, 86] on video-player-container "JonathanT ( He/Him ) samiamto44 nanny ( she, we ) natalieehere Marif browndenyk…" at bounding box center [406, 274] width 790 height 423
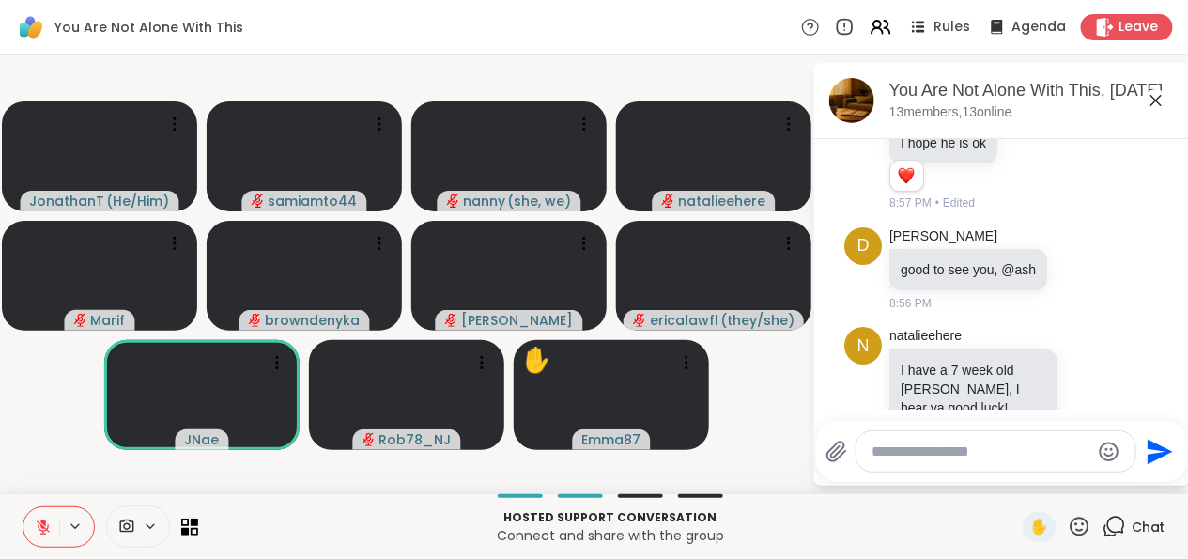
scroll to position [8889, 0]
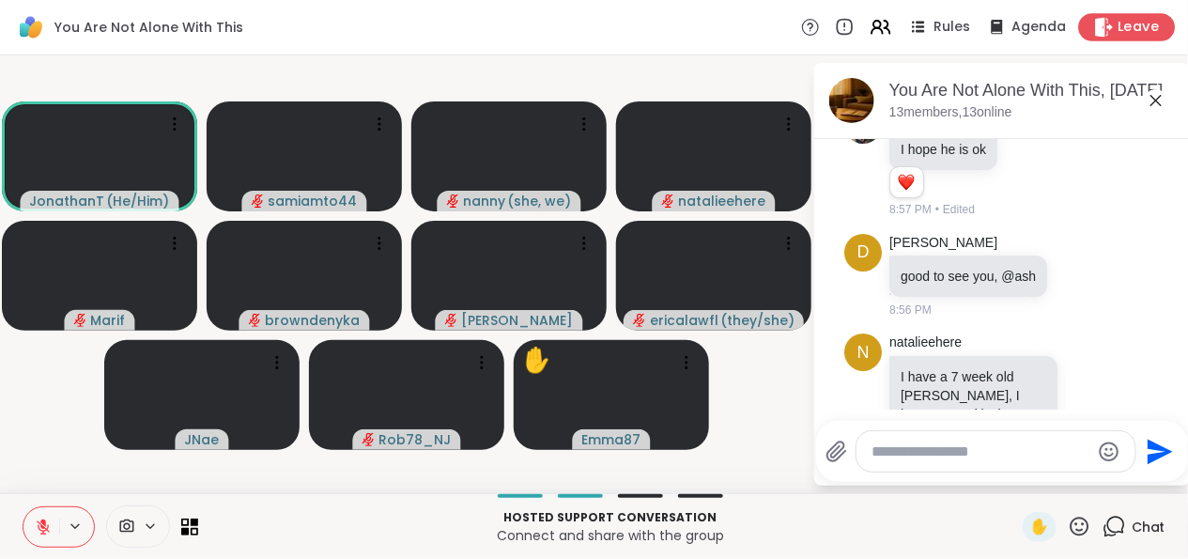
click at [1134, 18] on span "Leave" at bounding box center [1138, 28] width 41 height 20
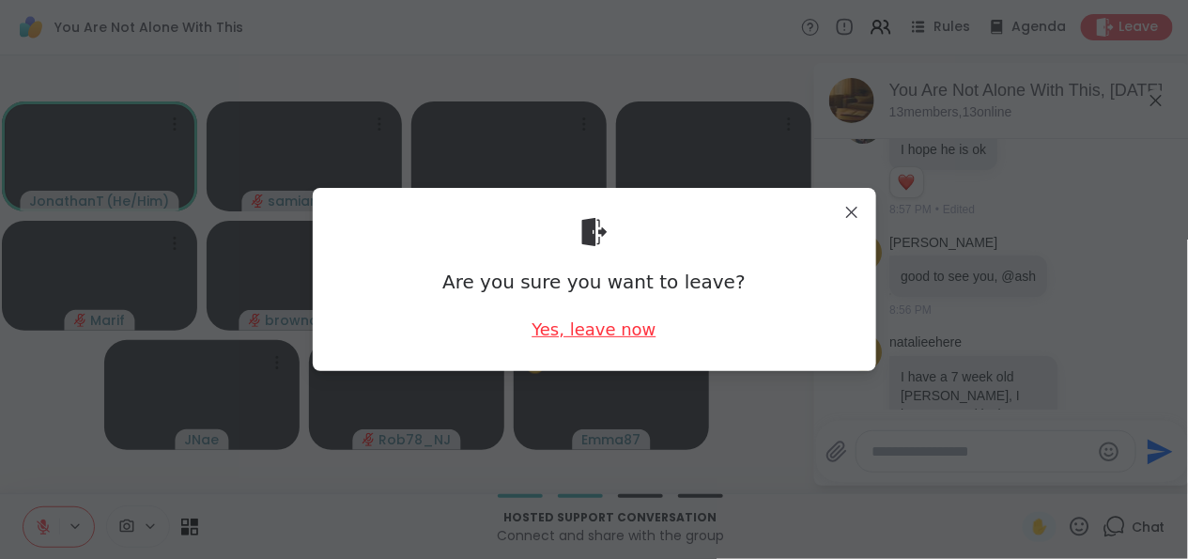
click at [576, 325] on div "Yes, leave now" at bounding box center [594, 328] width 124 height 23
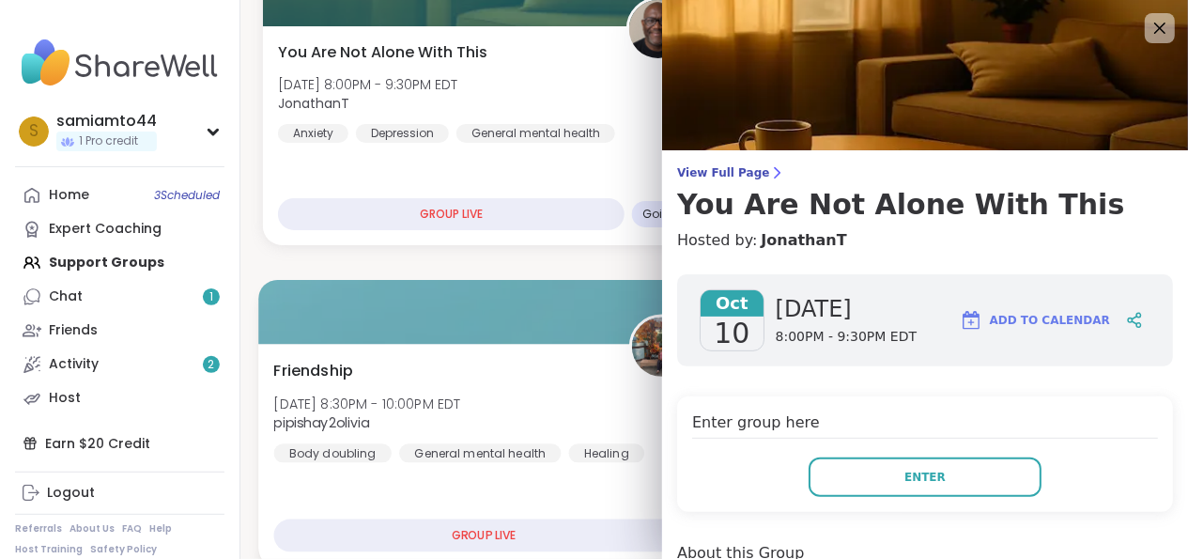
scroll to position [682, 0]
